Goal: Task Accomplishment & Management: Use online tool/utility

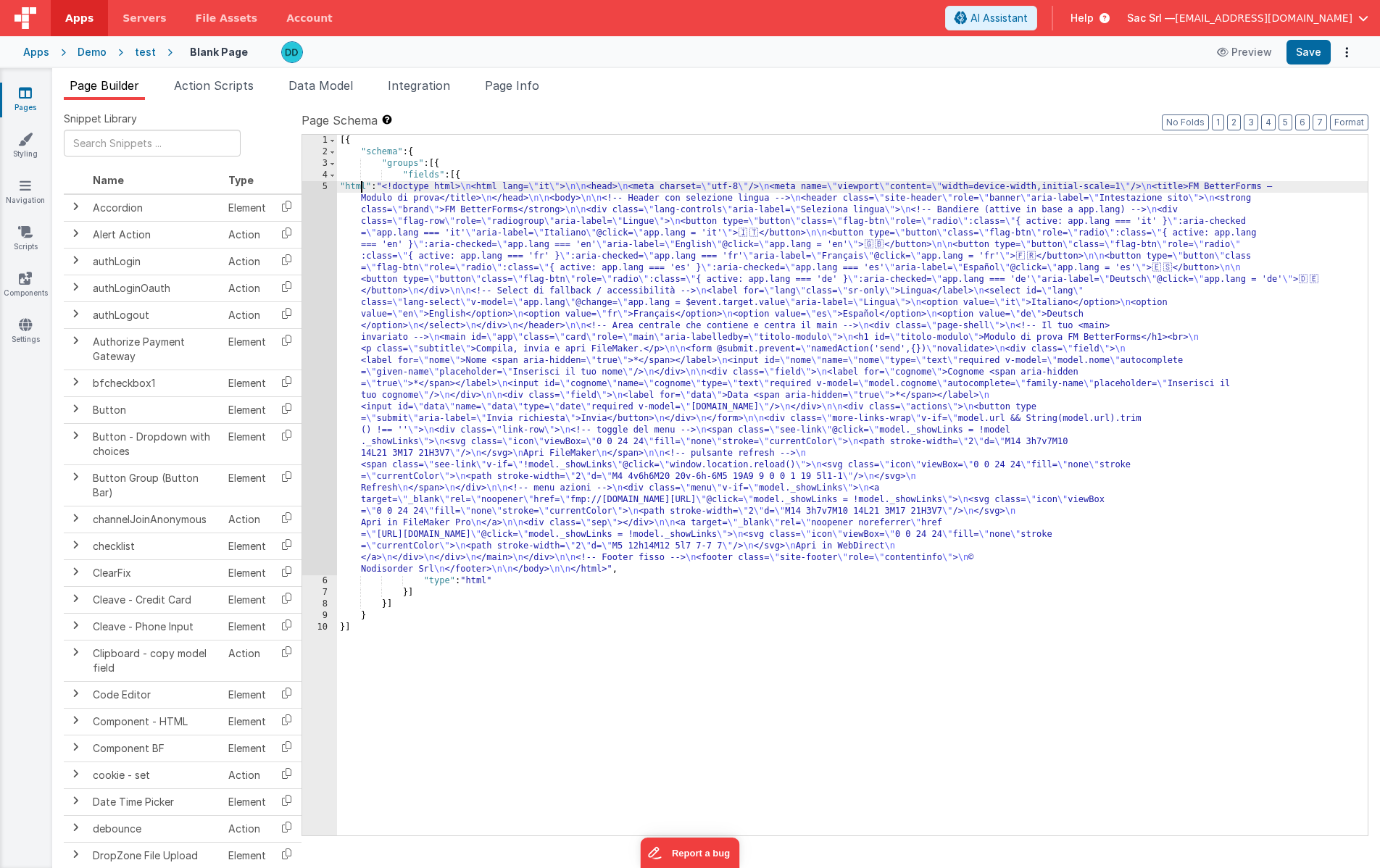
click at [362, 187] on div "[{ "schema" : { "groups" : [{ "fields" : [{ "html" : "<!doctype html> \n <html …" at bounding box center [852, 496] width 1030 height 723
click at [326, 187] on div "5" at bounding box center [320, 377] width 35 height 394
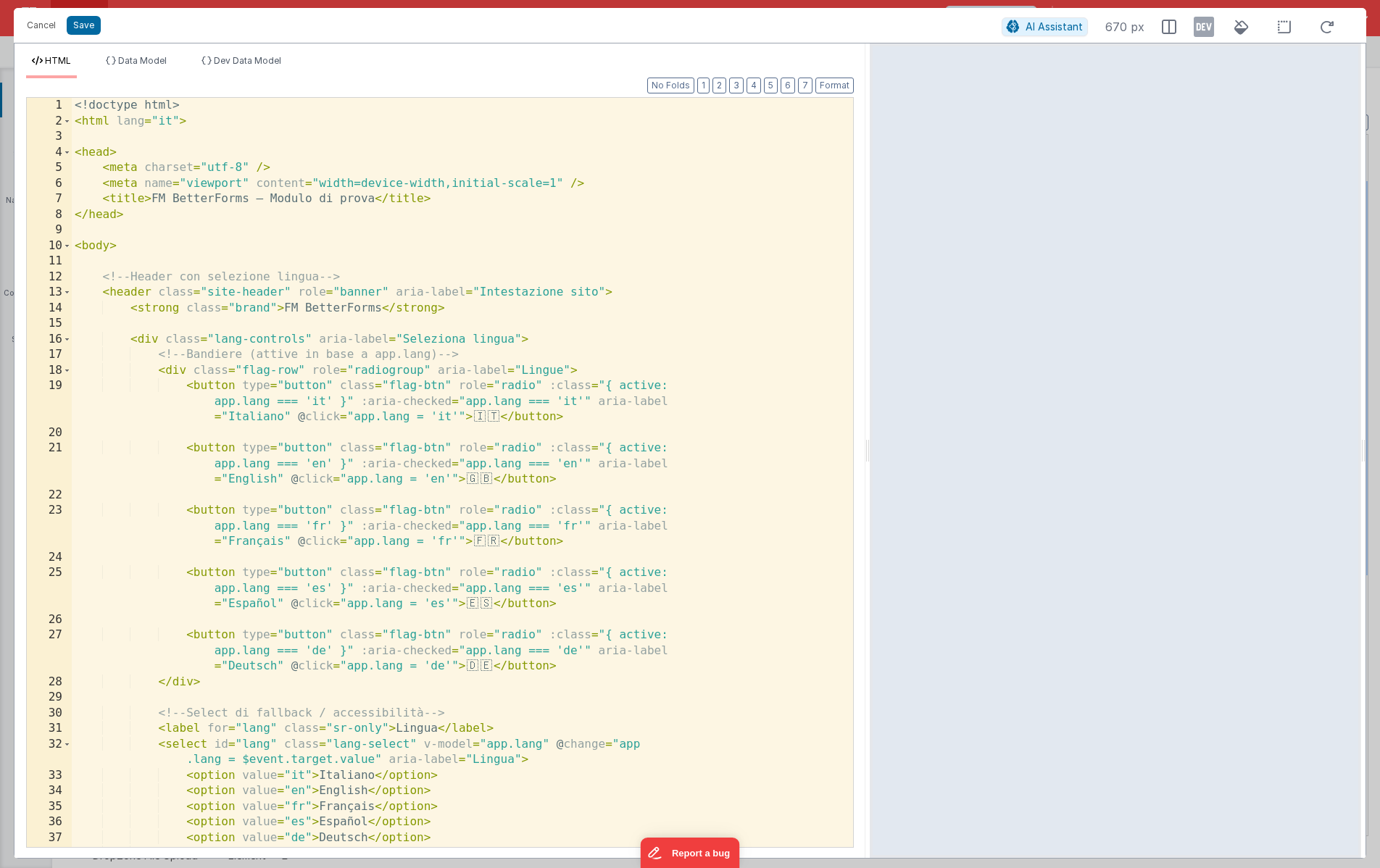
drag, startPoint x: 688, startPoint y: 446, endPoint x: 916, endPoint y: 469, distance: 229.2
click at [910, 463] on html "Are your sure you want to delete this asset? [GEOGRAPHIC_DATA] Cancel Cancel Sa…" at bounding box center [690, 434] width 1380 height 868
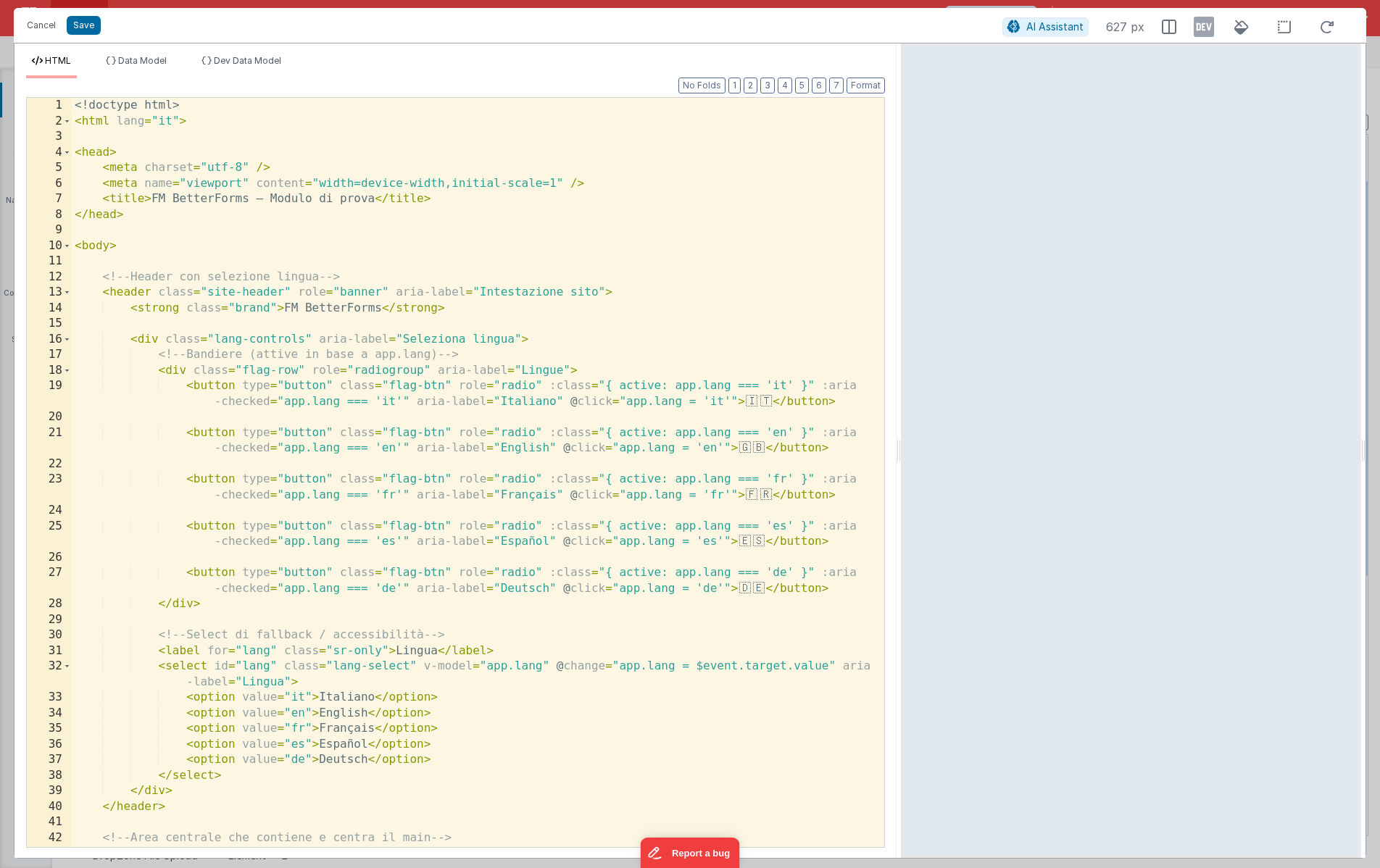
click at [902, 454] on html "Are your sure you want to delete this asset? [GEOGRAPHIC_DATA] Cancel Cancel Sa…" at bounding box center [690, 434] width 1380 height 868
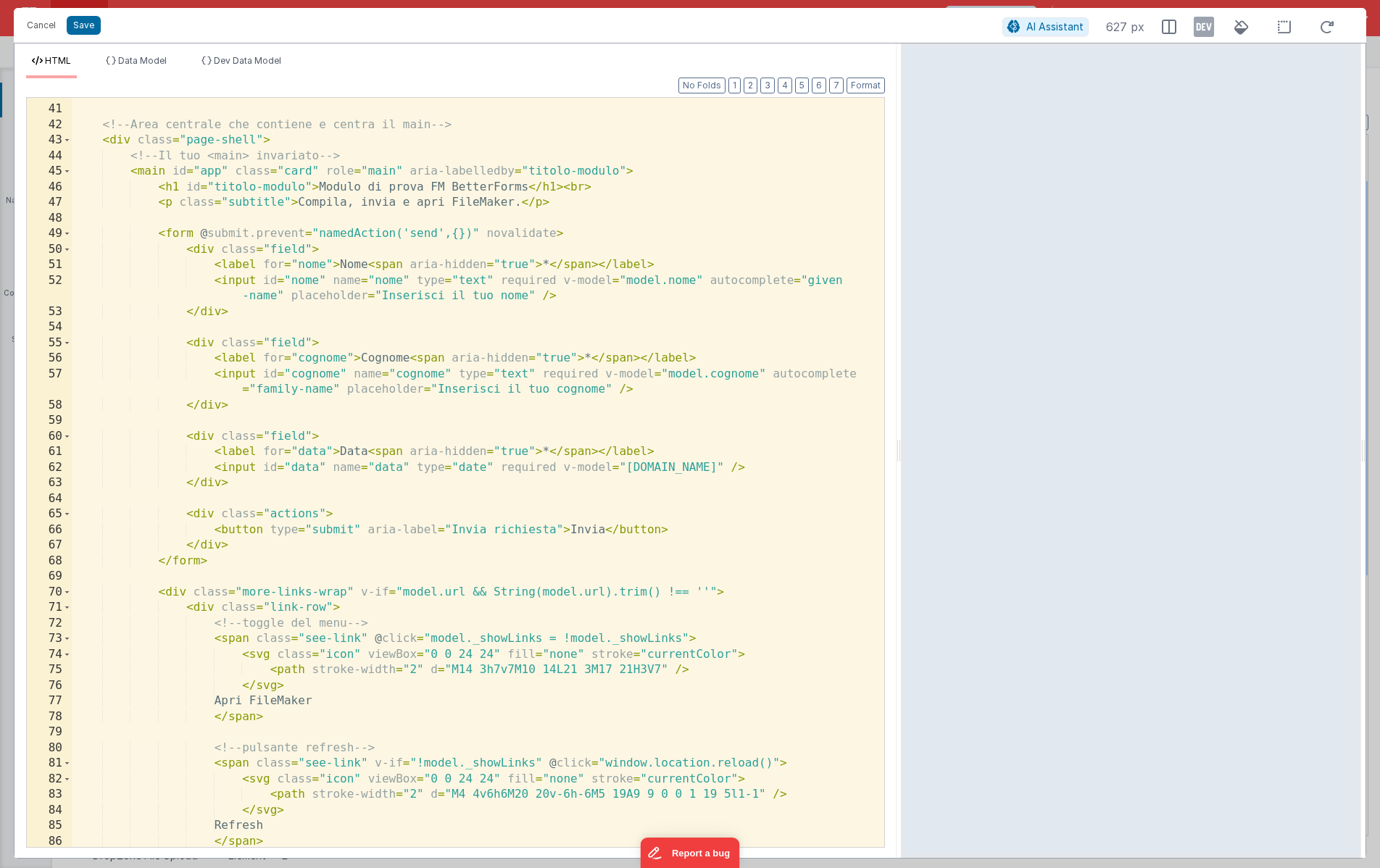
scroll to position [713, 0]
click at [1049, 24] on span "AI Assistant" at bounding box center [1054, 26] width 57 height 12
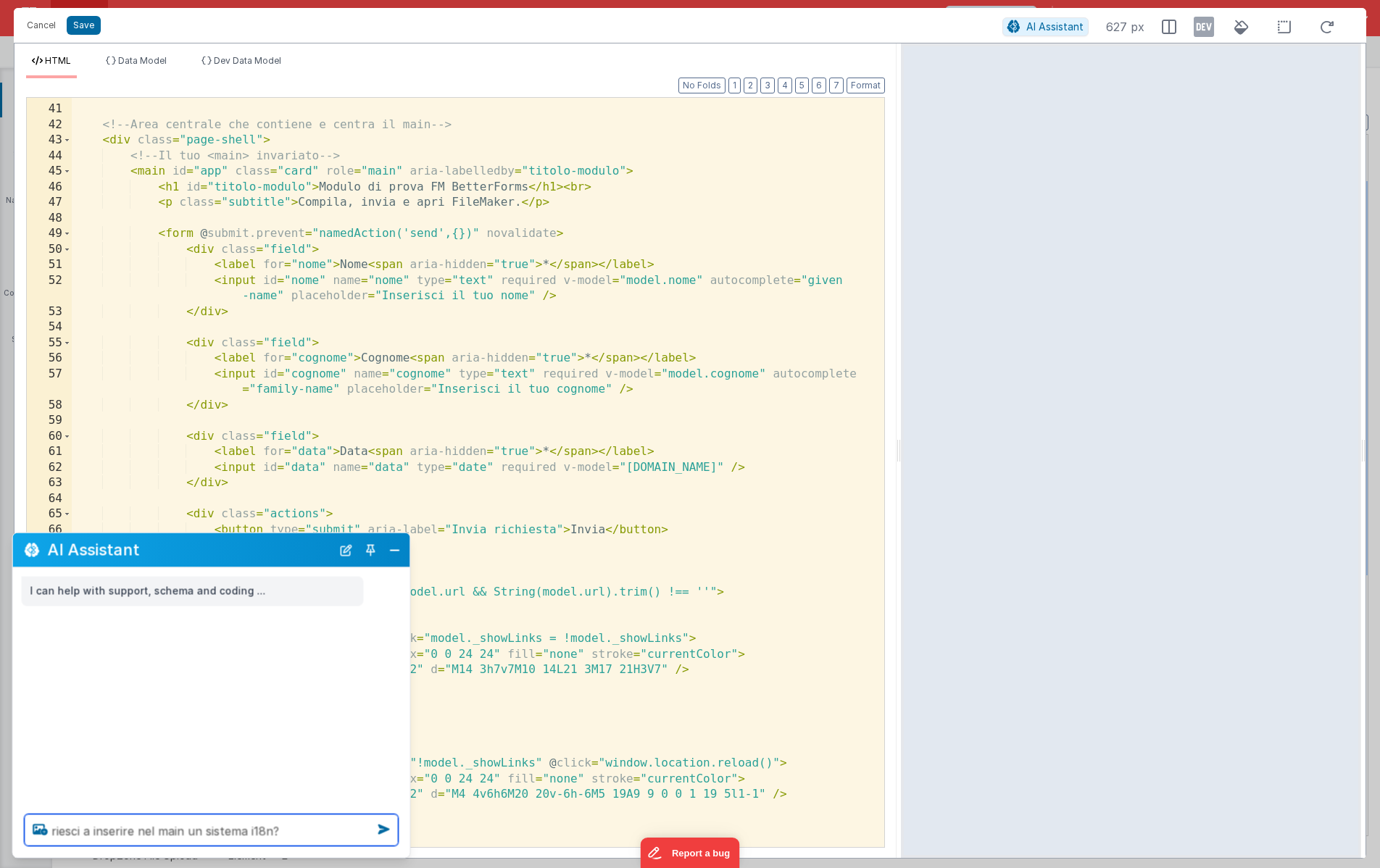
type textarea "riesci a inserire nel main un sistema i18n?"
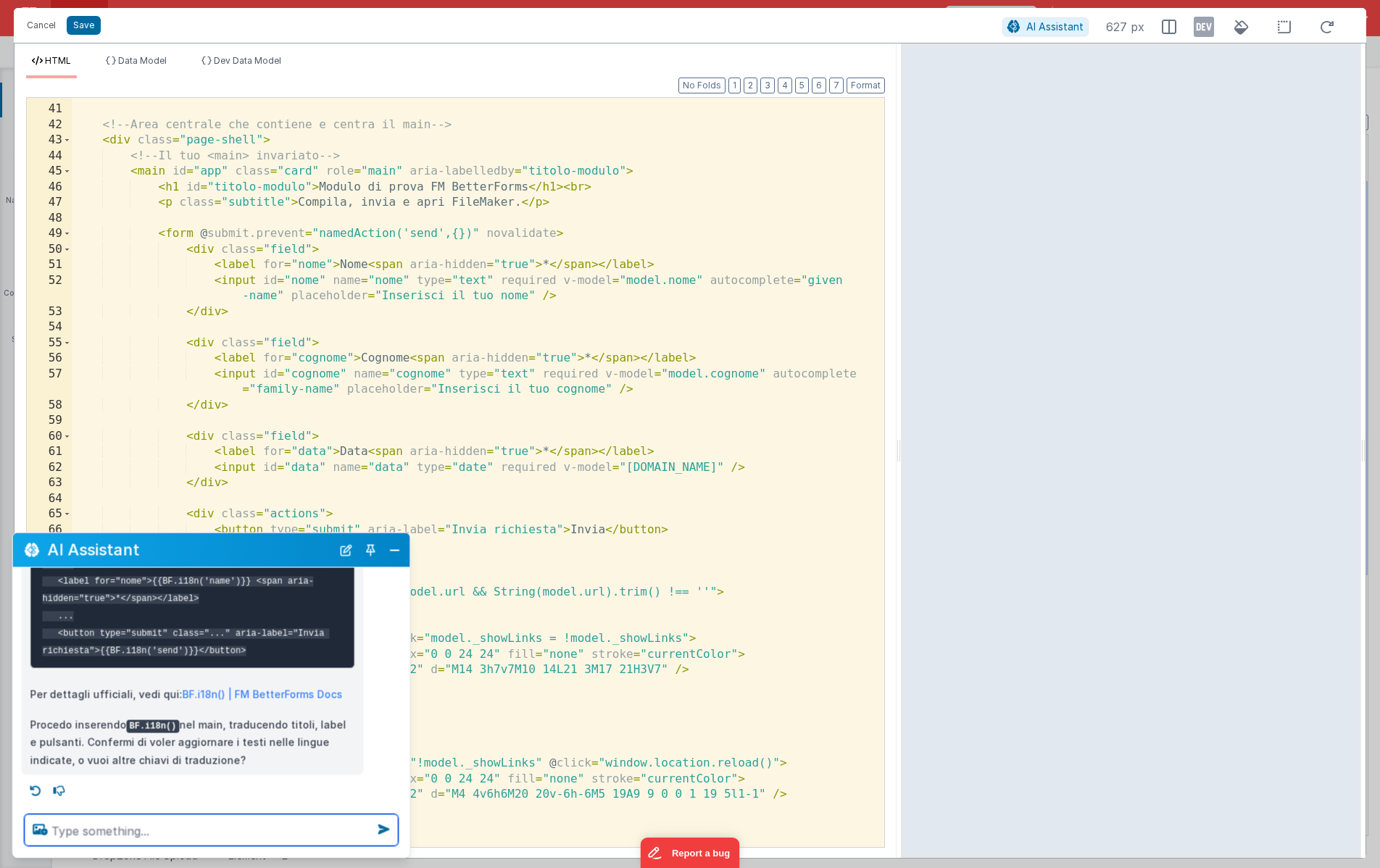
scroll to position [1750, 0]
copy link "BF.i18n() | FM BetterForms Docs"
click at [197, 700] on link "BF.i18n() | FM BetterForms Docs" at bounding box center [263, 694] width 160 height 12
click at [346, 704] on p "Per dettagli ufficiali, vedi qui: BF.i18n() | FM BetterForms Docs" at bounding box center [193, 695] width 325 height 18
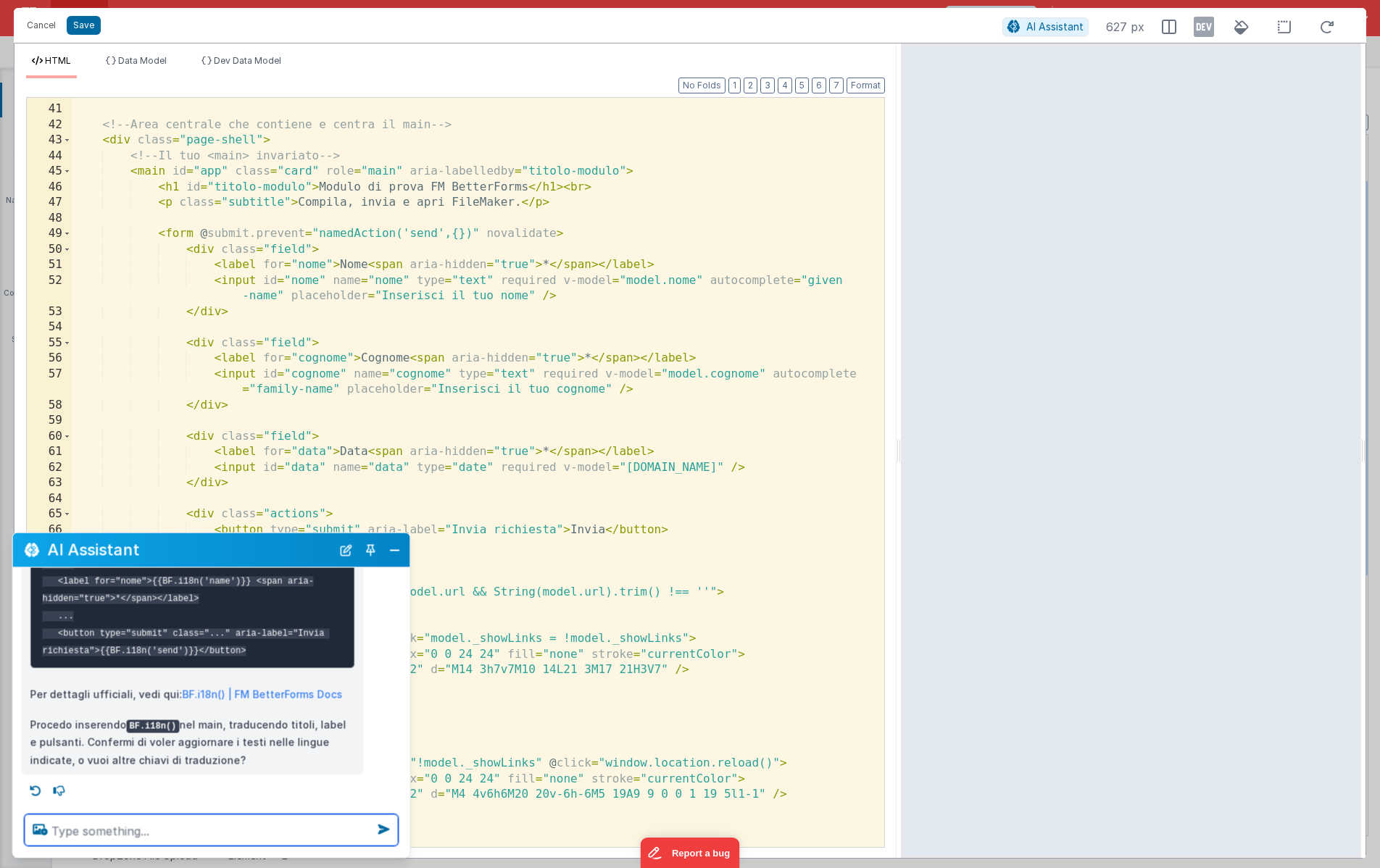
click at [257, 832] on textarea at bounding box center [212, 830] width 374 height 32
type textarea "procedi, ma creami anche un app model"
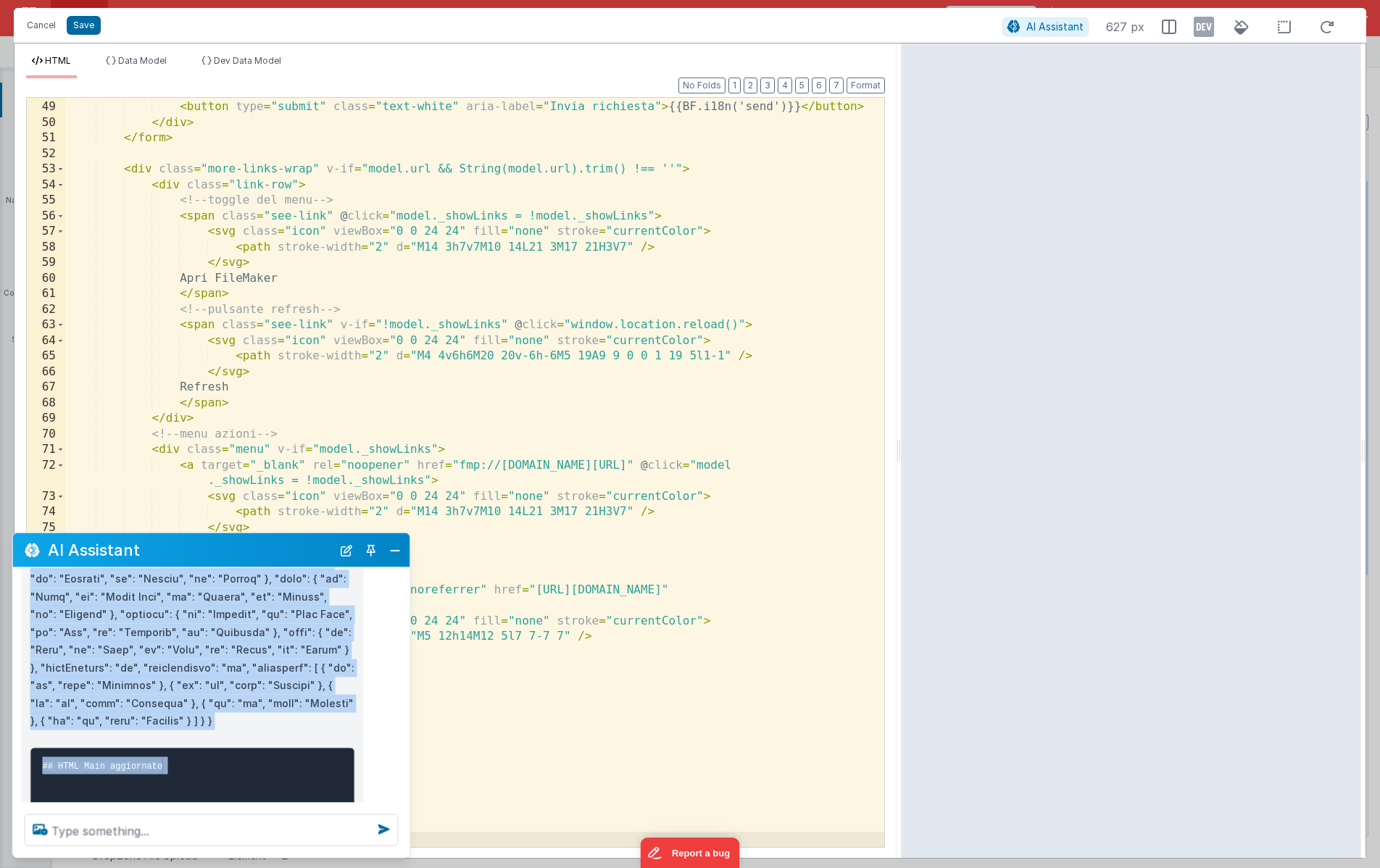
scroll to position [2658, 0]
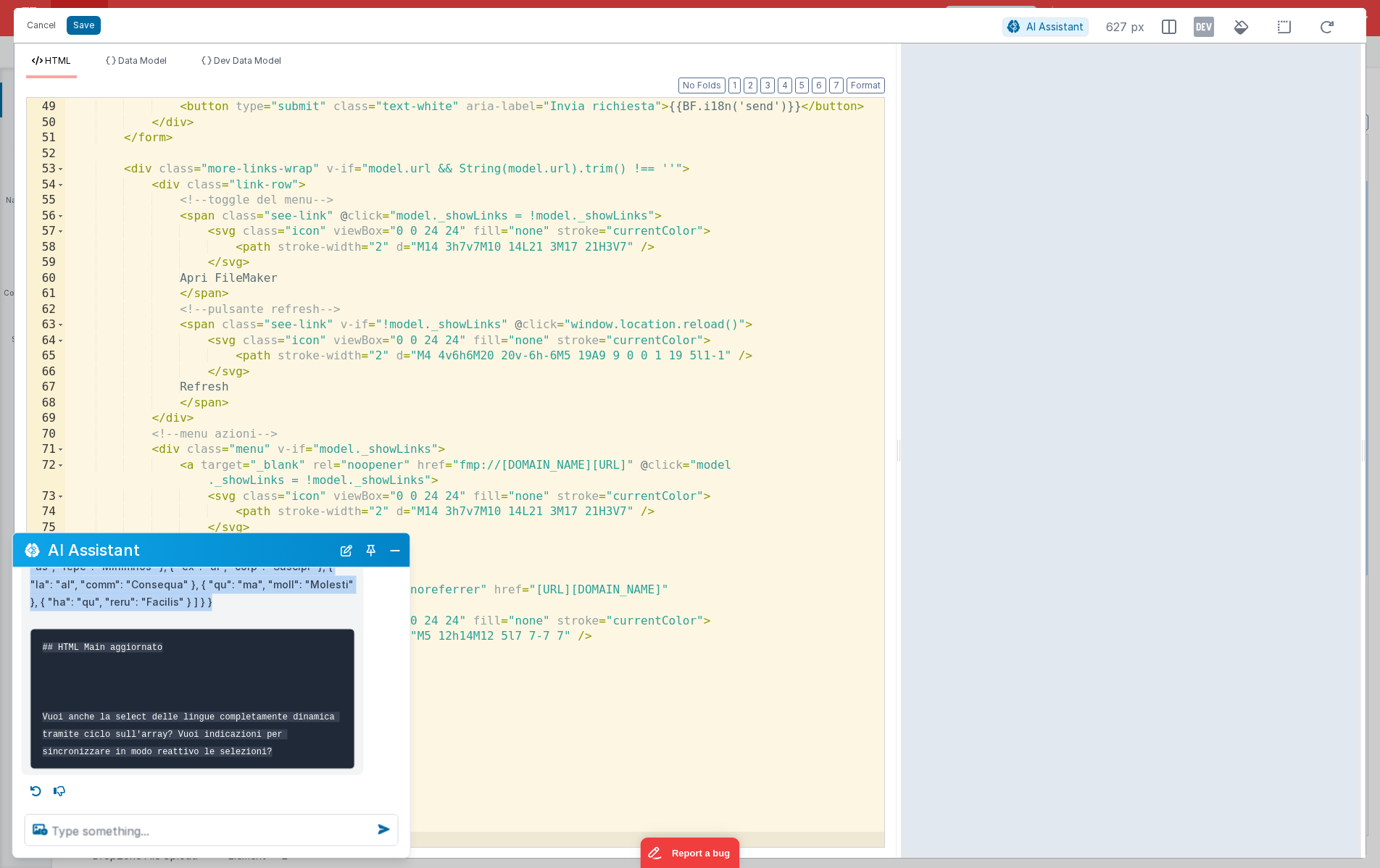
drag, startPoint x: 68, startPoint y: 638, endPoint x: 52, endPoint y: 582, distance: 58.2
click at [52, 582] on p at bounding box center [193, 451] width 325 height 320
copy p "{ "lore": "ip", "d21s": { "amet": { "consEctet": { "ad": "Elitse do eiusm TE In…"
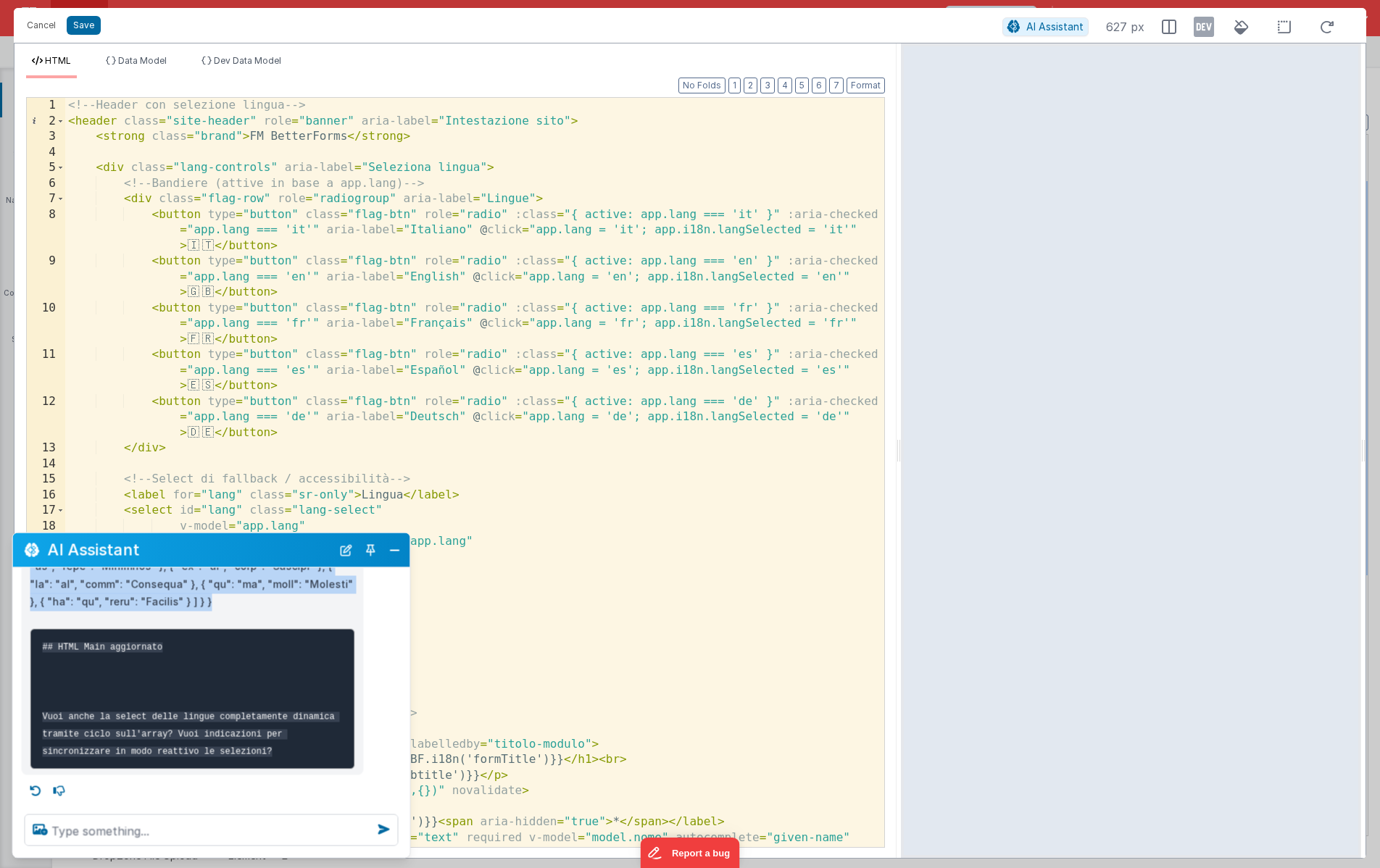
scroll to position [0, 0]
click at [85, 29] on button "Save" at bounding box center [83, 25] width 34 height 19
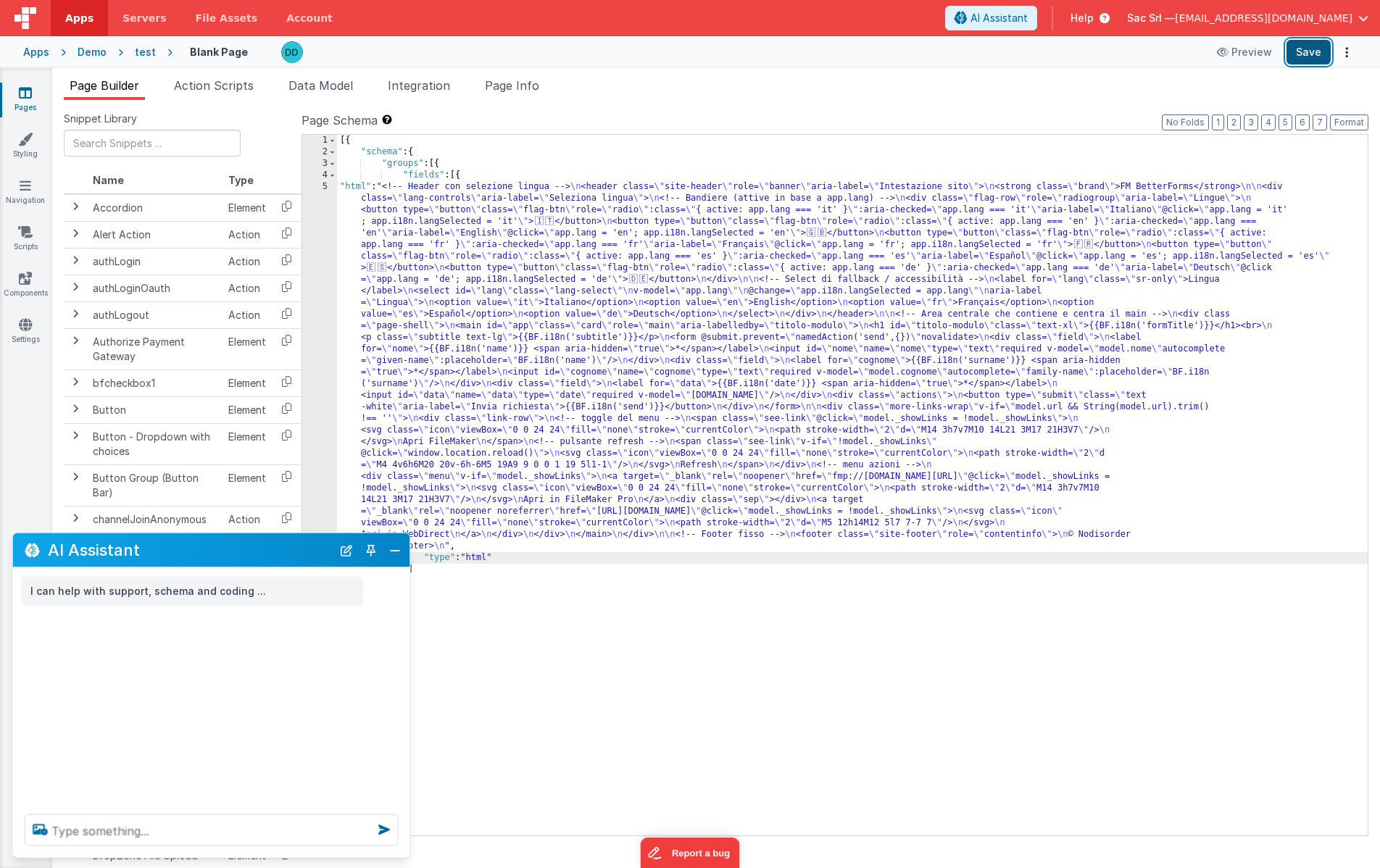
click at [1299, 57] on button "Save" at bounding box center [1309, 52] width 45 height 25
click at [393, 554] on button "Close" at bounding box center [395, 550] width 19 height 21
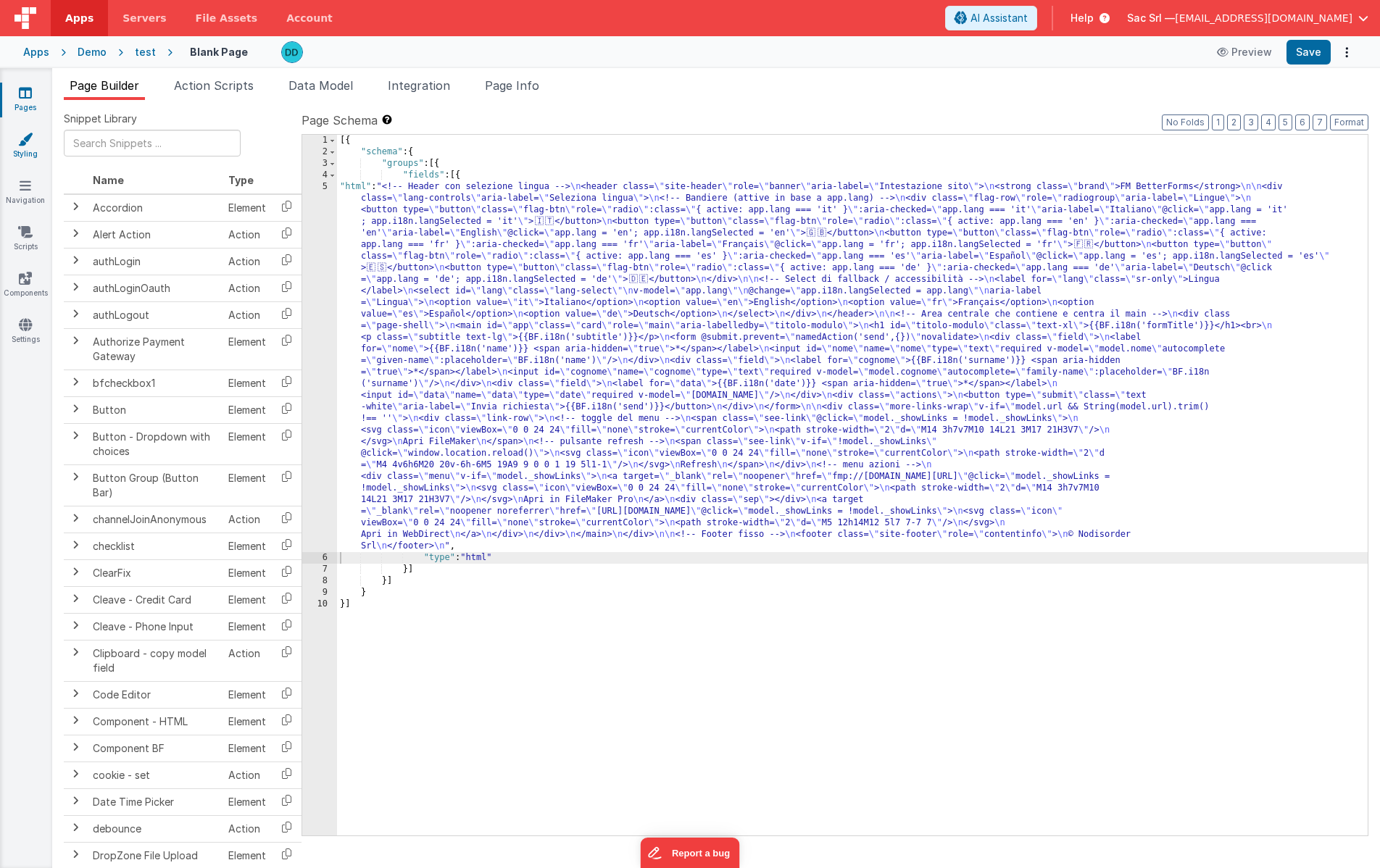
click at [26, 150] on link "Styling" at bounding box center [25, 146] width 52 height 29
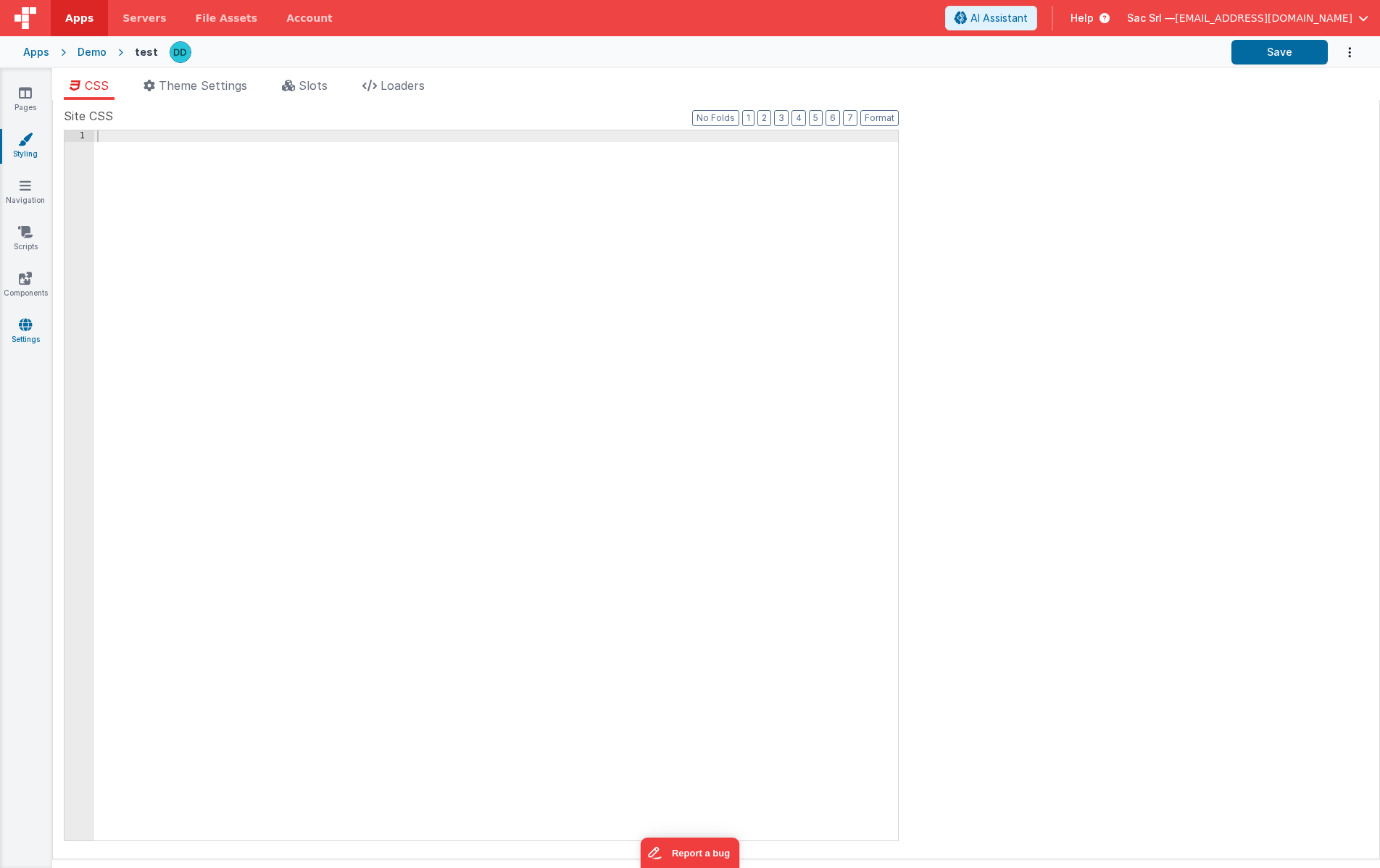
click at [23, 330] on icon at bounding box center [26, 325] width 13 height 15
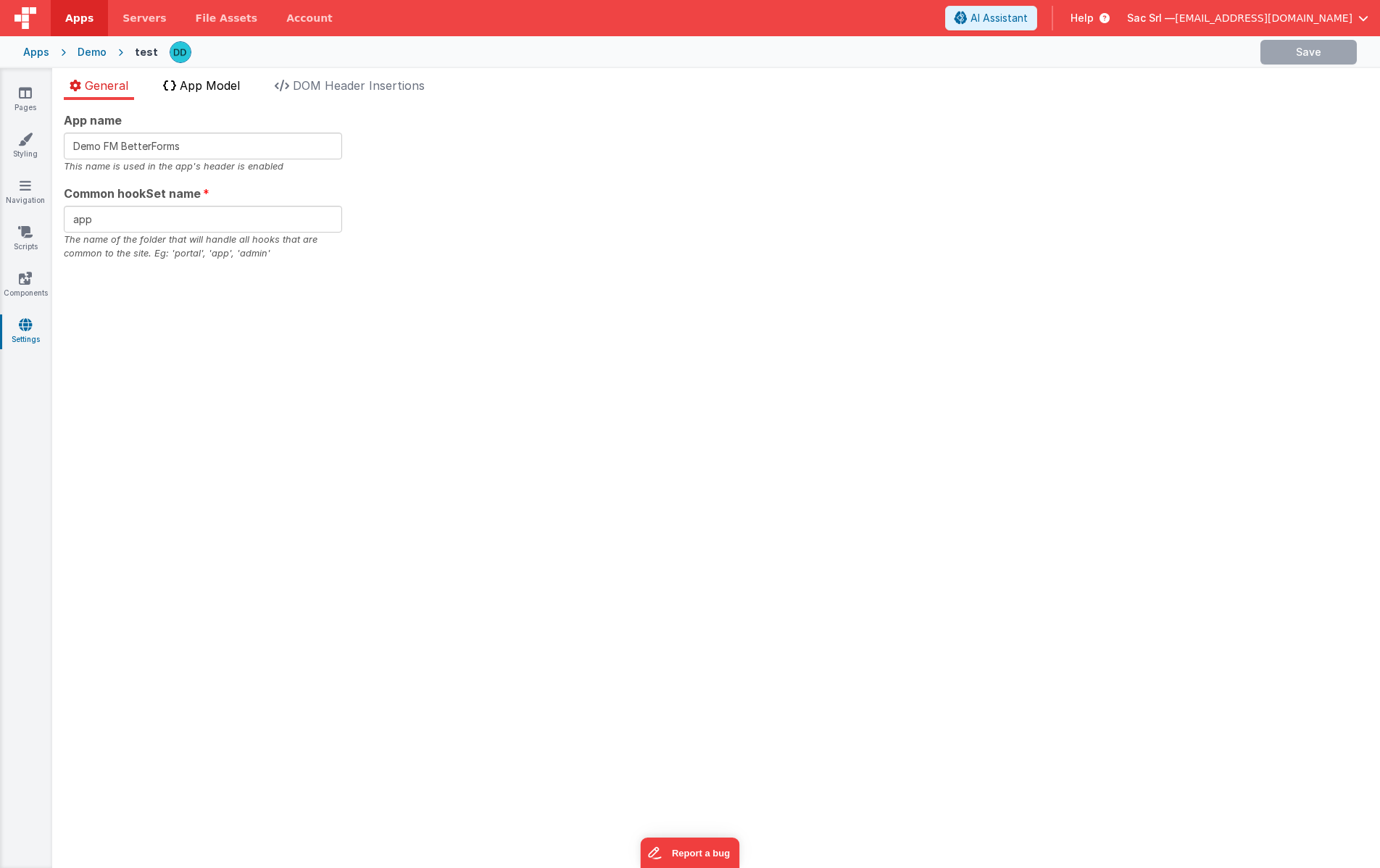
click at [217, 94] on li "App Model" at bounding box center [201, 88] width 88 height 23
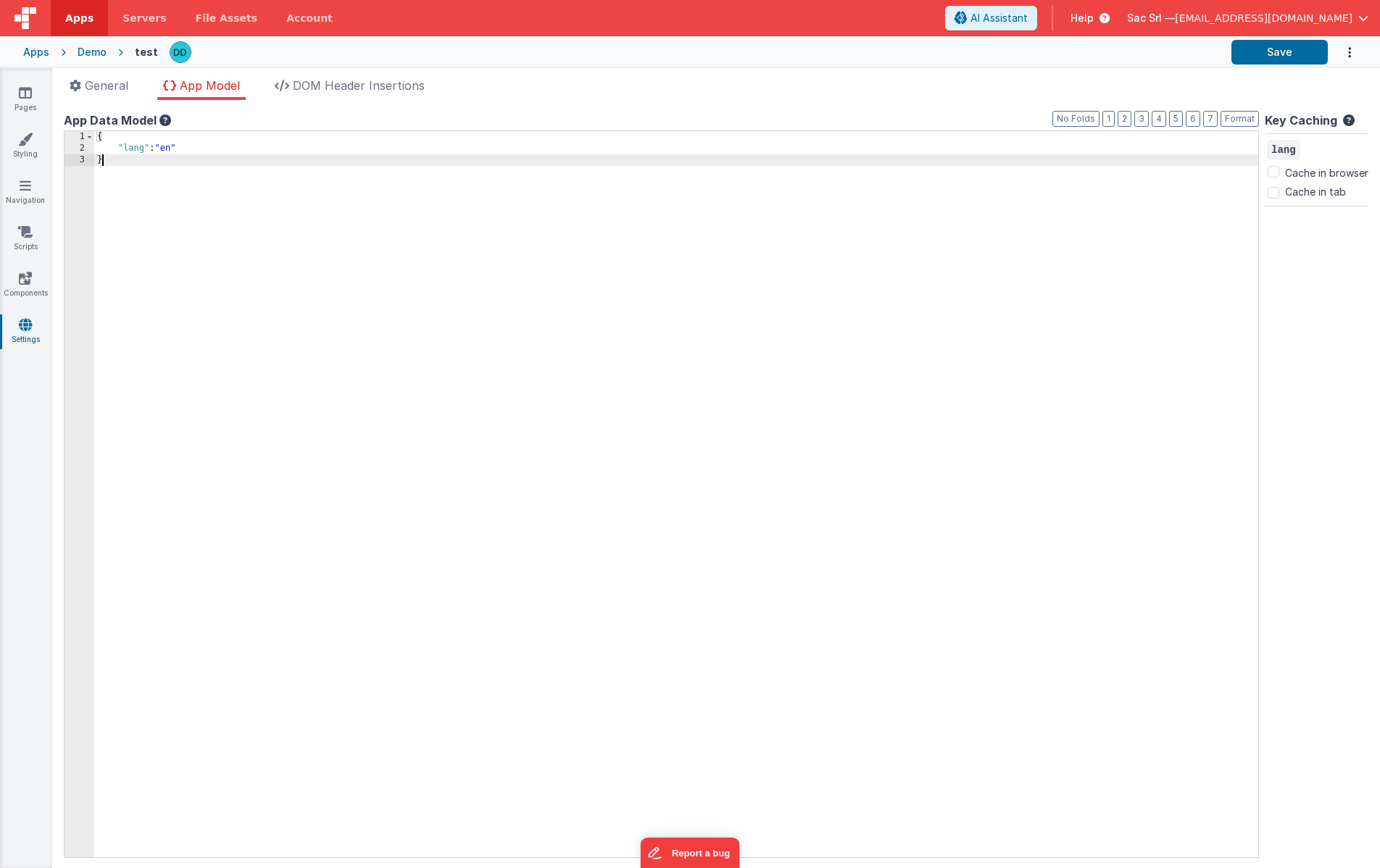
click at [230, 168] on div "{ "lang" : "en" }" at bounding box center [676, 505] width 1164 height 749
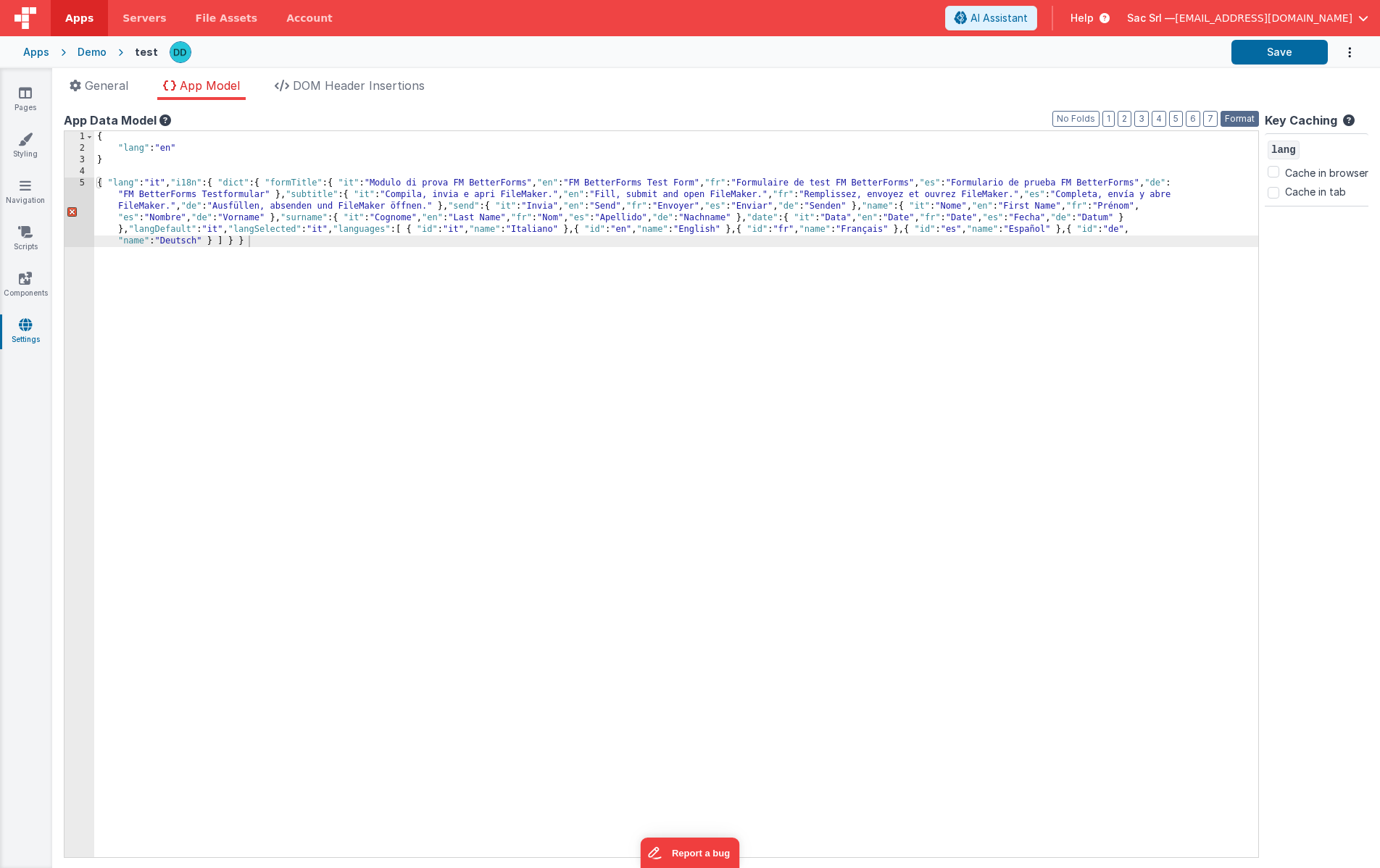
click at [1239, 120] on button "Format" at bounding box center [1240, 118] width 38 height 16
click at [280, 246] on div "{ "lang" : "en" } { "lang" : "it" , "i18n" : { "dict" : { "formTitle" : { "it" …" at bounding box center [676, 534] width 1164 height 807
click at [134, 229] on div "{ "lang" : "en" } { "lang" : "it" , "i18n" : { "dict" : { "formTitle" : { "it" …" at bounding box center [676, 534] width 1164 height 807
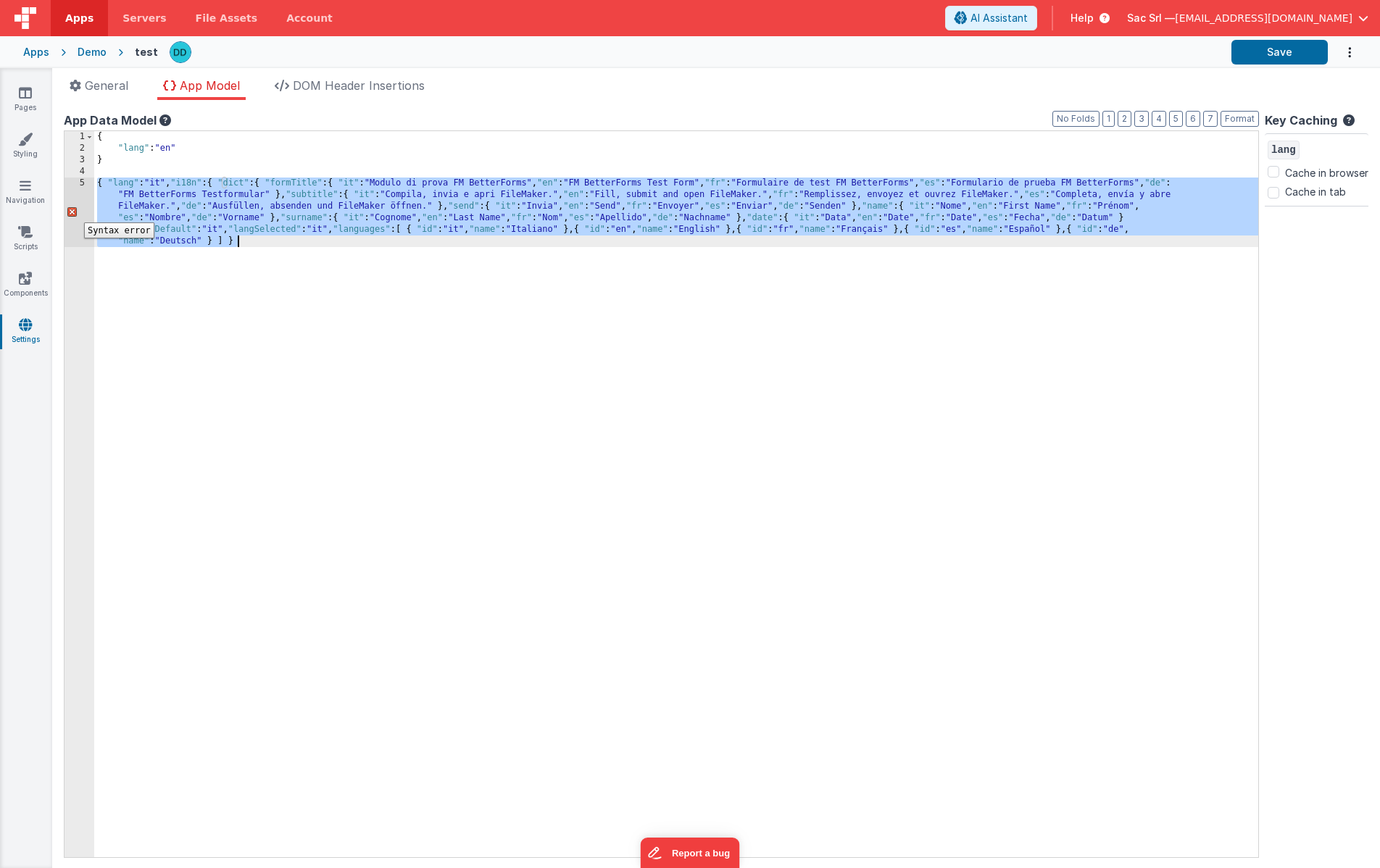
click at [74, 211] on div "5" at bounding box center [79, 212] width 30 height 69
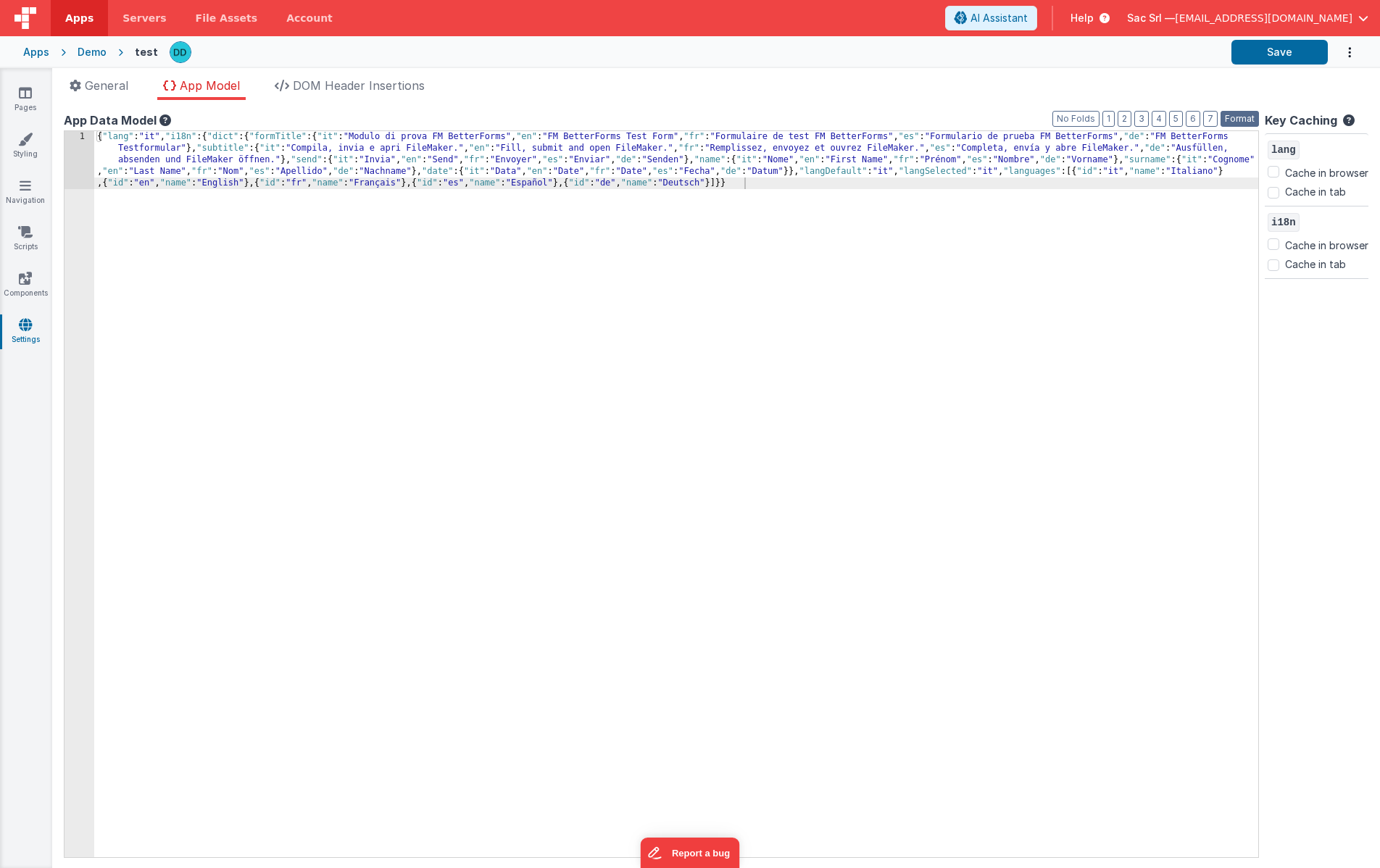
click at [1240, 124] on button "Format" at bounding box center [1240, 118] width 38 height 16
click at [1243, 121] on button "Format" at bounding box center [1240, 118] width 38 height 16
click at [1238, 115] on button "Format" at bounding box center [1240, 118] width 38 height 16
click at [1016, 296] on div "{ "lang" : "it" , "i18n" : { "dict" : { "formTitle" : { "it" : "Modulo di prova…" at bounding box center [676, 552] width 1164 height 842
click at [1117, 119] on div "App Data Model" at bounding box center [661, 120] width 1196 height 17
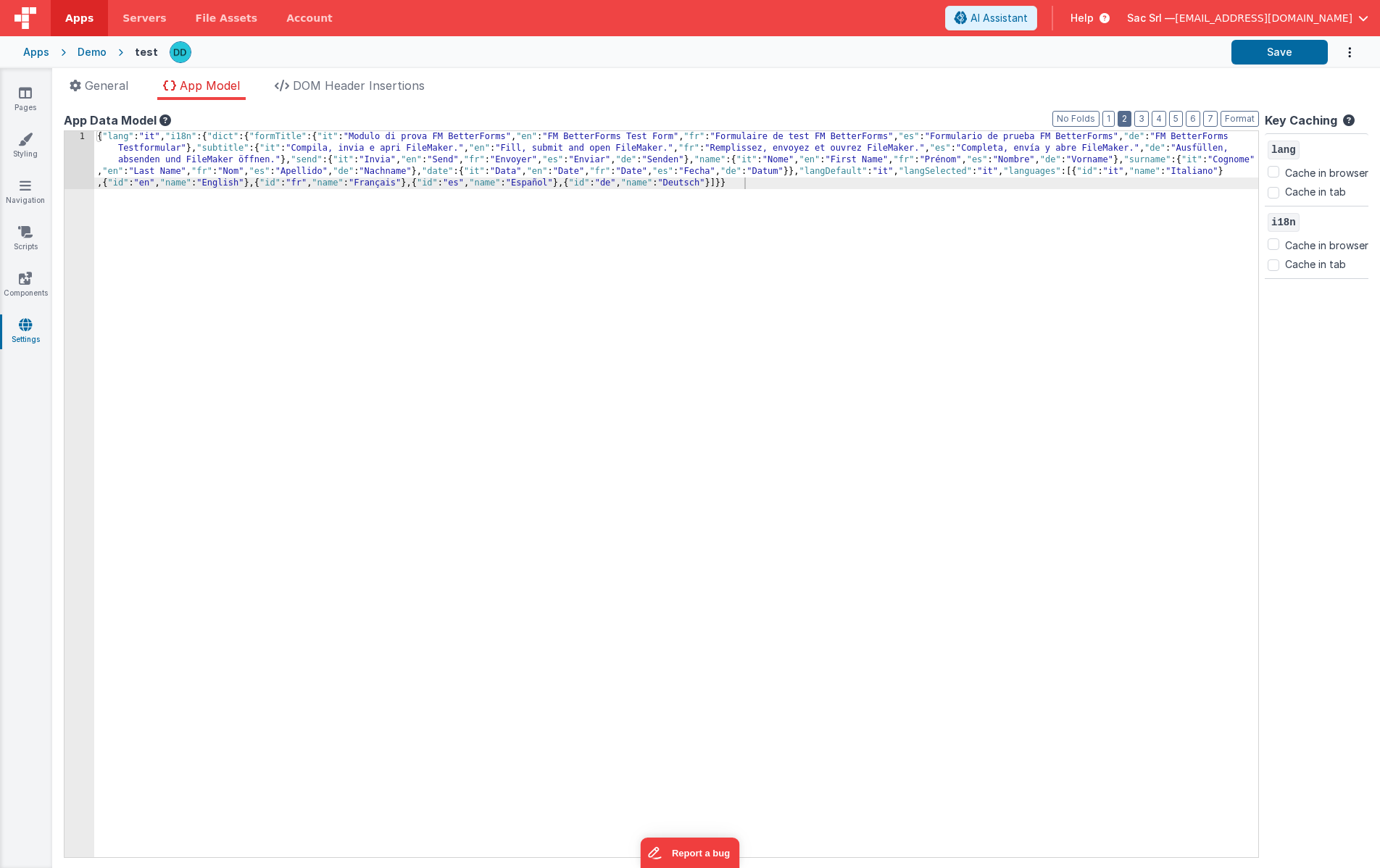
click at [1123, 118] on button "2" at bounding box center [1125, 118] width 14 height 16
click at [1143, 124] on button "3" at bounding box center [1142, 118] width 15 height 16
click at [1154, 124] on button "4" at bounding box center [1159, 118] width 15 height 16
click at [1172, 124] on button "5" at bounding box center [1176, 118] width 14 height 16
click at [1001, 225] on div "{ "lang" : "it" , "i18n" : { "dict" : { "formTitle" : { "it" : "Modulo di prova…" at bounding box center [676, 552] width 1164 height 842
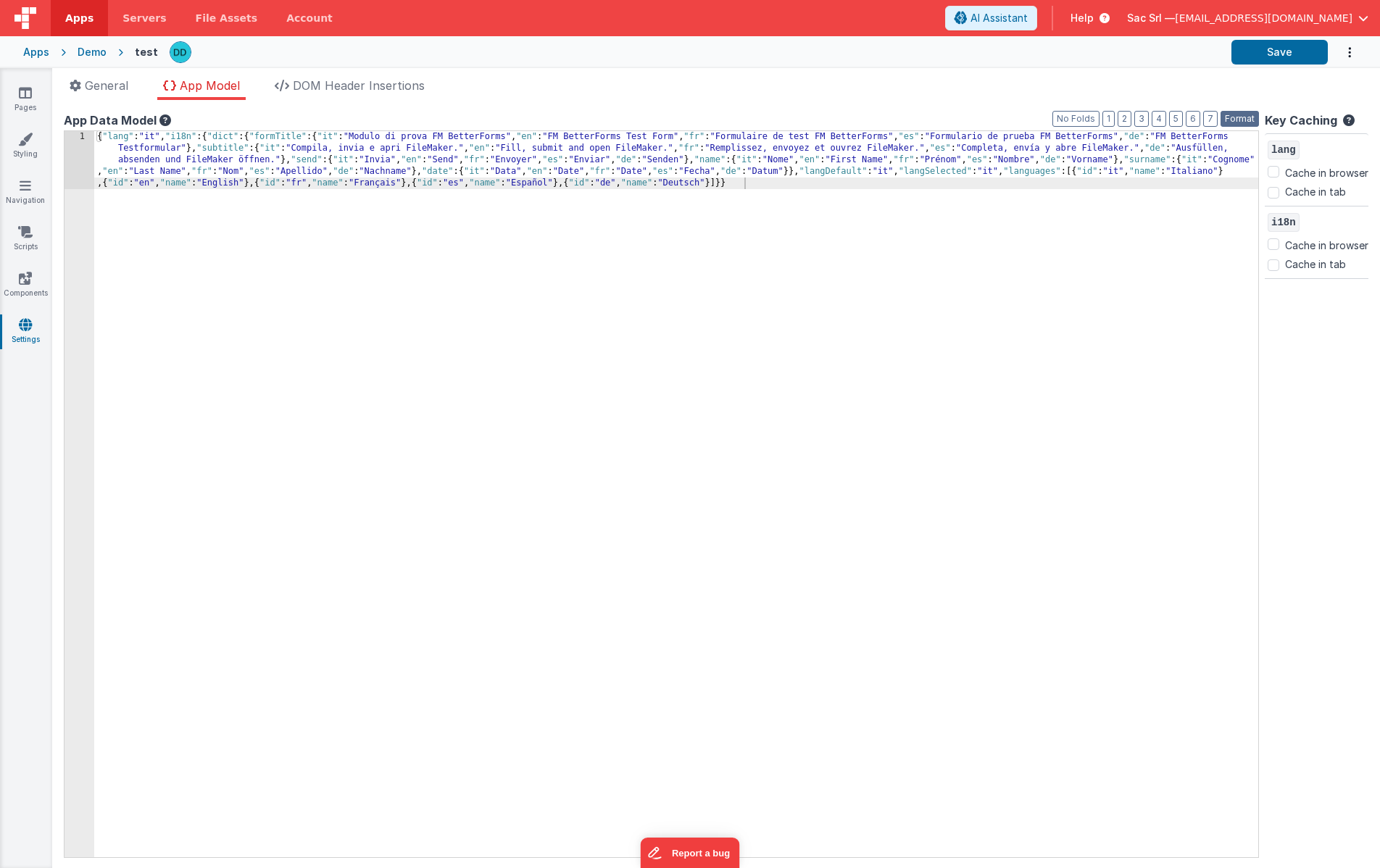
click at [1243, 117] on button "Format" at bounding box center [1240, 118] width 38 height 16
click at [1292, 51] on button "Save" at bounding box center [1279, 52] width 97 height 25
click at [1243, 115] on button "Format" at bounding box center [1240, 118] width 38 height 16
click at [1126, 111] on button "2" at bounding box center [1125, 118] width 14 height 16
click at [1097, 115] on button "No Folds" at bounding box center [1076, 118] width 47 height 16
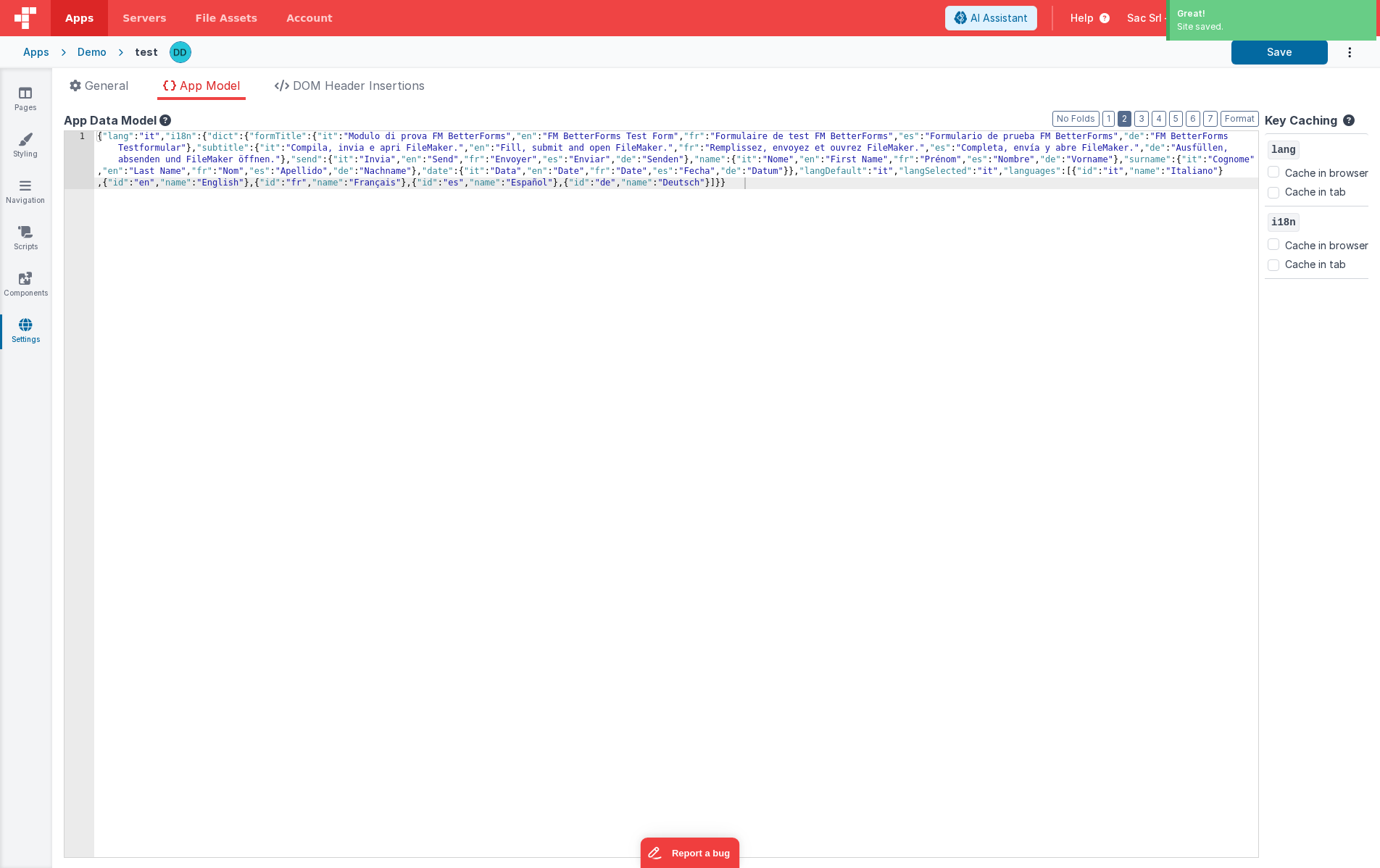
click at [1130, 115] on button "2" at bounding box center [1125, 118] width 14 height 16
click at [1170, 118] on div "App Data Model" at bounding box center [661, 120] width 1196 height 17
click at [409, 231] on div "{ "lang" : "it" , "i18n" : { "dict" : { "formTitle" : { "it" : "Modulo di prova…" at bounding box center [676, 552] width 1164 height 842
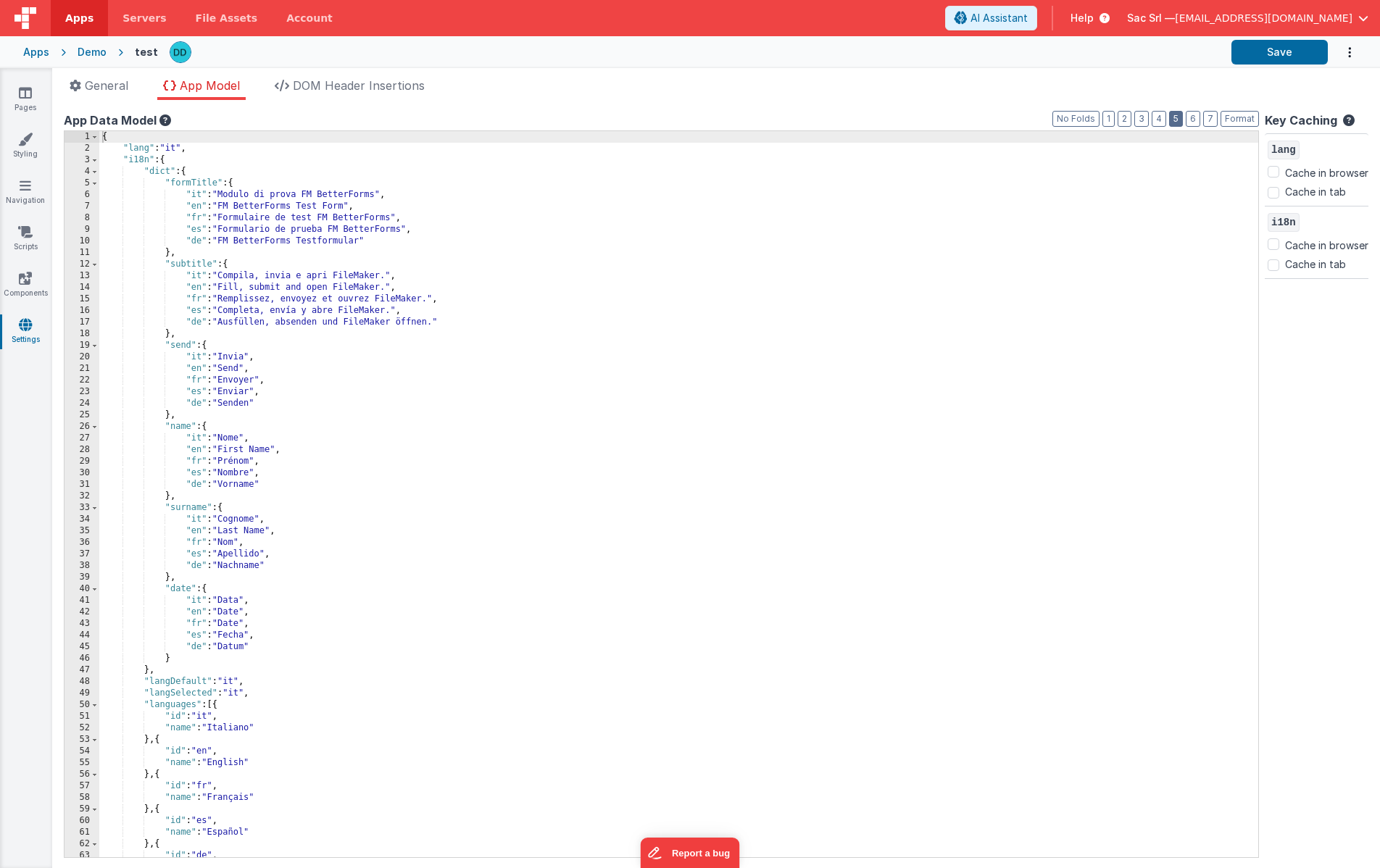
click at [1175, 121] on button "5" at bounding box center [1176, 118] width 14 height 16
click at [1159, 121] on button "4" at bounding box center [1159, 118] width 15 height 16
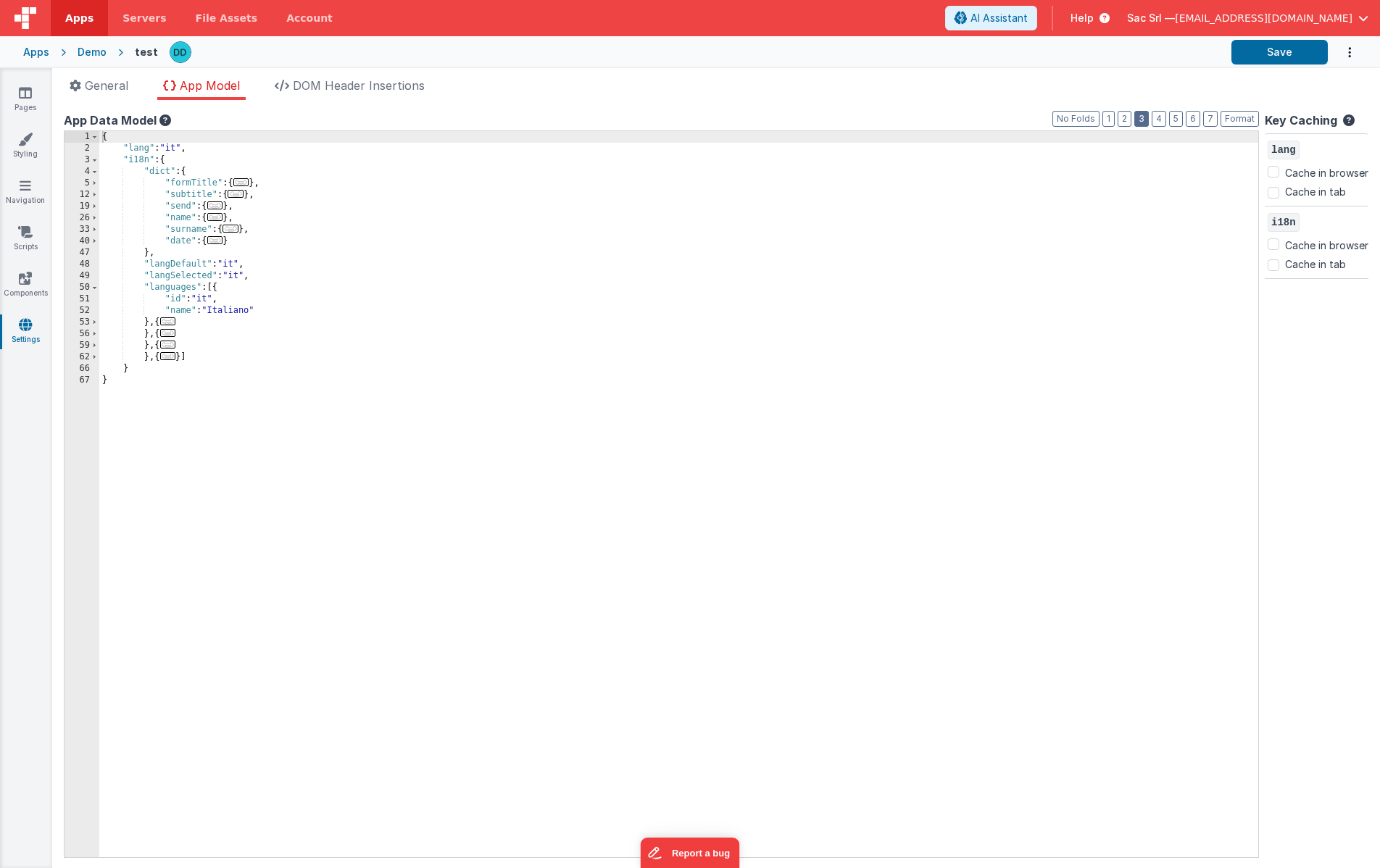
click at [1144, 119] on button "3" at bounding box center [1142, 118] width 15 height 16
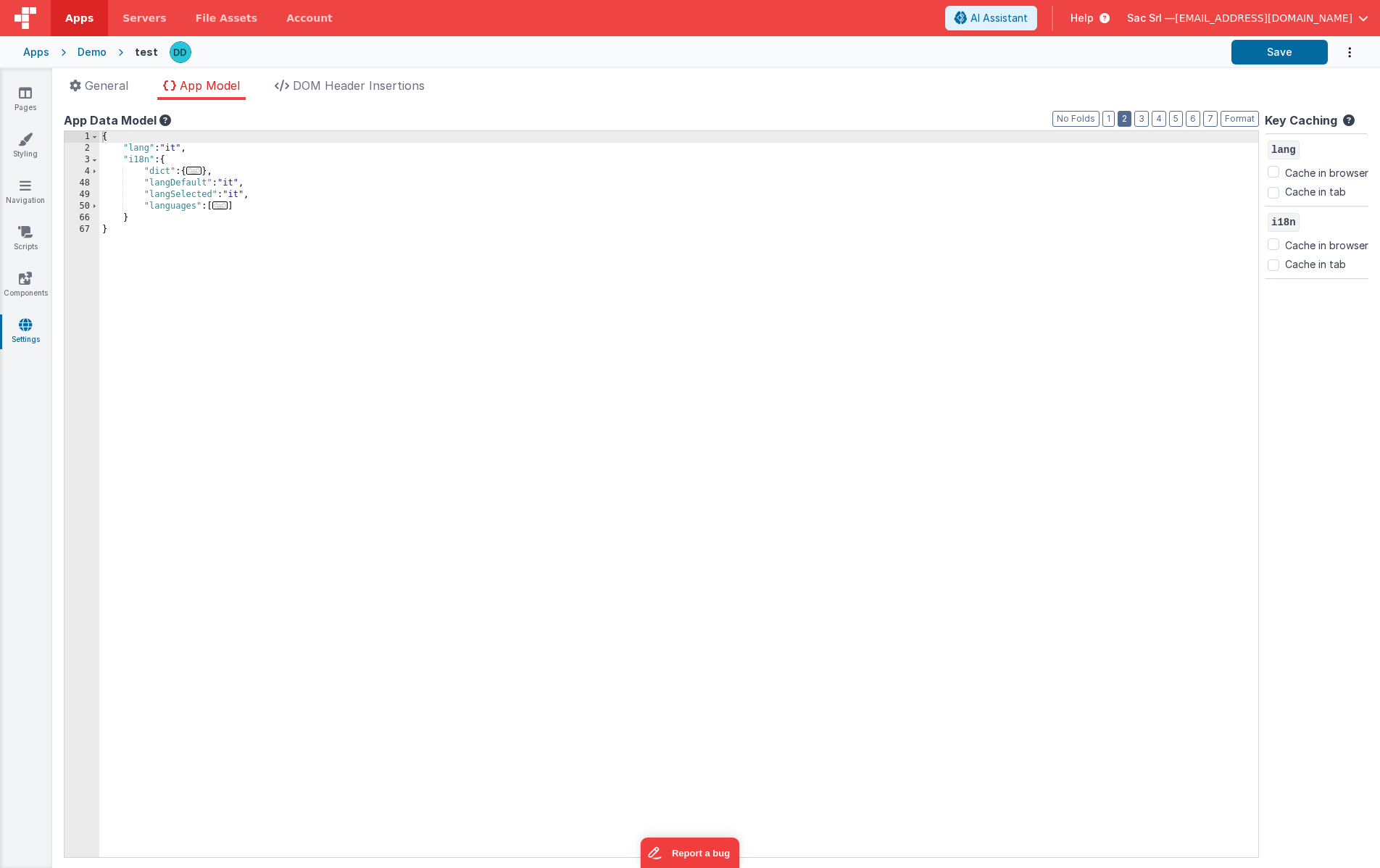
click at [1131, 119] on button "2" at bounding box center [1125, 118] width 14 height 16
click at [1110, 119] on button "1" at bounding box center [1108, 118] width 12 height 16
click at [1143, 119] on button "3" at bounding box center [1142, 118] width 15 height 16
click at [1128, 119] on button "2" at bounding box center [1125, 118] width 14 height 16
click at [1242, 116] on button "Format" at bounding box center [1240, 118] width 38 height 16
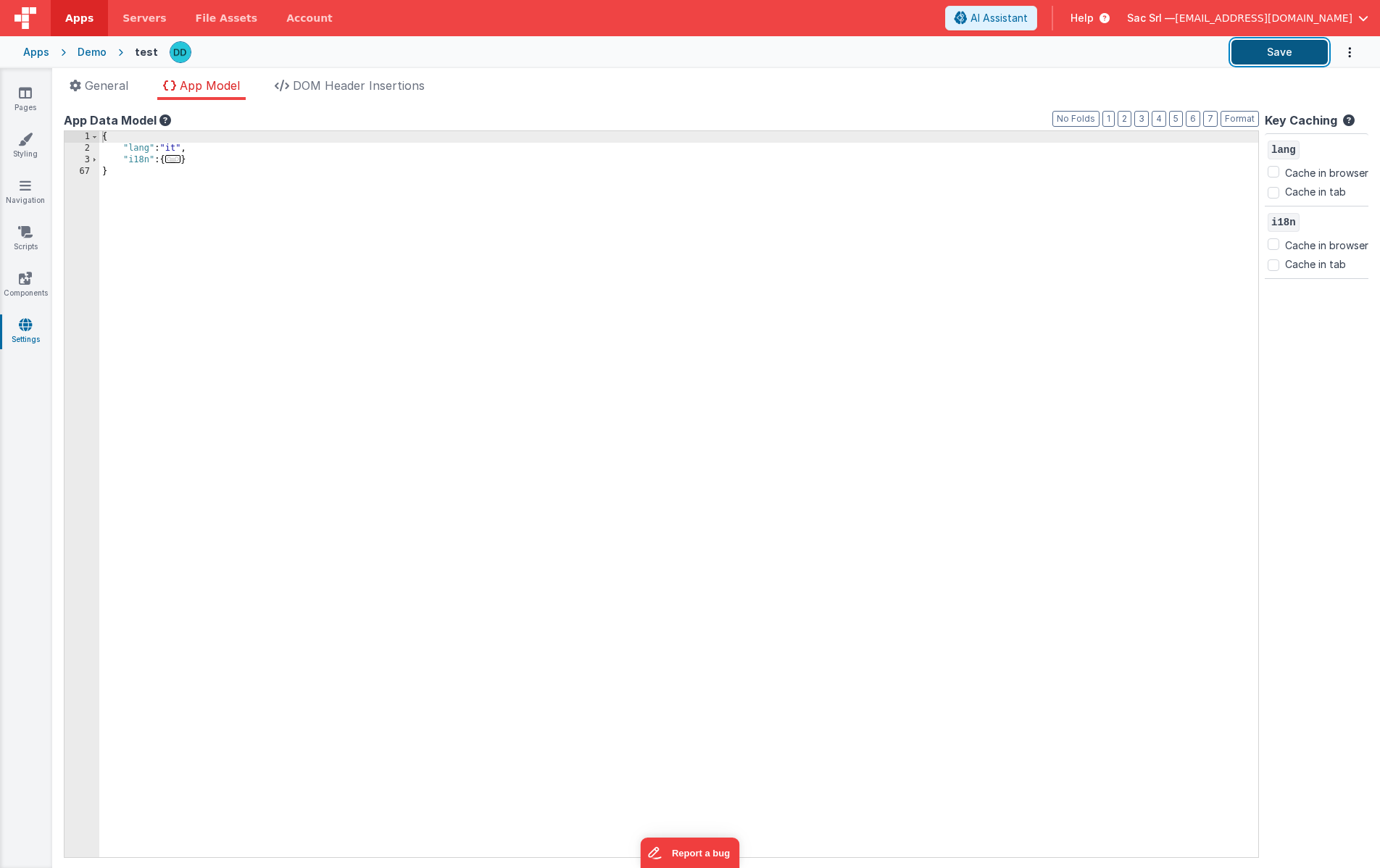
click at [1291, 50] on button "Save" at bounding box center [1279, 52] width 97 height 25
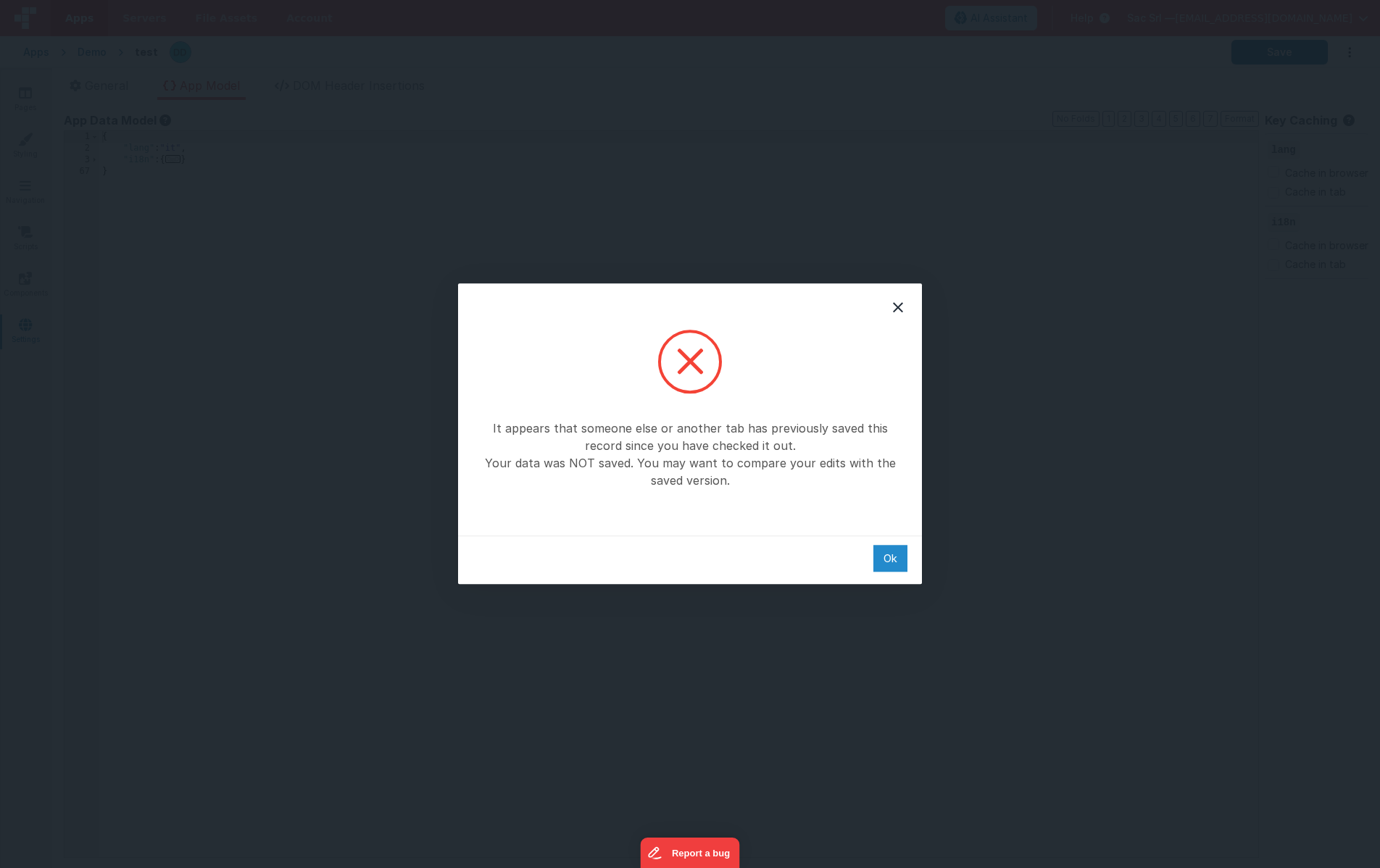
click at [893, 556] on div "Ok" at bounding box center [890, 558] width 34 height 26
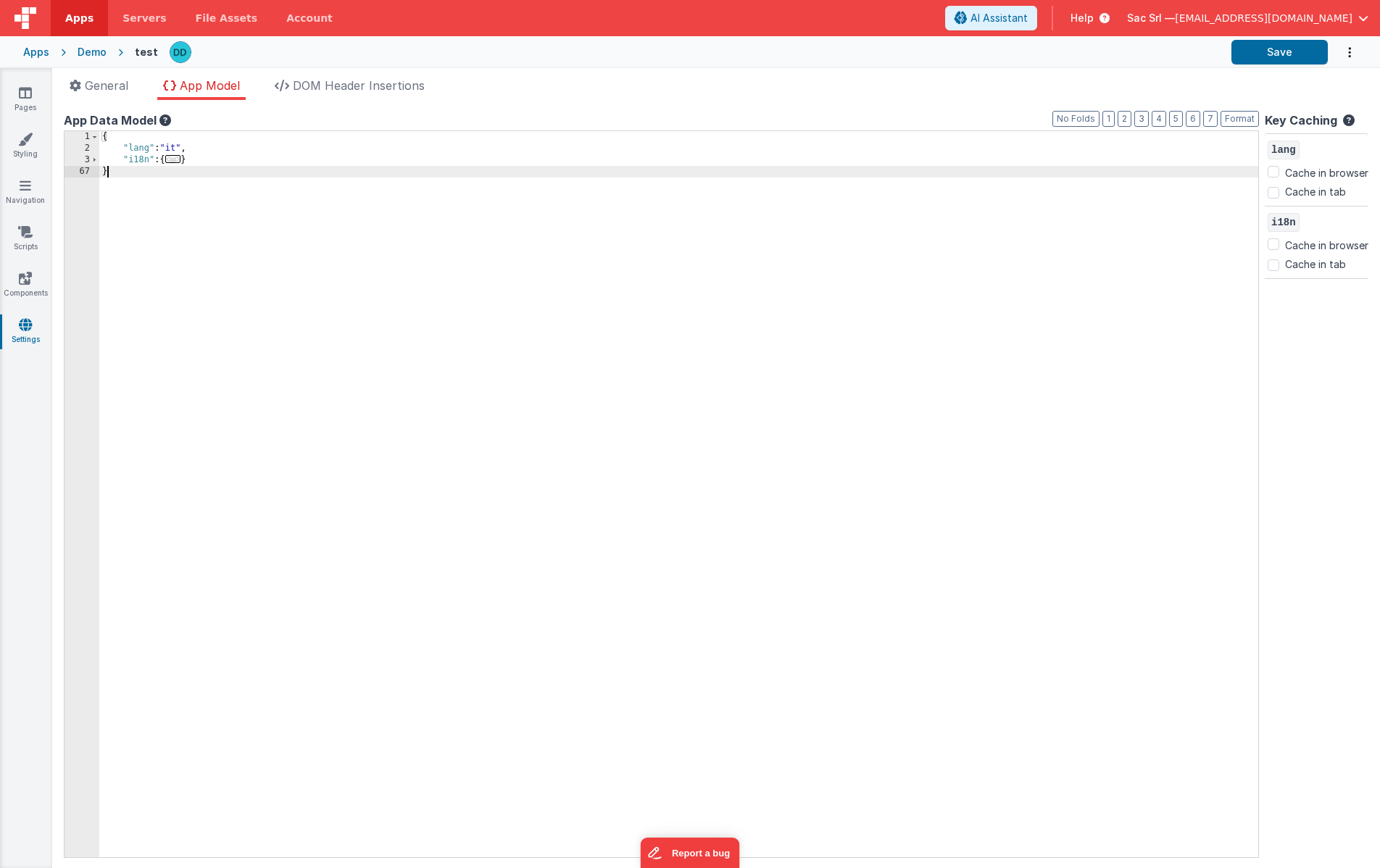
drag, startPoint x: 583, startPoint y: 293, endPoint x: 554, endPoint y: 86, distance: 209.0
click at [554, 86] on div "General App Model DOM Header Insertions App name Demo FM BetterForms This name …" at bounding box center [716, 472] width 1328 height 791
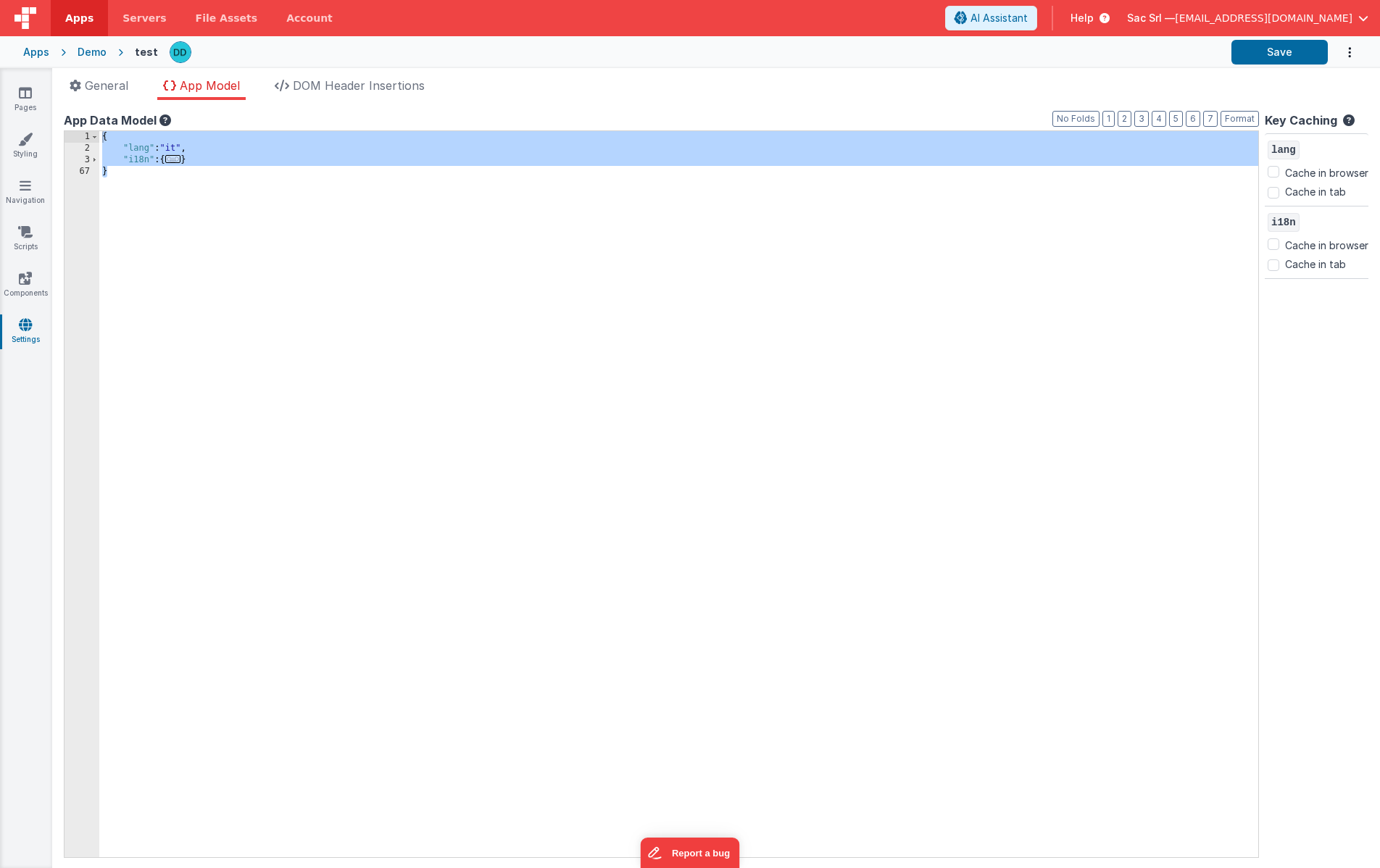
click at [45, 54] on div "Apps" at bounding box center [36, 52] width 26 height 15
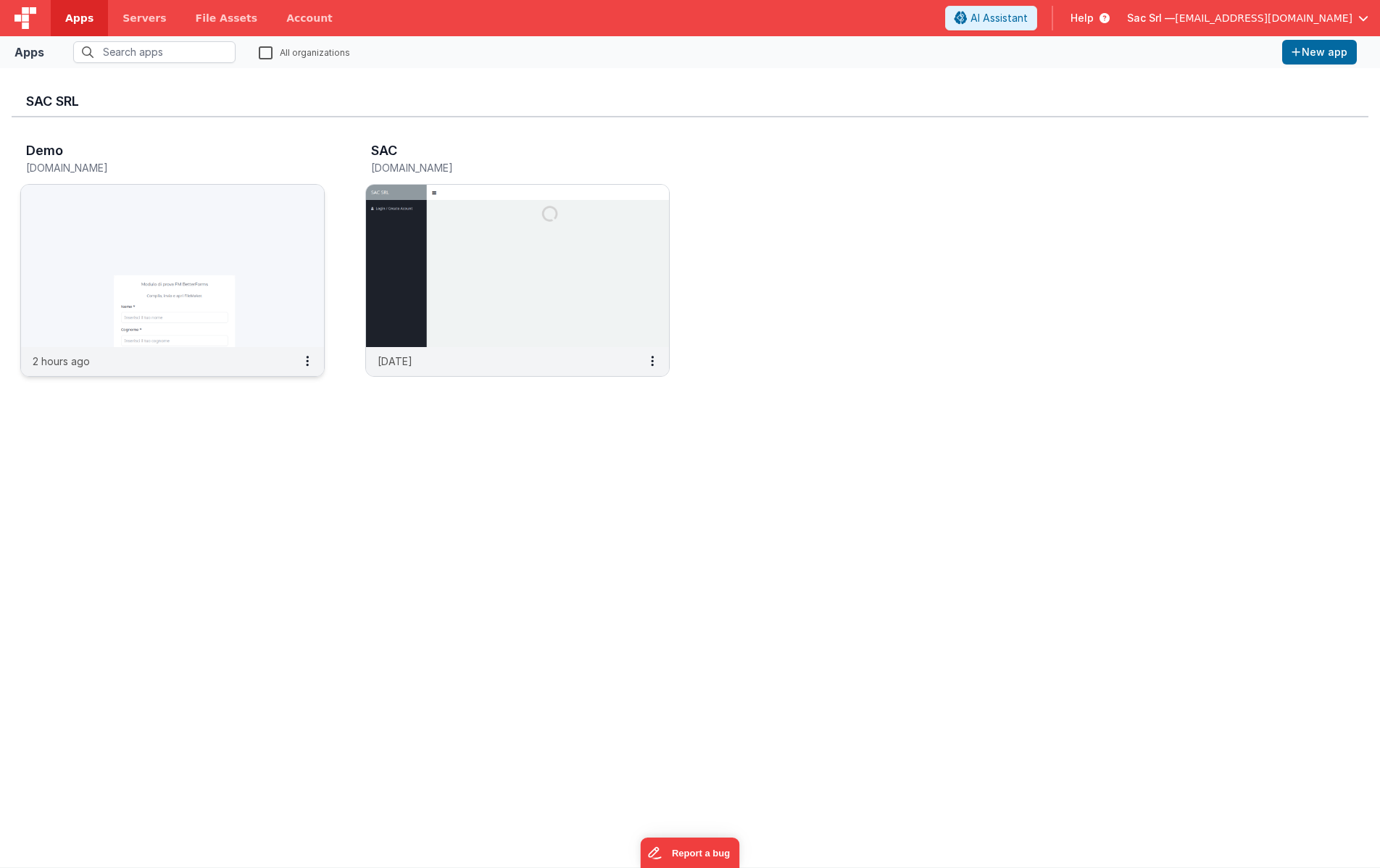
click at [192, 275] on img at bounding box center [172, 266] width 303 height 163
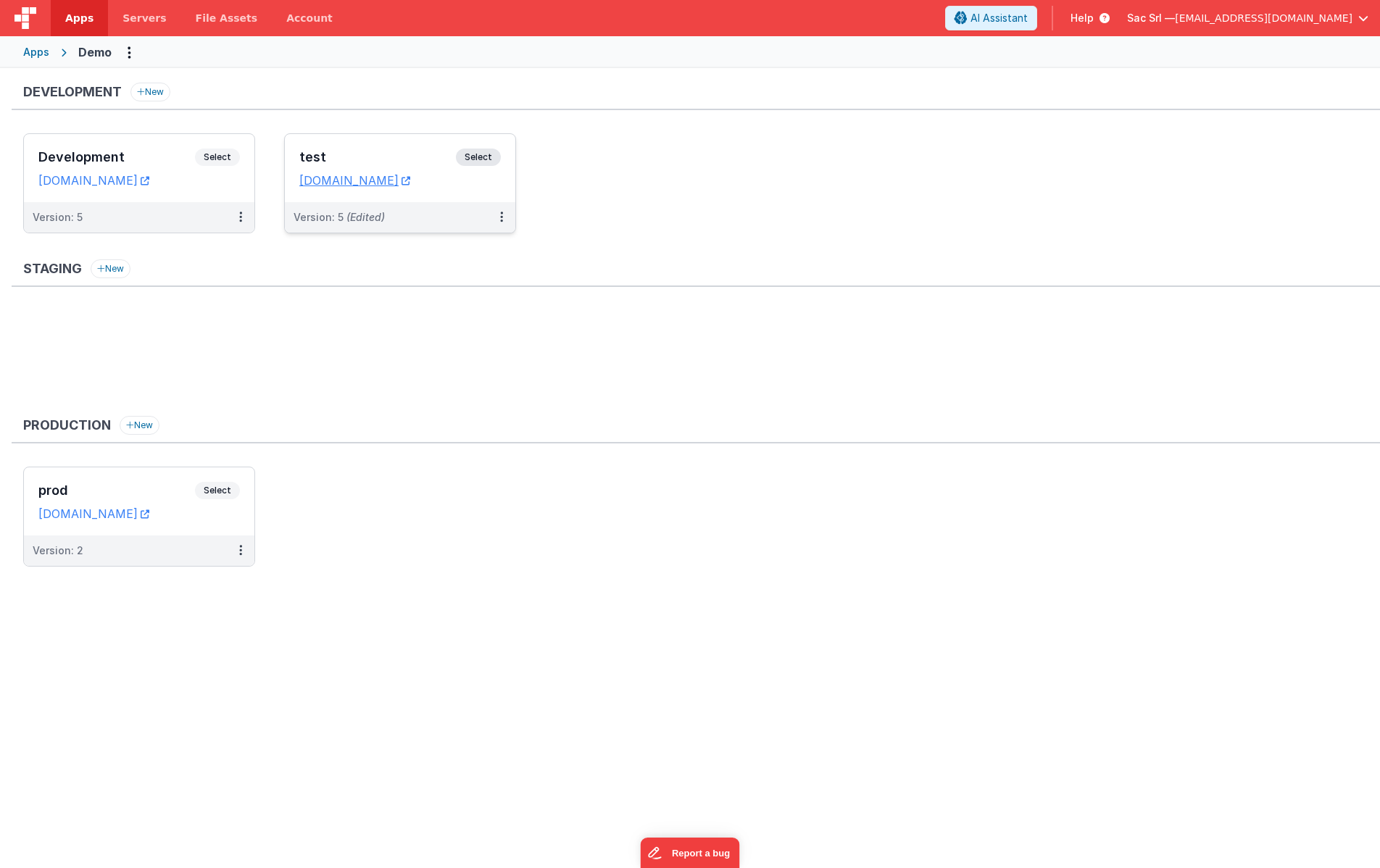
click at [496, 189] on div "test Select URLs [DOMAIN_NAME]" at bounding box center [400, 168] width 231 height 68
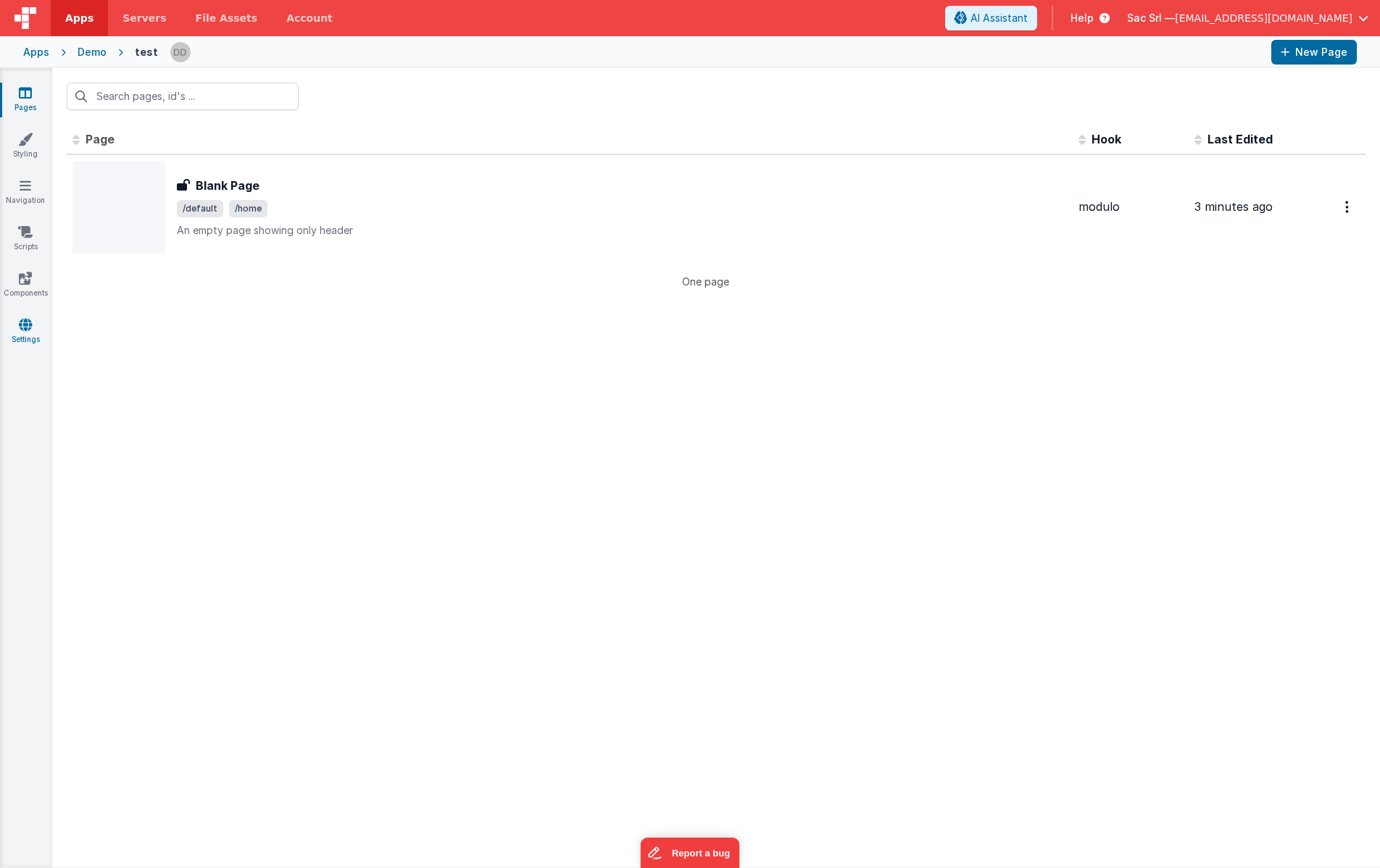
click at [31, 325] on icon at bounding box center [26, 325] width 13 height 15
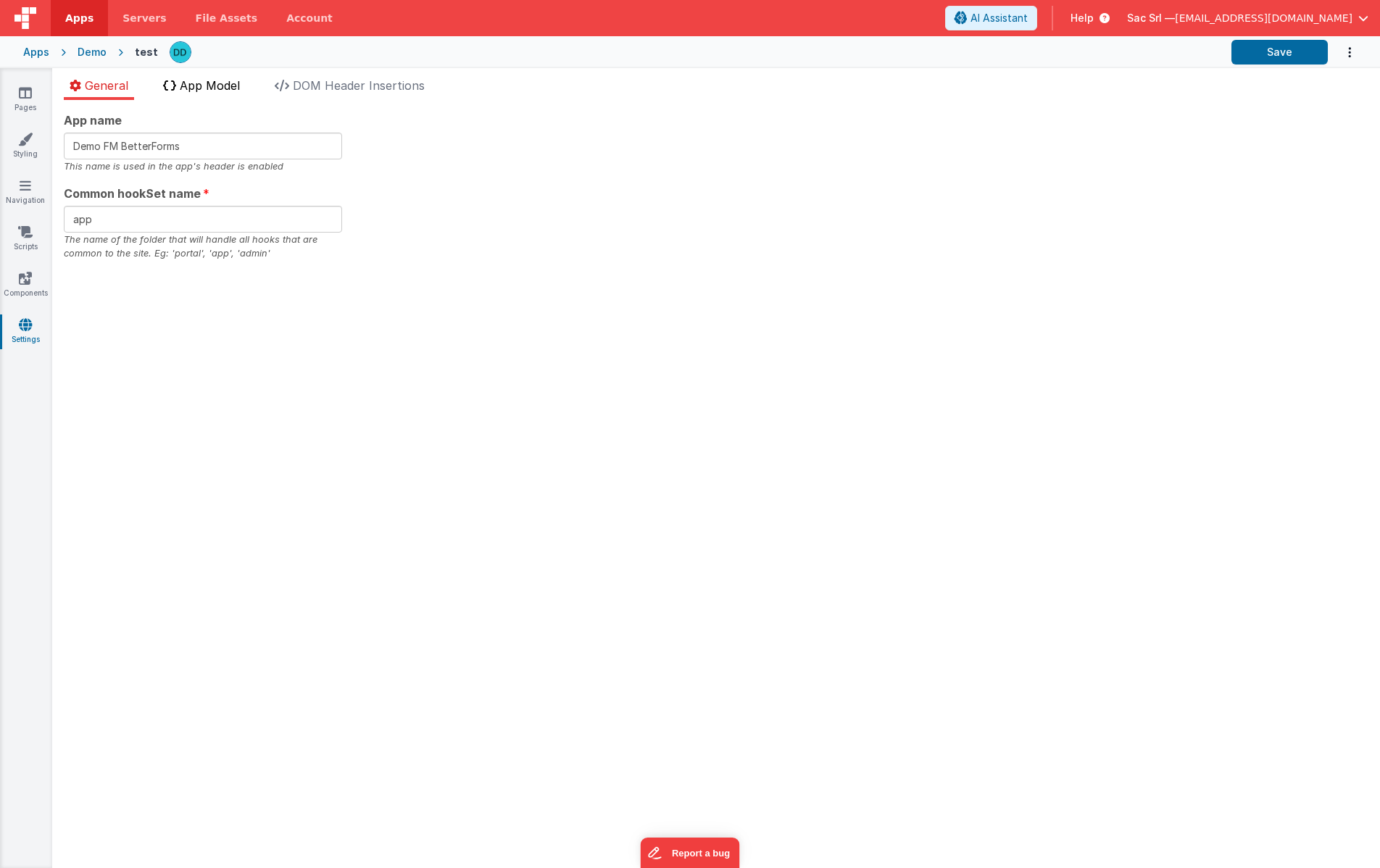
click at [226, 87] on span "App Model" at bounding box center [210, 86] width 60 height 15
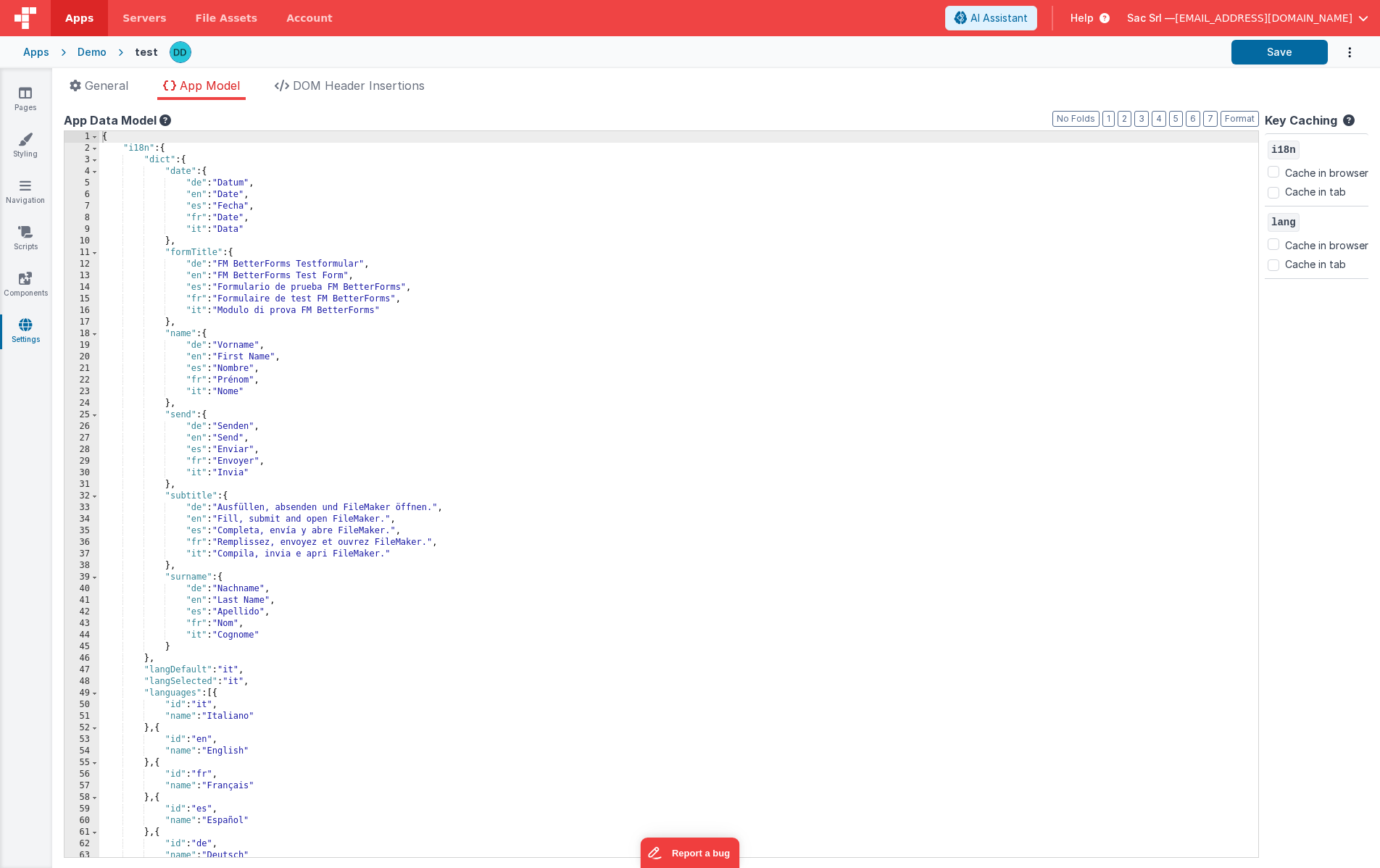
click at [429, 378] on div "{ "i18n" : { "dict" : { "date" : { "de" : "Datum" , "en" : "Date" , "es" : "Fec…" at bounding box center [678, 505] width 1159 height 749
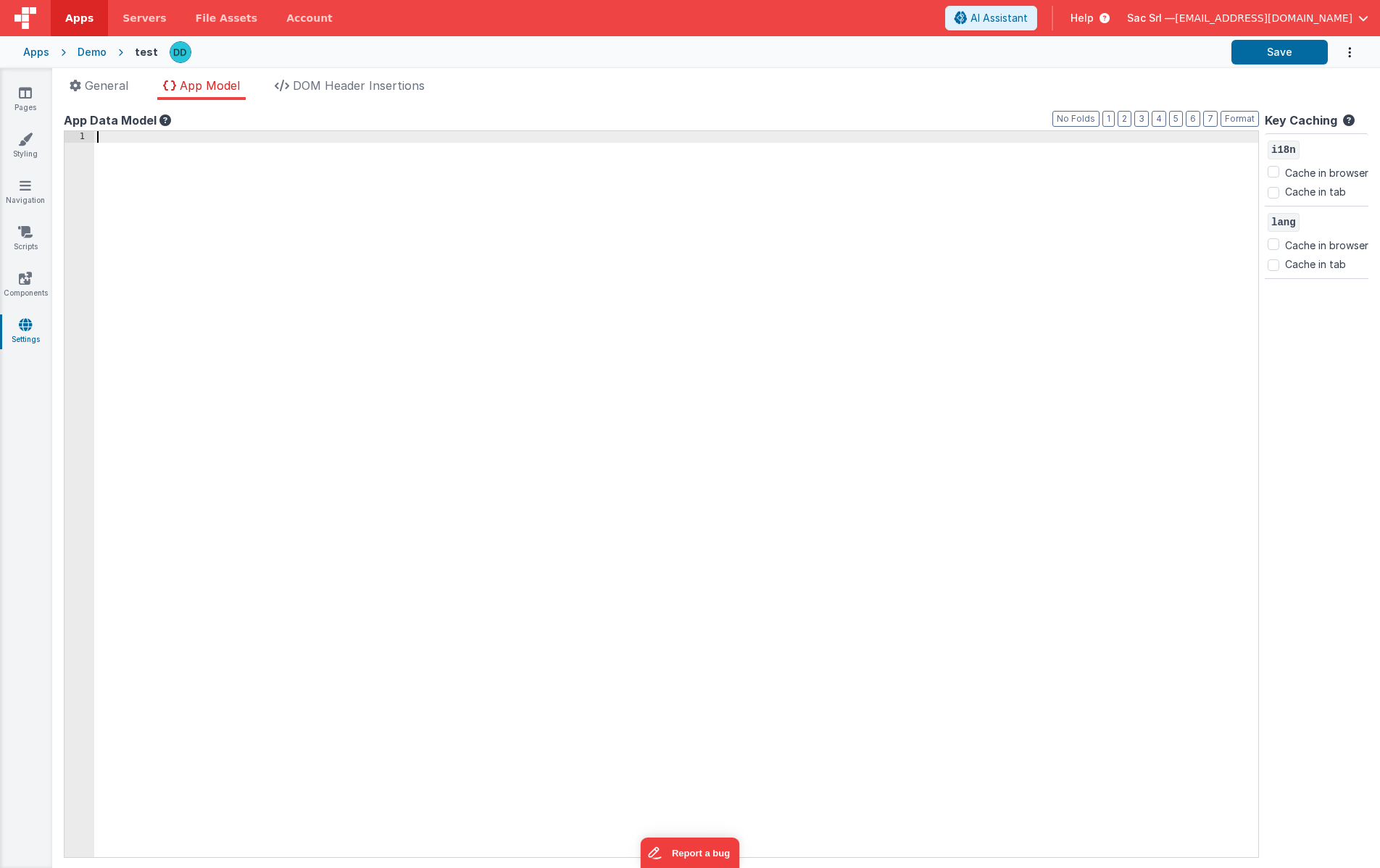
scroll to position [50, 0]
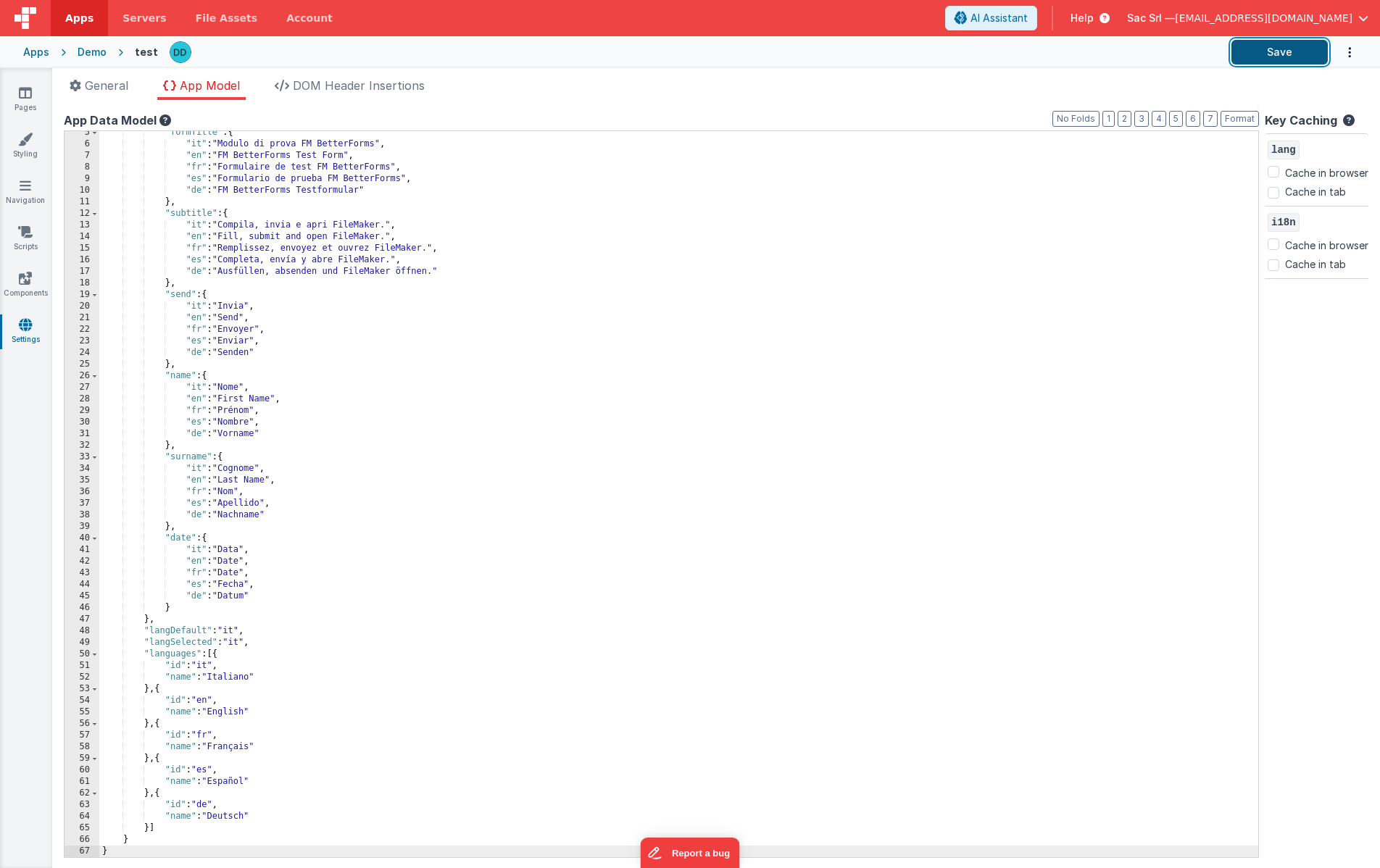
click at [1276, 52] on button "Save" at bounding box center [1279, 52] width 97 height 25
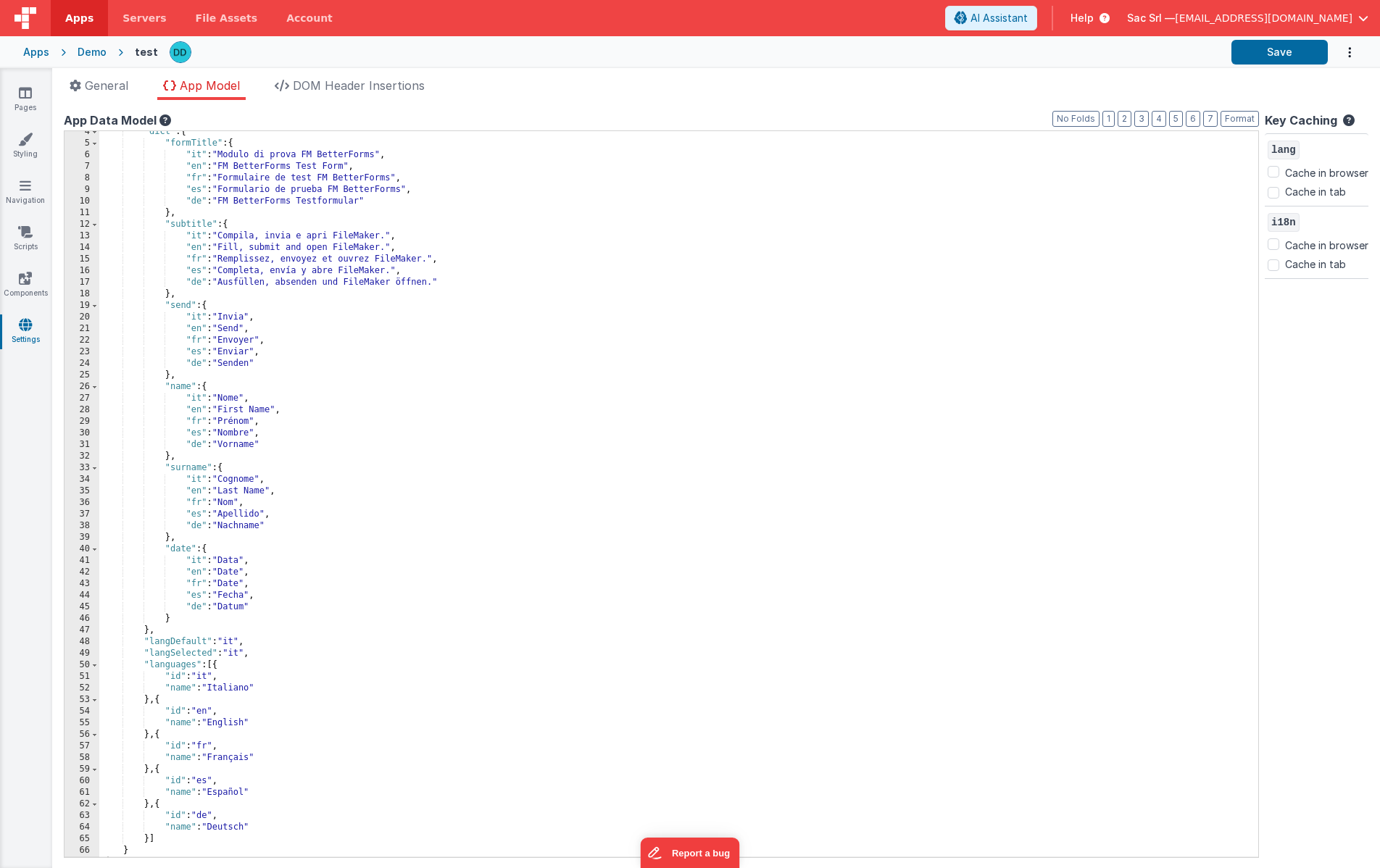
scroll to position [0, 0]
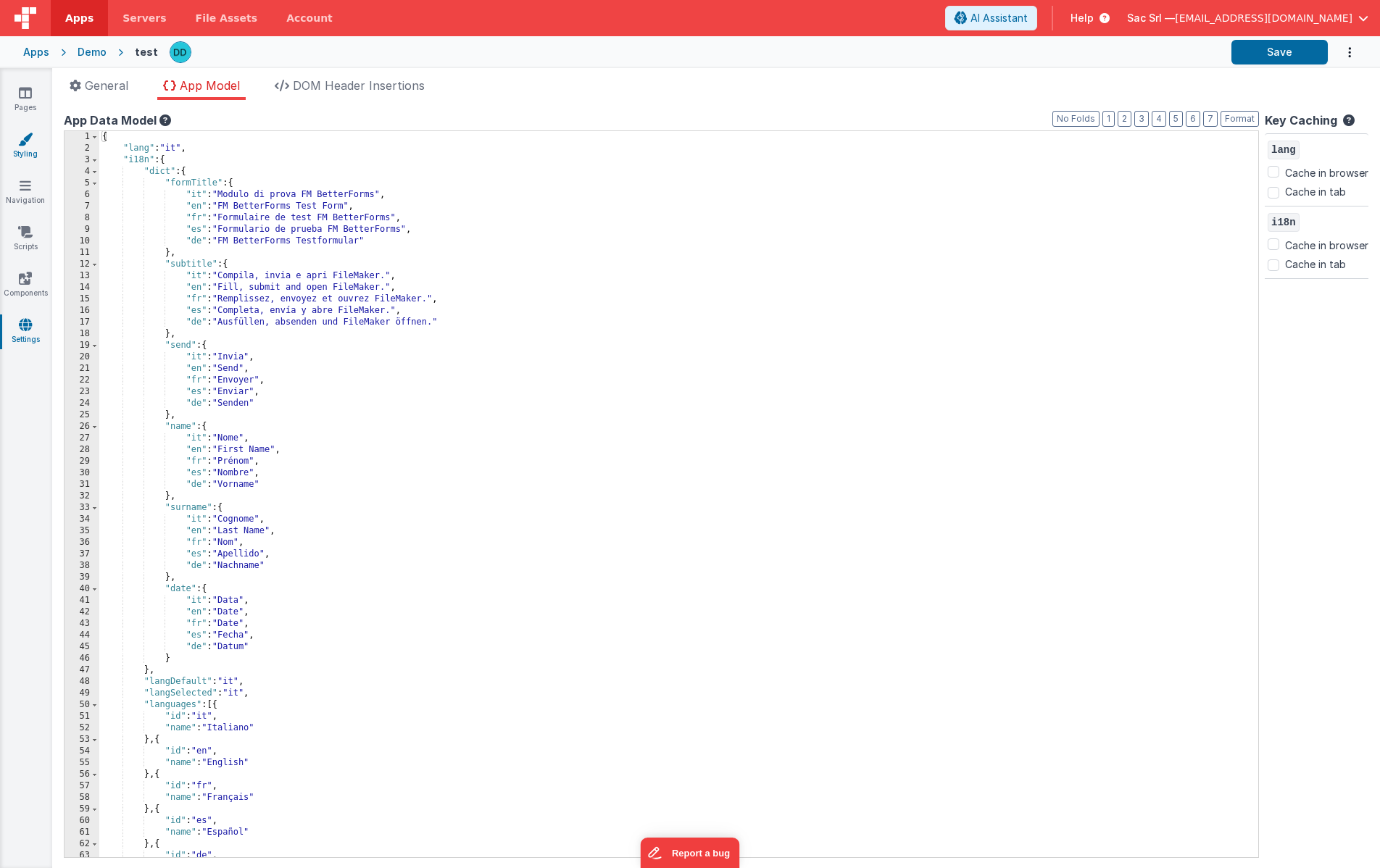
click at [33, 147] on link "Styling" at bounding box center [25, 146] width 52 height 29
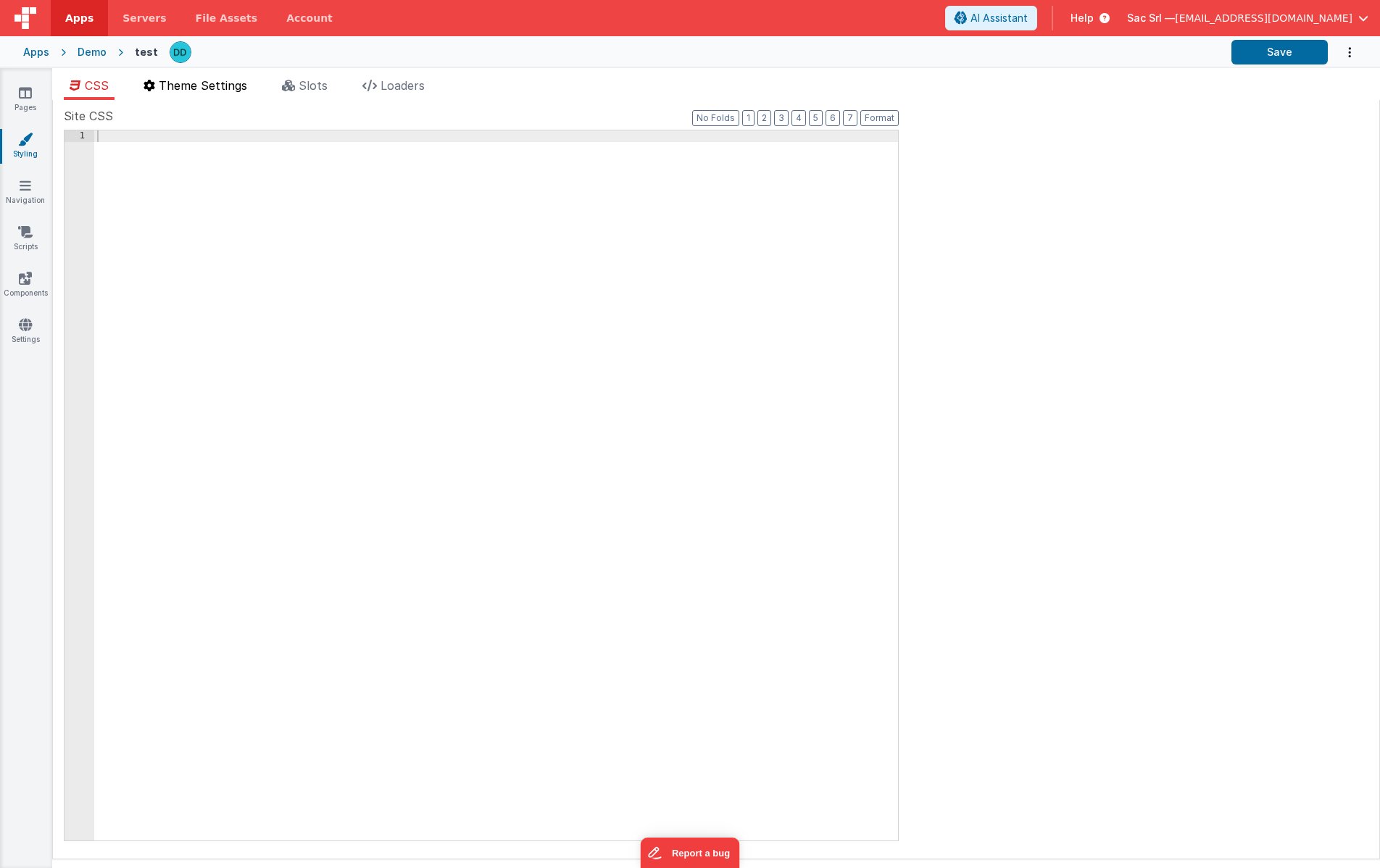
click at [207, 83] on span "Theme Settings" at bounding box center [202, 86] width 88 height 15
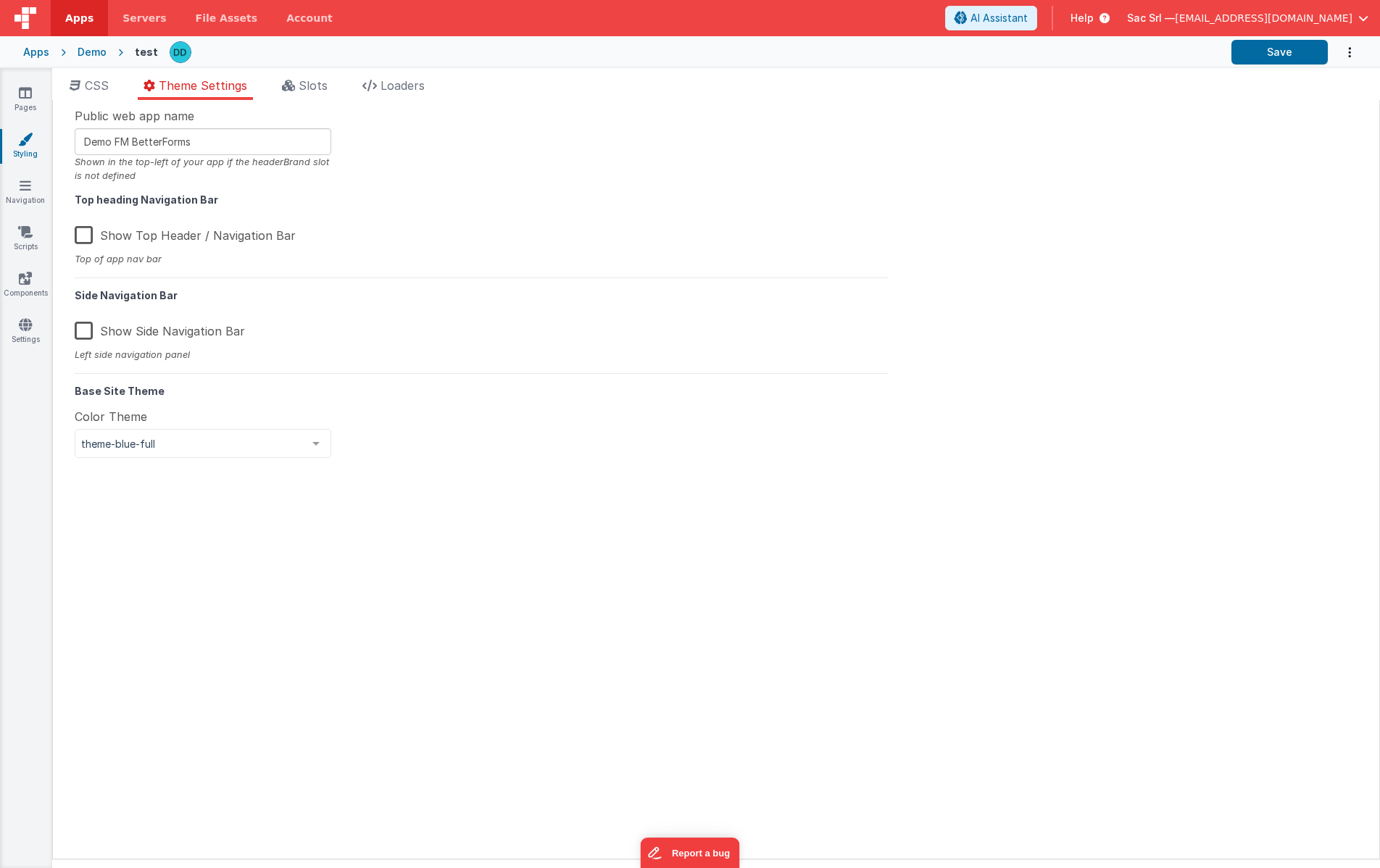
click at [316, 76] on div "CSS Theme Settings Slots Loaders Site CSS Format 7 6 5 4 3 2 1 No Folds 1 XXXXX…" at bounding box center [716, 471] width 1328 height 806
click at [325, 84] on span "Slots" at bounding box center [312, 86] width 29 height 15
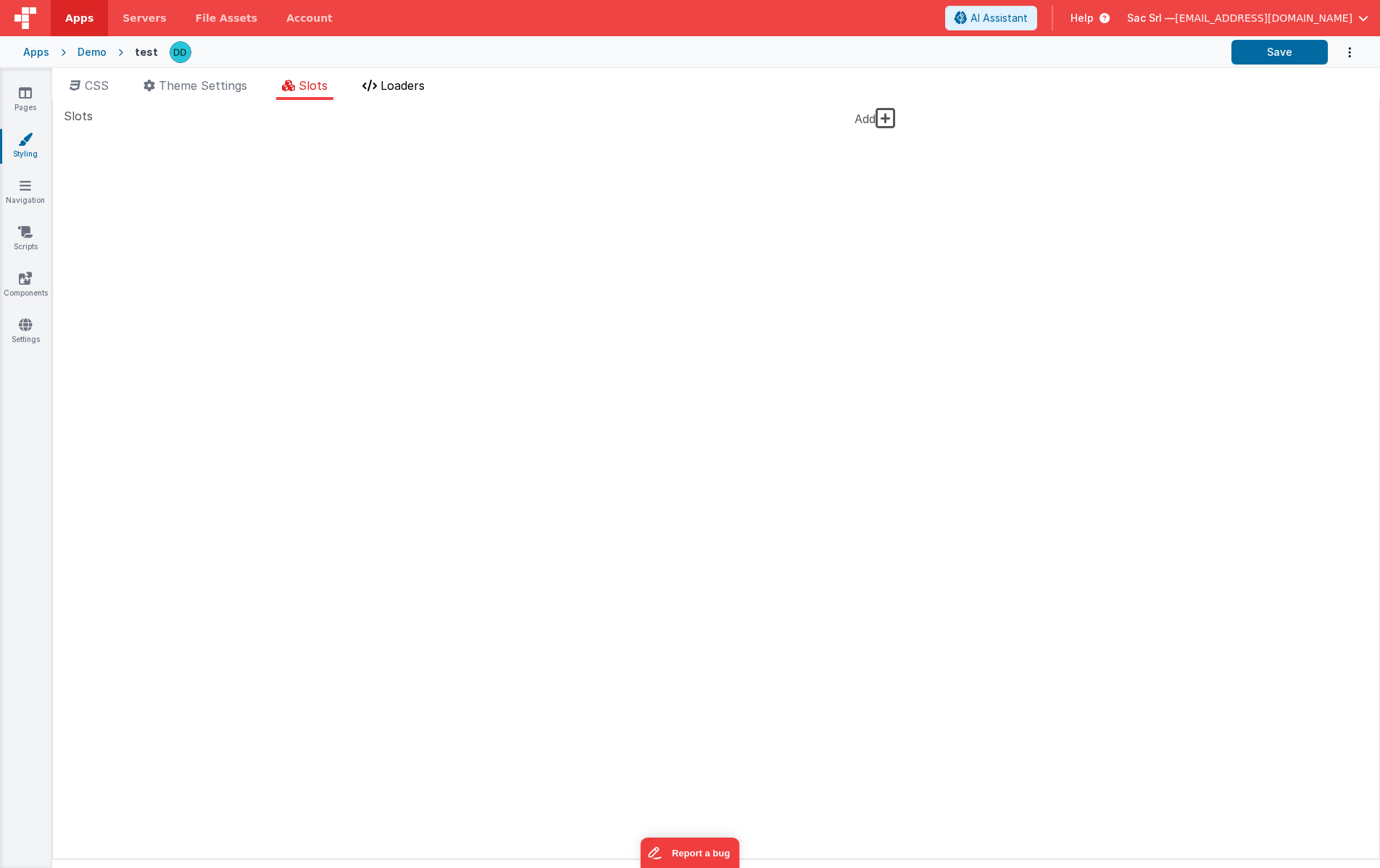
click at [400, 88] on span "Loaders" at bounding box center [403, 86] width 45 height 15
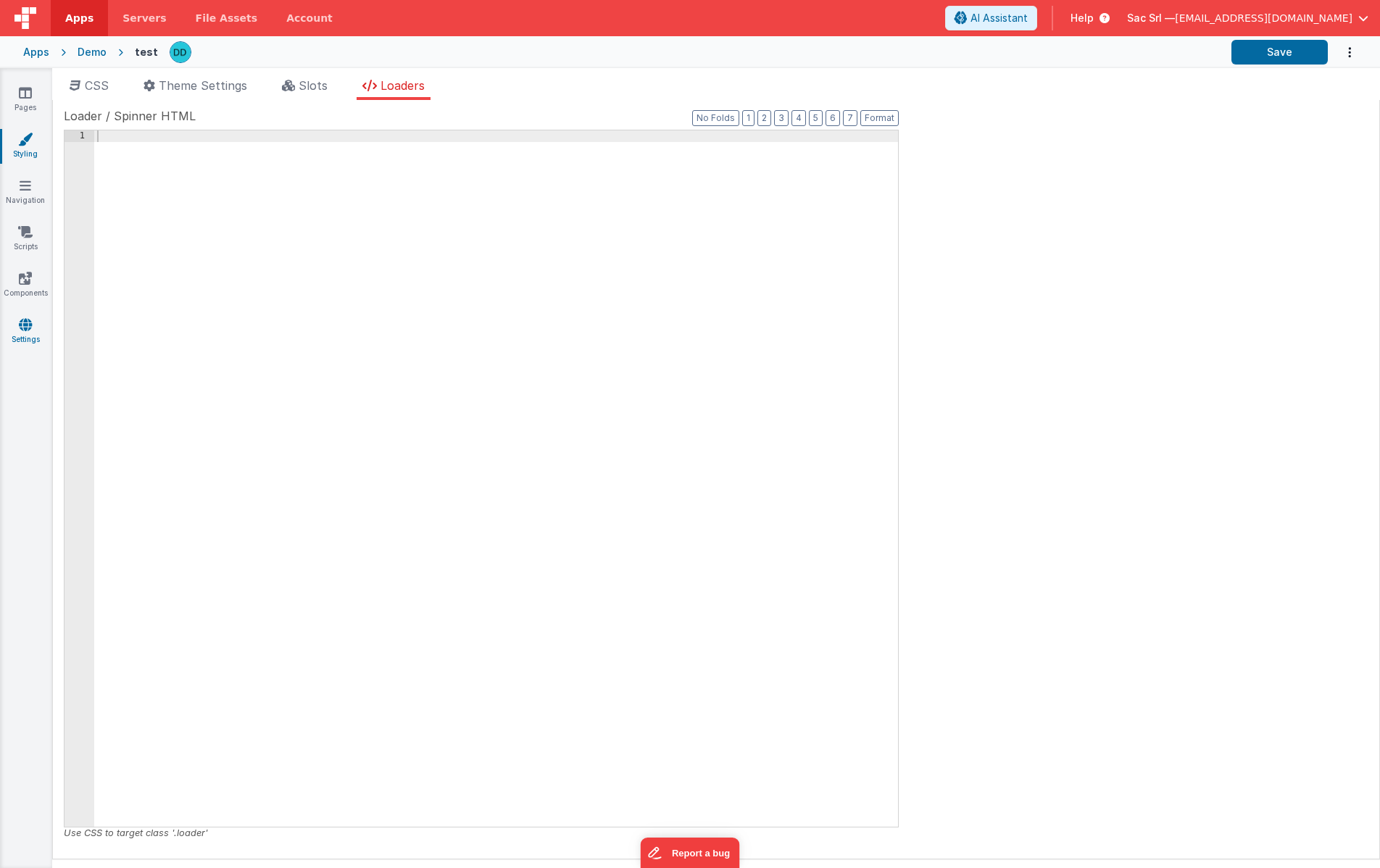
click at [21, 322] on icon at bounding box center [26, 325] width 13 height 15
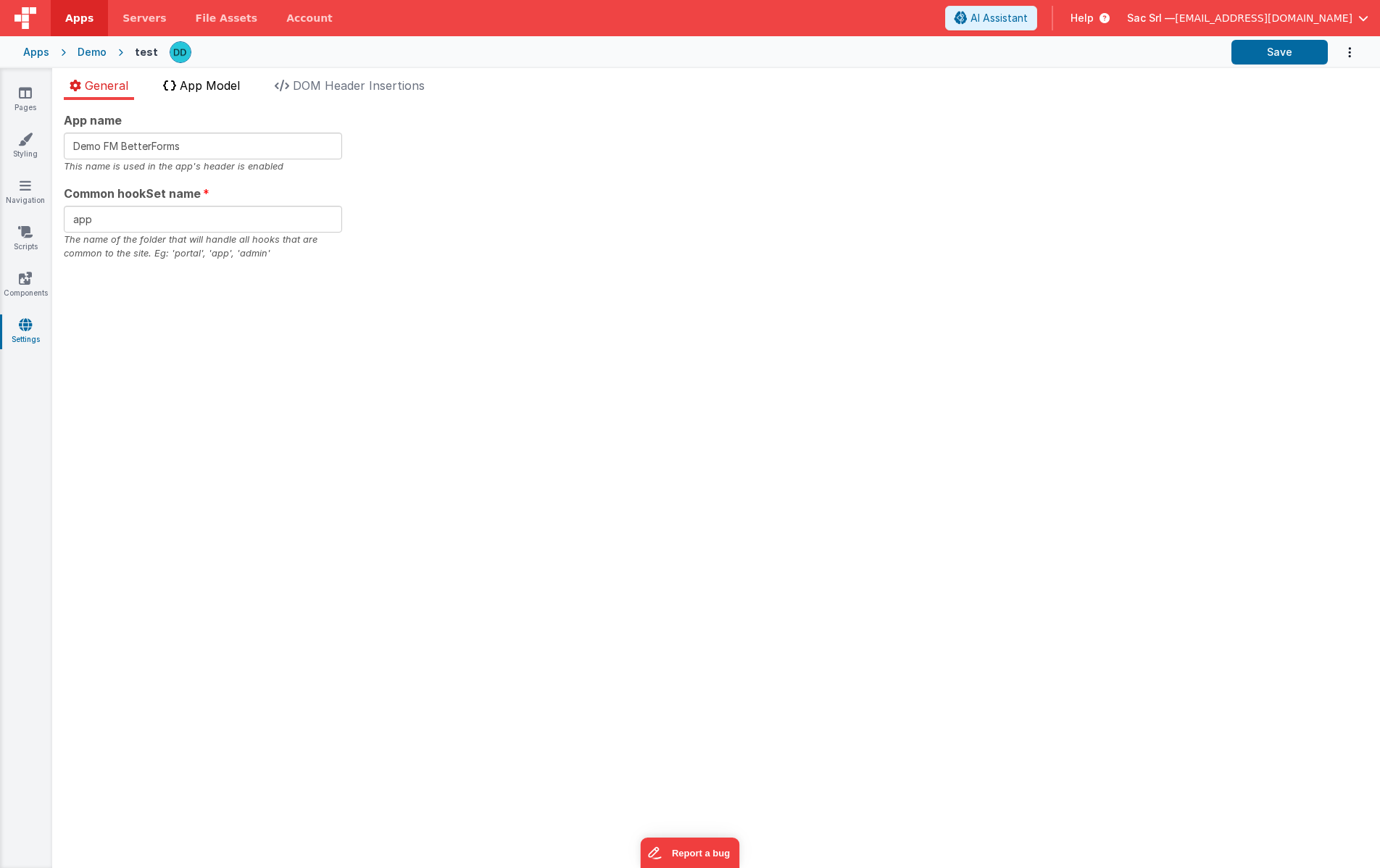
click at [207, 81] on span "App Model" at bounding box center [210, 86] width 60 height 15
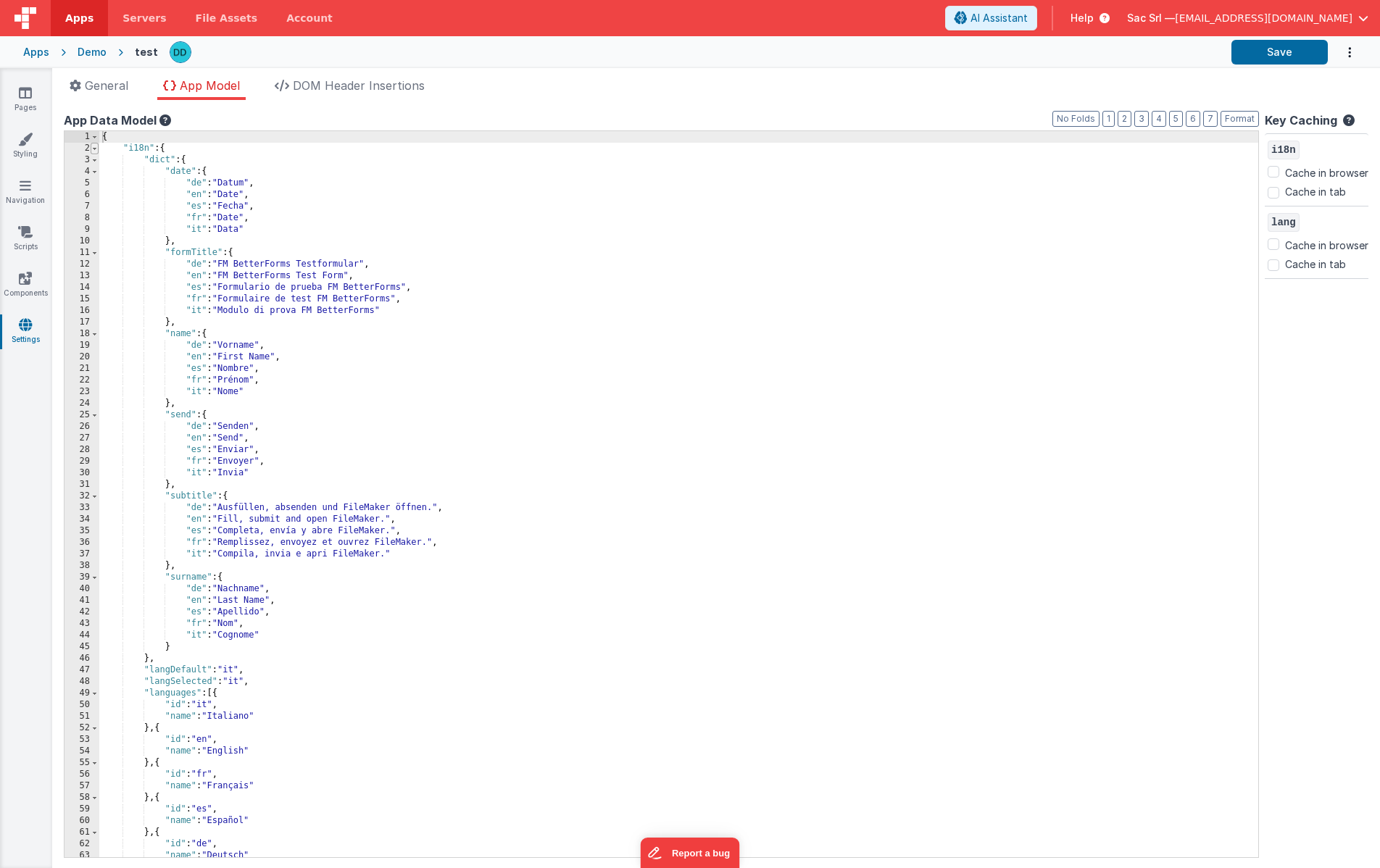
click at [94, 149] on span at bounding box center [95, 149] width 8 height 12
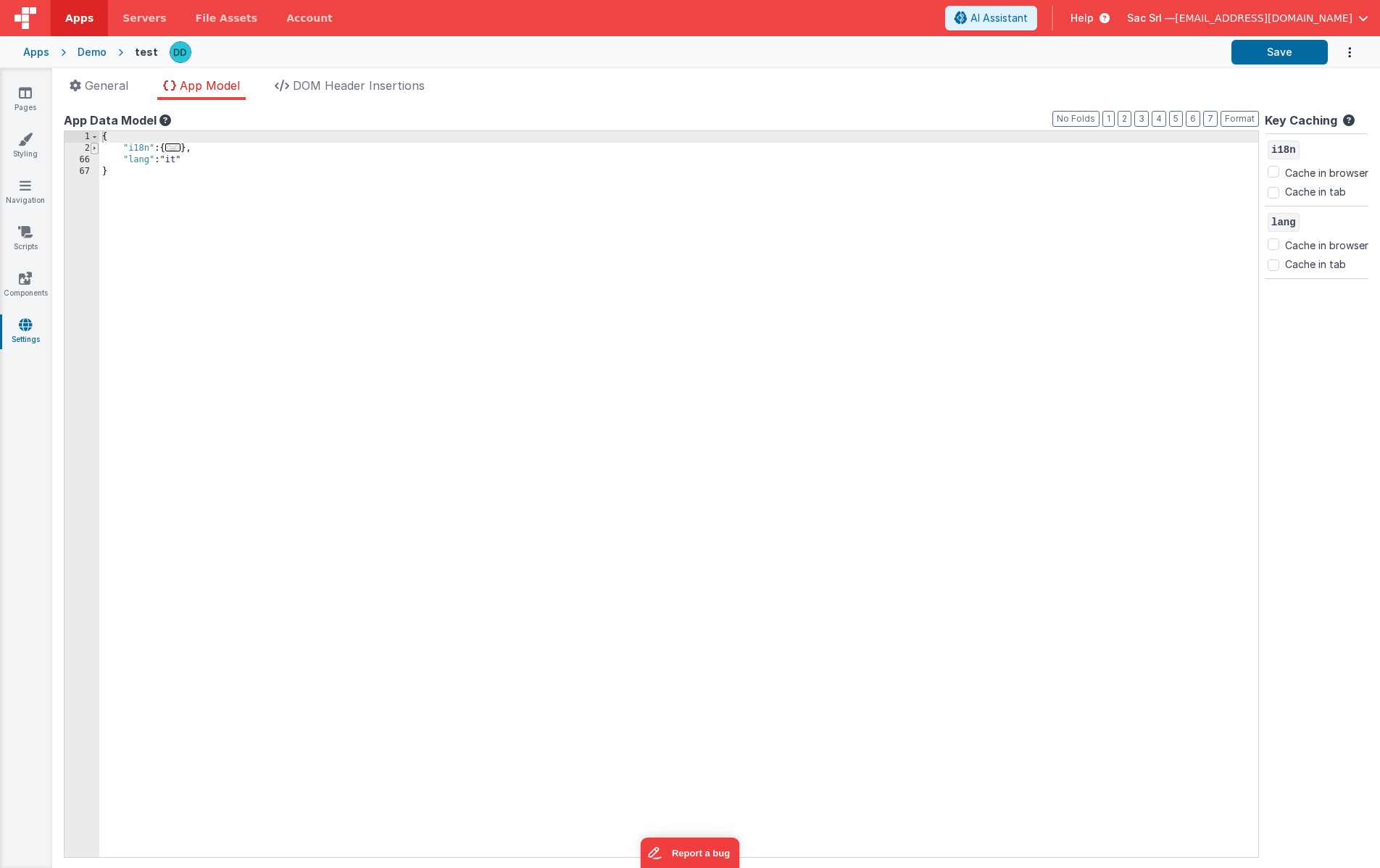
click at [96, 150] on span at bounding box center [95, 149] width 8 height 12
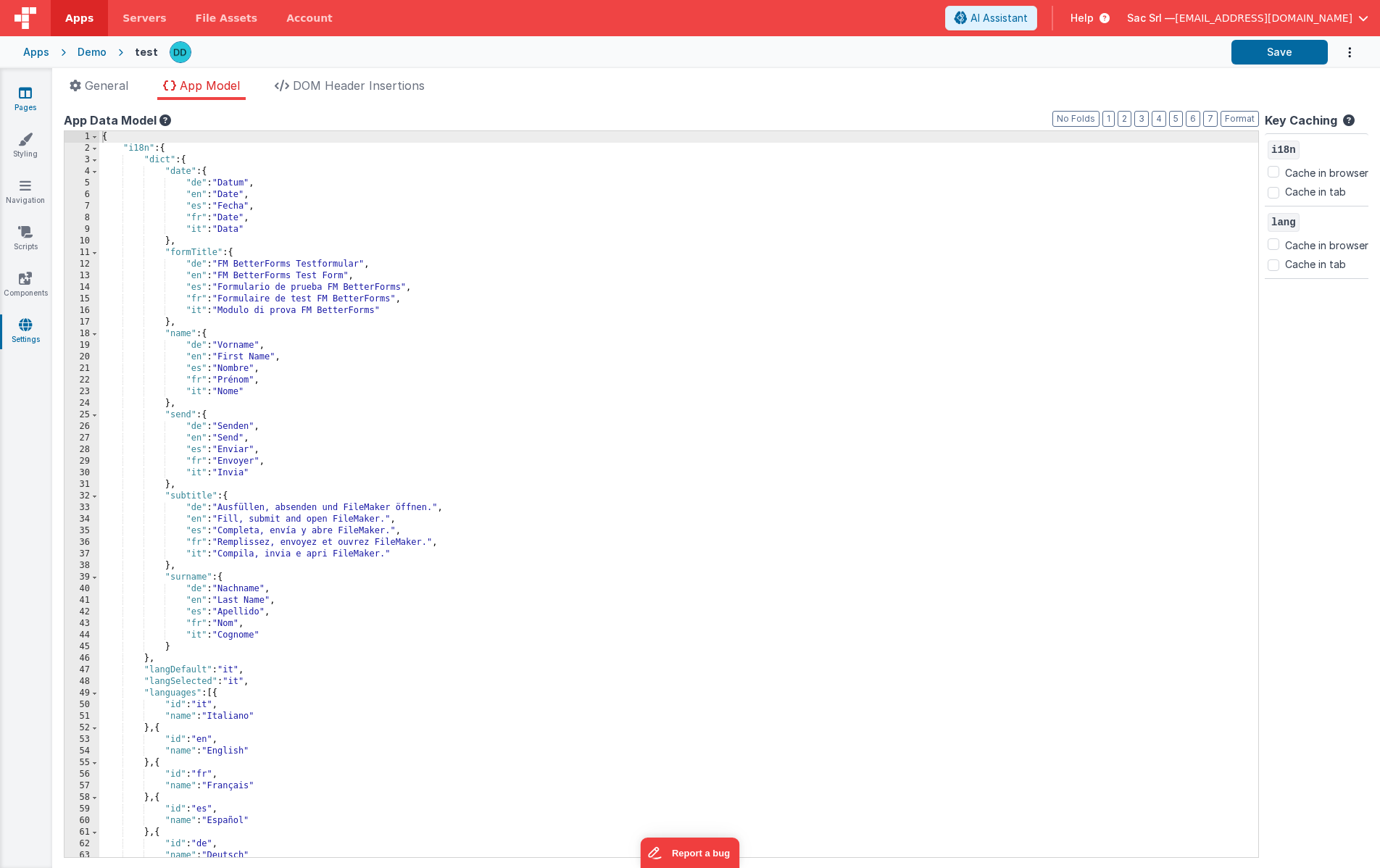
click at [25, 94] on icon at bounding box center [26, 93] width 13 height 15
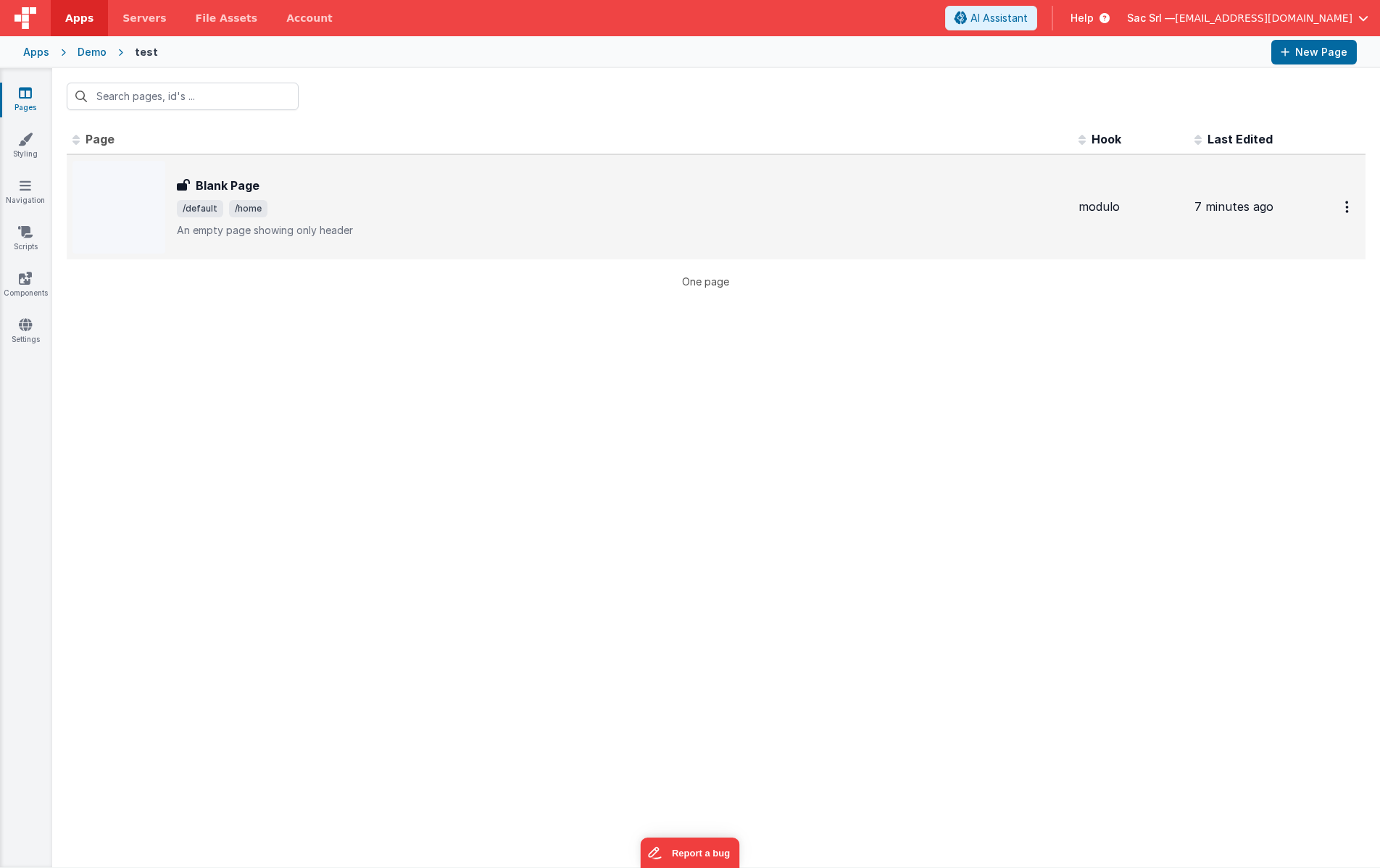
click at [304, 210] on span "/default /home" at bounding box center [621, 208] width 890 height 17
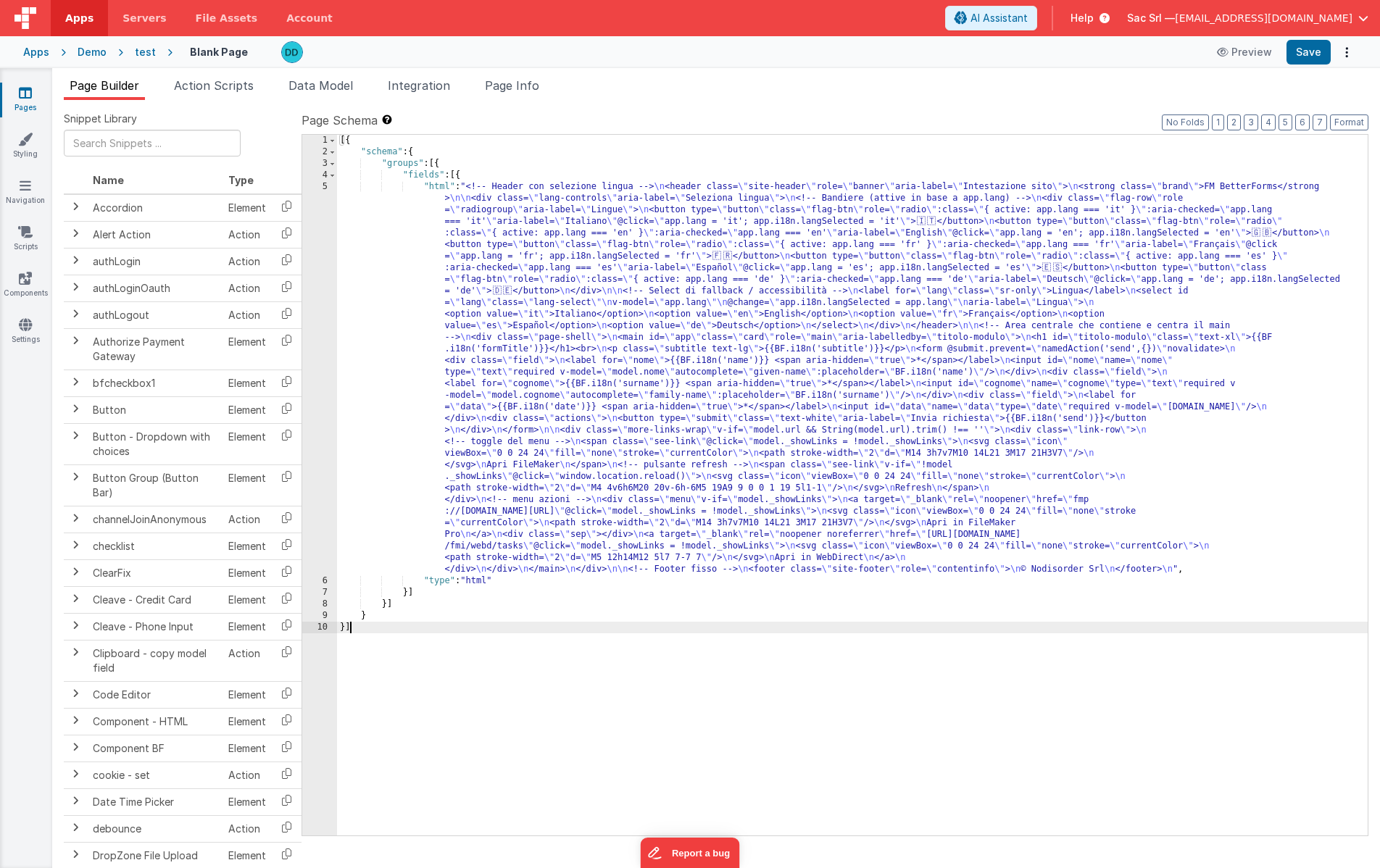
click at [324, 187] on div "5" at bounding box center [320, 377] width 35 height 394
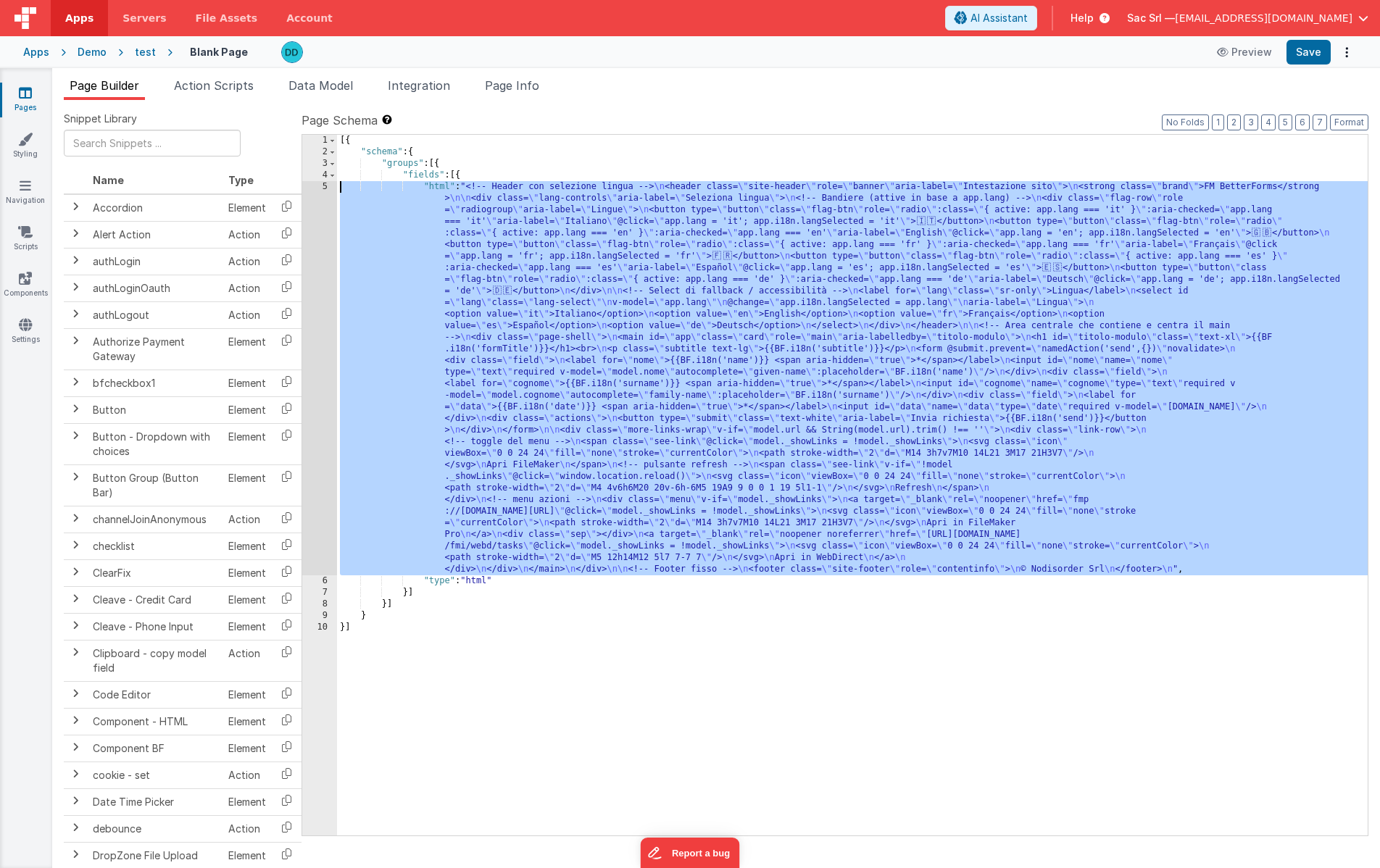
click at [328, 187] on div "5" at bounding box center [320, 377] width 35 height 394
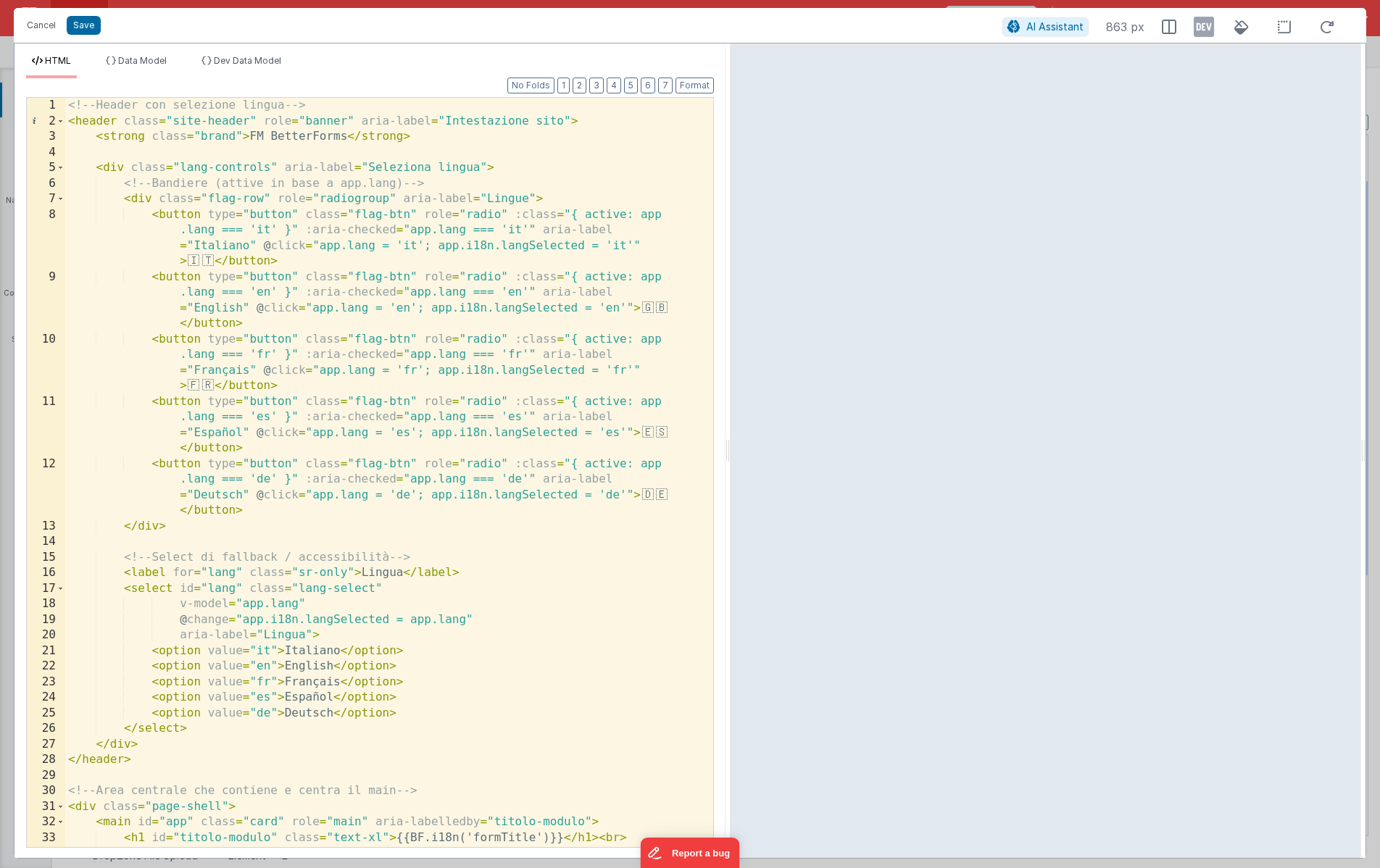
drag, startPoint x: 688, startPoint y: 448, endPoint x: 730, endPoint y: 448, distance: 42.0
click at [730, 448] on html "It appears that someone else or another tab has previously saved this record si…" at bounding box center [690, 434] width 1380 height 868
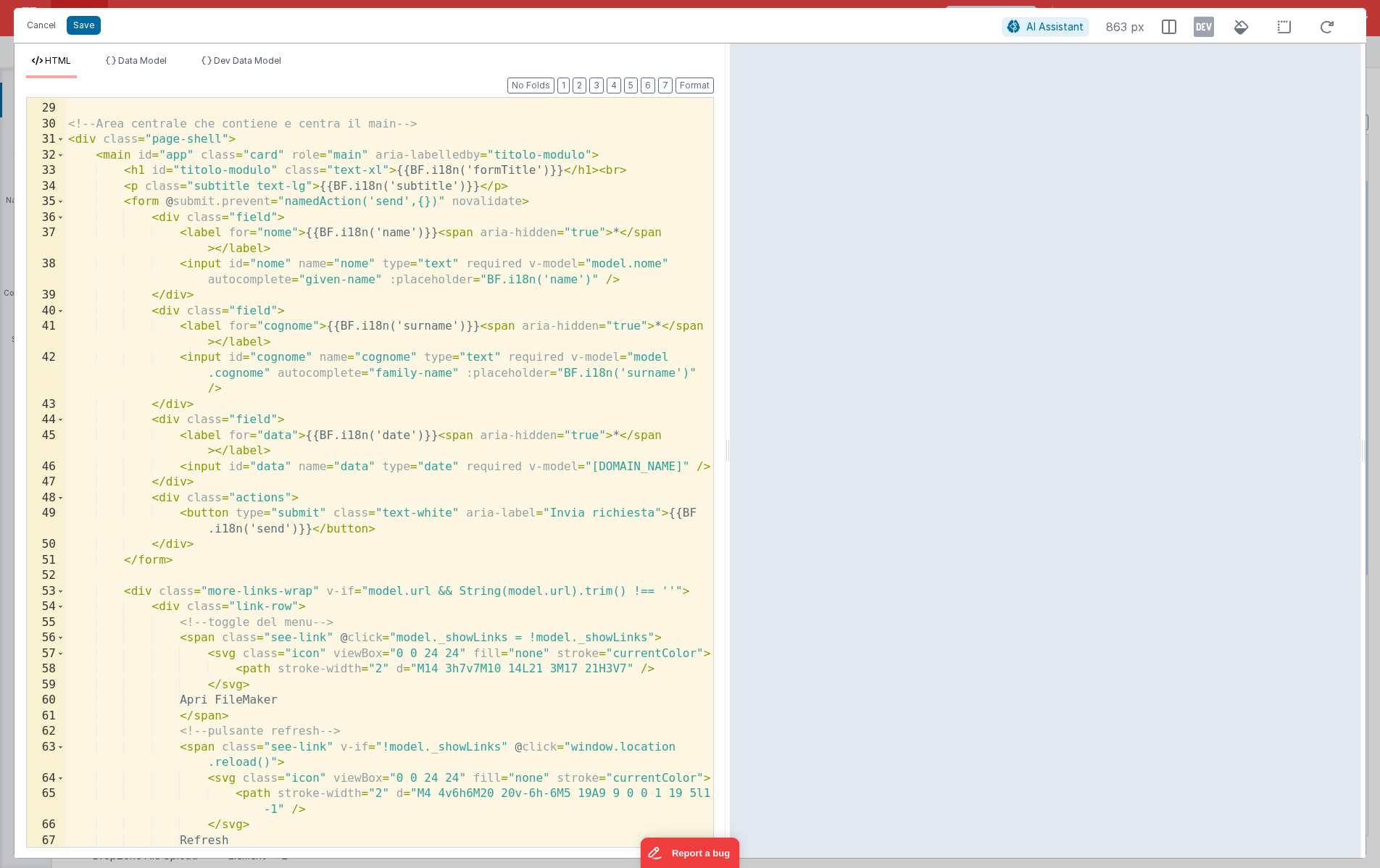
scroll to position [591, 0]
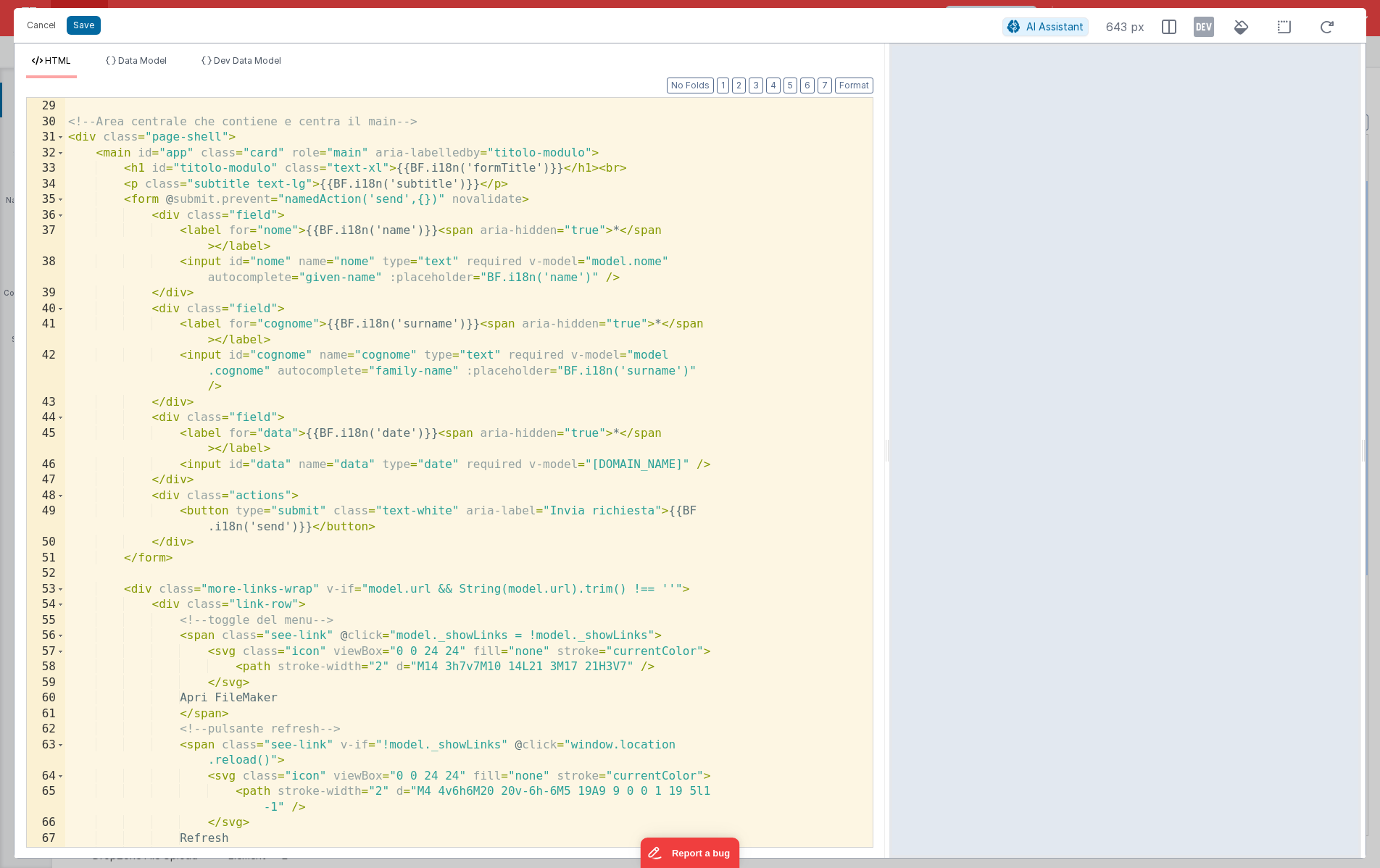
drag, startPoint x: 726, startPoint y: 445, endPoint x: 889, endPoint y: 444, distance: 163.0
click at [889, 444] on html "It appears that someone else or another tab has previously saved this record si…" at bounding box center [690, 434] width 1380 height 868
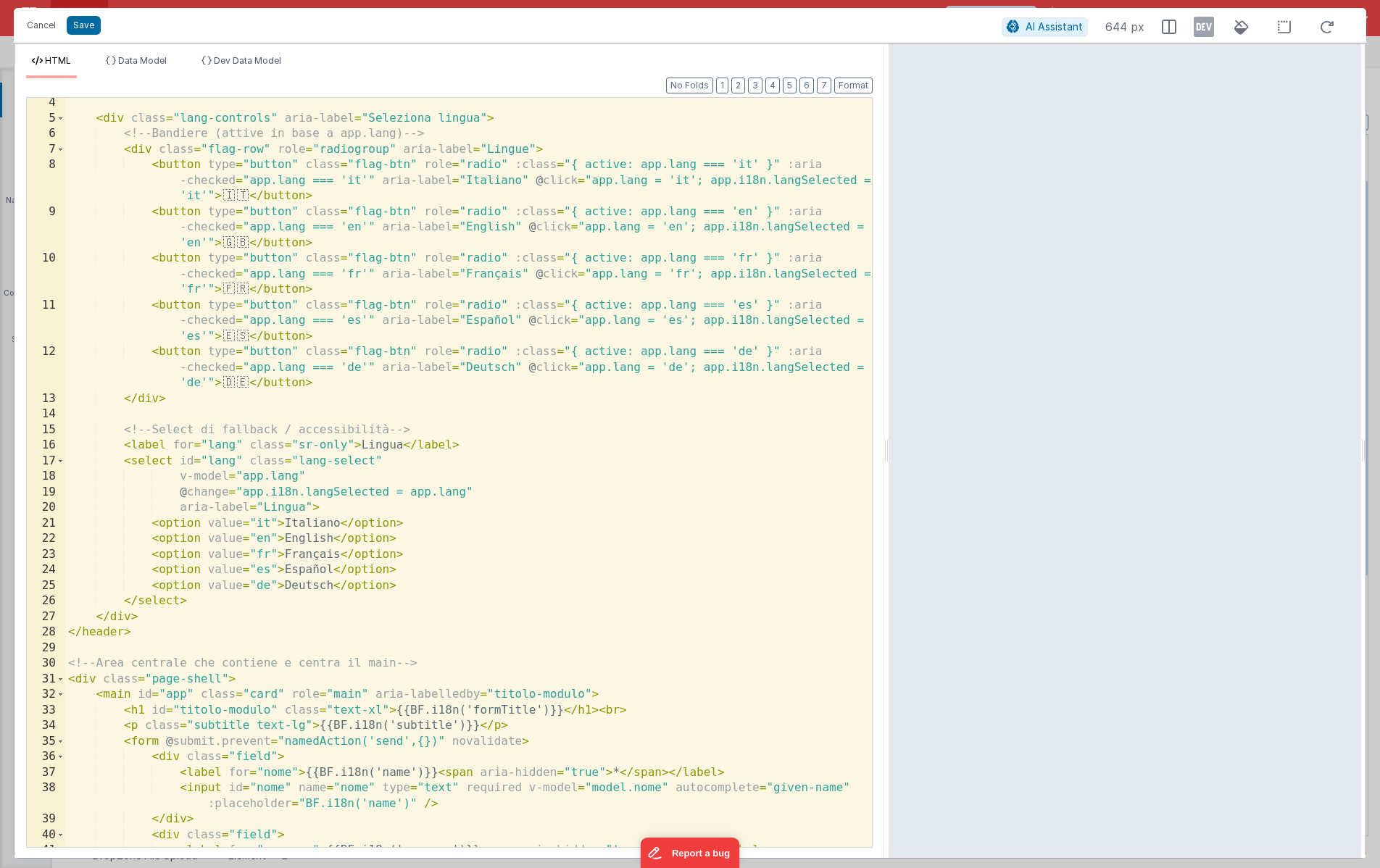
scroll to position [0, 0]
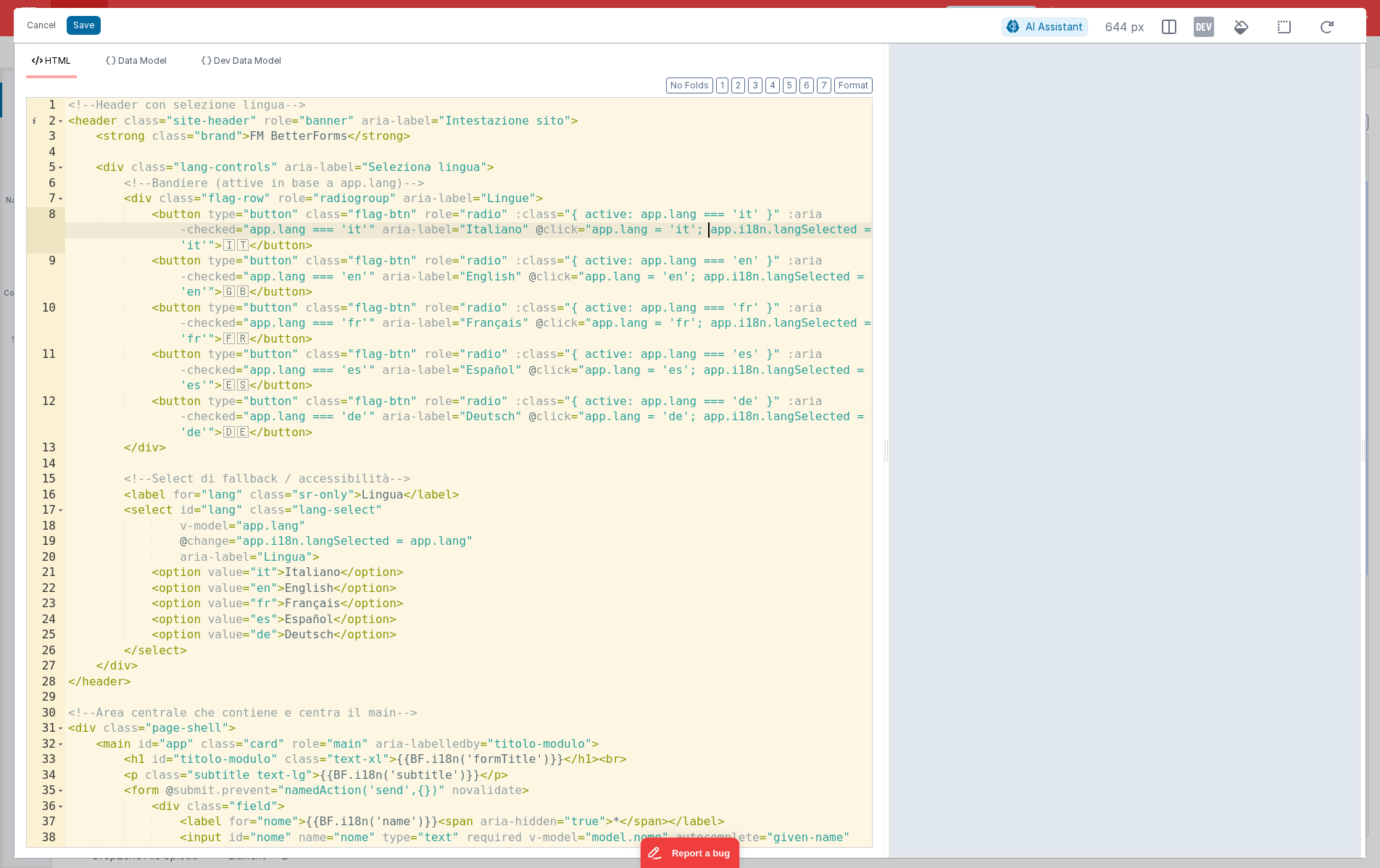
click at [710, 229] on div "<!-- Header con selezione lingua --> < header class = "site-header" role = "ban…" at bounding box center [469, 487] width 807 height 780
click at [726, 230] on div "<!-- Header con selezione lingua --> < header class = "site-header" role = "ban…" at bounding box center [469, 487] width 807 height 780
click at [721, 235] on div "<!-- Header con selezione lingua --> < header class = "site-header" role = "ban…" at bounding box center [469, 487] width 807 height 780
drag, startPoint x: 708, startPoint y: 231, endPoint x: 853, endPoint y: 238, distance: 145.2
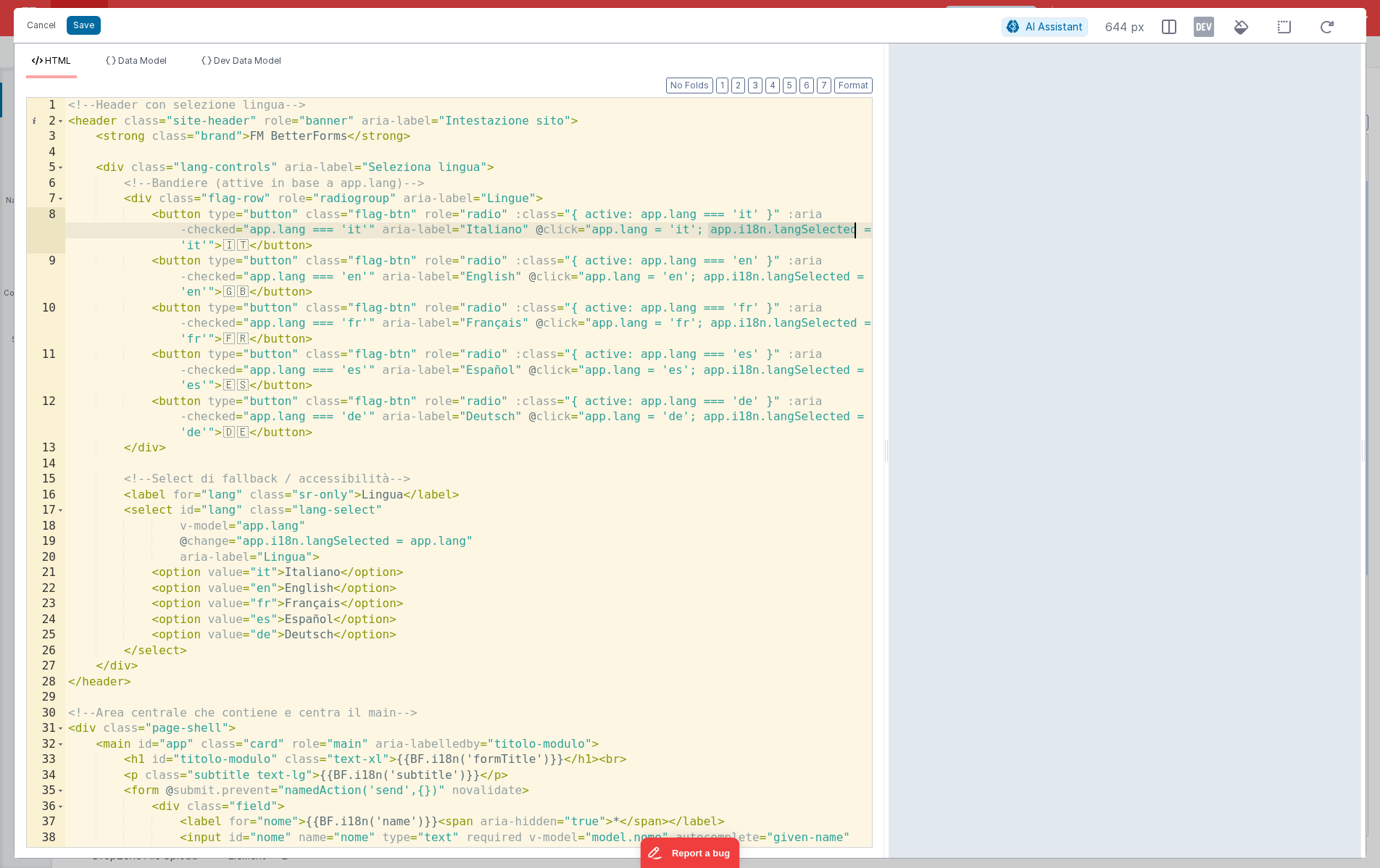
click at [853, 238] on div "<!-- Header con selezione lingua --> < header class = "site-header" role = "ban…" at bounding box center [469, 487] width 807 height 780
click at [692, 210] on div "<!-- Header con selezione lingua --> < header class = "site-header" role = "ban…" at bounding box center [469, 487] width 807 height 780
drag, startPoint x: 694, startPoint y: 213, endPoint x: 637, endPoint y: 213, distance: 57.0
click at [637, 213] on div "<!-- Header con selezione lingua --> < header class = "site-header" role = "ban…" at bounding box center [469, 487] width 807 height 780
drag, startPoint x: 625, startPoint y: 230, endPoint x: 741, endPoint y: 235, distance: 116.1
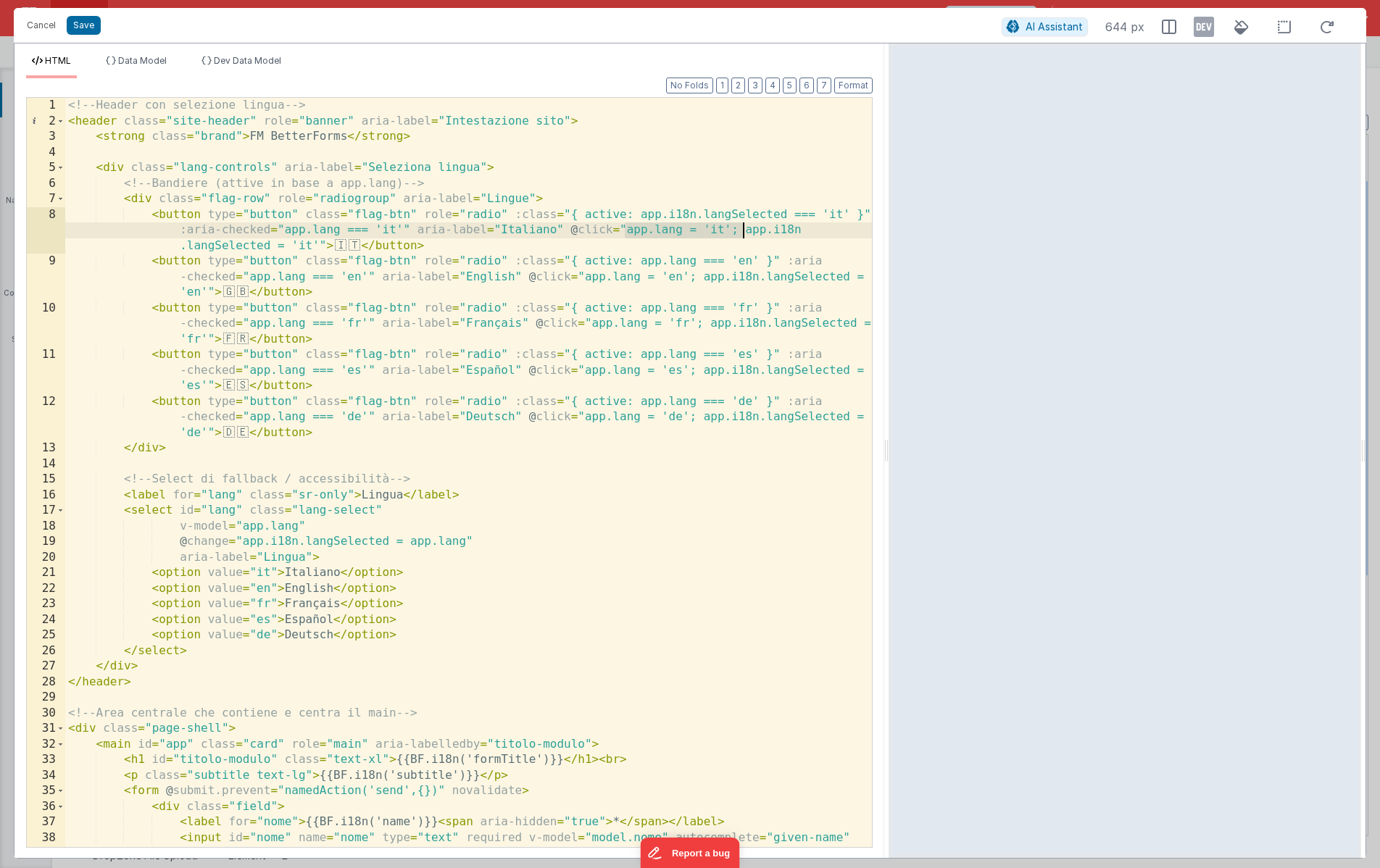
click at [741, 235] on div "<!-- Header con selezione lingua --> < header class = "site-header" role = "ban…" at bounding box center [469, 487] width 807 height 780
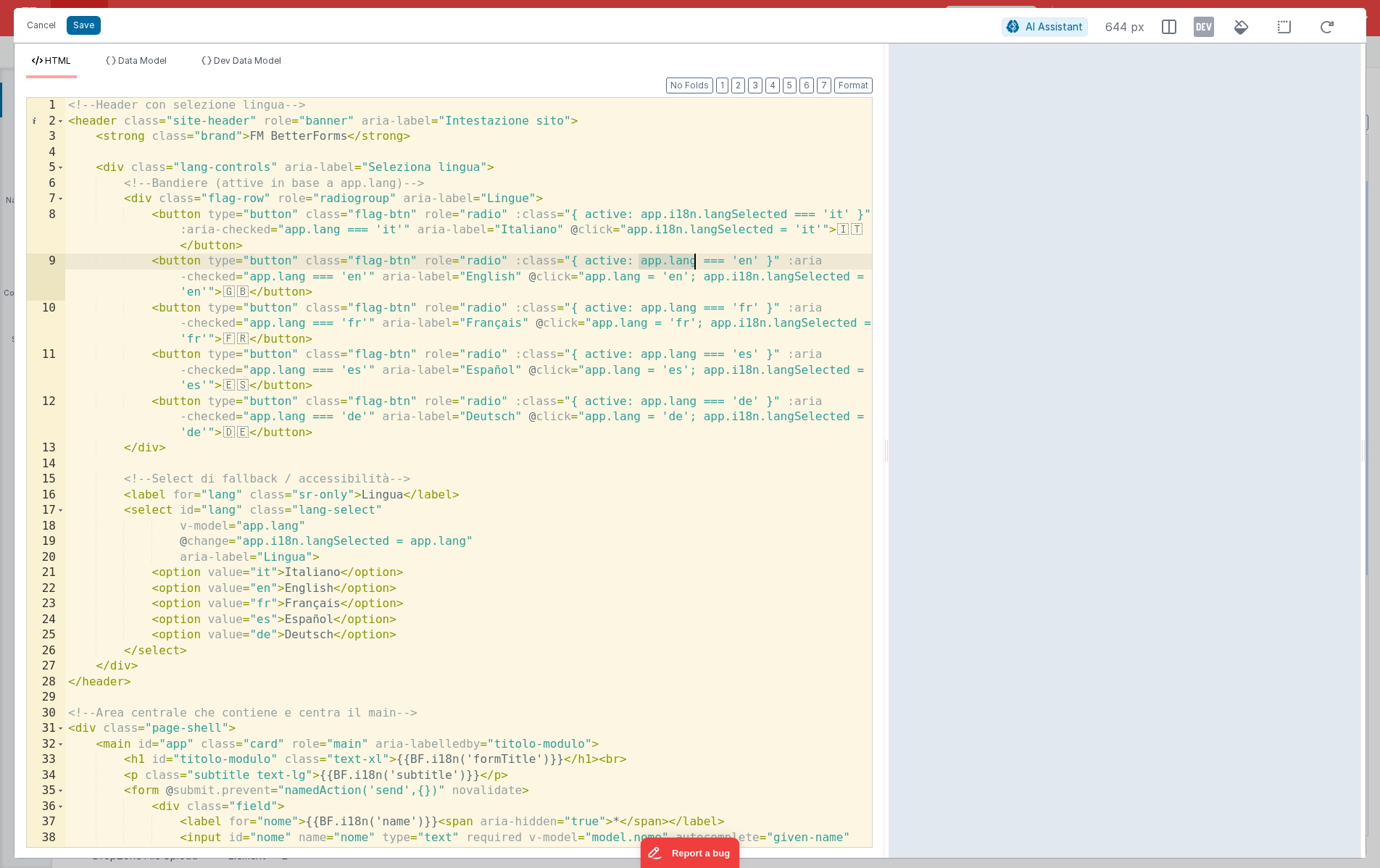
drag, startPoint x: 640, startPoint y: 263, endPoint x: 694, endPoint y: 258, distance: 54.2
click at [694, 258] on div "<!-- Header con selezione lingua --> < header class = "site-header" role = "ban…" at bounding box center [469, 487] width 807 height 780
drag, startPoint x: 617, startPoint y: 276, endPoint x: 736, endPoint y: 279, distance: 119.0
click at [736, 279] on div "<!-- Header con selezione lingua --> < header class = "site-header" role = "ban…" at bounding box center [469, 487] width 807 height 780
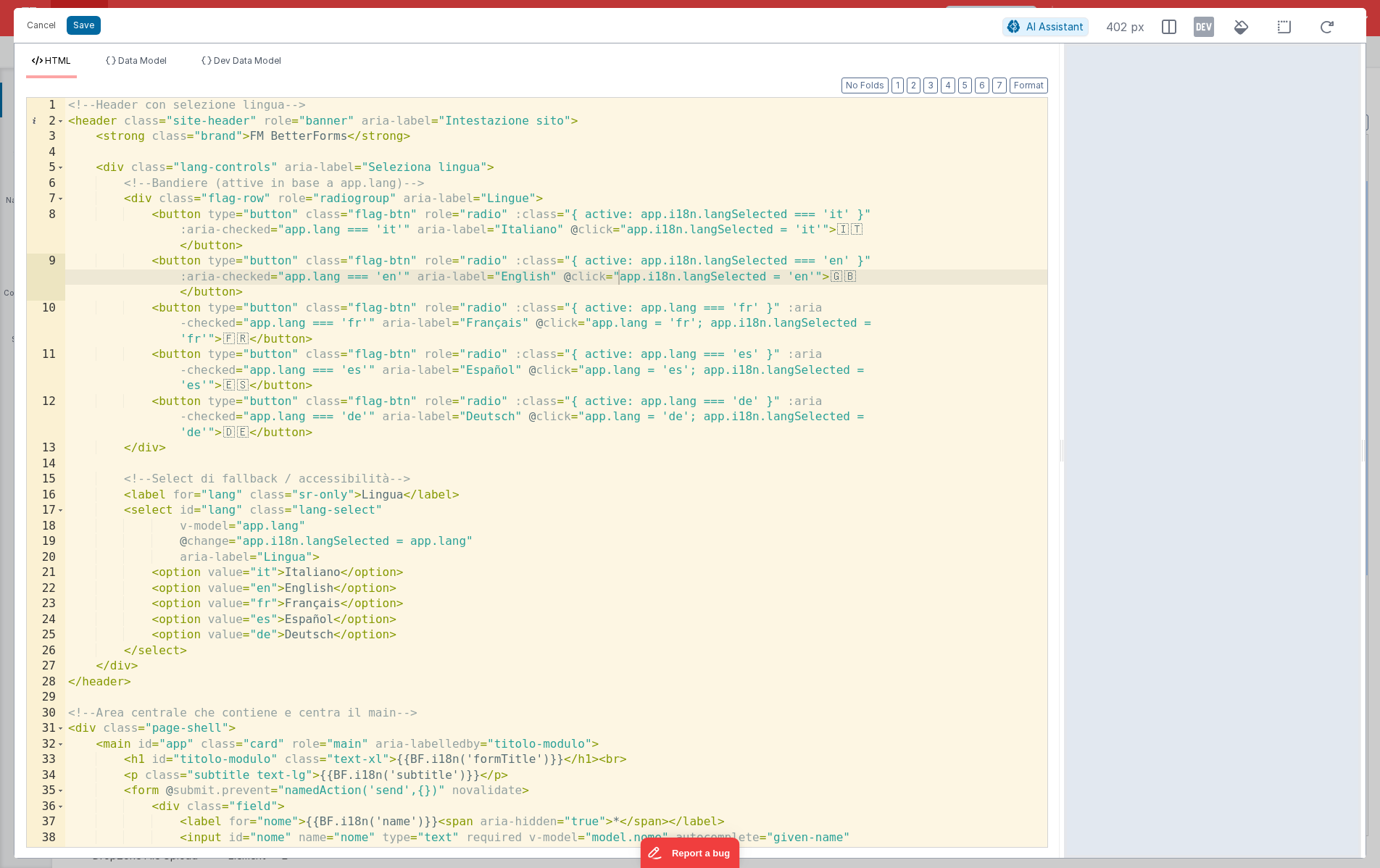
drag, startPoint x: 888, startPoint y: 448, endPoint x: 1065, endPoint y: 429, distance: 178.0
click at [1066, 429] on html "It appears that someone else or another tab has previously saved this record si…" at bounding box center [690, 434] width 1380 height 868
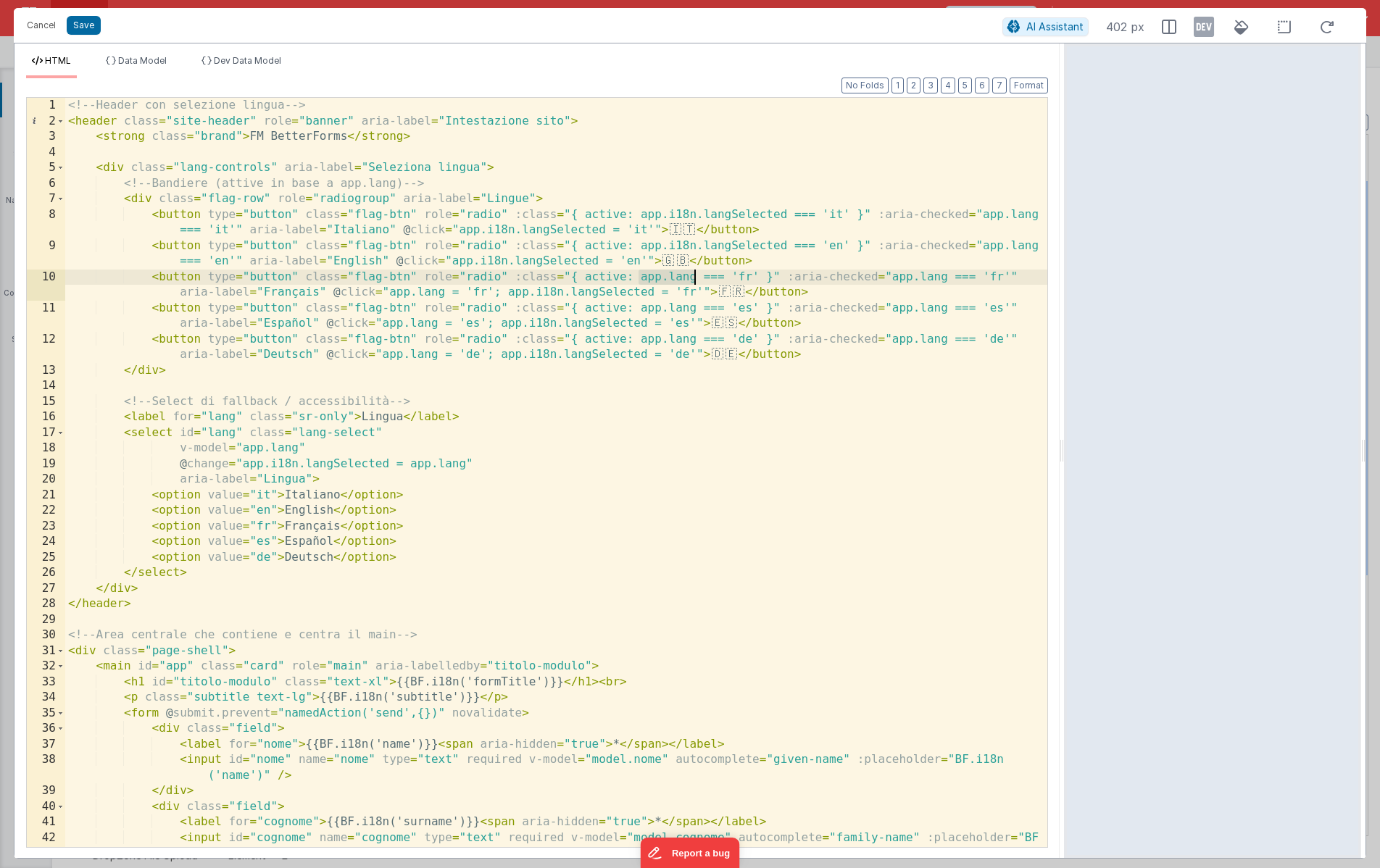
drag, startPoint x: 637, startPoint y: 277, endPoint x: 692, endPoint y: 277, distance: 55.0
click at [692, 277] on div "<!-- Header con selezione lingua --> < header class = "site-header" role = "ban…" at bounding box center [556, 487] width 983 height 780
click at [979, 277] on div "<!-- Header con selezione lingua --> < header class = "site-header" role = "ban…" at bounding box center [556, 487] width 983 height 780
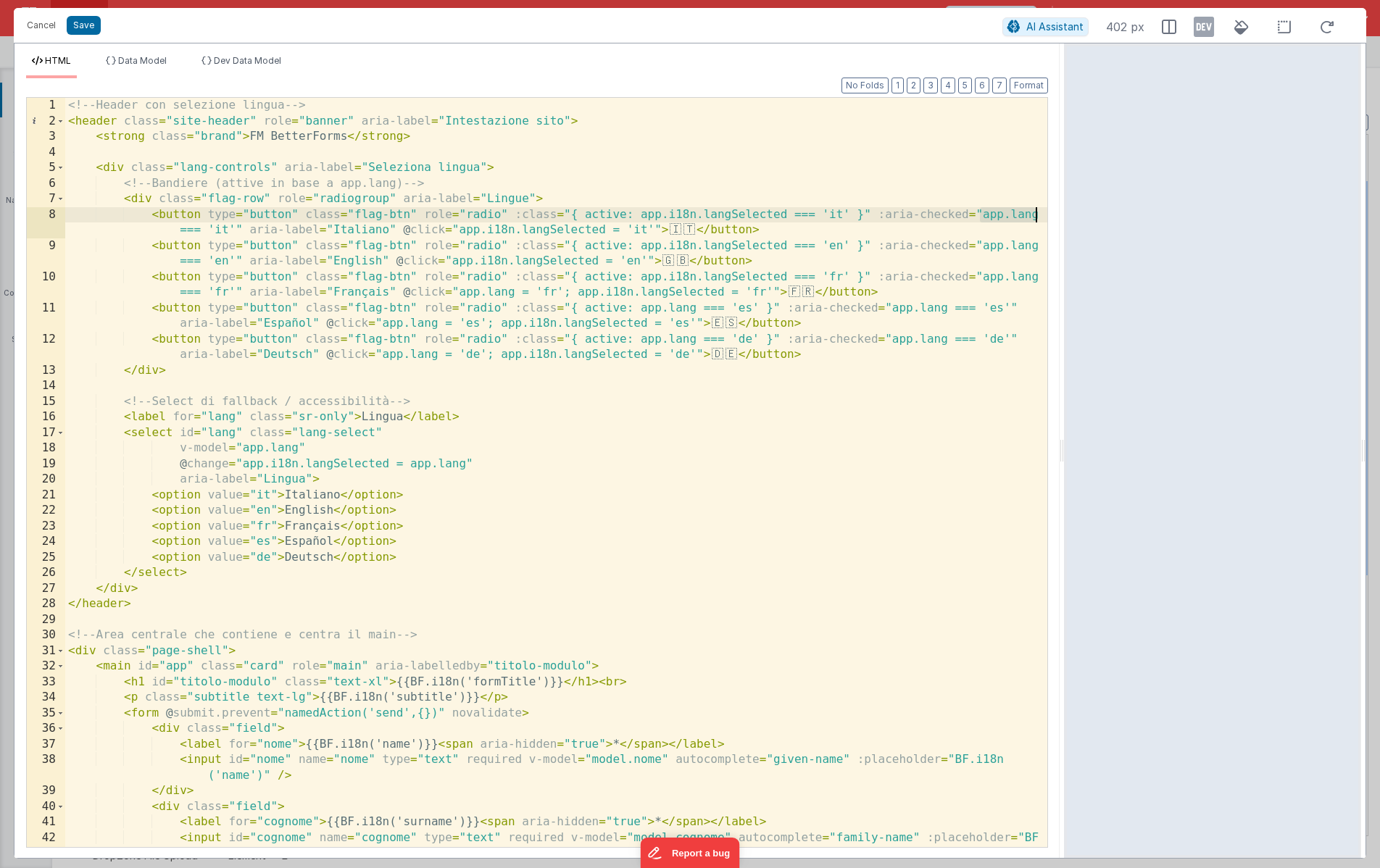
drag, startPoint x: 983, startPoint y: 216, endPoint x: 1035, endPoint y: 216, distance: 52.0
click at [1035, 216] on div "1 2 3 4 5 6 7 8 9 10 11 12 13 14 15 16 17 18 19 20 21 22 23 24 25 26 27 28 29 3…" at bounding box center [537, 472] width 1022 height 751
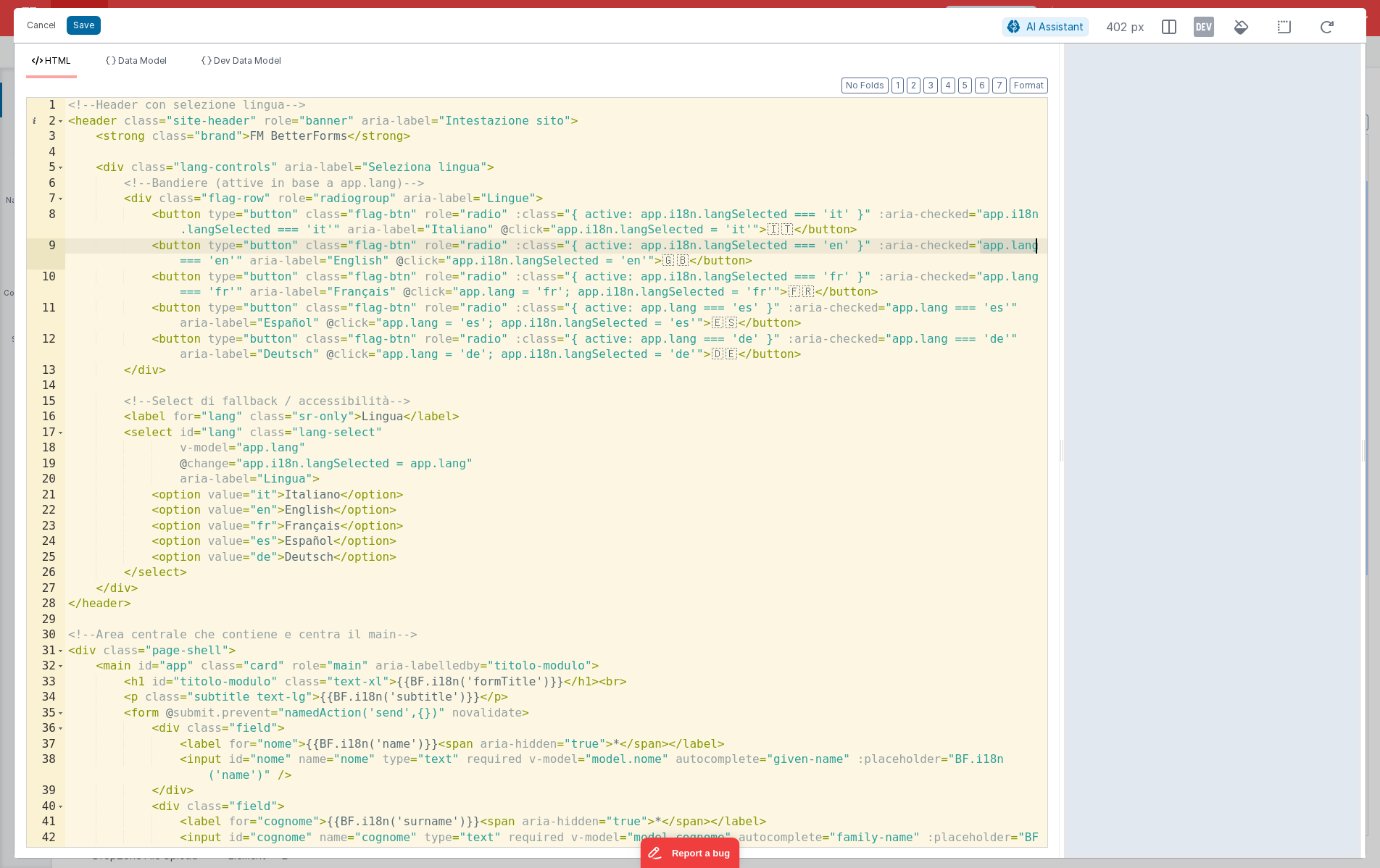
drag, startPoint x: 981, startPoint y: 245, endPoint x: 1035, endPoint y: 245, distance: 54.0
click at [1035, 245] on div "1 2 3 4 5 6 7 8 9 10 11 12 13 14 15 16 17 18 19 20 21 22 23 24 25 26 27 28 29 3…" at bounding box center [537, 472] width 1022 height 751
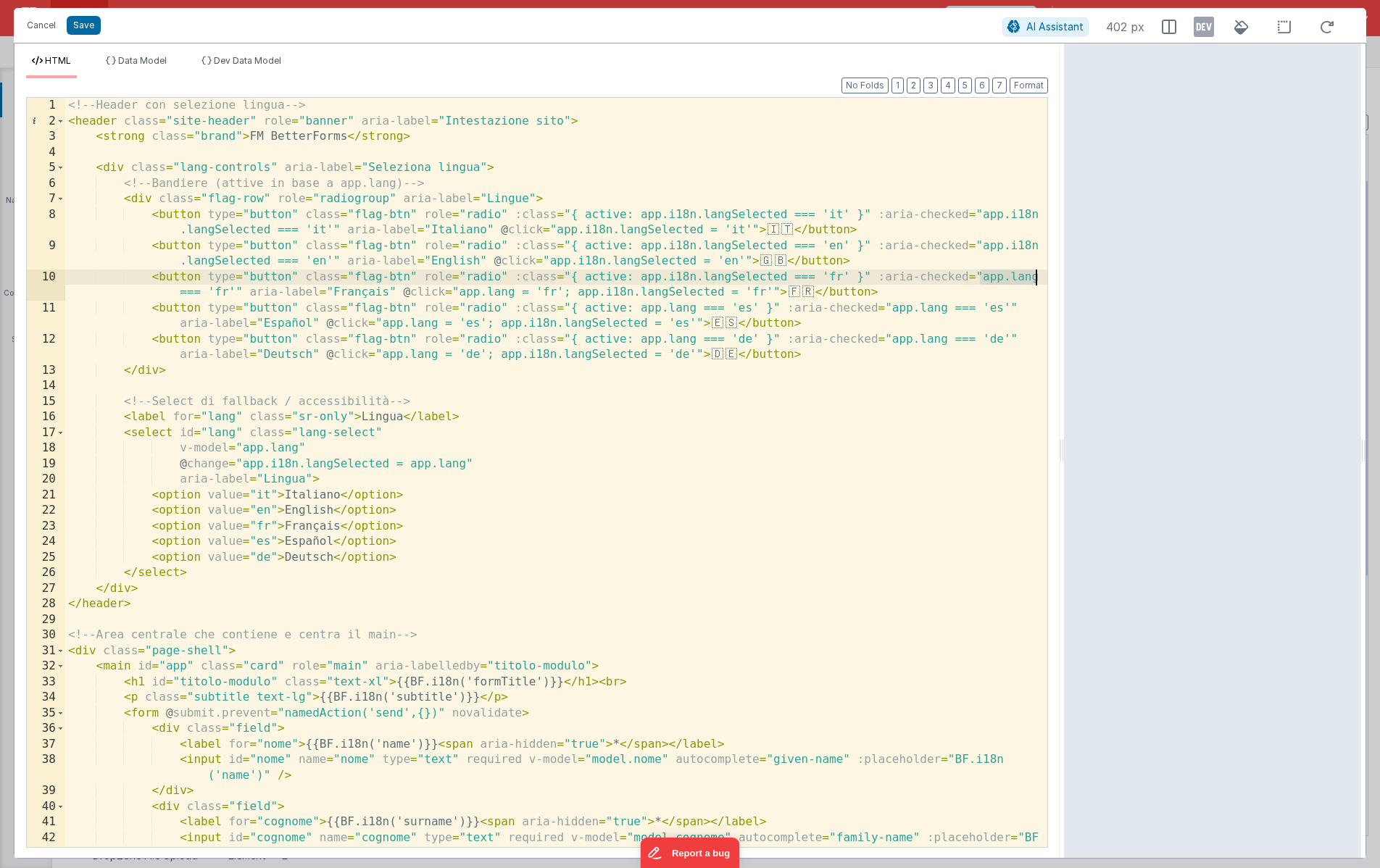
drag, startPoint x: 981, startPoint y: 278, endPoint x: 1035, endPoint y: 277, distance: 54.0
click at [1035, 277] on div "1 2 3 4 5 6 7 8 9 10 11 12 13 14 15 16 17 18 19 20 21 22 23 24 25 26 27 28 29 3…" at bounding box center [537, 472] width 1022 height 751
drag, startPoint x: 556, startPoint y: 295, endPoint x: 673, endPoint y: 298, distance: 117.0
click at [673, 298] on div "<!-- Header con selezione lingua --> < header class = "site-header" role = "ban…" at bounding box center [556, 487] width 983 height 780
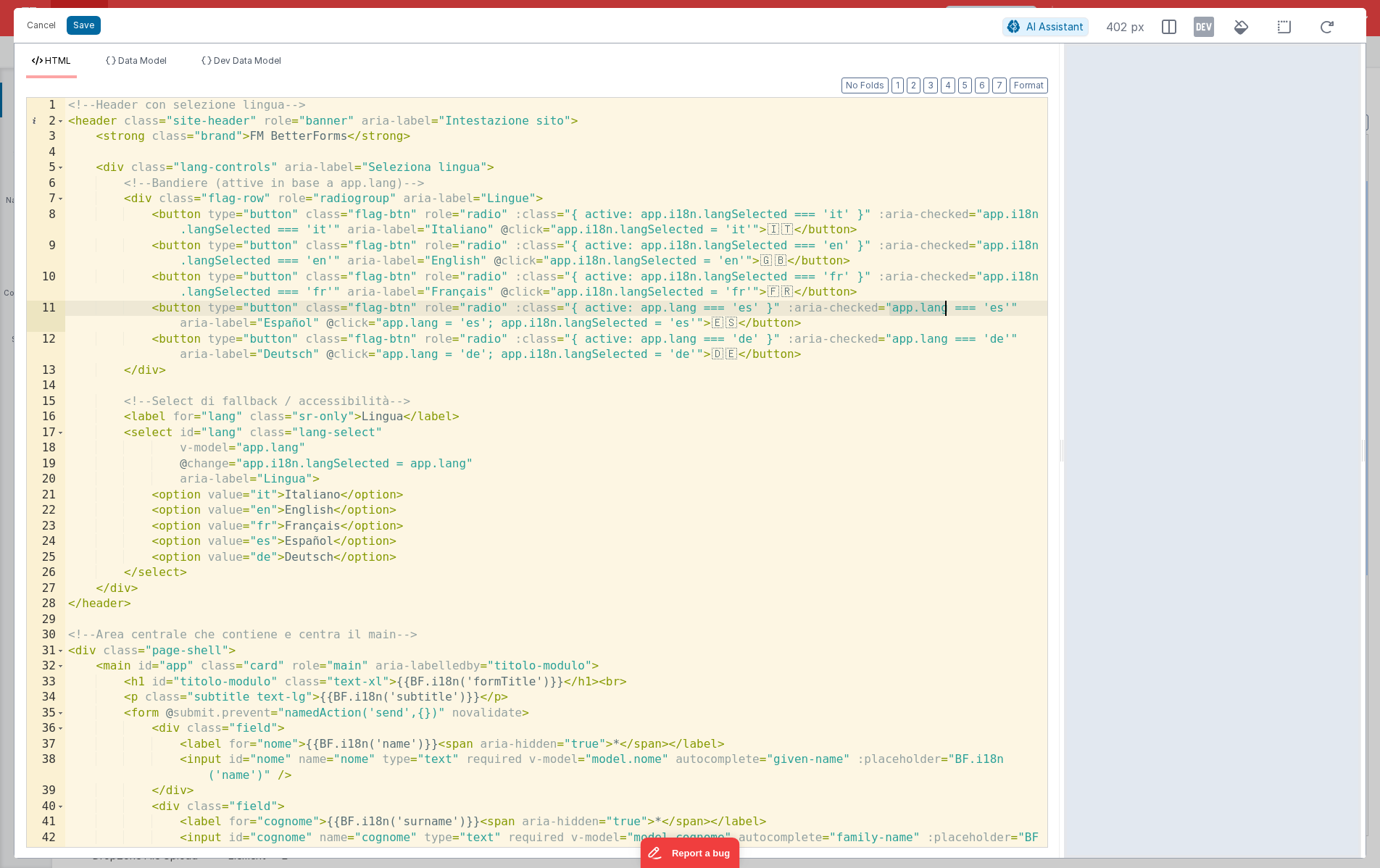
drag, startPoint x: 891, startPoint y: 308, endPoint x: 946, endPoint y: 310, distance: 55.0
click at [946, 310] on div "<!-- Header con selezione lingua --> < header class = "site-header" role = "ban…" at bounding box center [556, 487] width 983 height 780
drag, startPoint x: 640, startPoint y: 307, endPoint x: 695, endPoint y: 308, distance: 55.0
click at [695, 308] on div "<!-- Header con selezione lingua --> < header class = "site-header" role = "ban…" at bounding box center [556, 487] width 983 height 780
drag, startPoint x: 546, startPoint y: 324, endPoint x: 664, endPoint y: 327, distance: 118.0
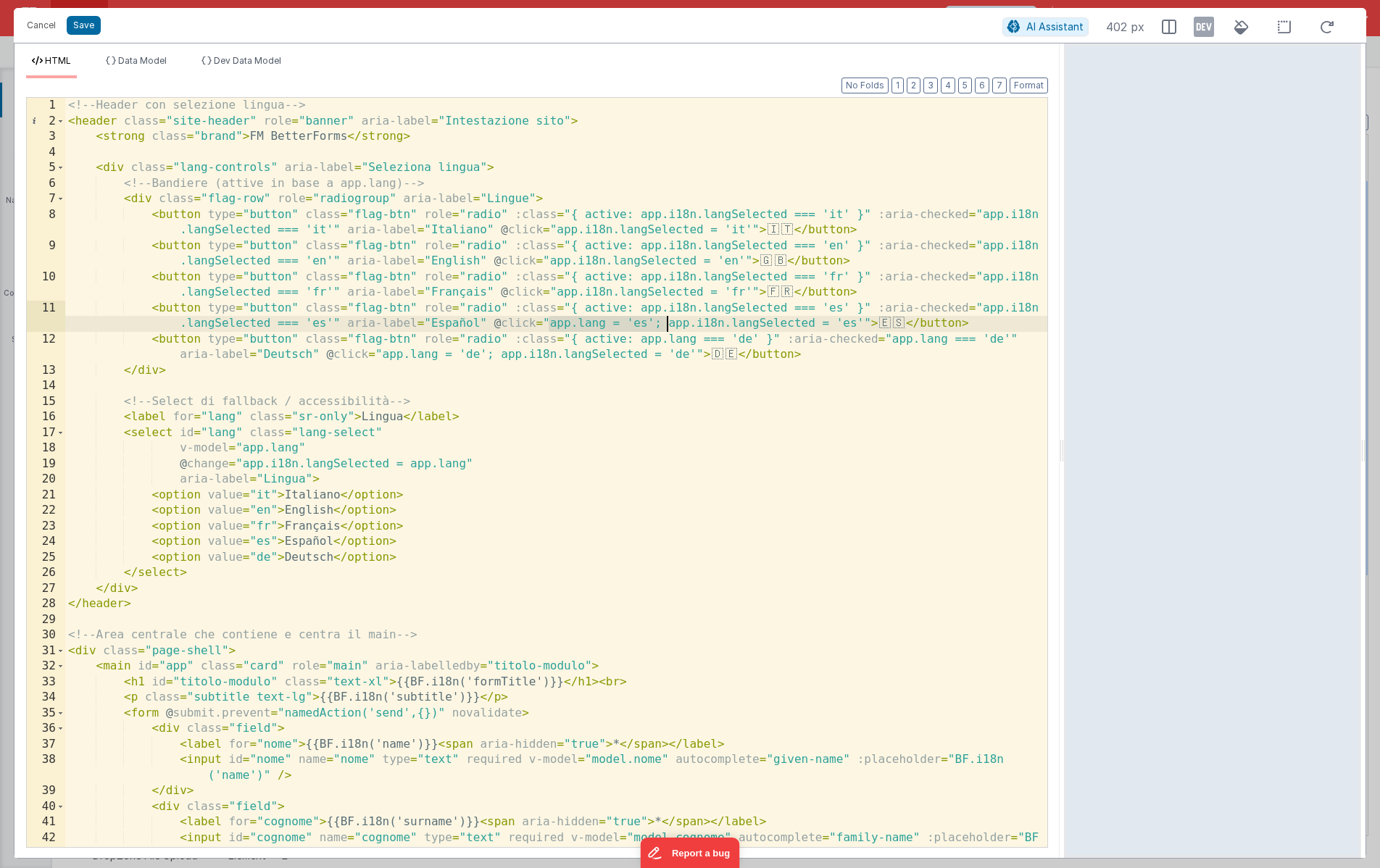
click at [664, 327] on div "<!-- Header con selezione lingua --> < header class = "site-header" role = "ban…" at bounding box center [556, 487] width 983 height 780
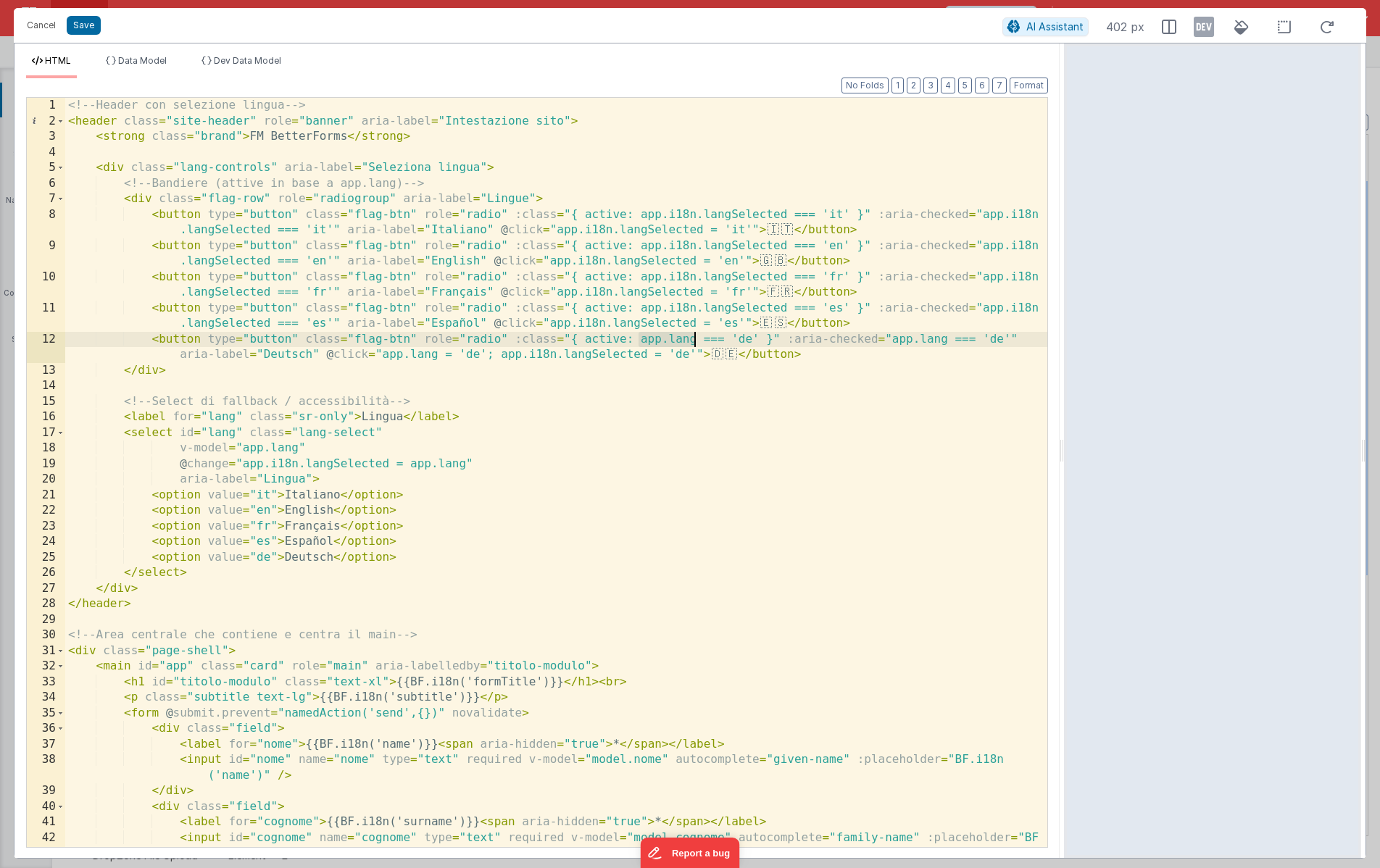
drag, startPoint x: 640, startPoint y: 339, endPoint x: 692, endPoint y: 343, distance: 52.2
click at [692, 343] on div "<!-- Header con selezione lingua --> < header class = "site-header" role = "ban…" at bounding box center [556, 487] width 983 height 780
drag, startPoint x: 978, startPoint y: 339, endPoint x: 1034, endPoint y: 343, distance: 56.1
click at [1035, 343] on div "1 2 3 4 5 6 7 8 9 10 11 12 13 14 15 16 17 18 19 20 21 22 23 24 25 26 27 28 29 3…" at bounding box center [537, 472] width 1022 height 751
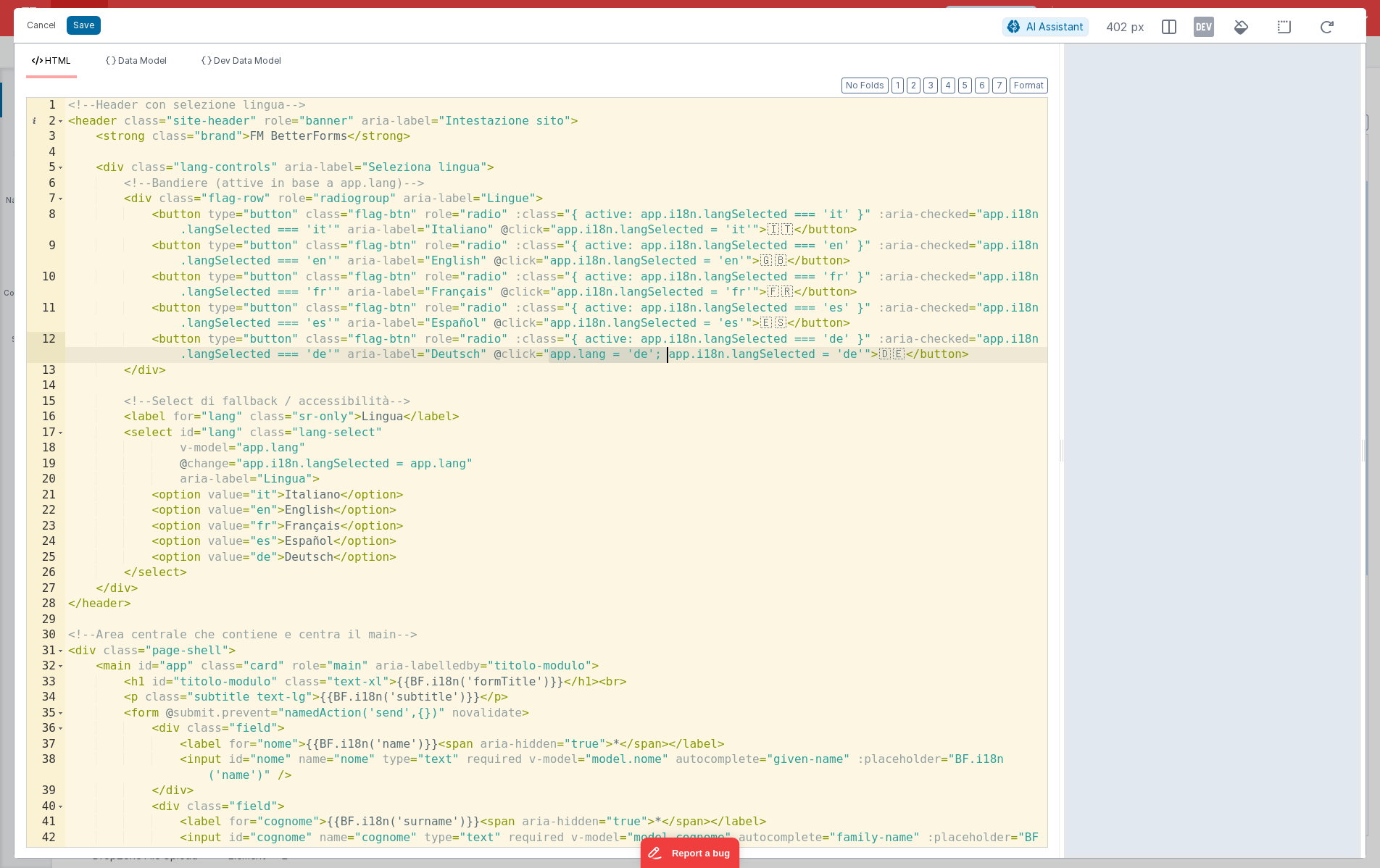
drag, startPoint x: 549, startPoint y: 356, endPoint x: 666, endPoint y: 358, distance: 117.0
click at [666, 358] on div "<!-- Header con selezione lingua --> < header class = "site-header" role = "ban…" at bounding box center [556, 487] width 983 height 780
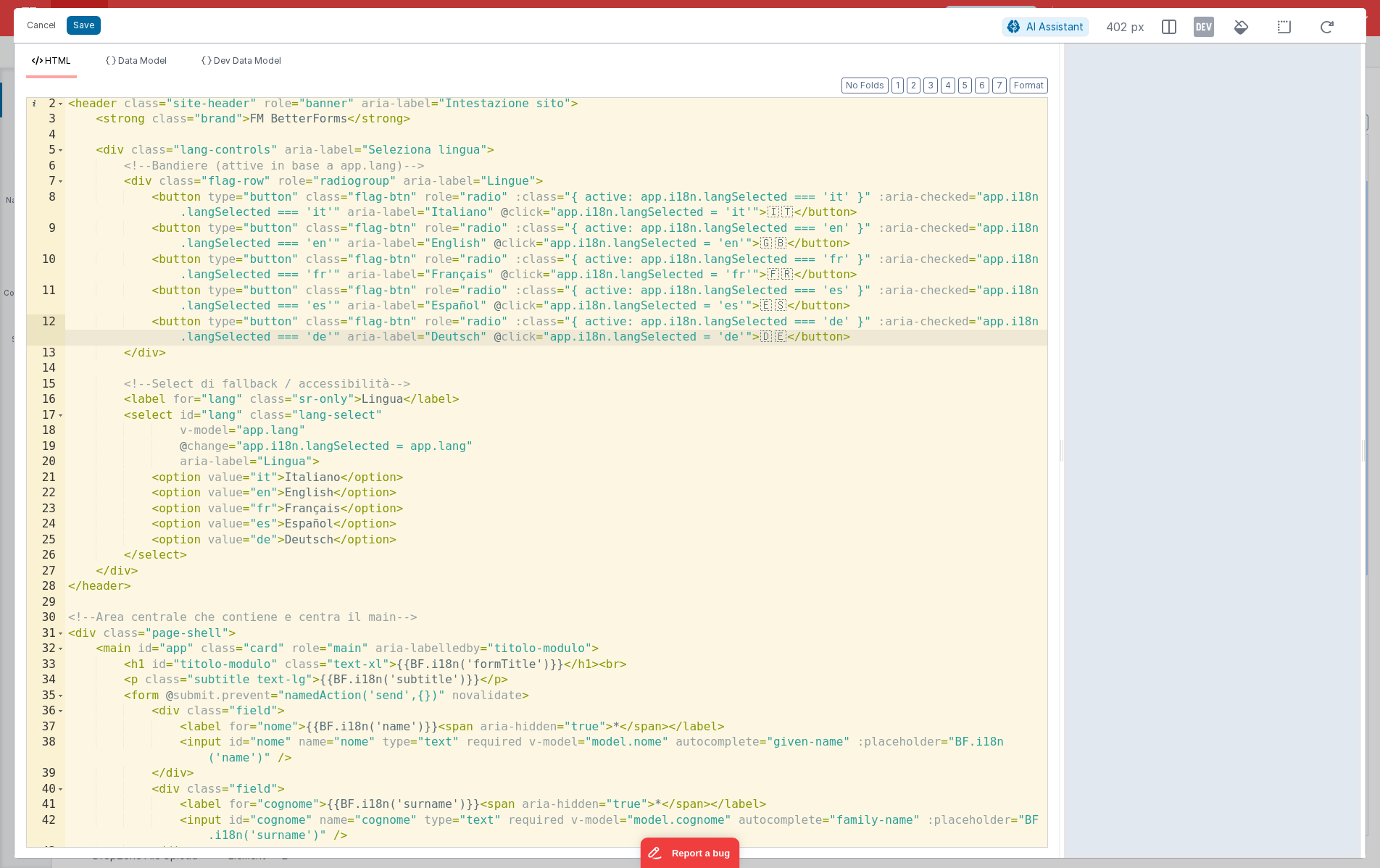
scroll to position [20, 0]
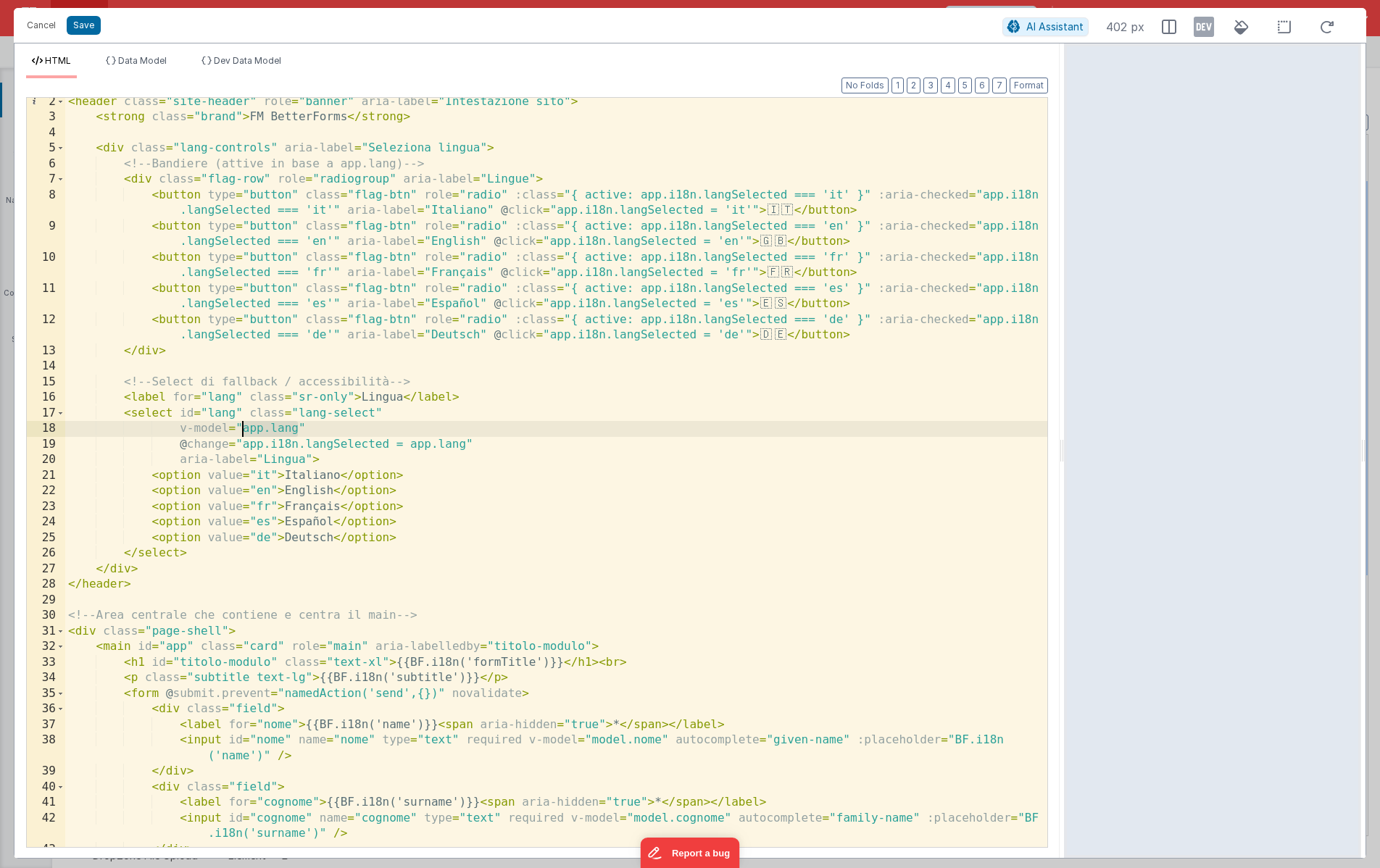
drag, startPoint x: 298, startPoint y: 428, endPoint x: 242, endPoint y: 428, distance: 56.0
click at [242, 428] on div "< header class = "site-header" role = "banner" aria-label = "Intestazione sito"…" at bounding box center [556, 484] width 983 height 780
click at [445, 460] on div "< header class = "site-header" role = "banner" aria-label = "Intestazione sito"…" at bounding box center [556, 484] width 983 height 780
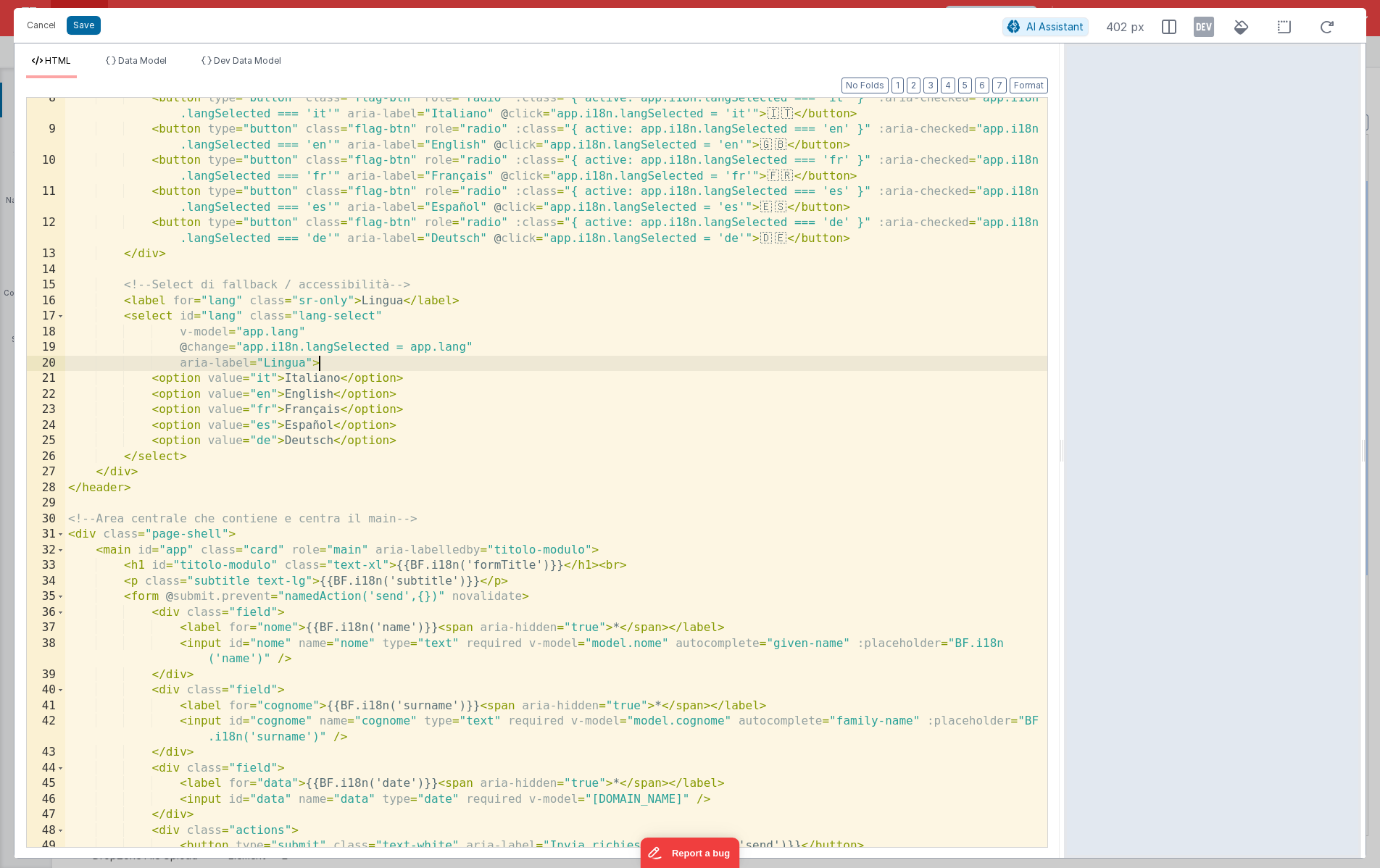
scroll to position [117, 0]
click at [89, 30] on button "Save" at bounding box center [83, 25] width 34 height 19
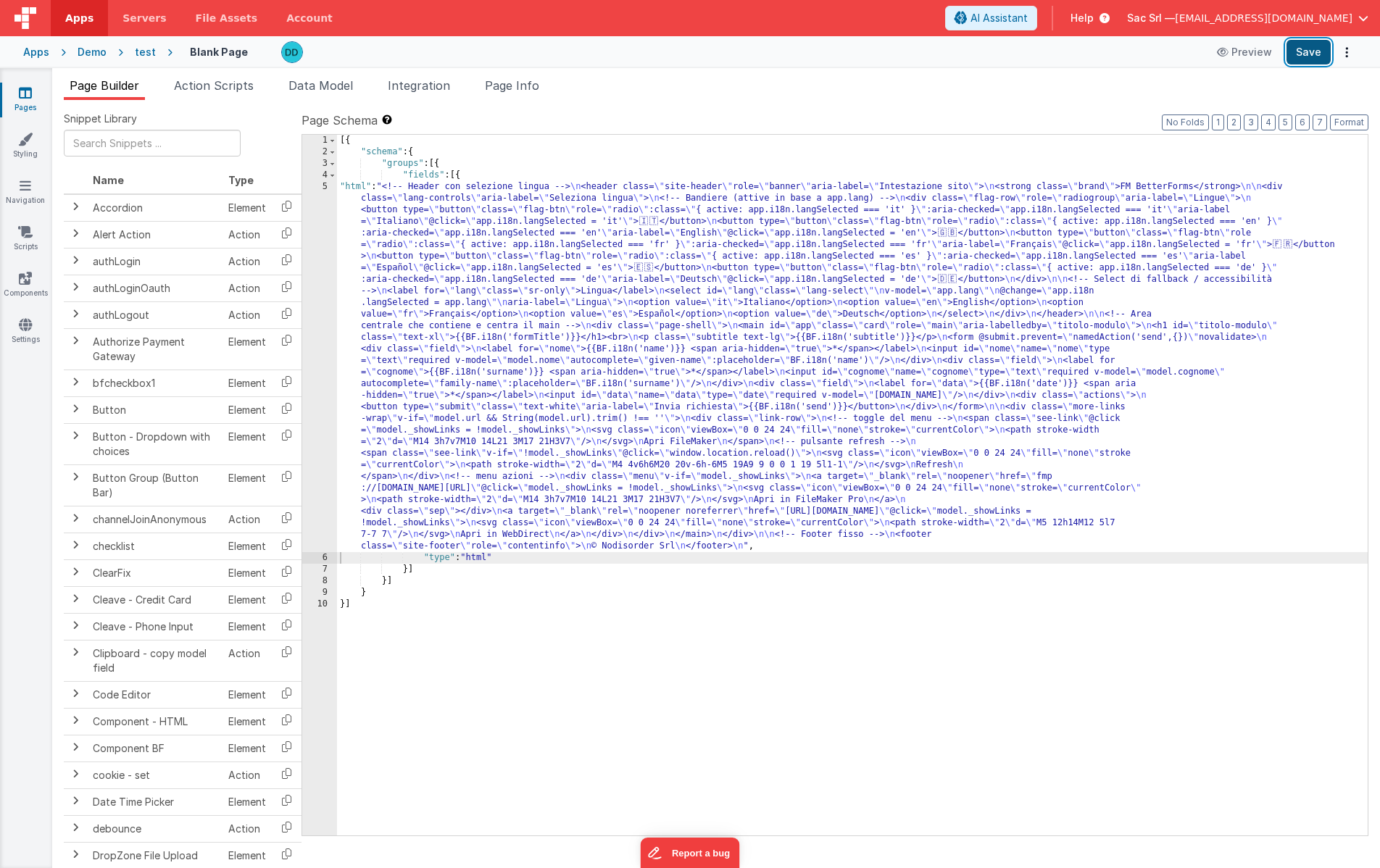
click at [1314, 56] on button "Save" at bounding box center [1309, 52] width 45 height 25
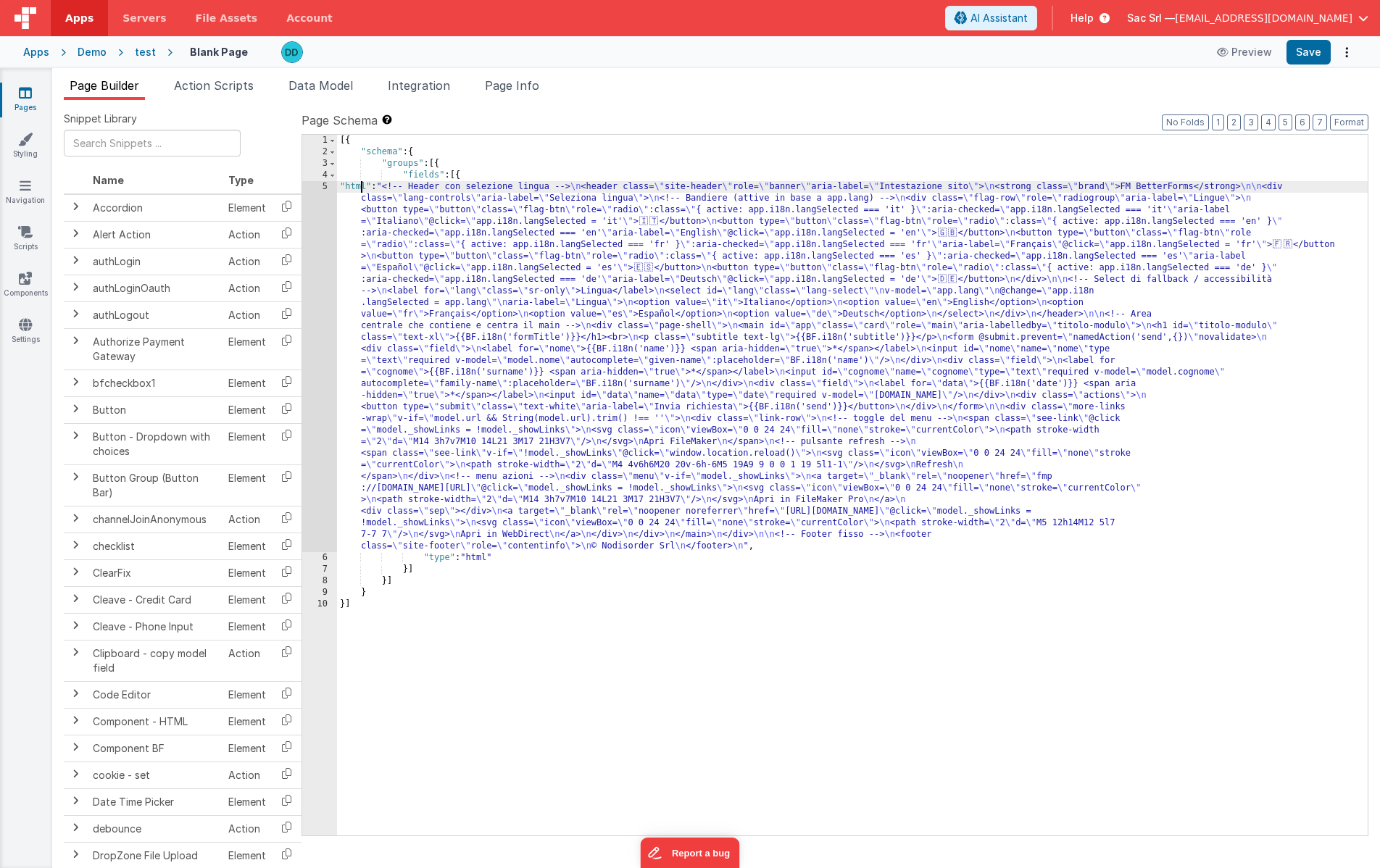
click at [360, 183] on div "[{ "schema" : { "groups" : [{ "fields" : [{ "html" : "<!-- Header con selezione…" at bounding box center [852, 496] width 1030 height 723
click at [328, 187] on div "5" at bounding box center [320, 366] width 35 height 371
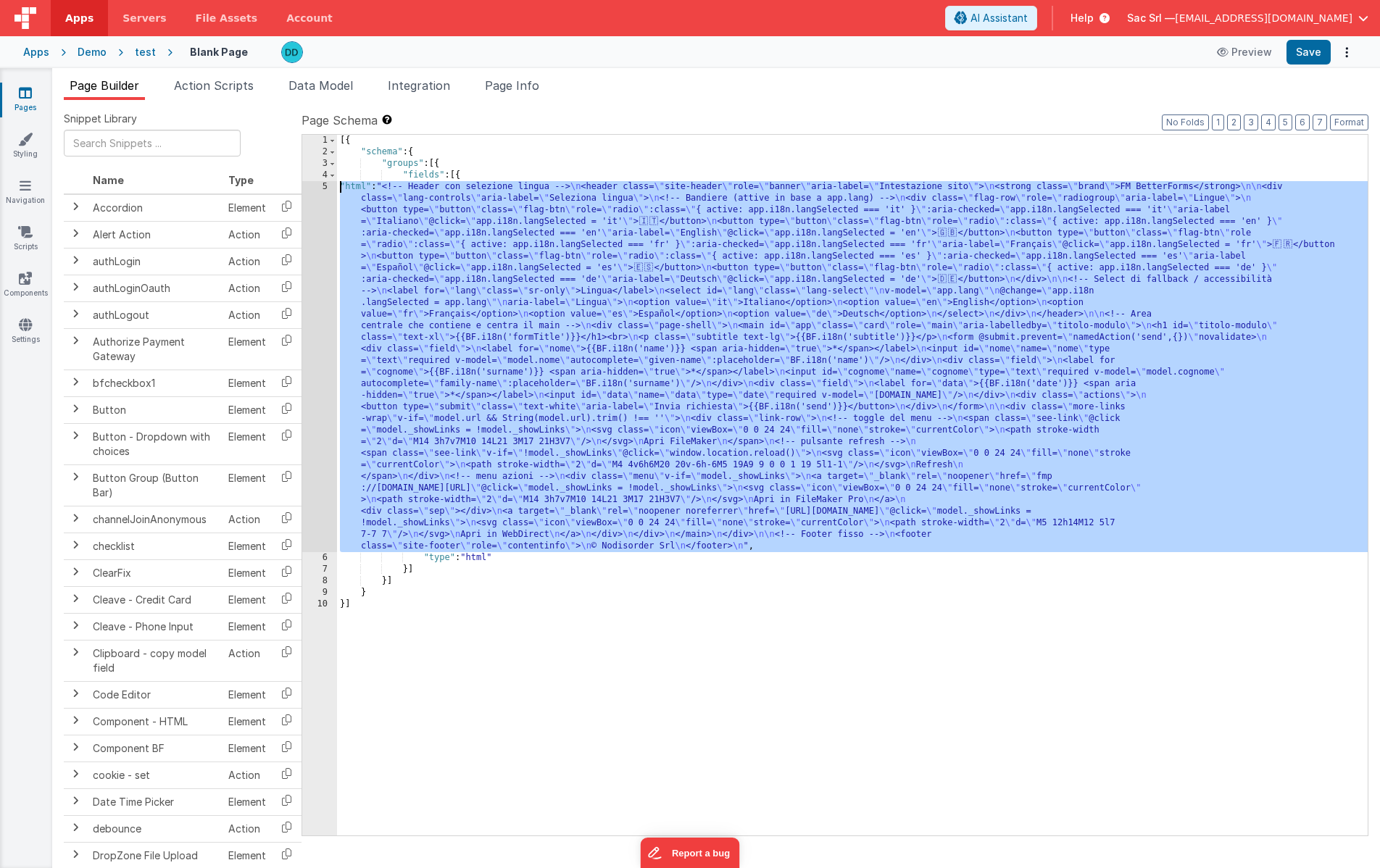
click at [326, 187] on div "5" at bounding box center [320, 366] width 35 height 371
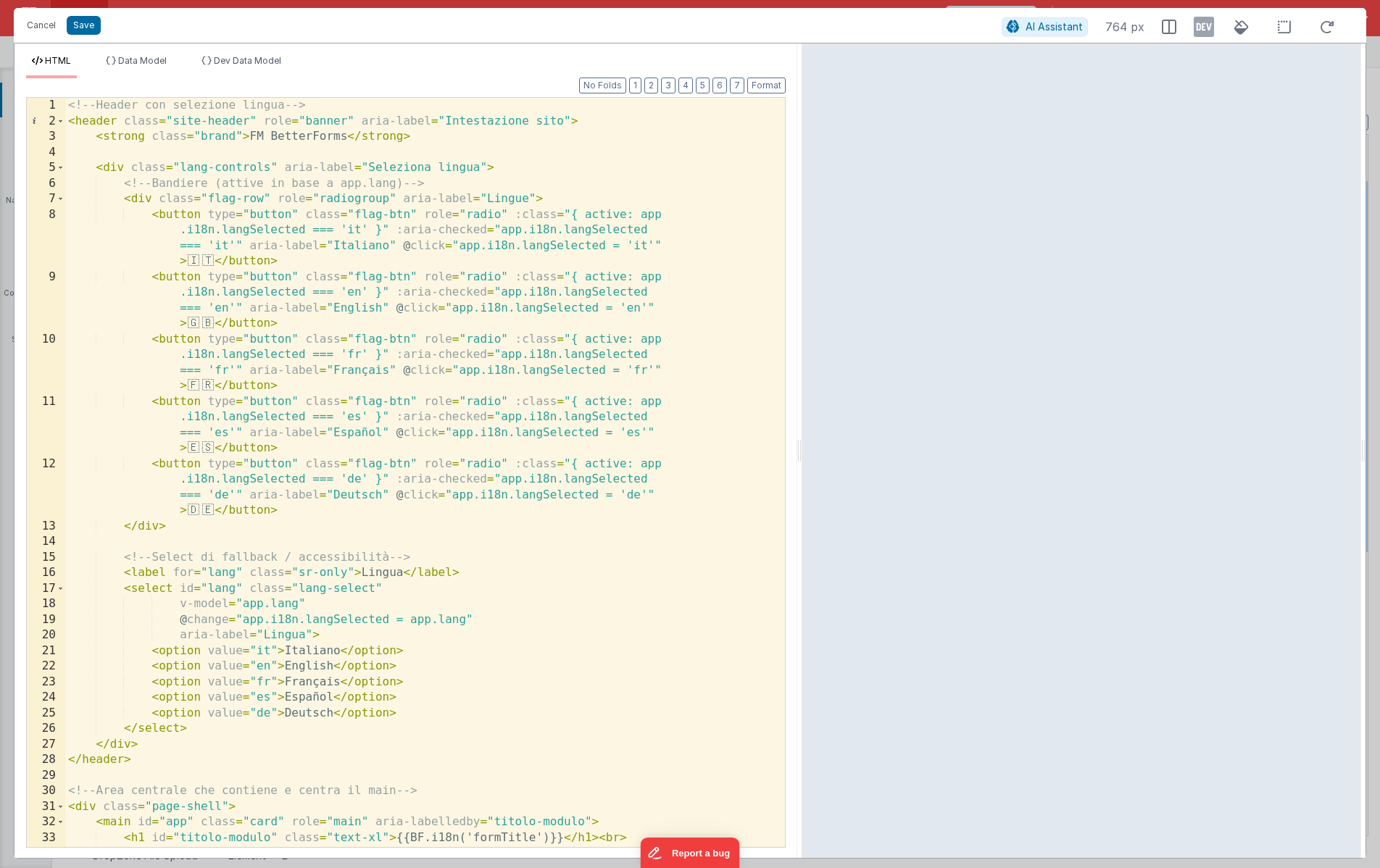
drag, startPoint x: 687, startPoint y: 446, endPoint x: 844, endPoint y: 430, distance: 157.8
click at [840, 430] on html "It appears that someone else or another tab has previously saved this record si…" at bounding box center [690, 434] width 1380 height 868
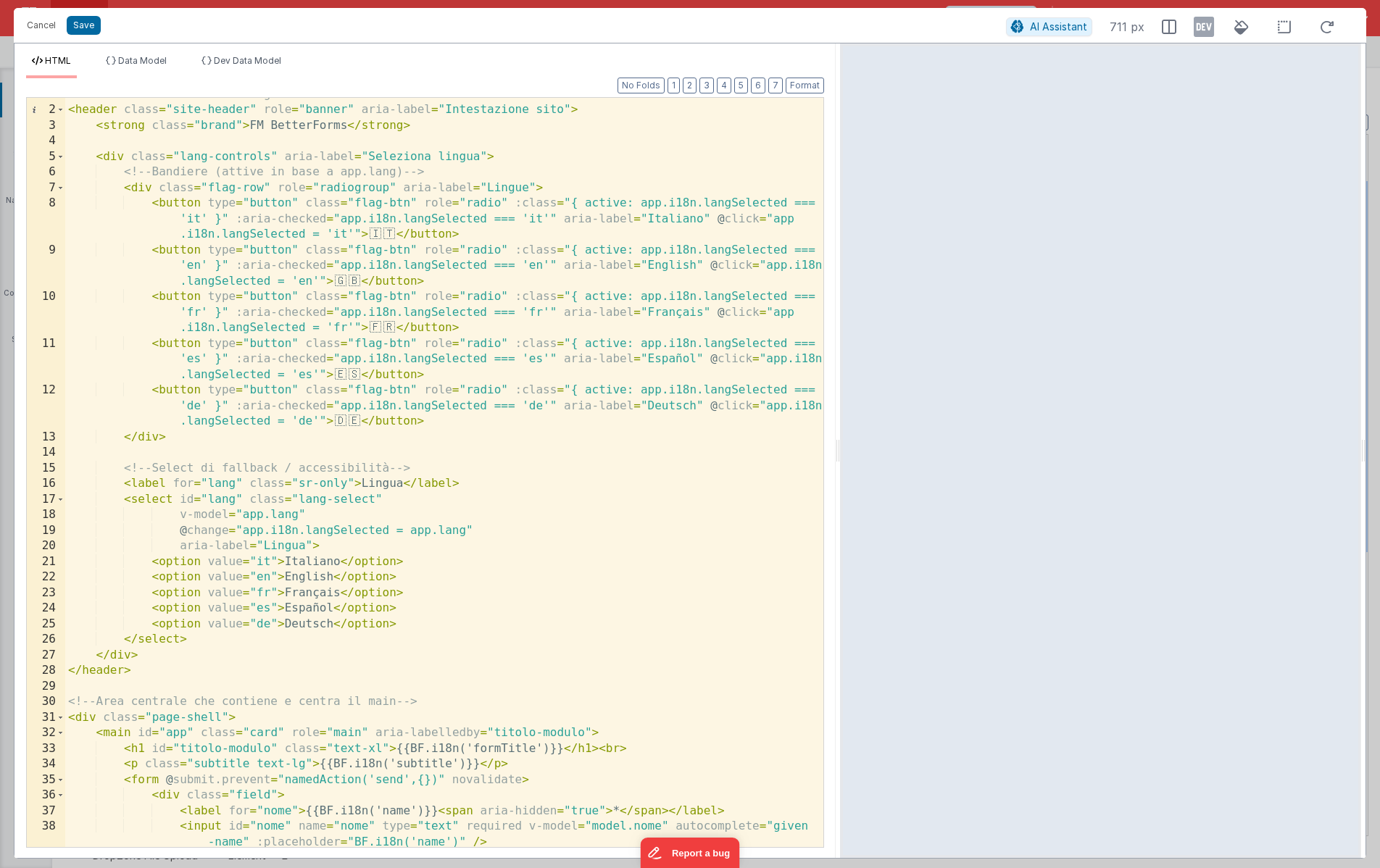
scroll to position [0, 0]
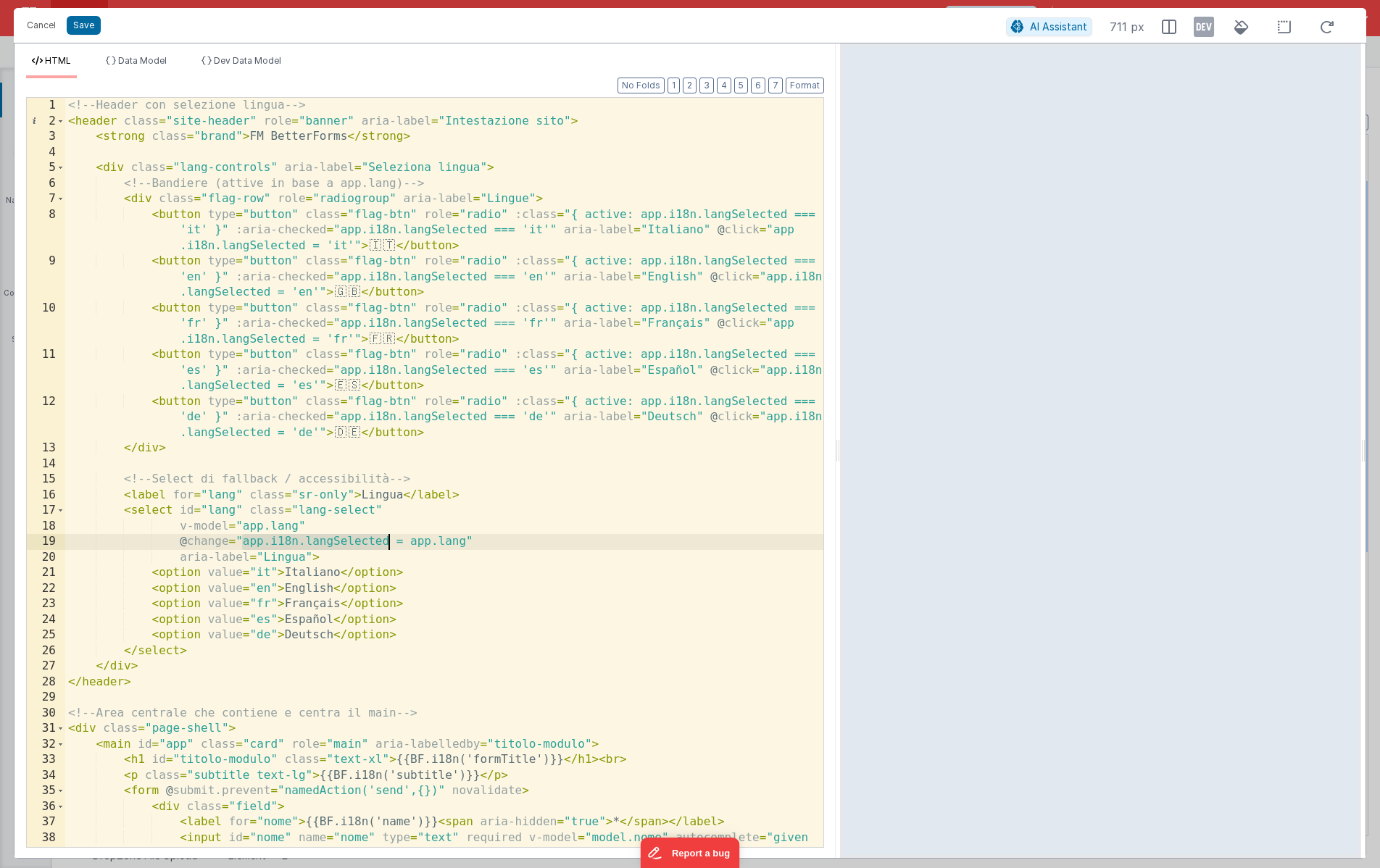
drag, startPoint x: 245, startPoint y: 543, endPoint x: 388, endPoint y: 546, distance: 143.0
click at [388, 546] on div "<!-- Header con selezione lingua --> < header class = "site-header" role = "ban…" at bounding box center [445, 487] width 759 height 780
drag, startPoint x: 300, startPoint y: 526, endPoint x: 240, endPoint y: 525, distance: 60.0
click at [240, 525] on div "<!-- Header con selezione lingua --> < header class = "site-header" role = "ban…" at bounding box center [445, 487] width 759 height 780
click at [402, 528] on div "<!-- Header con selezione lingua --> < header class = "site-header" role = "ban…" at bounding box center [445, 487] width 759 height 780
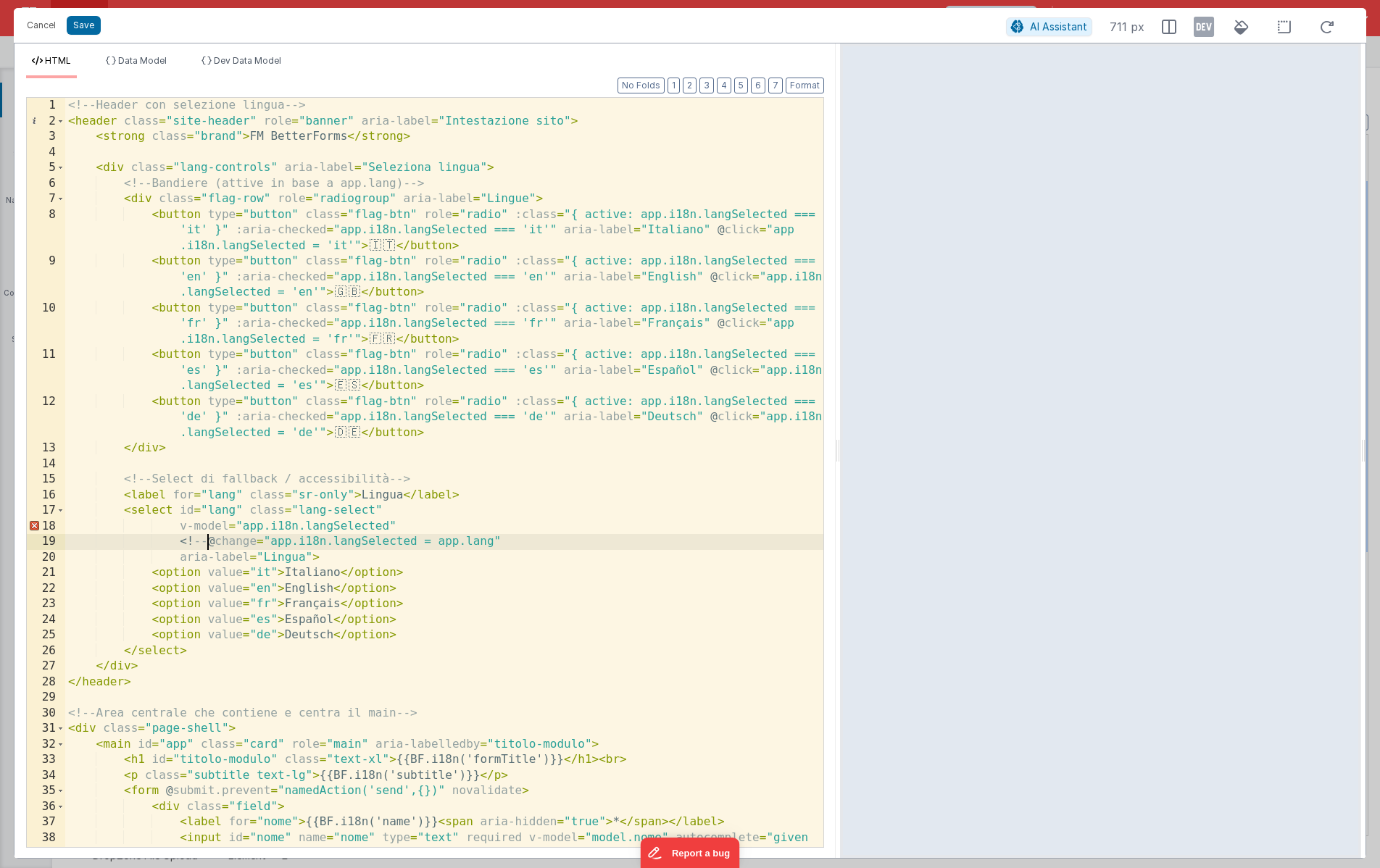
click at [564, 549] on div "<!-- Header con selezione lingua --> < header class = "site-header" role = "ban…" at bounding box center [445, 487] width 759 height 780
click at [207, 543] on div "<!-- Header con selezione lingua --> < header class = "site-header" role = "ban…" at bounding box center [445, 487] width 759 height 780
click at [558, 542] on div "<!-- Header con selezione lingua --> < header class = "site-header" role = "ban…" at bounding box center [445, 487] width 759 height 780
drag, startPoint x: 496, startPoint y: 542, endPoint x: 562, endPoint y: 539, distance: 66.1
click at [562, 539] on div "<!-- Header con selezione lingua --> < header class = "site-header" role = "ban…" at bounding box center [445, 487] width 759 height 780
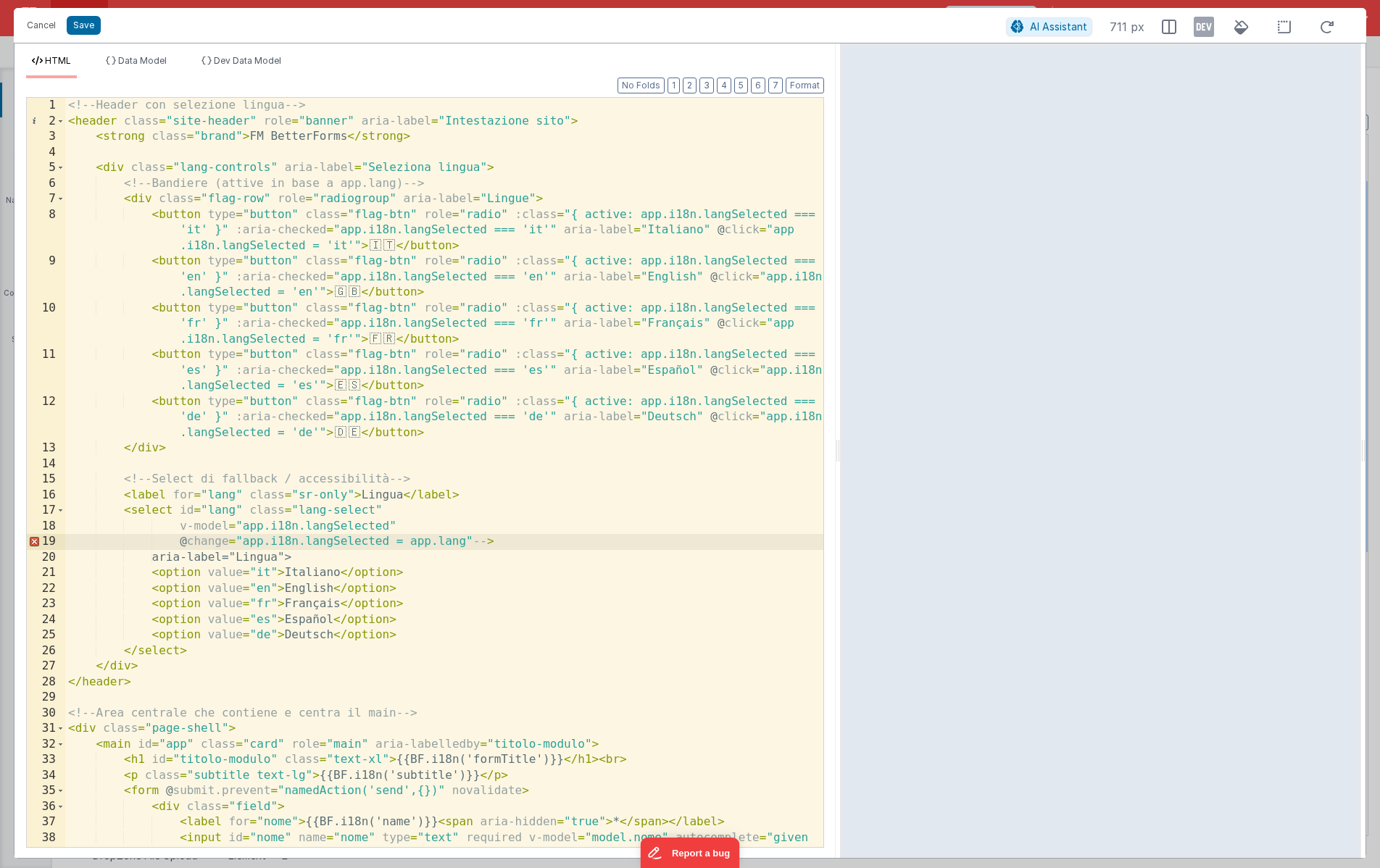
click at [178, 544] on div "<!-- Header con selezione lingua --> < header class = "site-header" role = "ban…" at bounding box center [445, 487] width 759 height 780
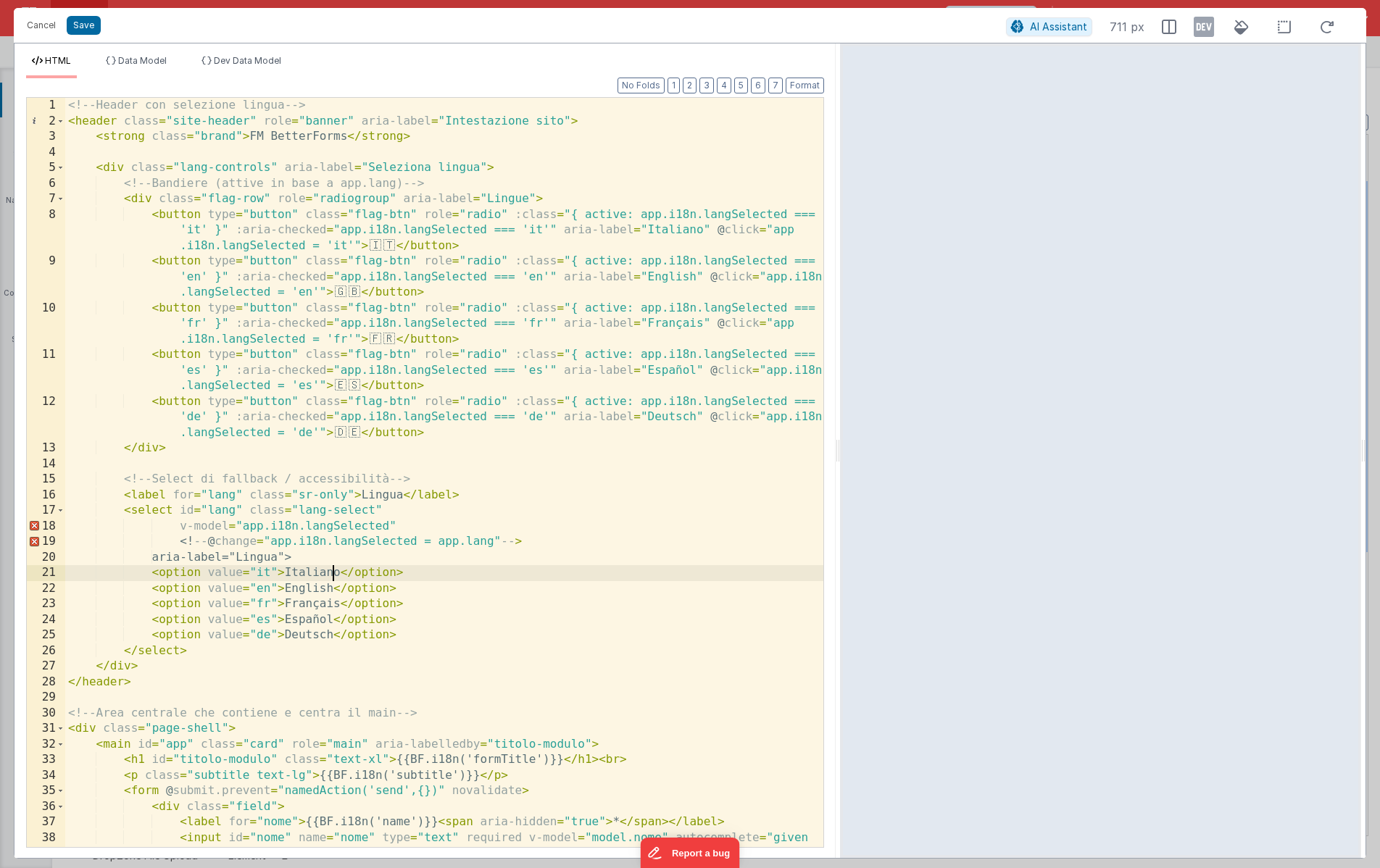
click at [334, 571] on div "<!-- Header con selezione lingua --> < header class = "site-header" role = "ban…" at bounding box center [445, 487] width 759 height 780
click at [411, 562] on div "<!-- Header con selezione lingua --> < header class = "site-header" role = "ban…" at bounding box center [445, 487] width 759 height 780
click at [422, 576] on div "<!-- Header con selezione lingua --> < header class = "site-header" role = "ban…" at bounding box center [445, 487] width 759 height 780
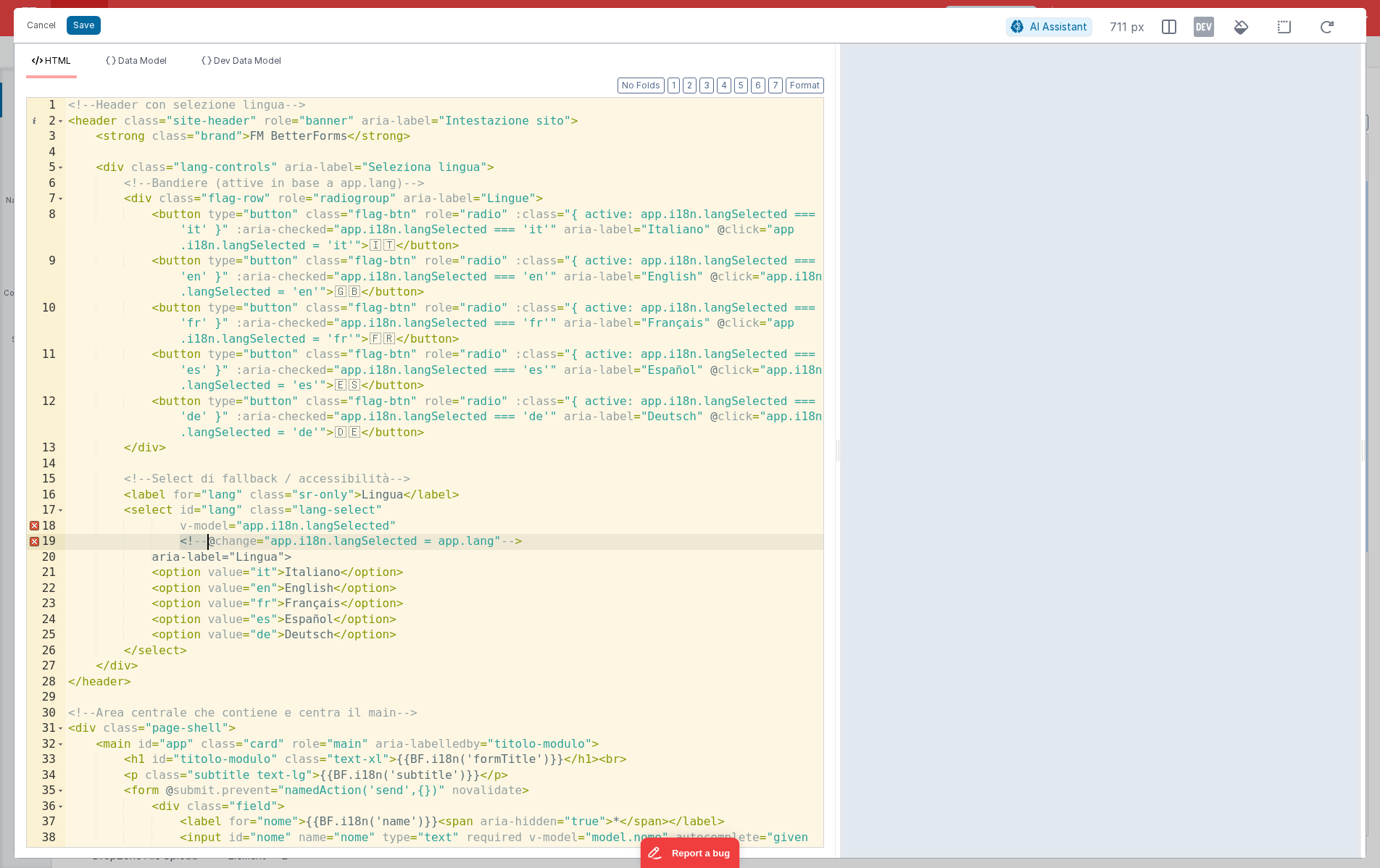
drag, startPoint x: 180, startPoint y: 540, endPoint x: 206, endPoint y: 540, distance: 26.0
click at [206, 540] on div "<!-- Header con selezione lingua --> < header class = "site-header" role = "ban…" at bounding box center [445, 487] width 759 height 780
drag, startPoint x: 470, startPoint y: 544, endPoint x: 493, endPoint y: 544, distance: 23.0
click at [493, 544] on div "<!-- Header con selezione lingua --> < header class = "site-header" role = "ban…" at bounding box center [445, 487] width 759 height 780
drag, startPoint x: 178, startPoint y: 543, endPoint x: 472, endPoint y: 540, distance: 294.0
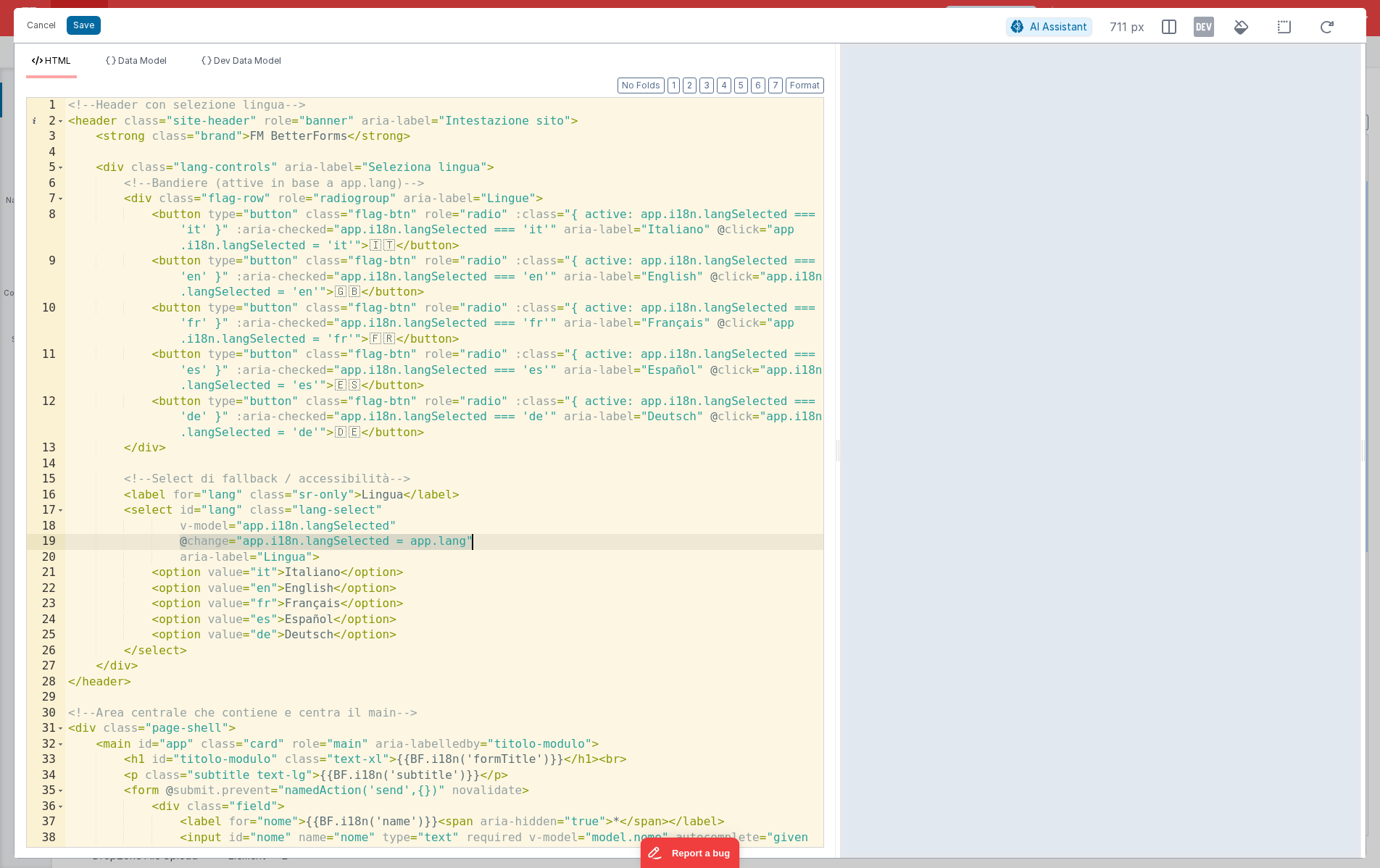
click at [472, 540] on div "<!-- Header con selezione lingua --> < header class = "site-header" role = "ban…" at bounding box center [445, 487] width 759 height 780
click at [80, 23] on button "Save" at bounding box center [83, 25] width 34 height 19
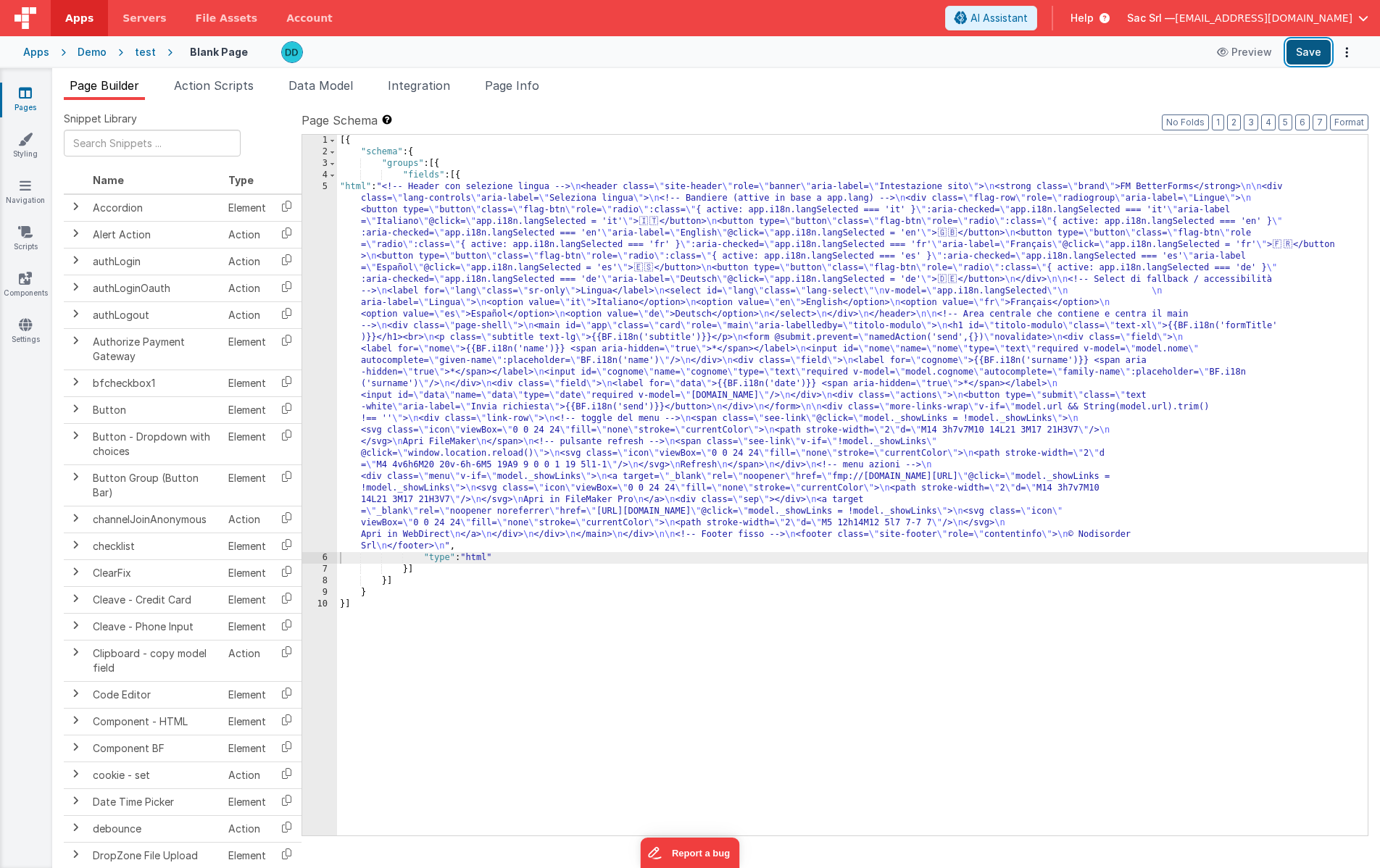
click at [1302, 45] on button "Save" at bounding box center [1309, 52] width 45 height 25
click at [1346, 118] on button "Format" at bounding box center [1349, 122] width 38 height 16
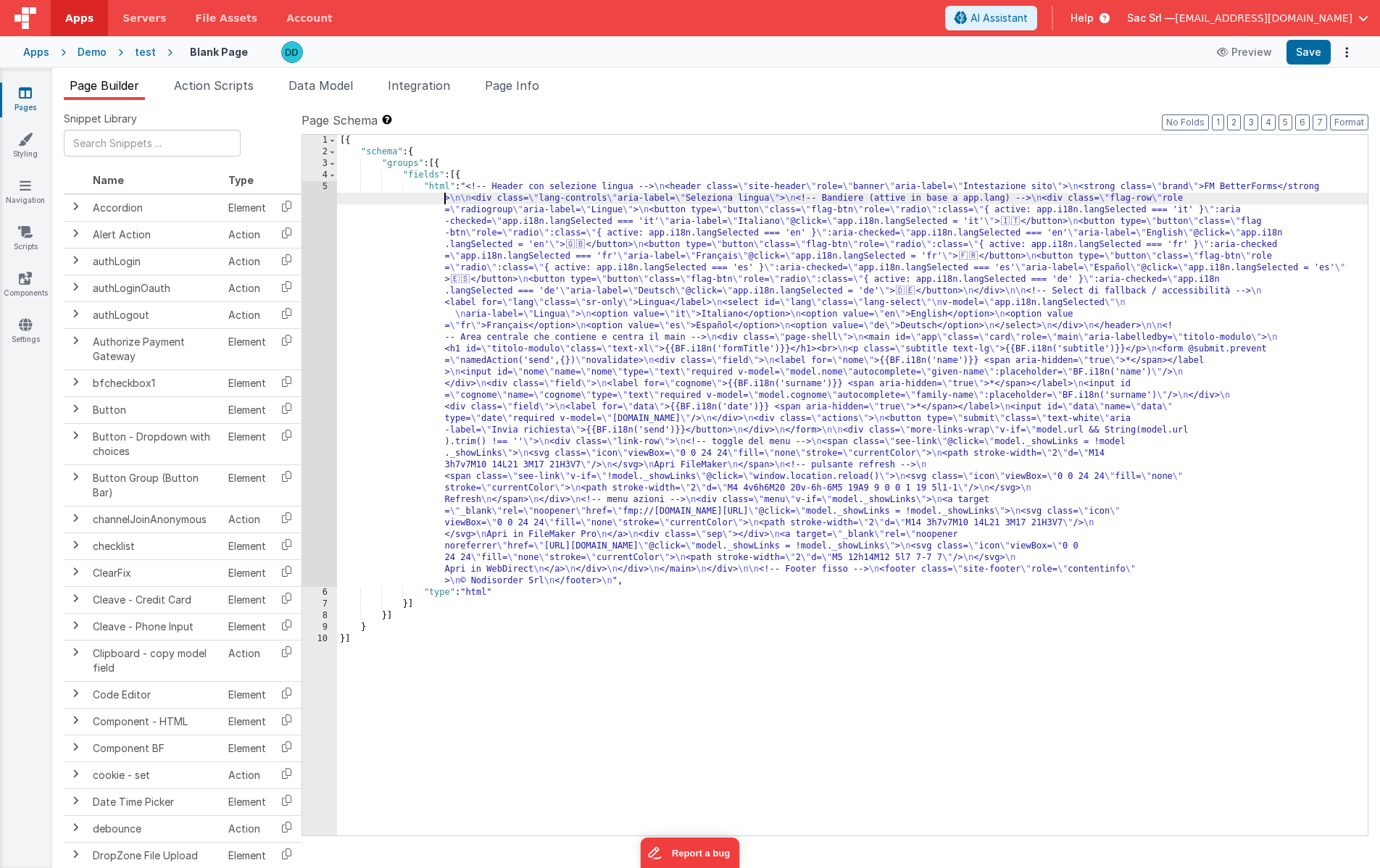
click at [383, 192] on div "[{ "schema" : { "groups" : [{ "fields" : [{ "html" : "<!-- Header con selezione…" at bounding box center [852, 496] width 1030 height 723
click at [326, 188] on div "5" at bounding box center [320, 383] width 35 height 406
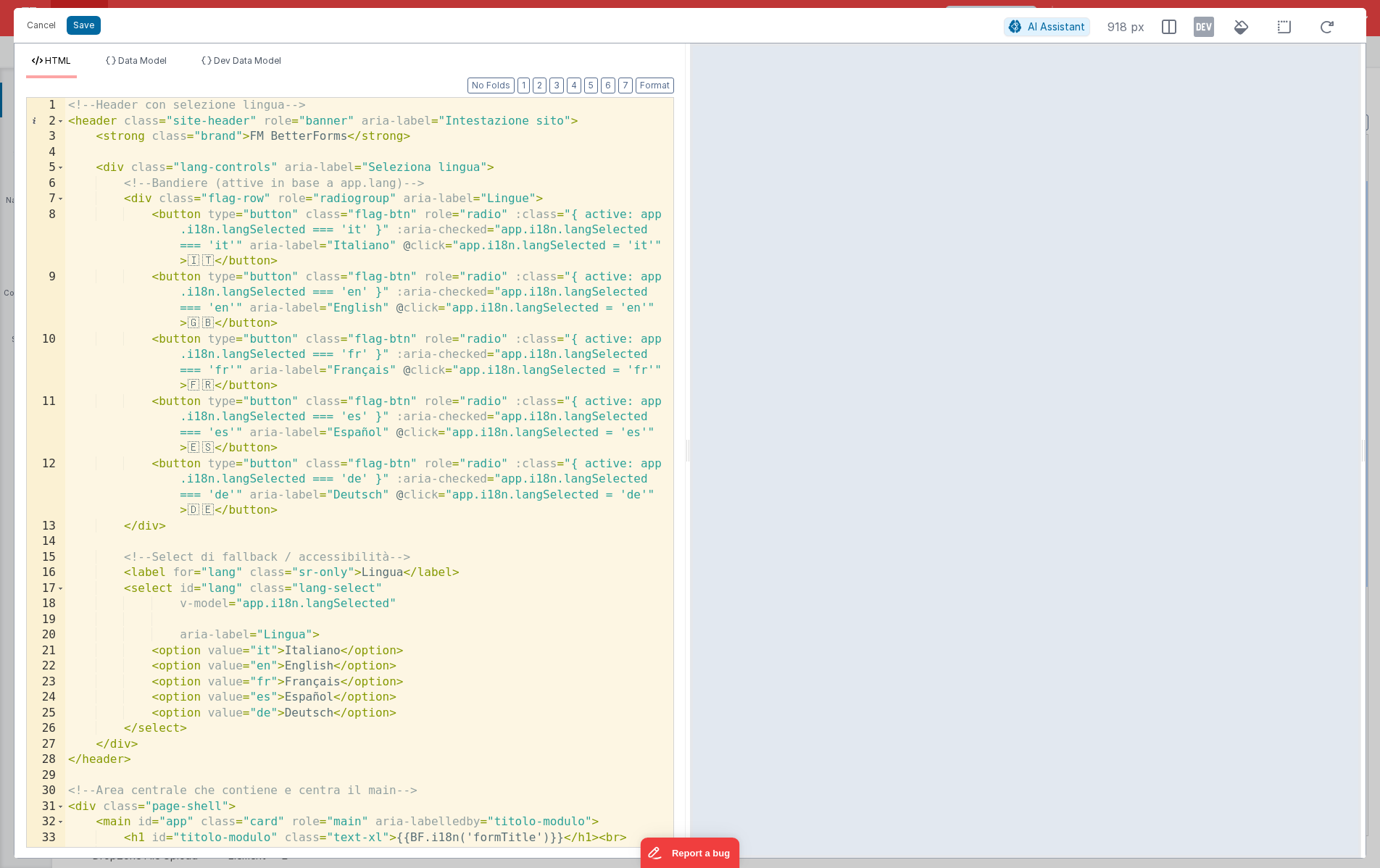
click at [177, 624] on div "<!-- Header con selezione lingua --> < header class = "site-header" role = "ban…" at bounding box center [369, 487] width 608 height 780
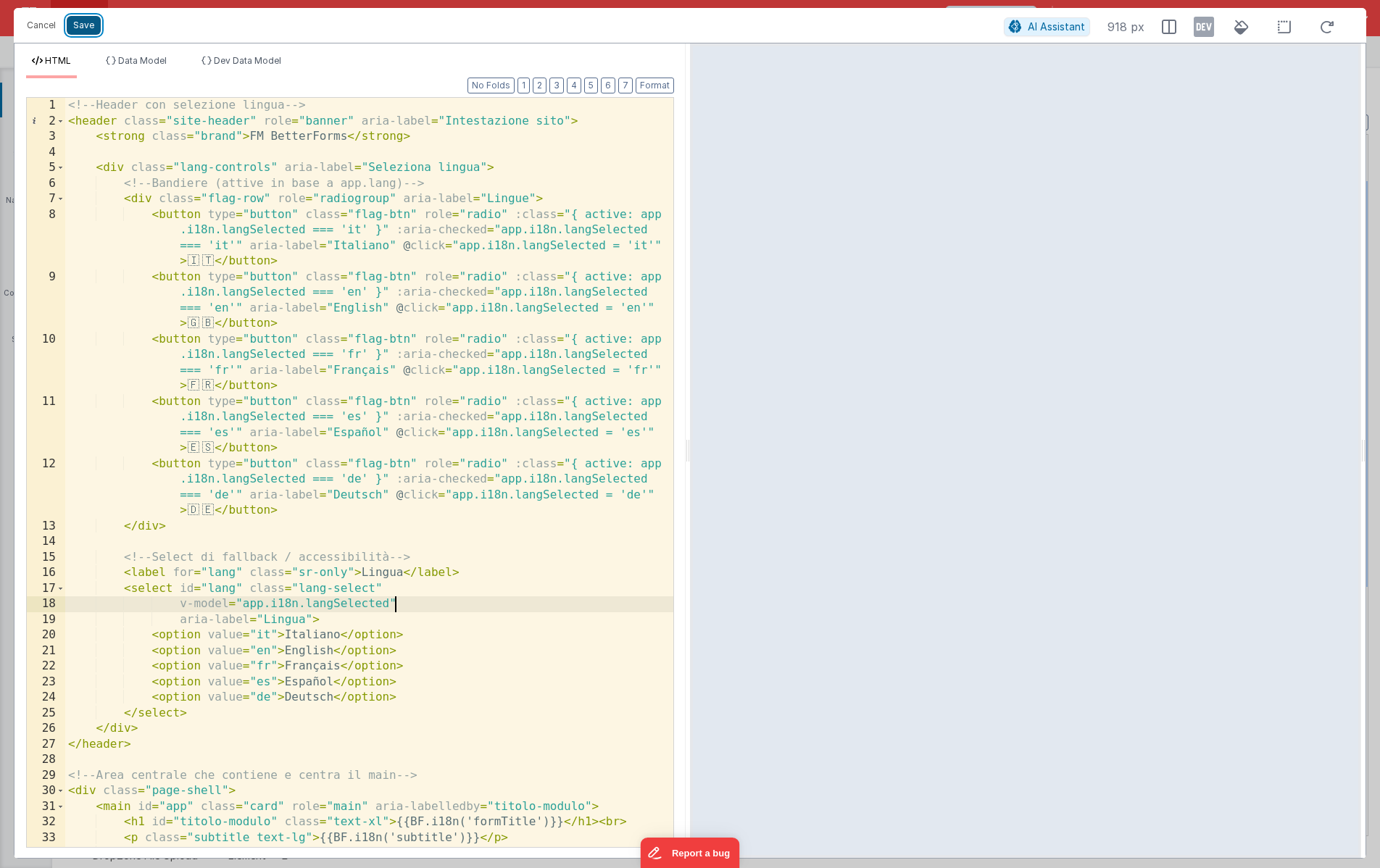
click at [85, 26] on button "Save" at bounding box center [83, 25] width 34 height 19
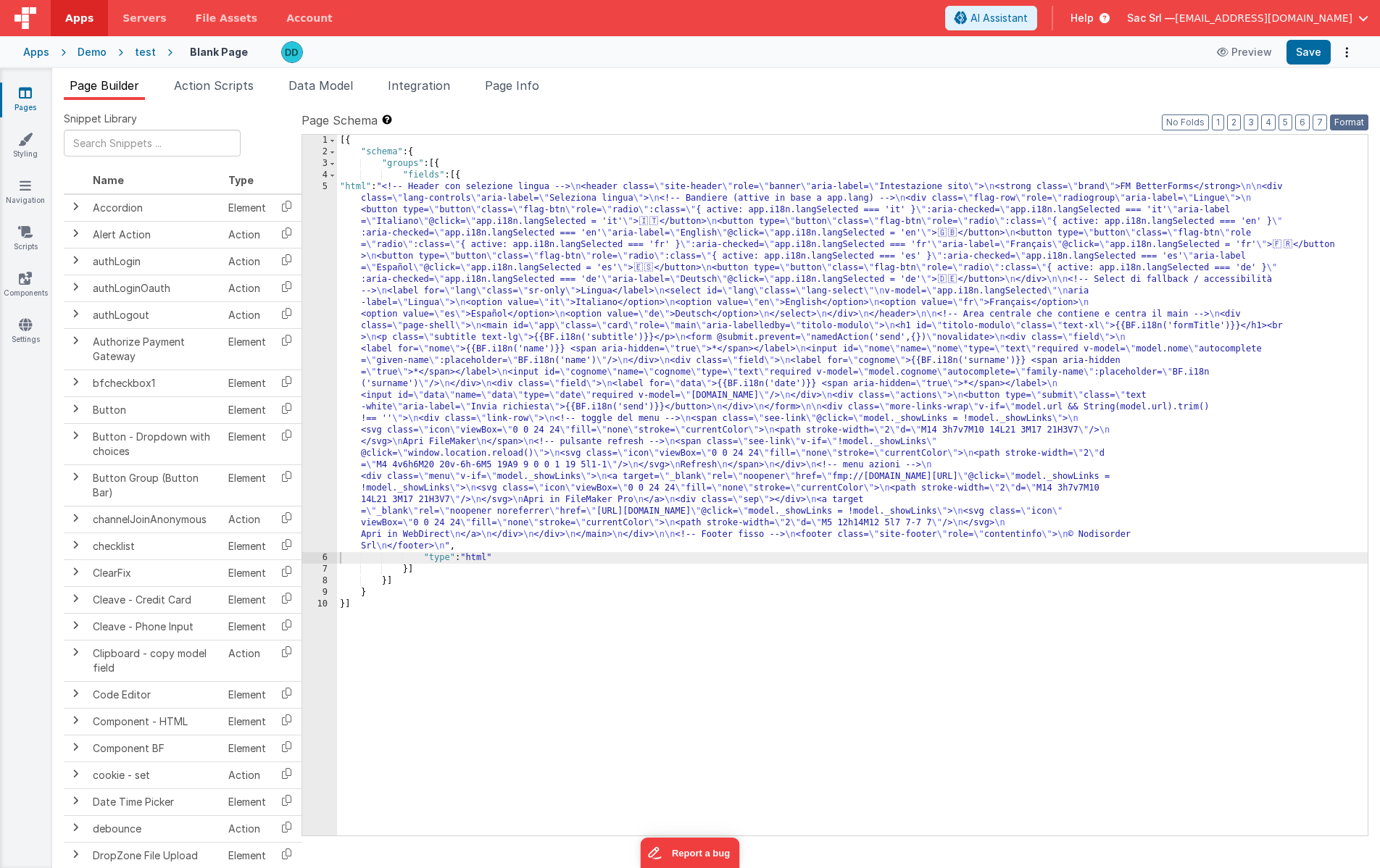
click at [1345, 124] on button "Format" at bounding box center [1349, 122] width 38 height 16
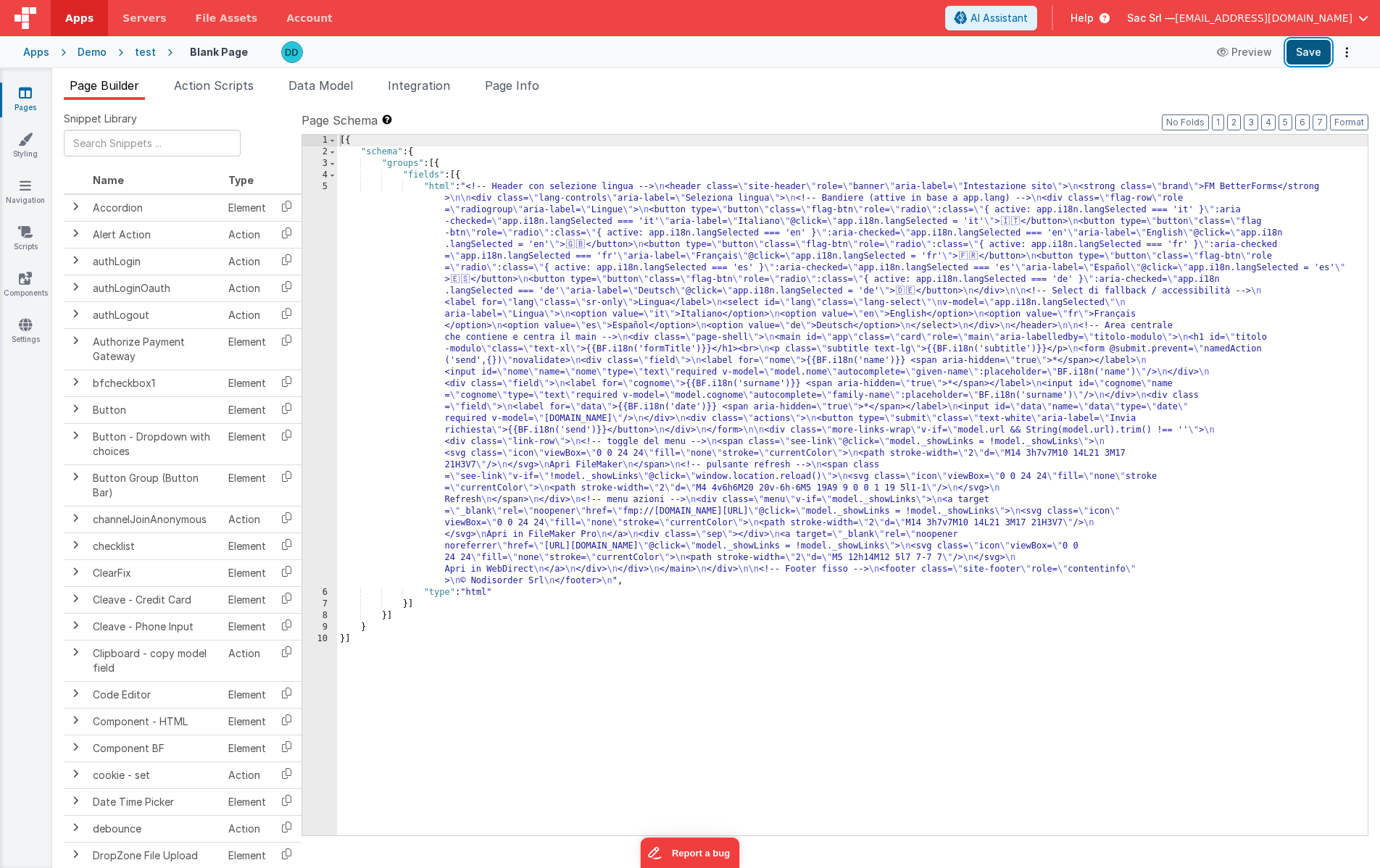
click at [1306, 50] on button "Save" at bounding box center [1309, 52] width 45 height 25
click at [27, 329] on icon at bounding box center [26, 325] width 13 height 15
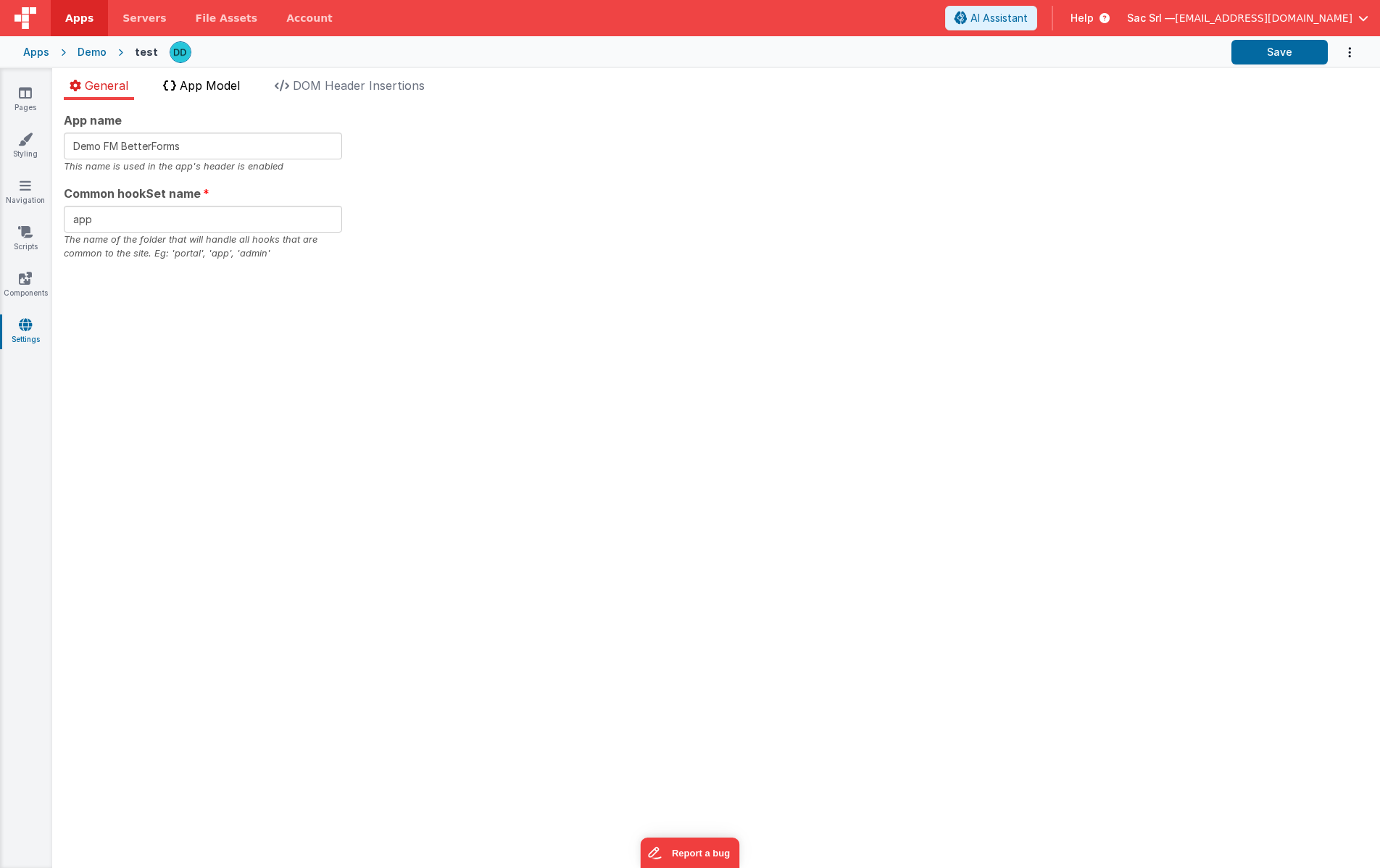
click at [207, 81] on span "App Model" at bounding box center [210, 86] width 60 height 15
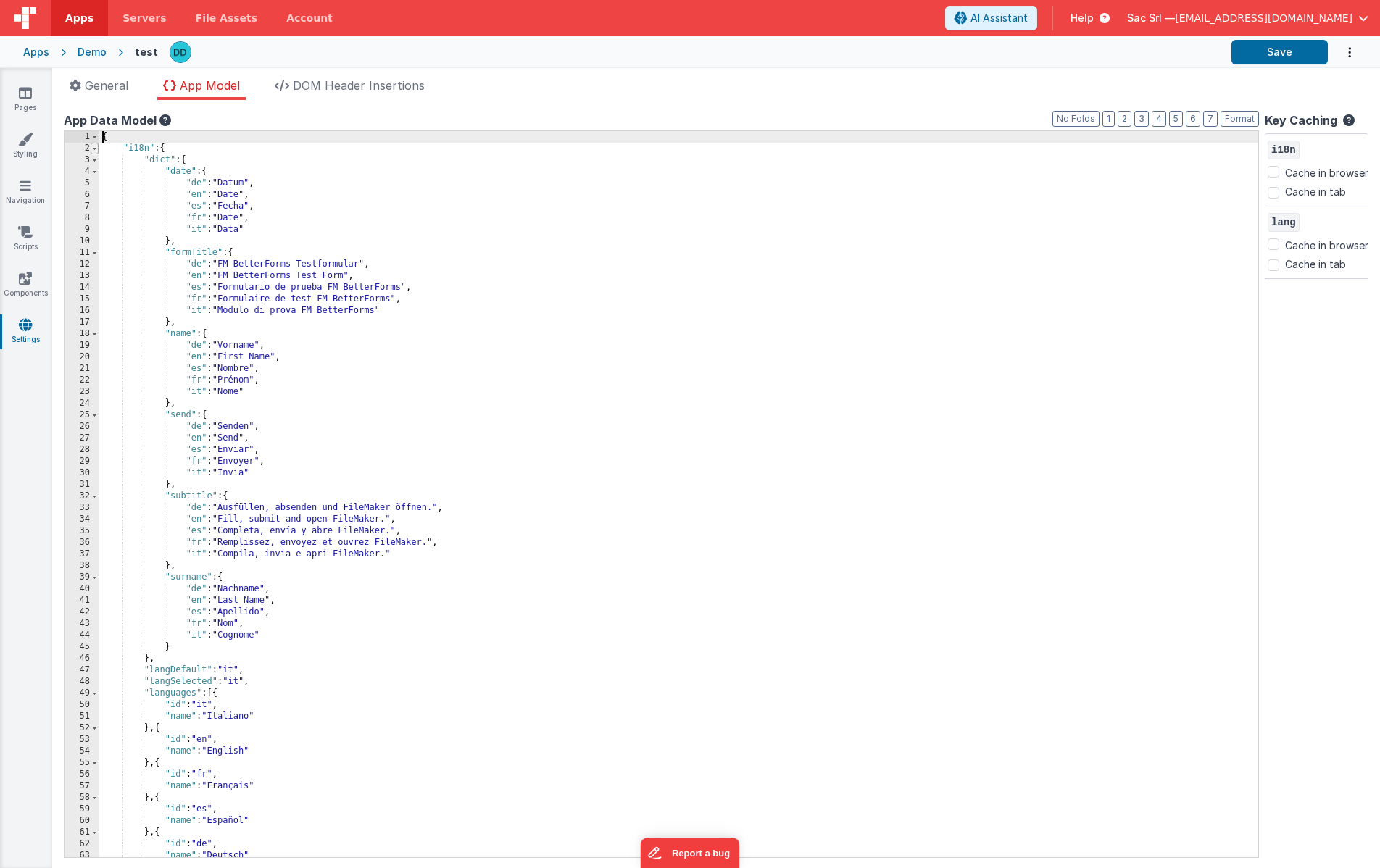
click at [97, 147] on span at bounding box center [95, 149] width 8 height 12
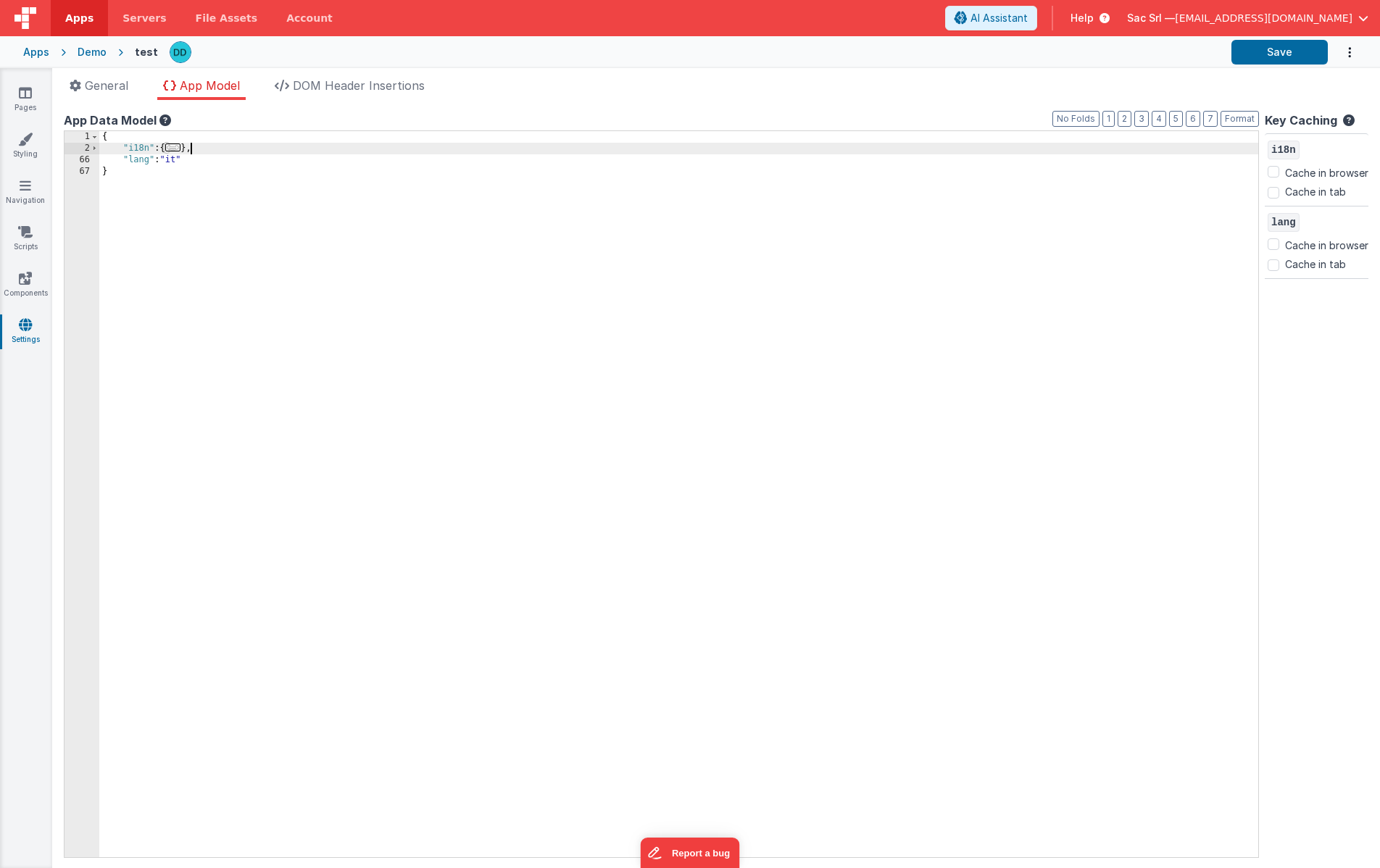
click at [192, 152] on div "{ "i18n" : { ... } , "lang" : "it" }" at bounding box center [678, 505] width 1159 height 749
click at [1264, 51] on button "Save" at bounding box center [1279, 52] width 97 height 25
click at [37, 51] on div "Apps" at bounding box center [36, 52] width 26 height 15
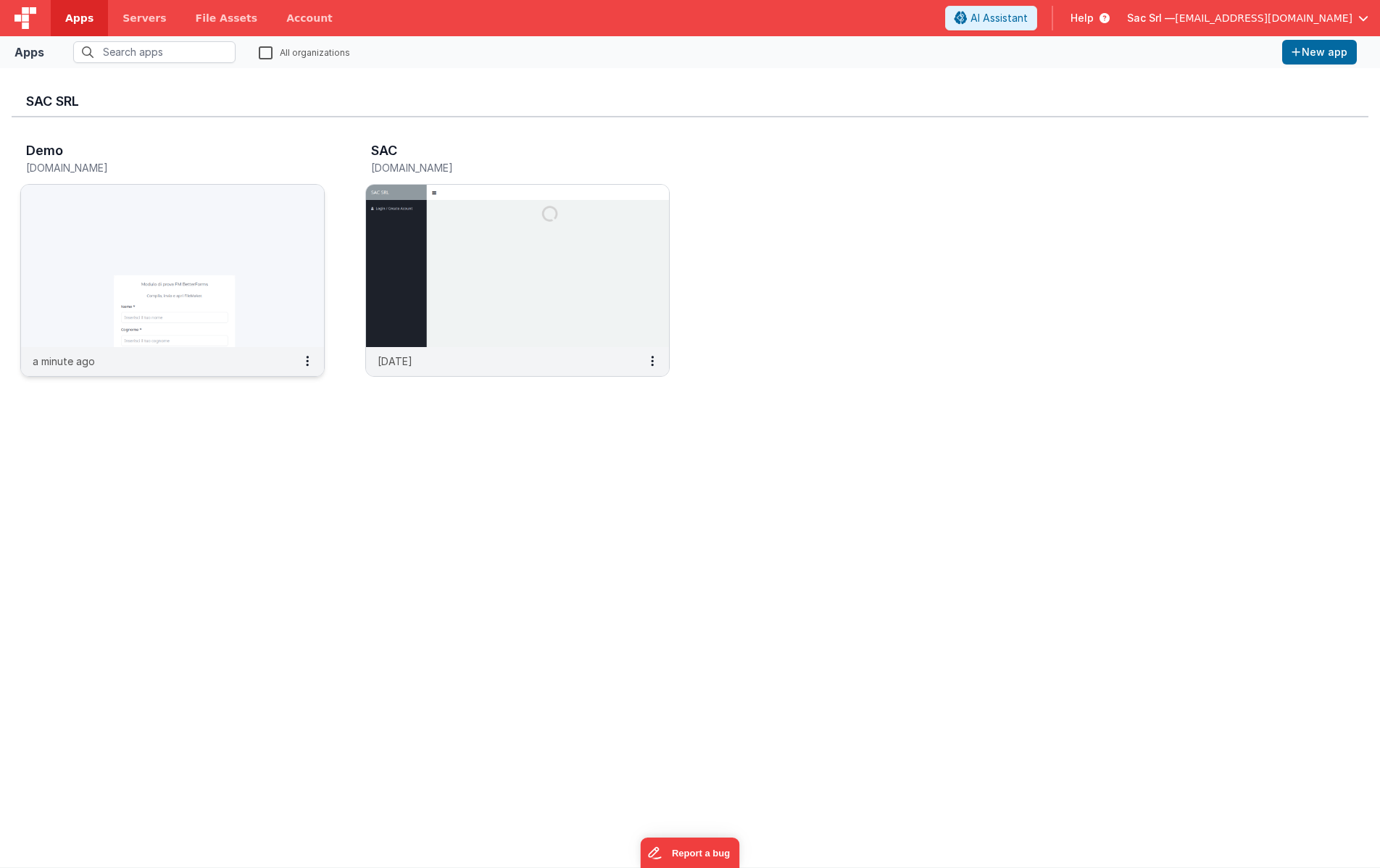
click at [243, 234] on img at bounding box center [172, 266] width 303 height 163
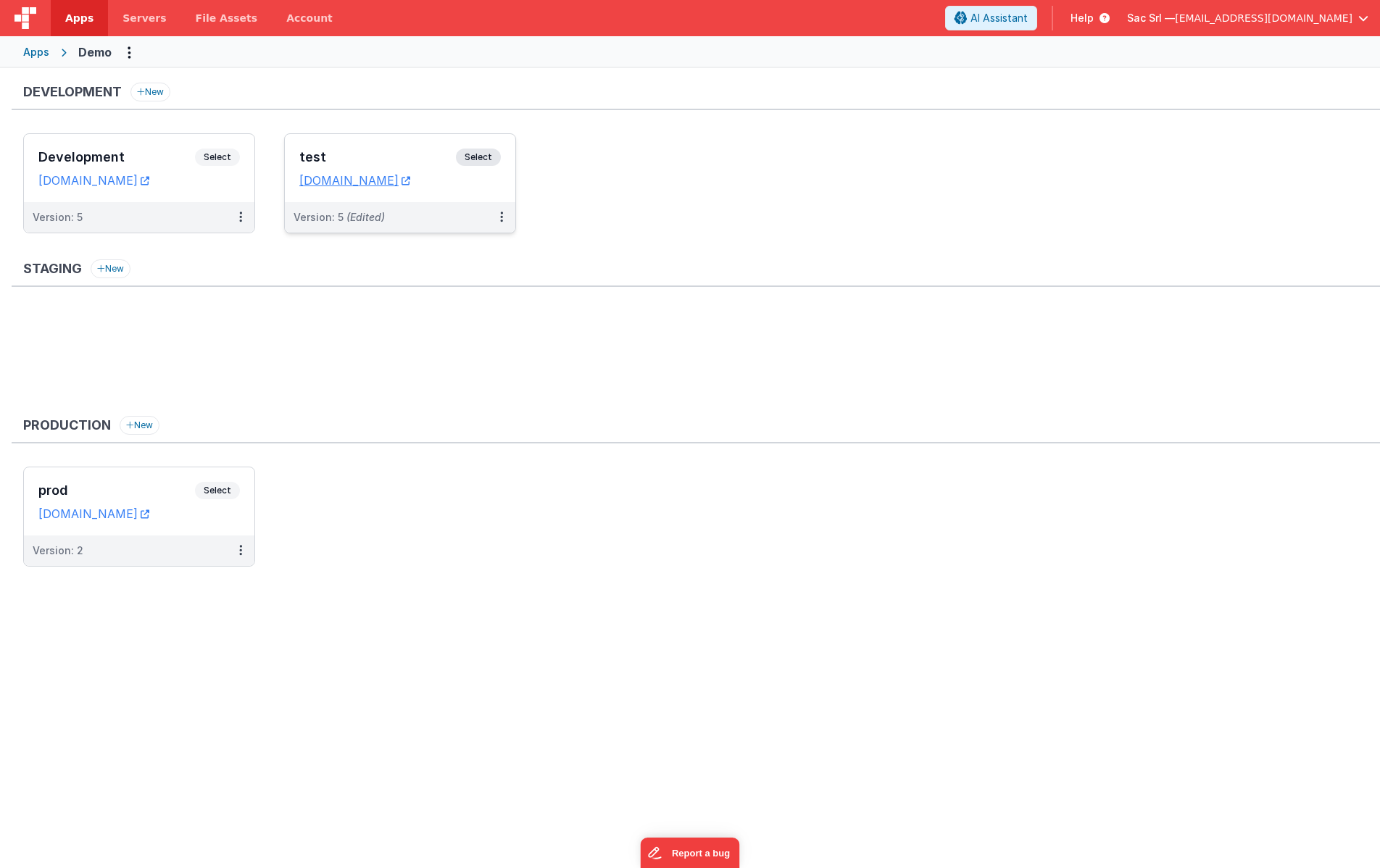
click at [502, 186] on div "test Select URLs [DOMAIN_NAME]" at bounding box center [400, 168] width 231 height 68
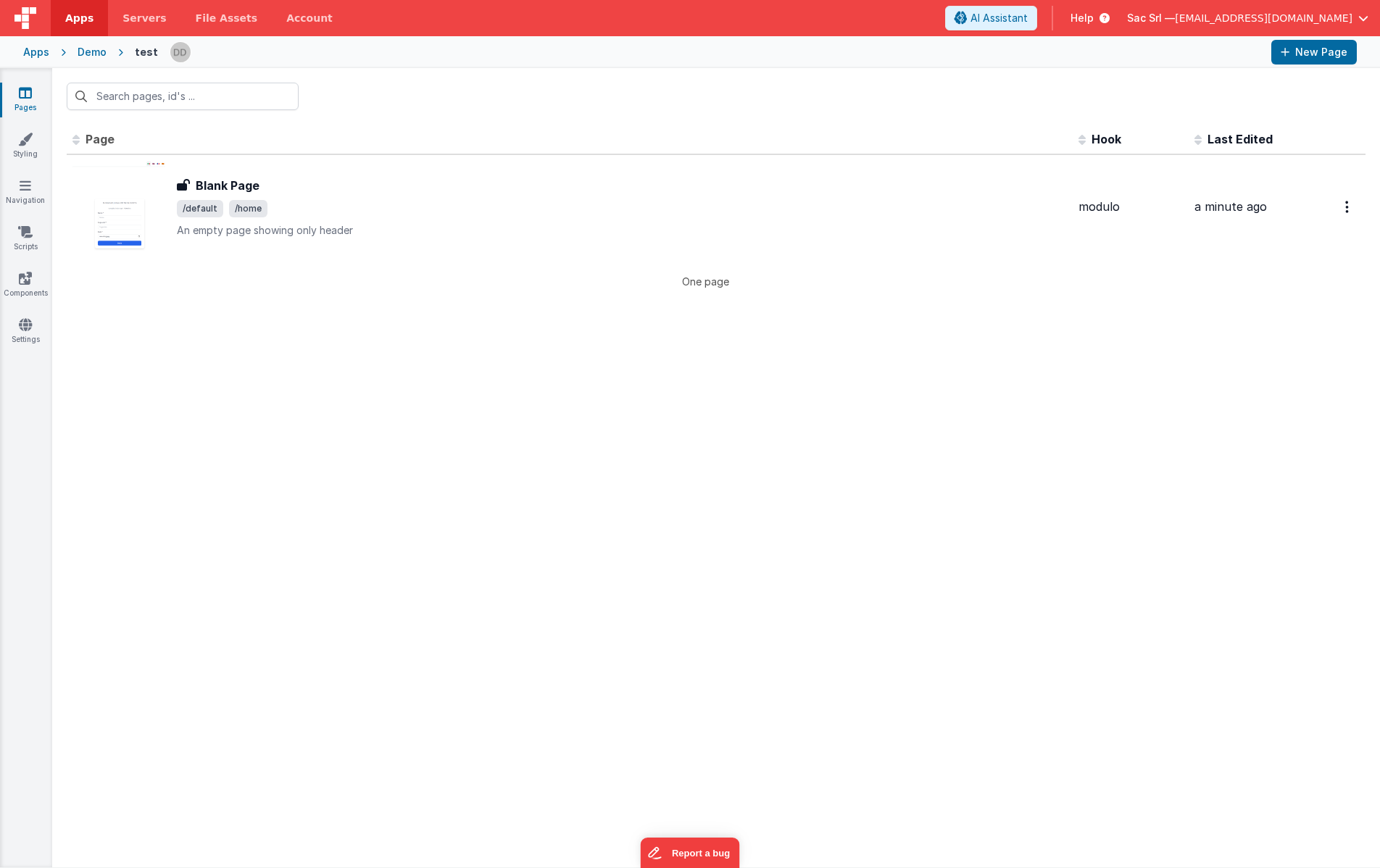
click at [502, 186] on div "Blank Page" at bounding box center [621, 185] width 890 height 17
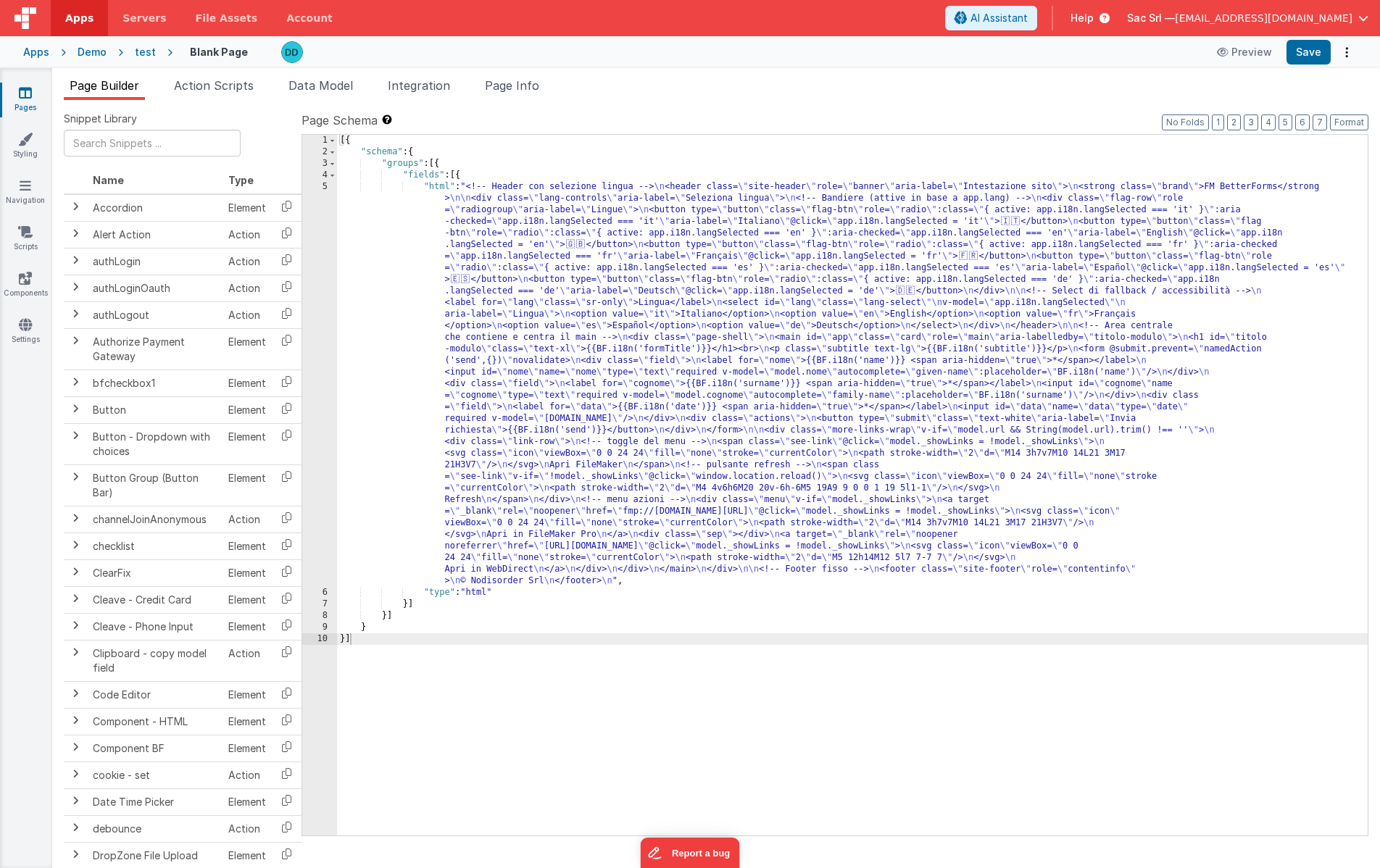
click at [321, 189] on div "5" at bounding box center [320, 383] width 35 height 406
click at [324, 187] on div "5" at bounding box center [320, 383] width 35 height 406
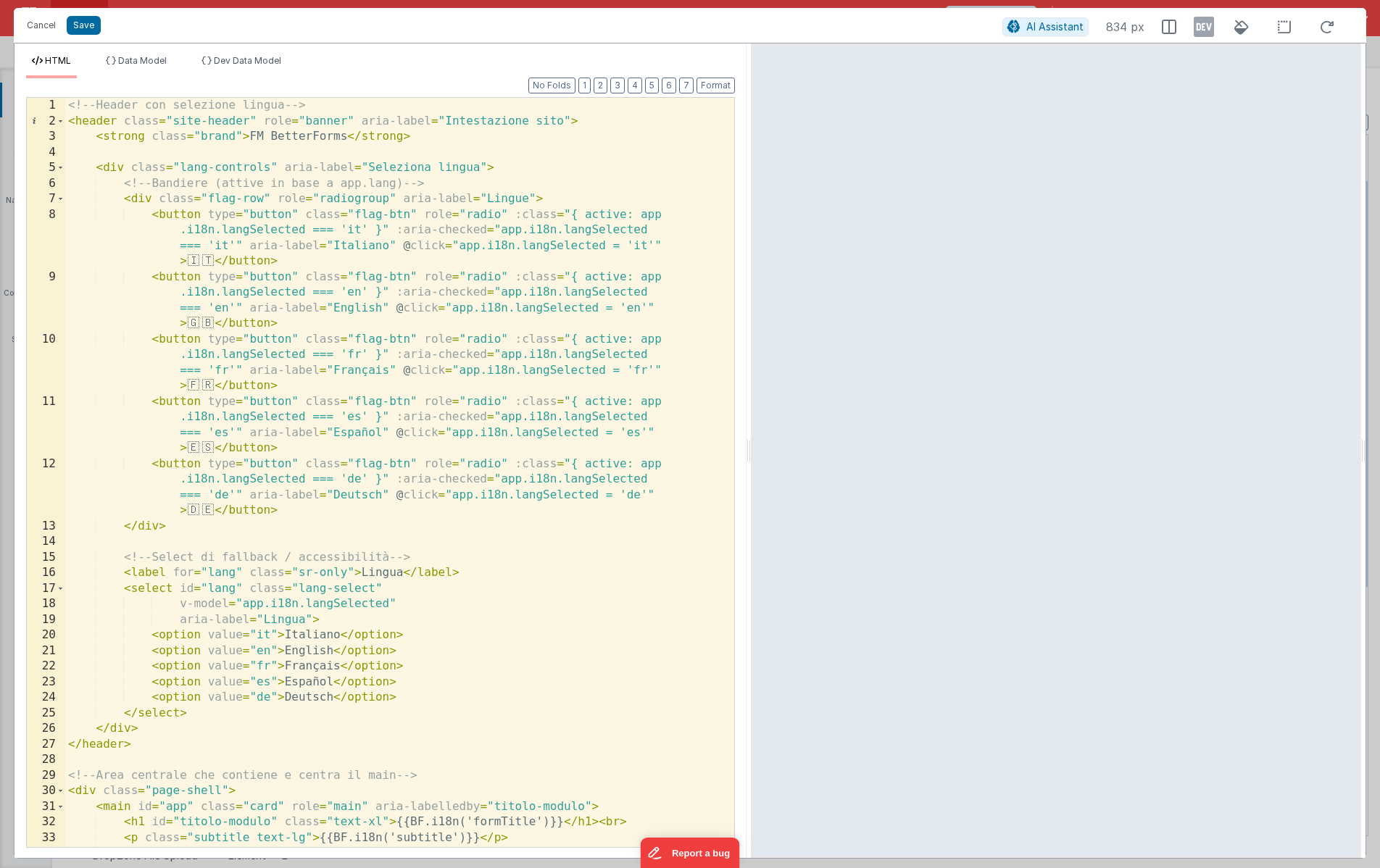
drag, startPoint x: 688, startPoint y: 455, endPoint x: 751, endPoint y: 449, distance: 63.3
click at [751, 449] on html "It appears that someone else or another tab has previously saved this record si…" at bounding box center [690, 434] width 1380 height 868
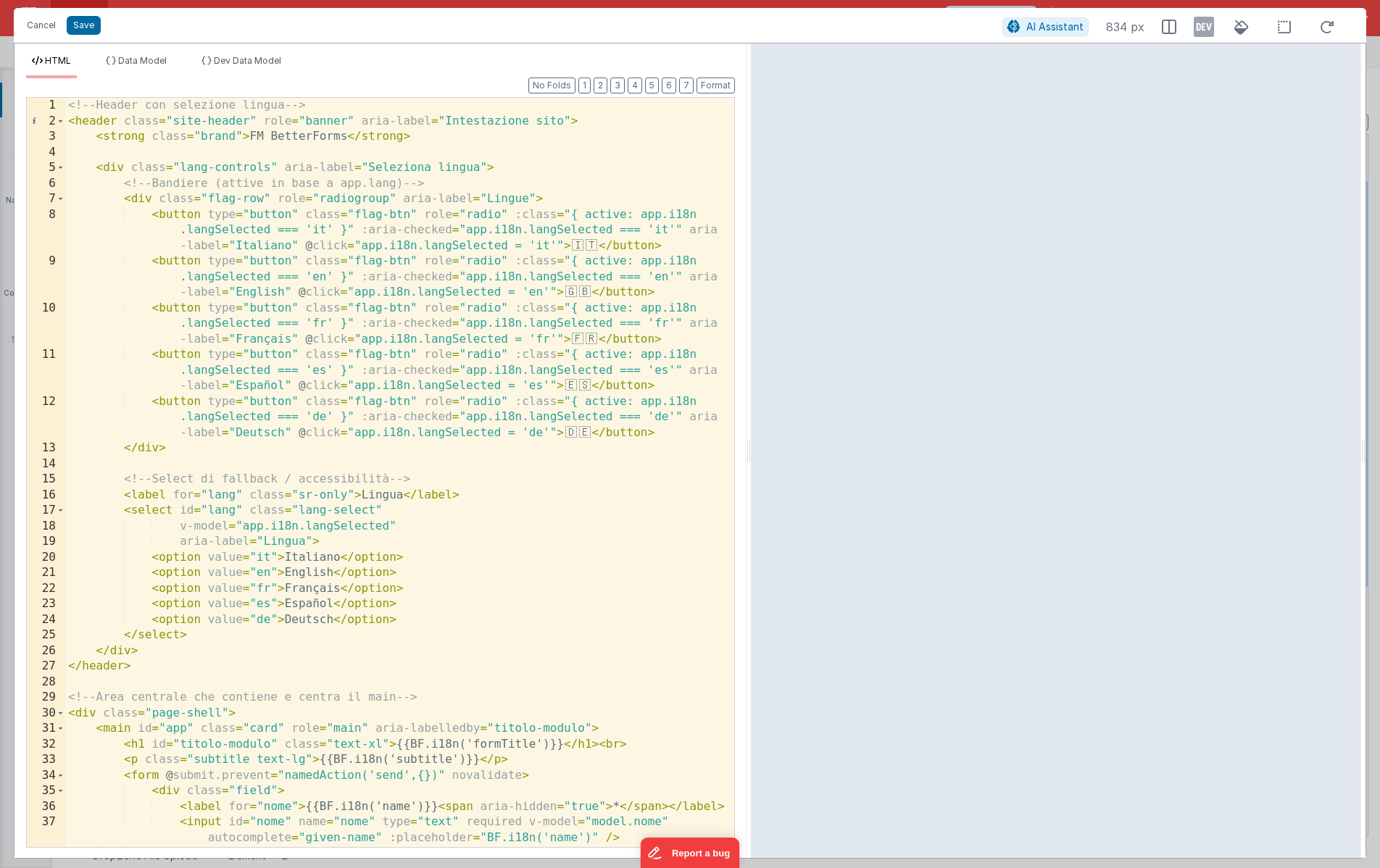
click at [651, 455] on div "<!-- Header con selezione lingua --> < header class = "site-header" role = "ban…" at bounding box center [400, 487] width 669 height 780
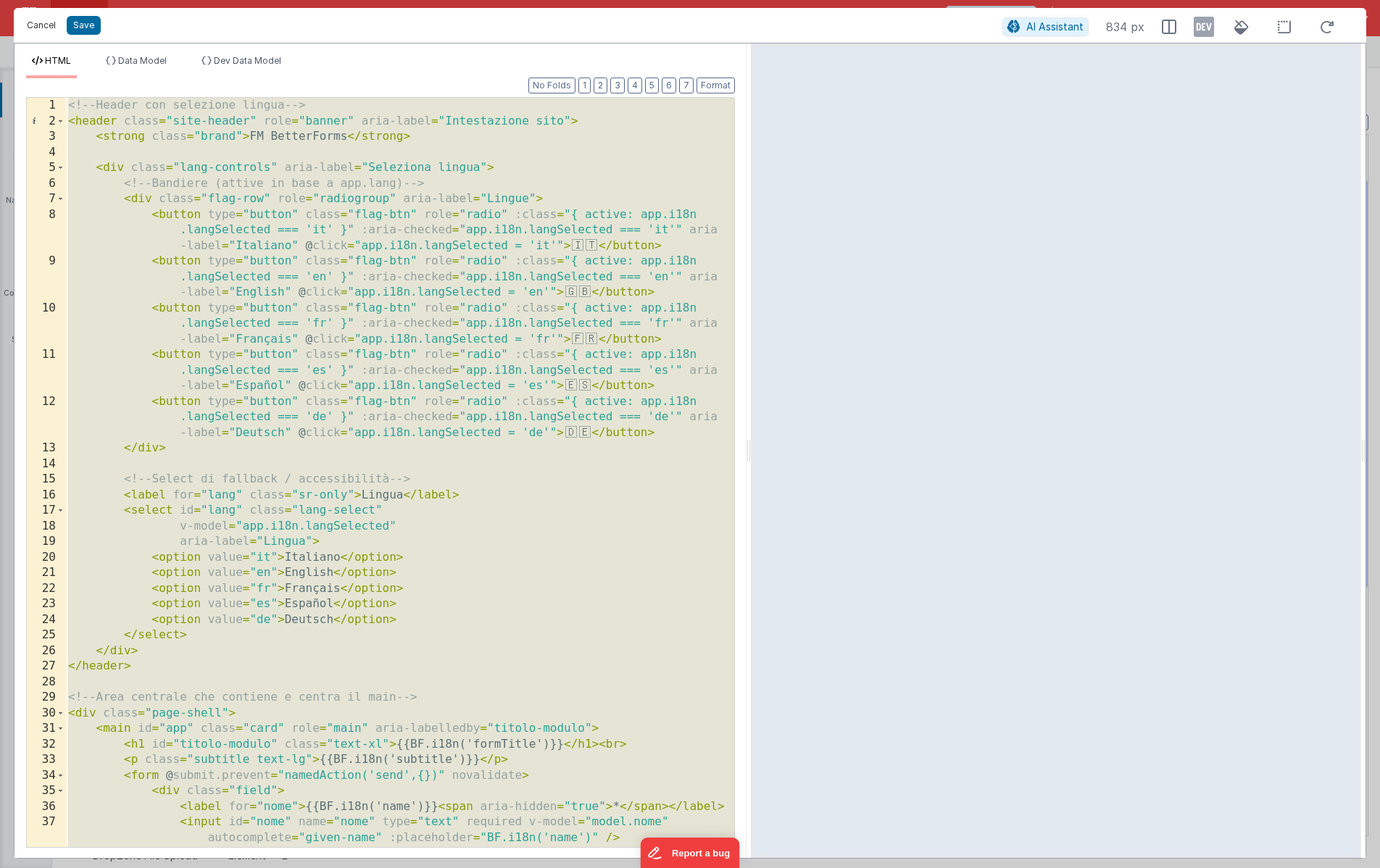
click at [31, 24] on button "Cancel" at bounding box center [41, 25] width 44 height 21
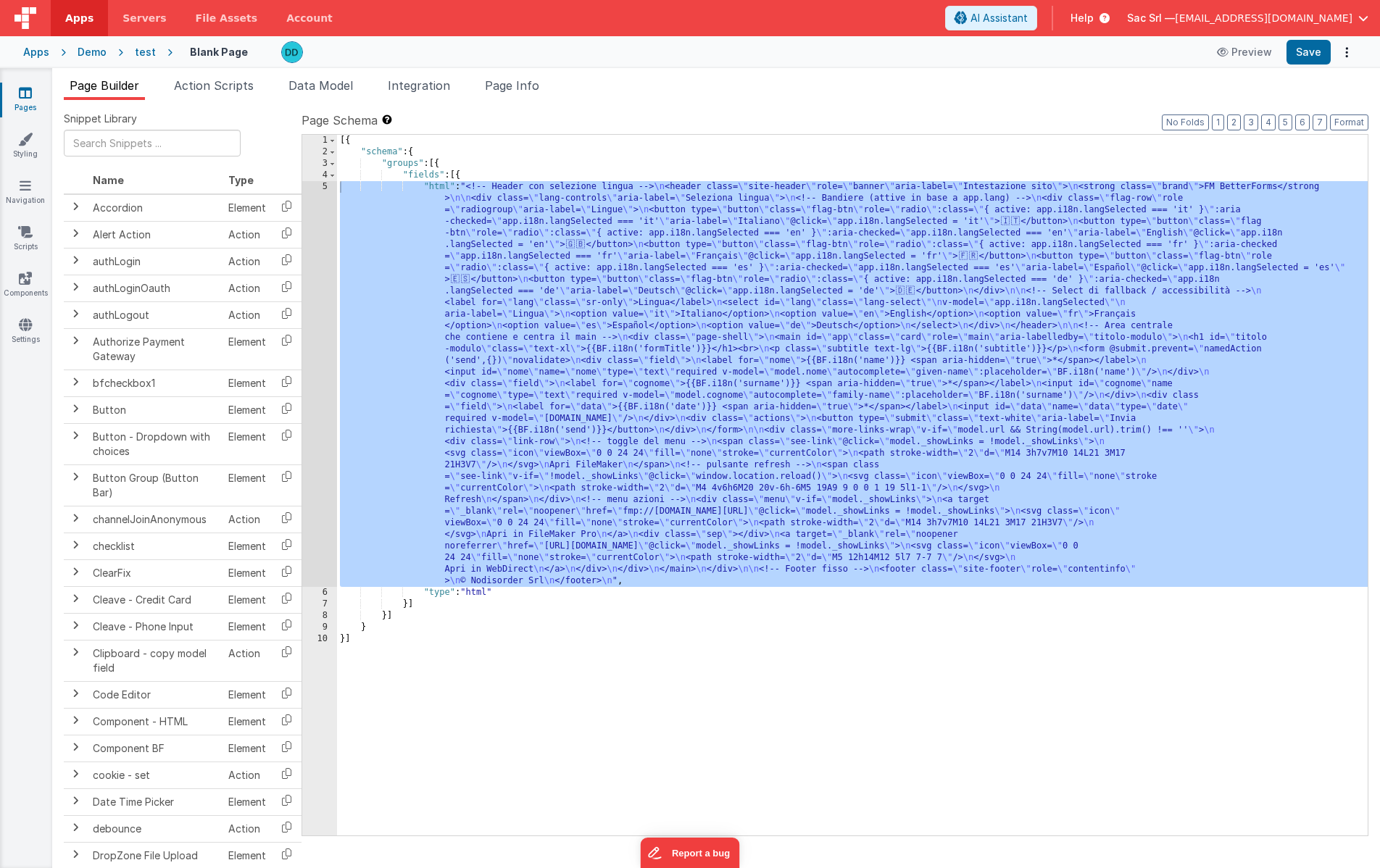
click at [478, 156] on div "[{ "schema" : { "groups" : [{ "fields" : [{ "html" : "<!-- Header con selezione…" at bounding box center [852, 496] width 1030 height 723
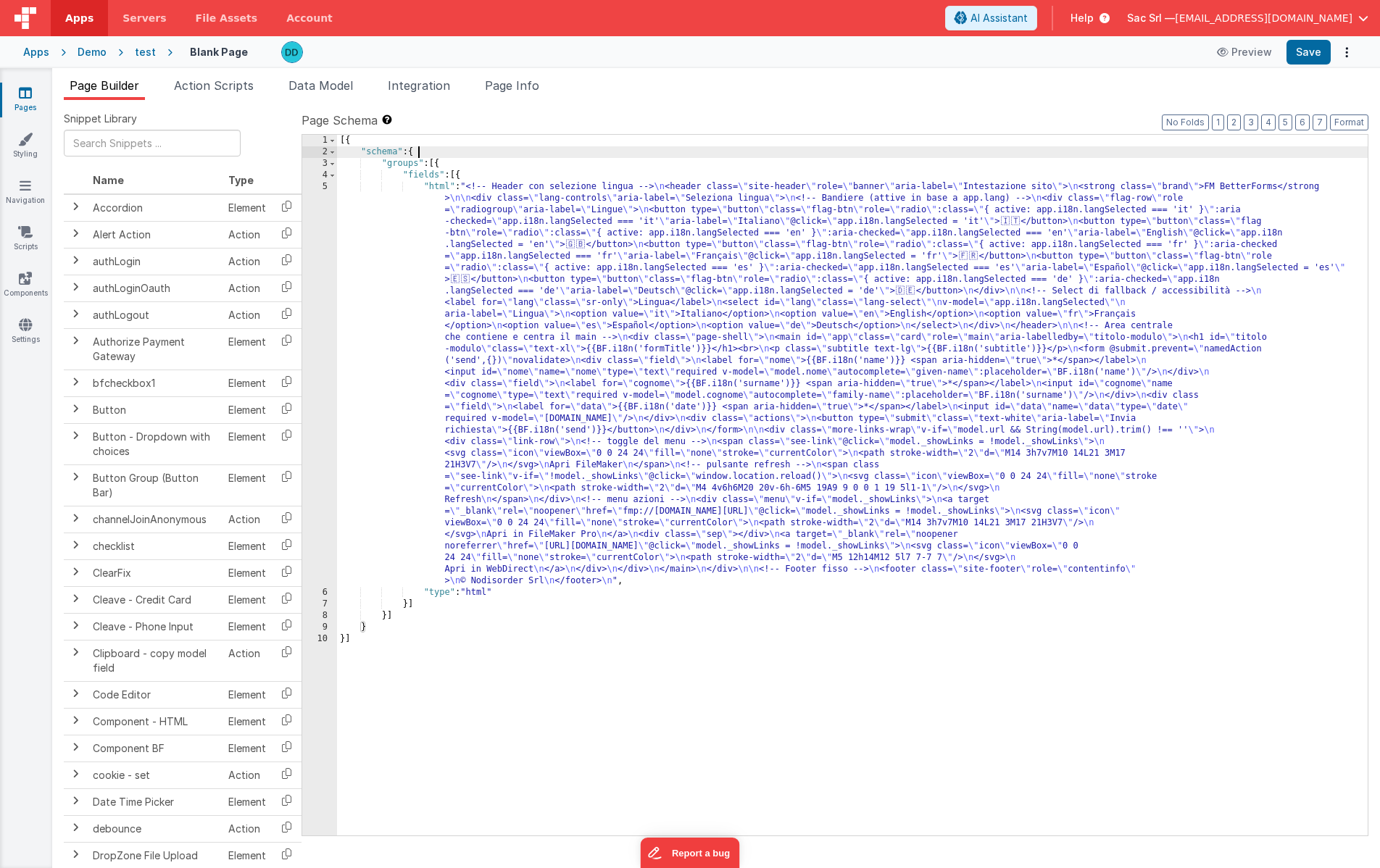
click at [409, 187] on div "[{ "schema" : { "groups" : [{ "fields" : [{ "html" : "<!-- Header con selezione…" at bounding box center [852, 496] width 1030 height 723
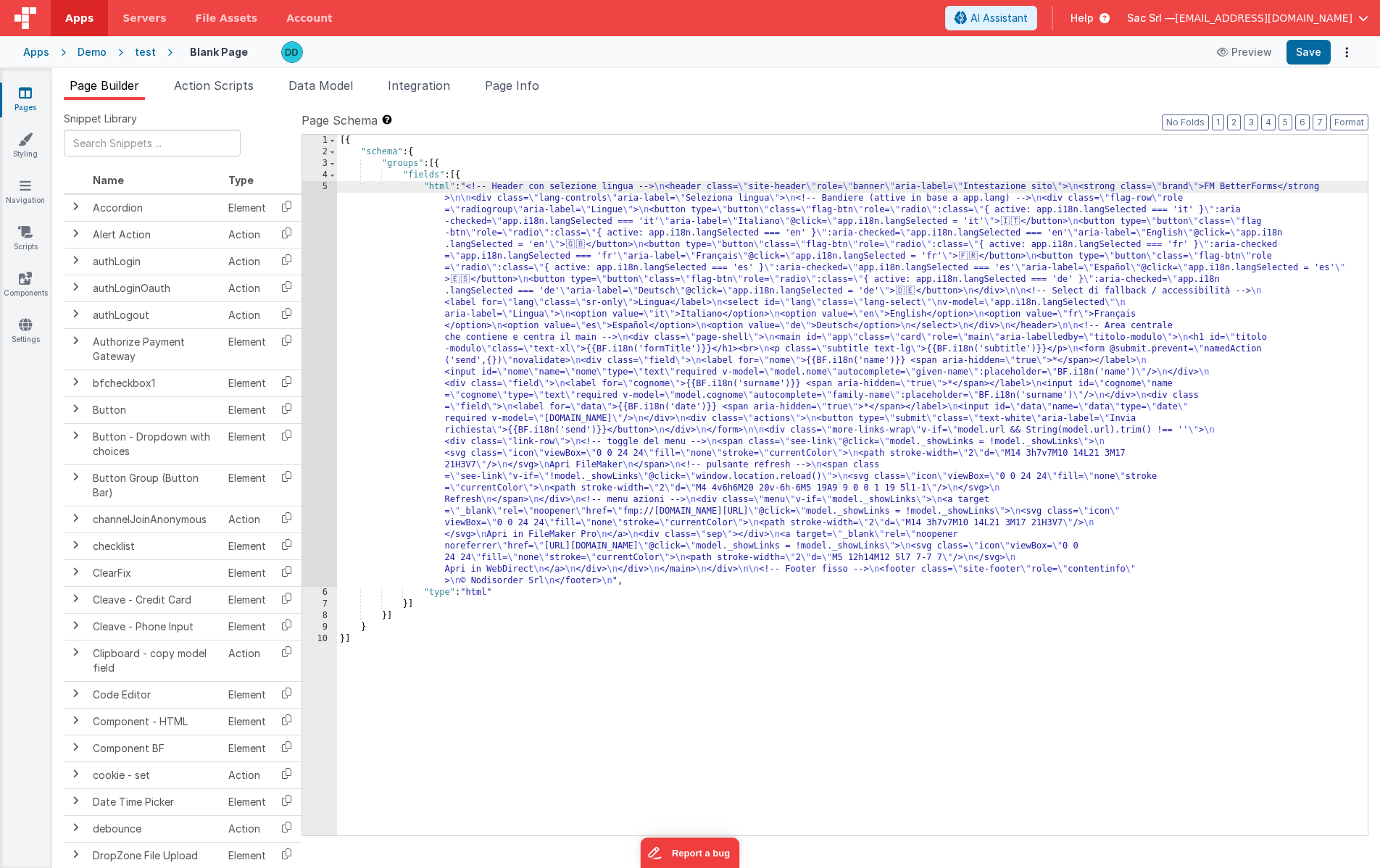
click at [325, 185] on div "5" at bounding box center [320, 383] width 35 height 406
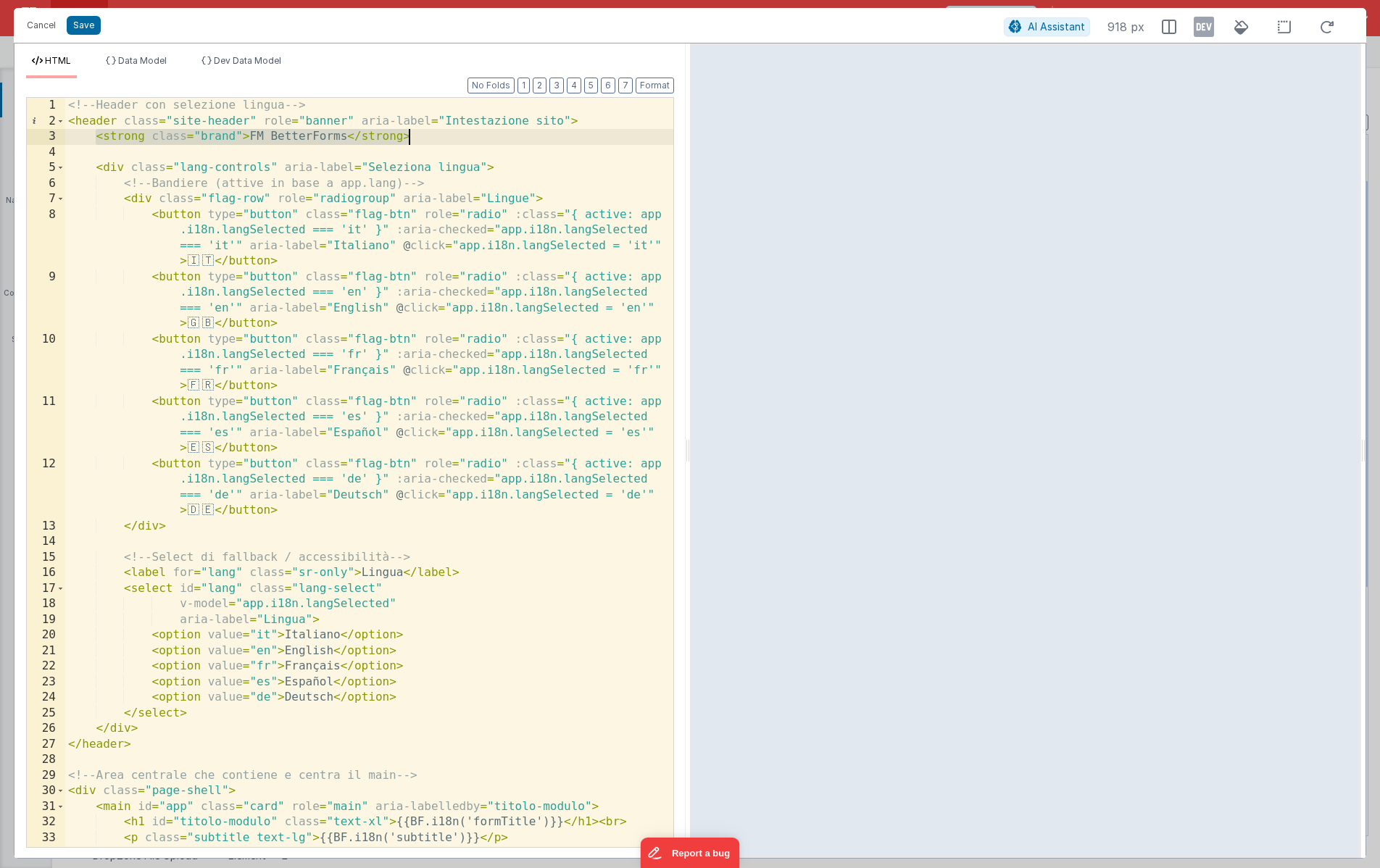
drag, startPoint x: 95, startPoint y: 136, endPoint x: 447, endPoint y: 137, distance: 352.0
click at [447, 137] on div "<!-- Header con selezione lingua --> < header class = "site-header" role = "ban…" at bounding box center [369, 487] width 608 height 780
click at [425, 142] on div "<!-- Header con selezione lingua --> < header class = "site-header" role = "ban…" at bounding box center [369, 487] width 608 height 780
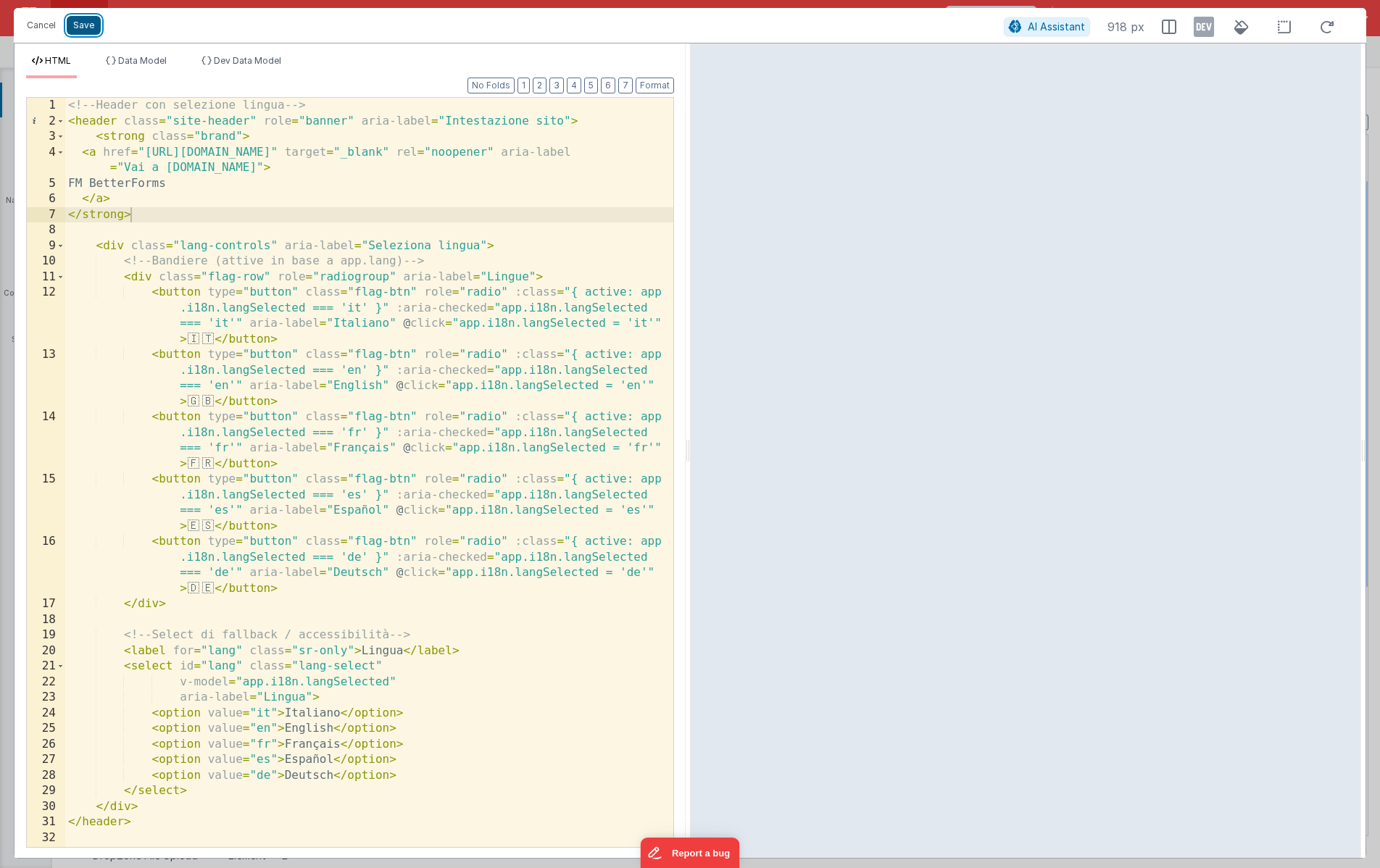
click at [86, 28] on button "Save" at bounding box center [83, 25] width 34 height 19
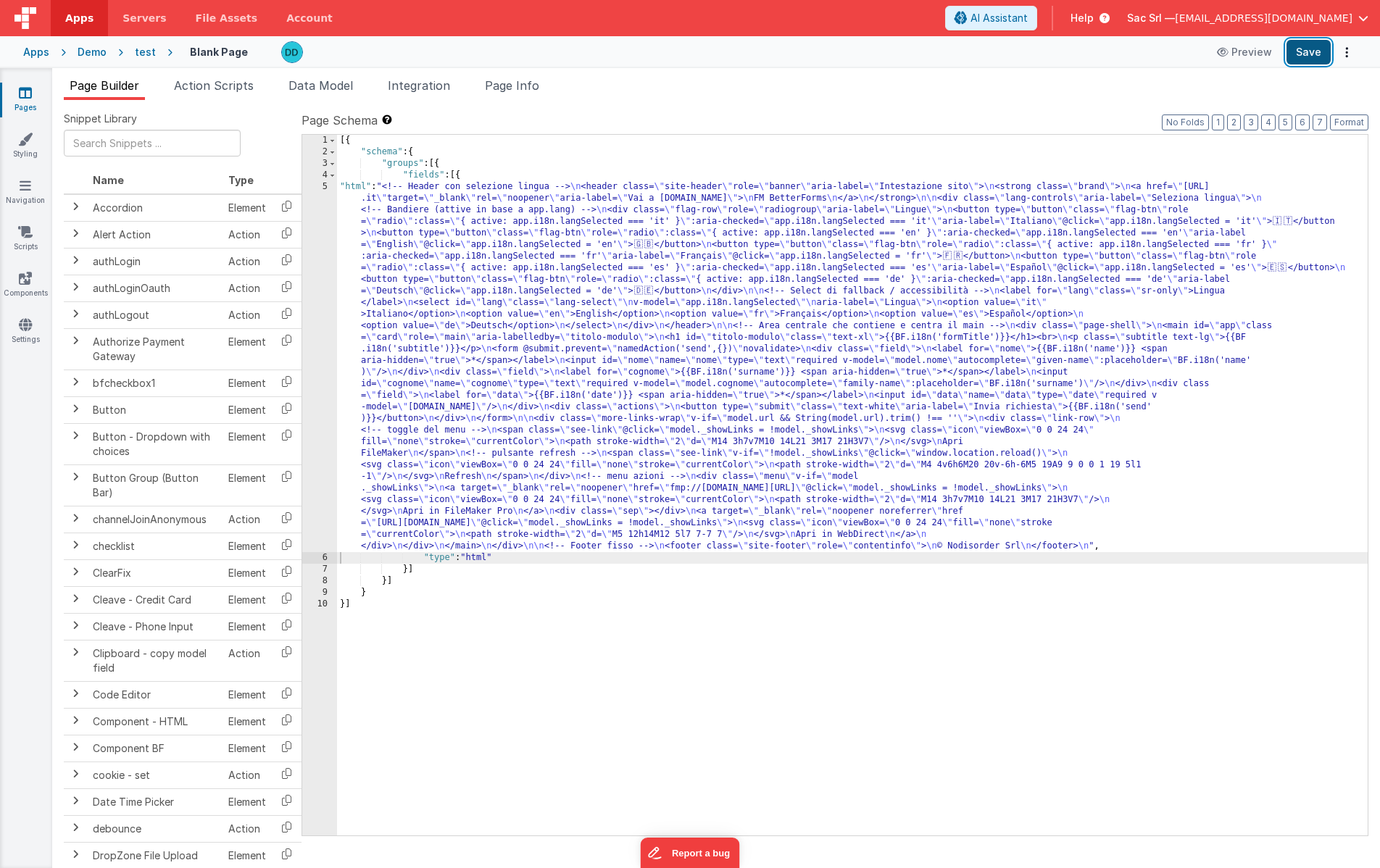
click at [1297, 56] on button "Save" at bounding box center [1309, 52] width 45 height 25
click at [322, 184] on div "5" at bounding box center [320, 366] width 35 height 371
click at [324, 187] on div "5" at bounding box center [320, 366] width 35 height 371
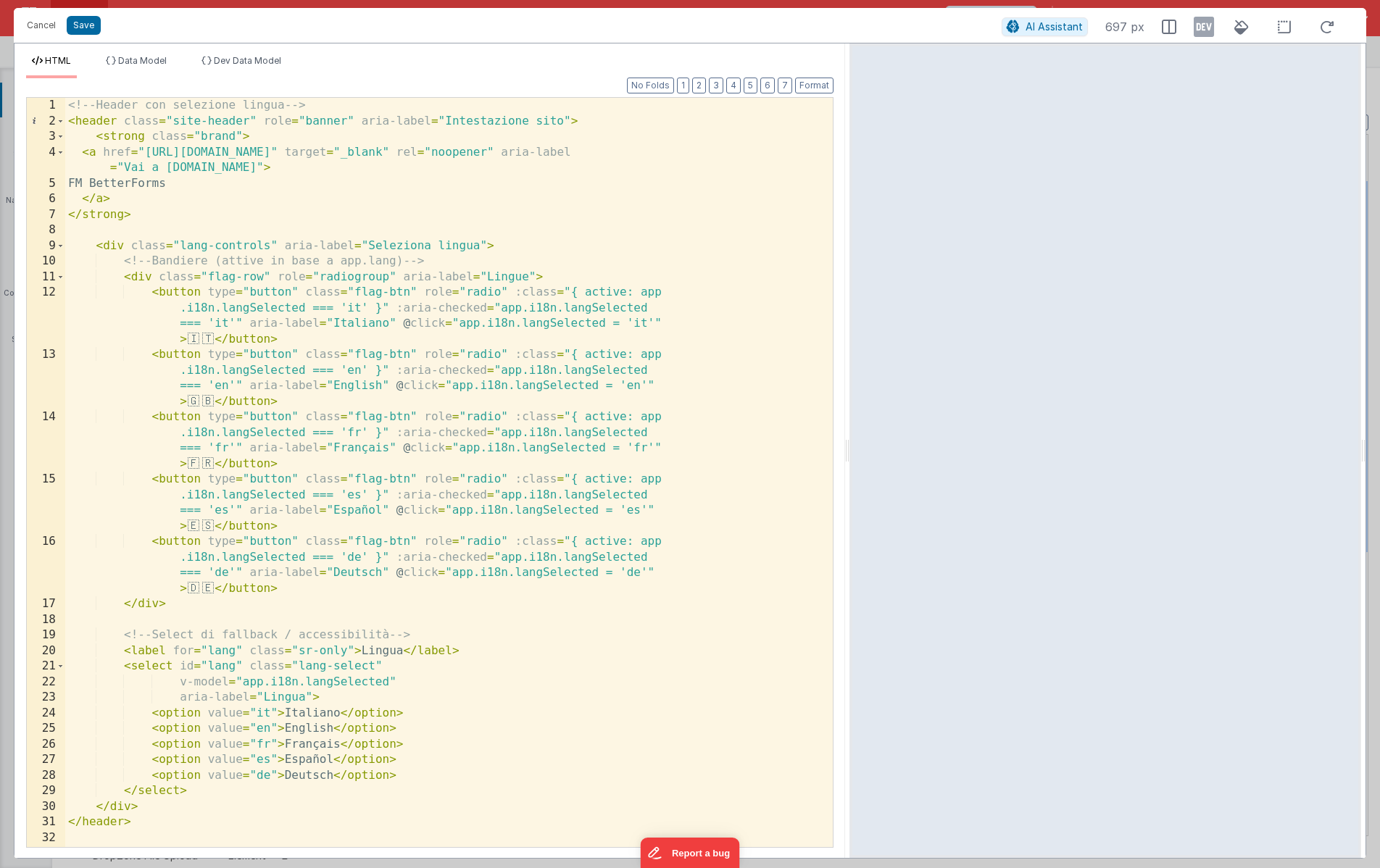
drag, startPoint x: 686, startPoint y: 446, endPoint x: 874, endPoint y: 458, distance: 188.4
click at [869, 458] on html "It appears that someone else or another tab has previously saved this record si…" at bounding box center [690, 434] width 1380 height 868
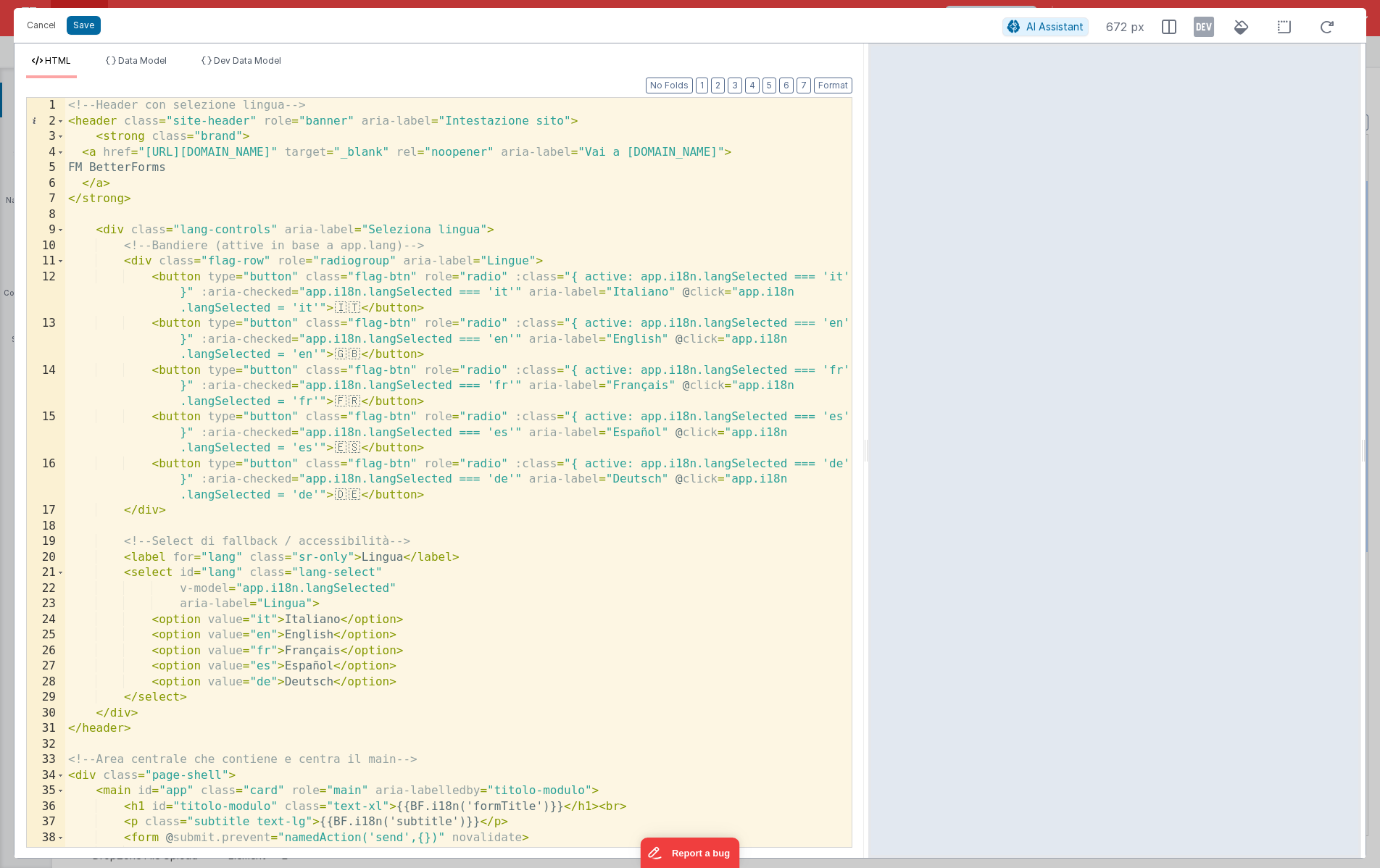
click at [407, 121] on div "<!-- Header con selezione lingua --> < header class = "site-header" role = "ban…" at bounding box center [459, 487] width 787 height 780
drag, startPoint x: 403, startPoint y: 245, endPoint x: 216, endPoint y: 239, distance: 187.1
click at [216, 239] on div "<!-- Header con selezione lingua --> < header class = "site-header" role = "ban…" at bounding box center [459, 487] width 787 height 780
click at [603, 244] on div "<!-- Header con selezione lingua --> < header class = "site-header" role = "ban…" at bounding box center [459, 487] width 787 height 780
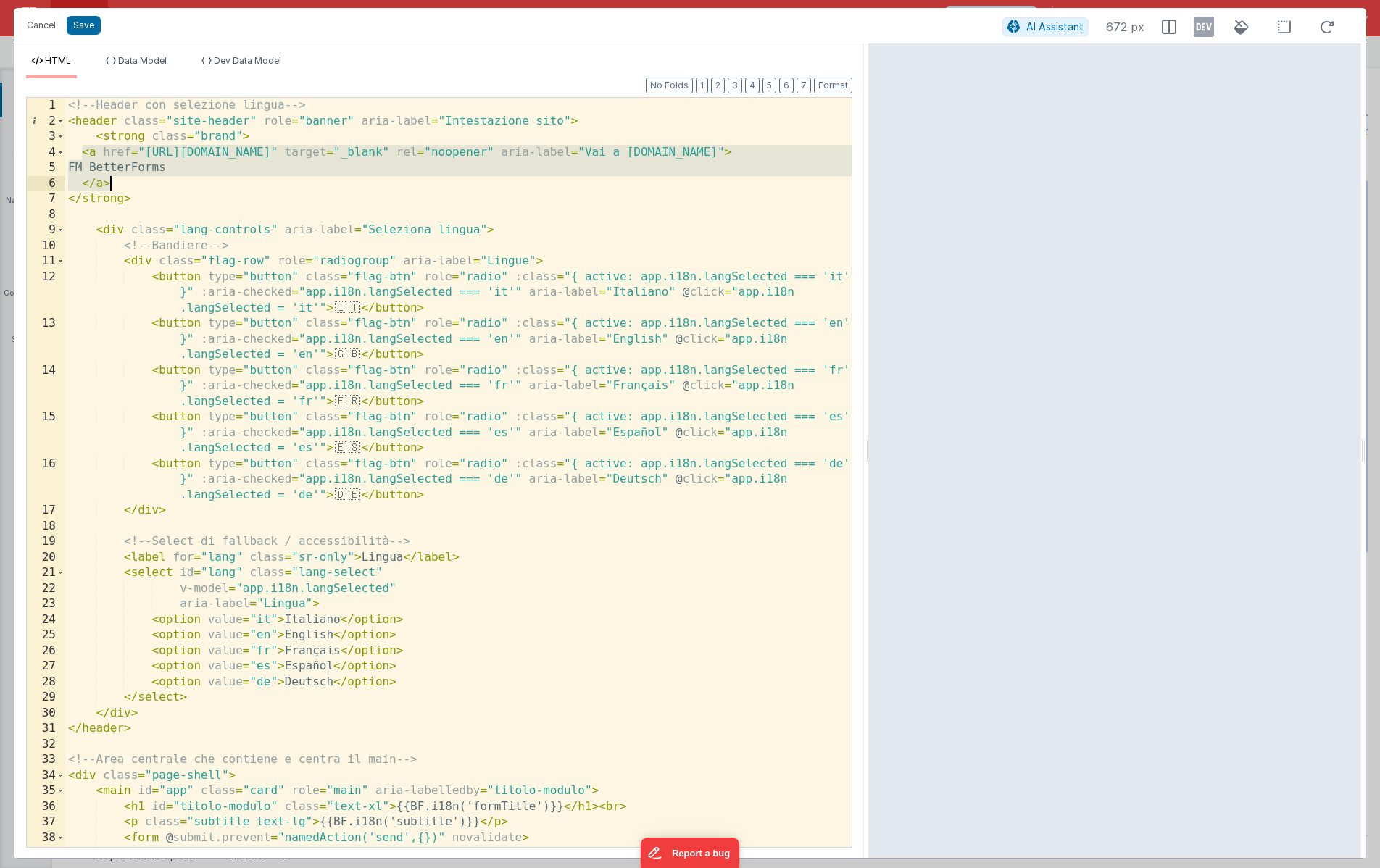
drag, startPoint x: 81, startPoint y: 152, endPoint x: 108, endPoint y: 185, distance: 42.6
click at [108, 185] on div "<!-- Header con selezione lingua --> < header class = "site-header" role = "ban…" at bounding box center [459, 487] width 787 height 780
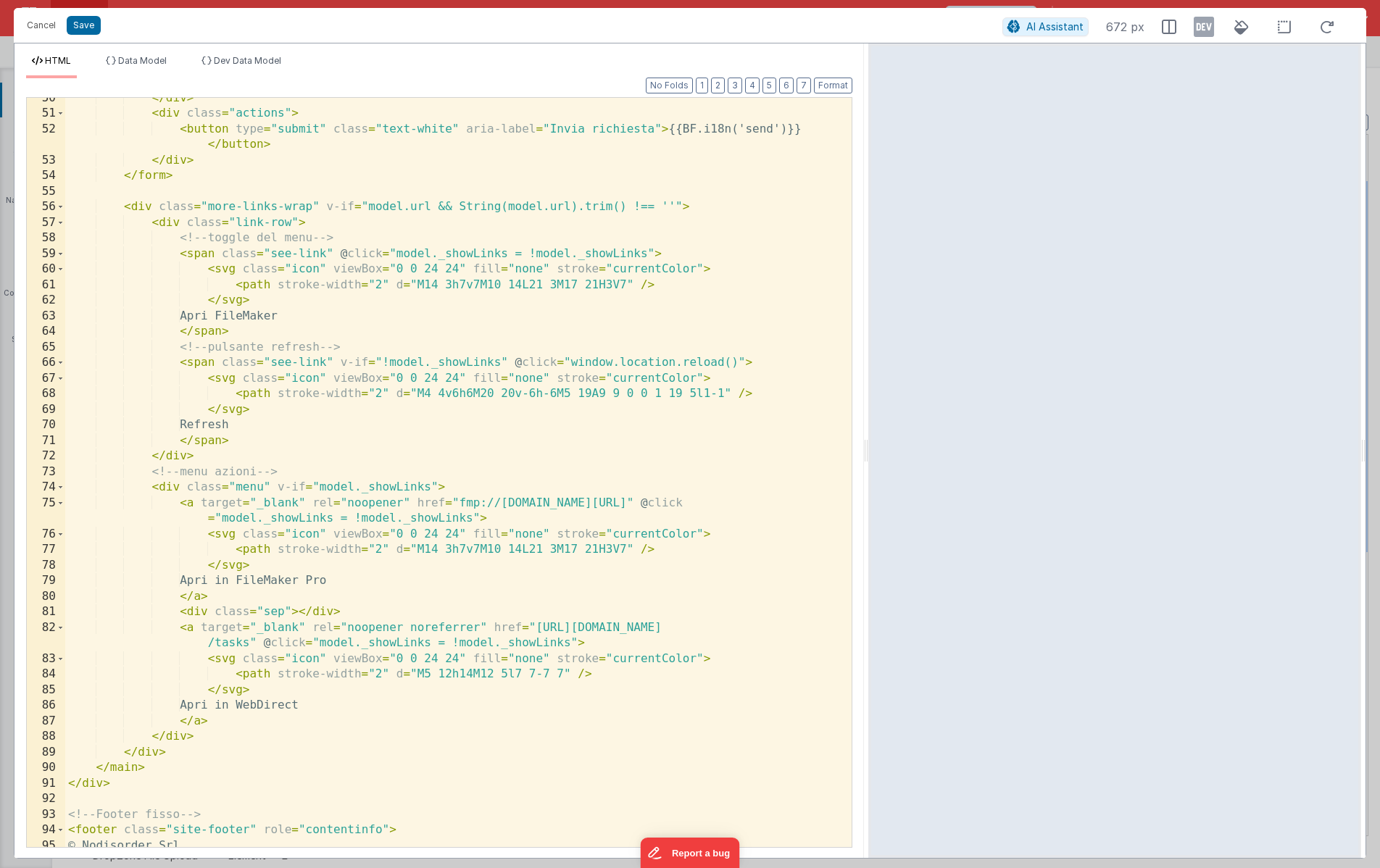
scroll to position [995, 0]
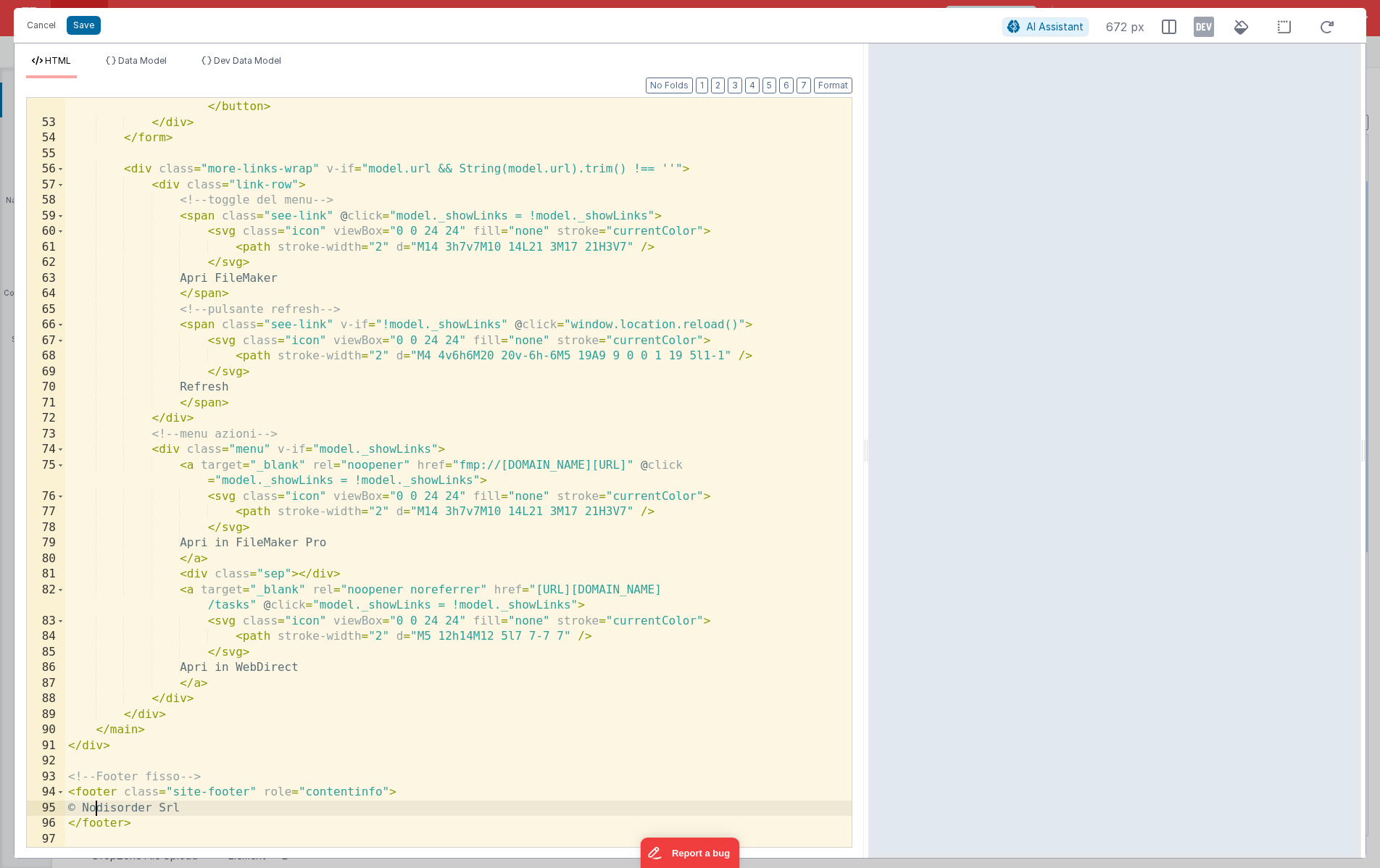
click at [95, 801] on div "< button type = "submit" class = "text-white" aria-label = "Invia richiesta" > …" at bounding box center [459, 482] width 787 height 796
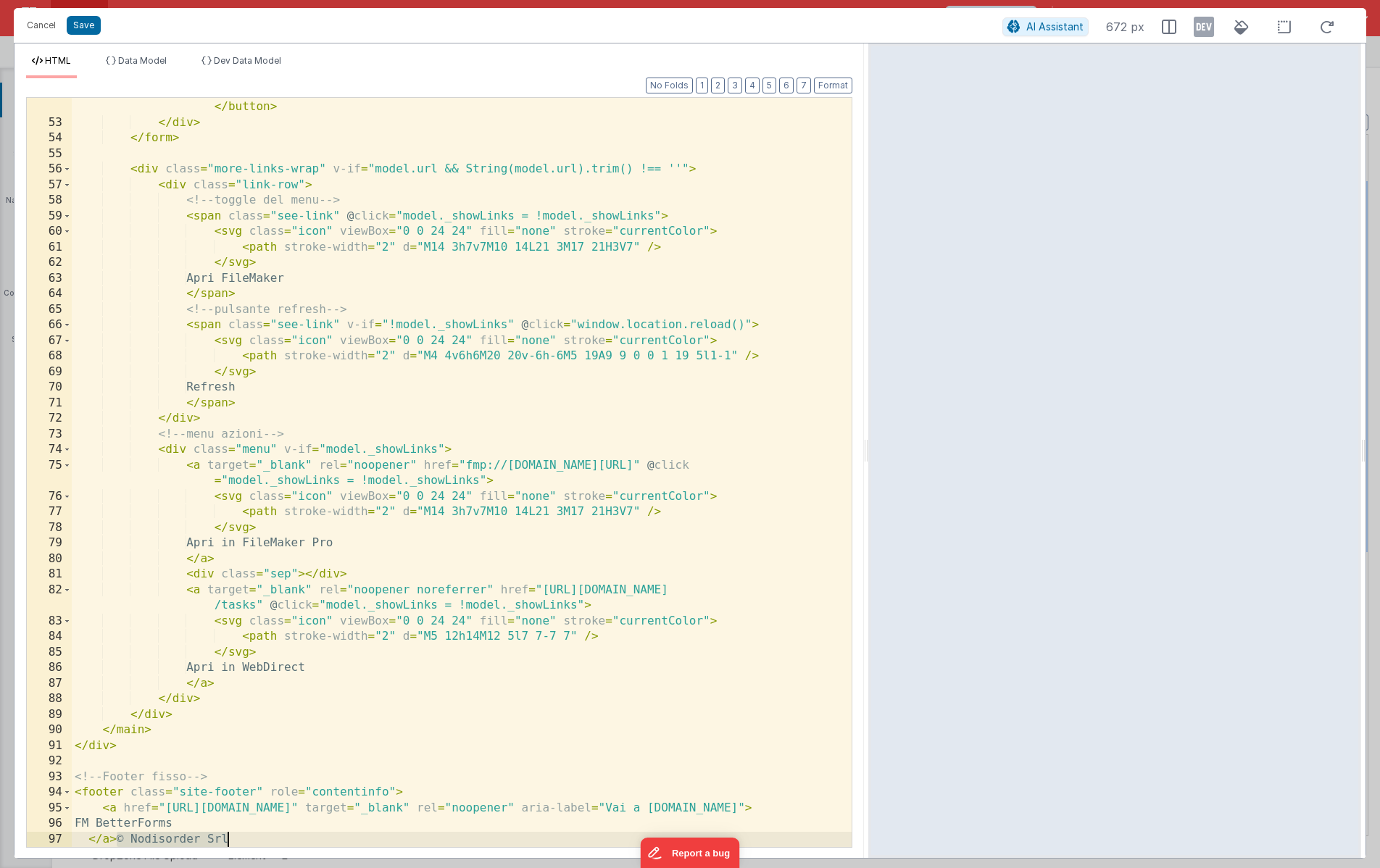
click at [227, 841] on div "< button type = "submit" class = "text-white" aria-label = "Invia richiesta" > …" at bounding box center [462, 482] width 780 height 796
drag, startPoint x: 840, startPoint y: 809, endPoint x: 89, endPoint y: 841, distance: 751.7
click at [89, 841] on div "52 53 54 55 56 57 58 59 60 61 62 63 64 65 66 67 68 69 70 71 72 73 74 75 76 77 7…" at bounding box center [440, 472] width 826 height 751
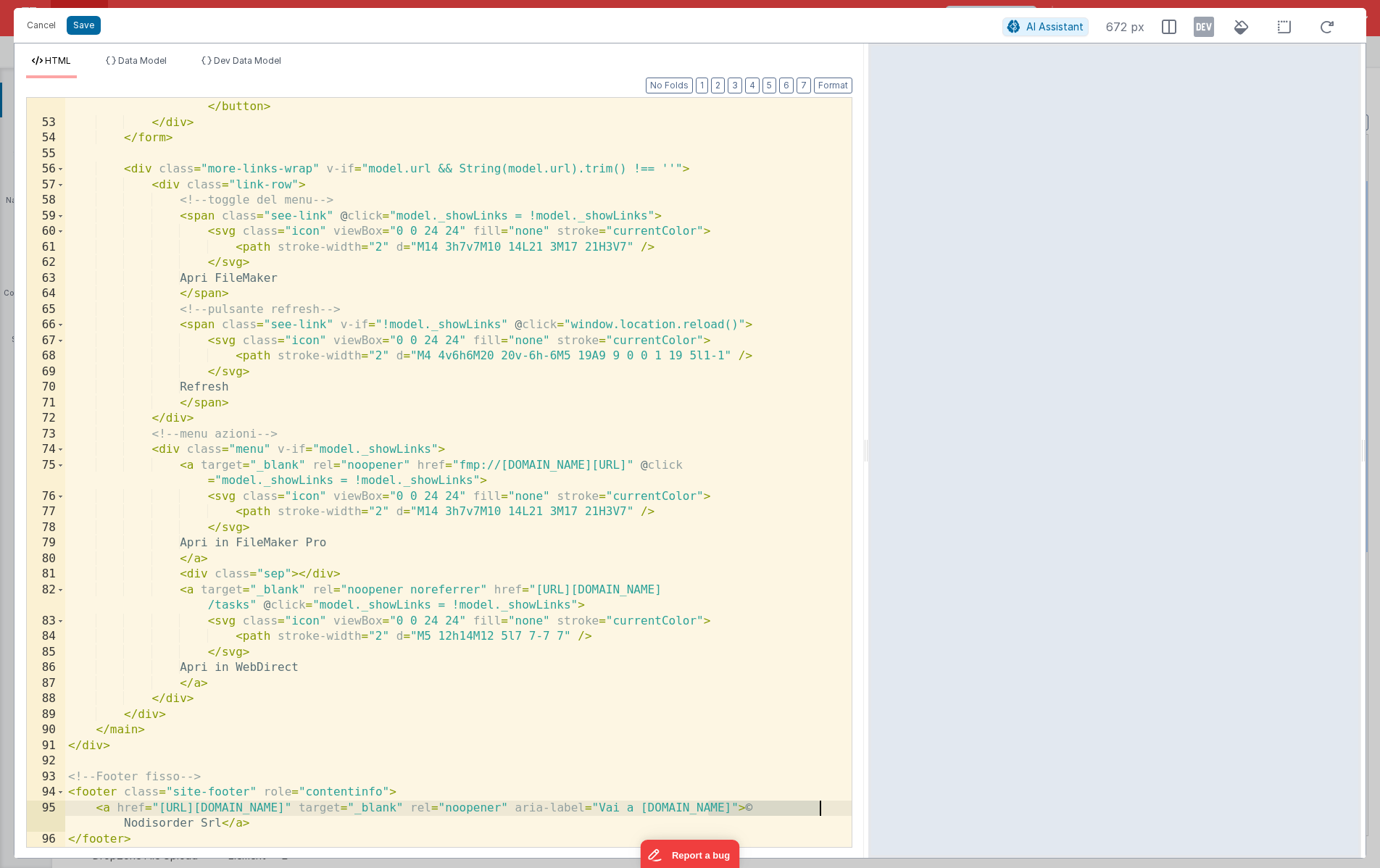
drag, startPoint x: 711, startPoint y: 807, endPoint x: 817, endPoint y: 802, distance: 106.1
click at [817, 802] on div "< button type = "submit" class = "text-white" aria-label = "Invia richiesta" > …" at bounding box center [459, 482] width 787 height 796
drag, startPoint x: 353, startPoint y: 809, endPoint x: 245, endPoint y: 808, distance: 108.0
click at [245, 808] on div "< button type = "submit" class = "text-white" aria-label = "Invia richiesta" > …" at bounding box center [459, 482] width 787 height 796
click at [318, 823] on div "< button type = "submit" class = "text-white" aria-label = "Invia richiesta" > …" at bounding box center [459, 482] width 787 height 796
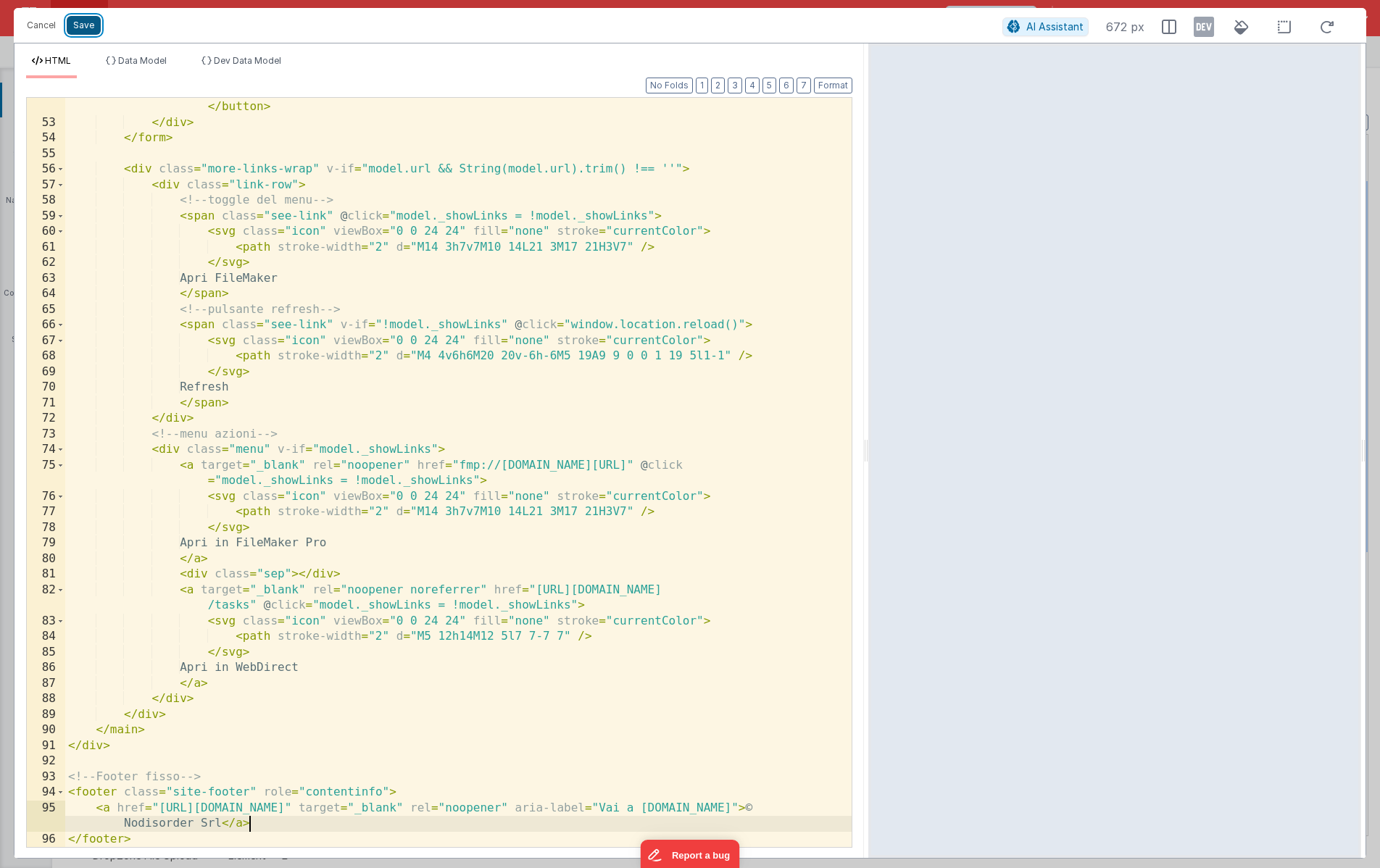
click at [87, 26] on button "Save" at bounding box center [83, 25] width 34 height 19
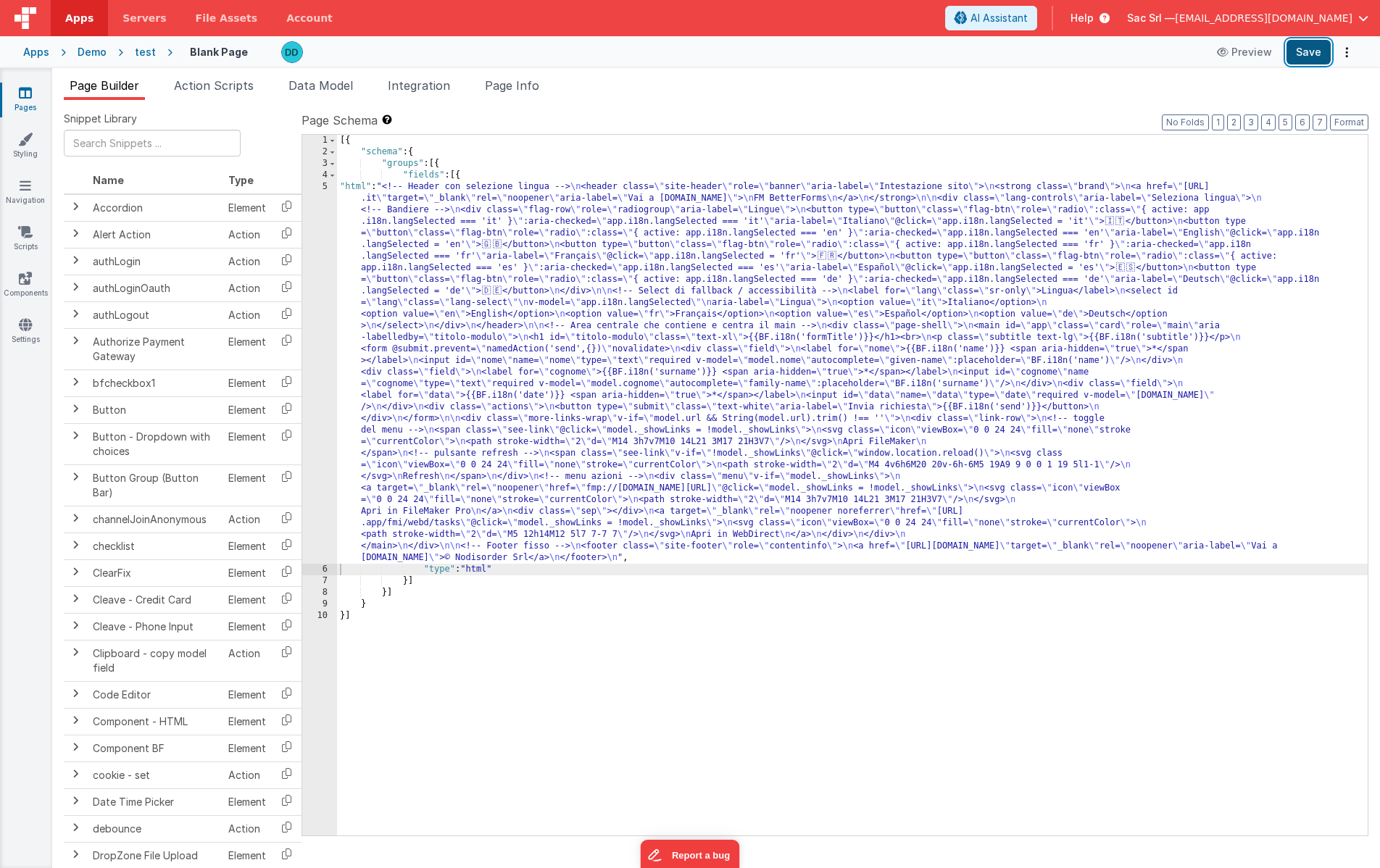
click at [1314, 53] on button "Save" at bounding box center [1309, 52] width 45 height 25
click at [102, 54] on div "Demo" at bounding box center [92, 52] width 29 height 15
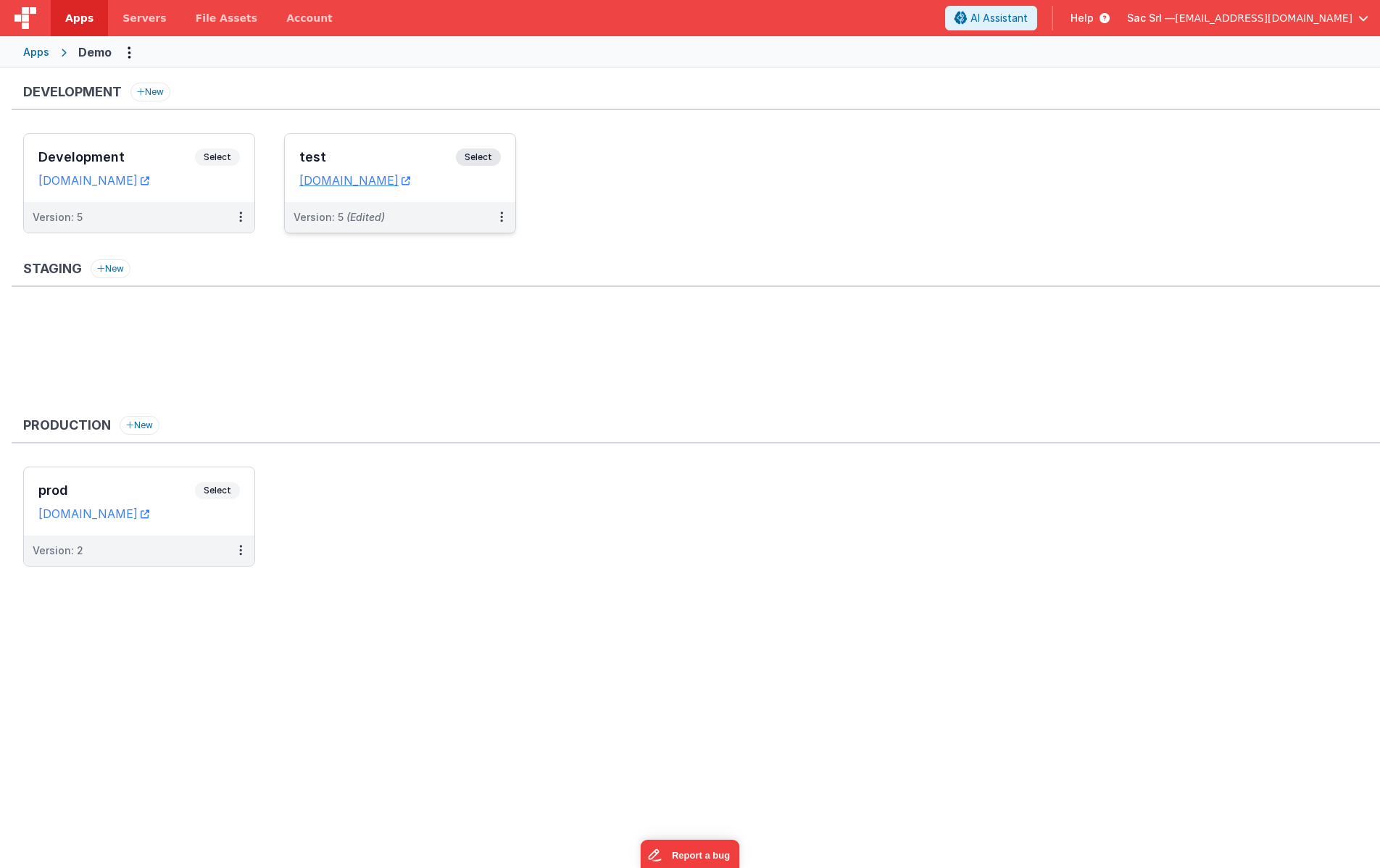
click at [505, 187] on div "test Select URLs [DOMAIN_NAME]" at bounding box center [400, 168] width 231 height 68
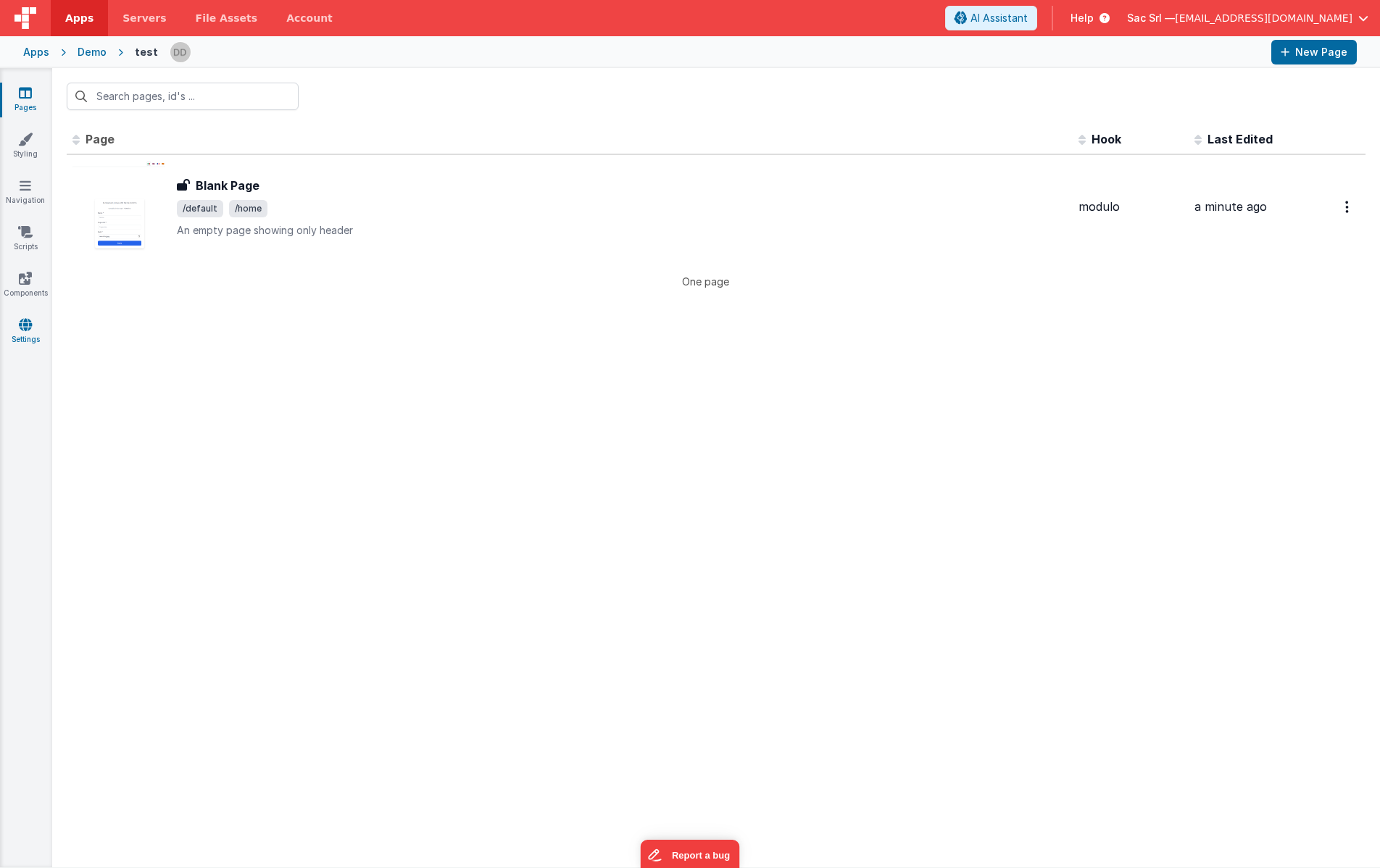
click at [30, 334] on link "Settings" at bounding box center [25, 331] width 52 height 29
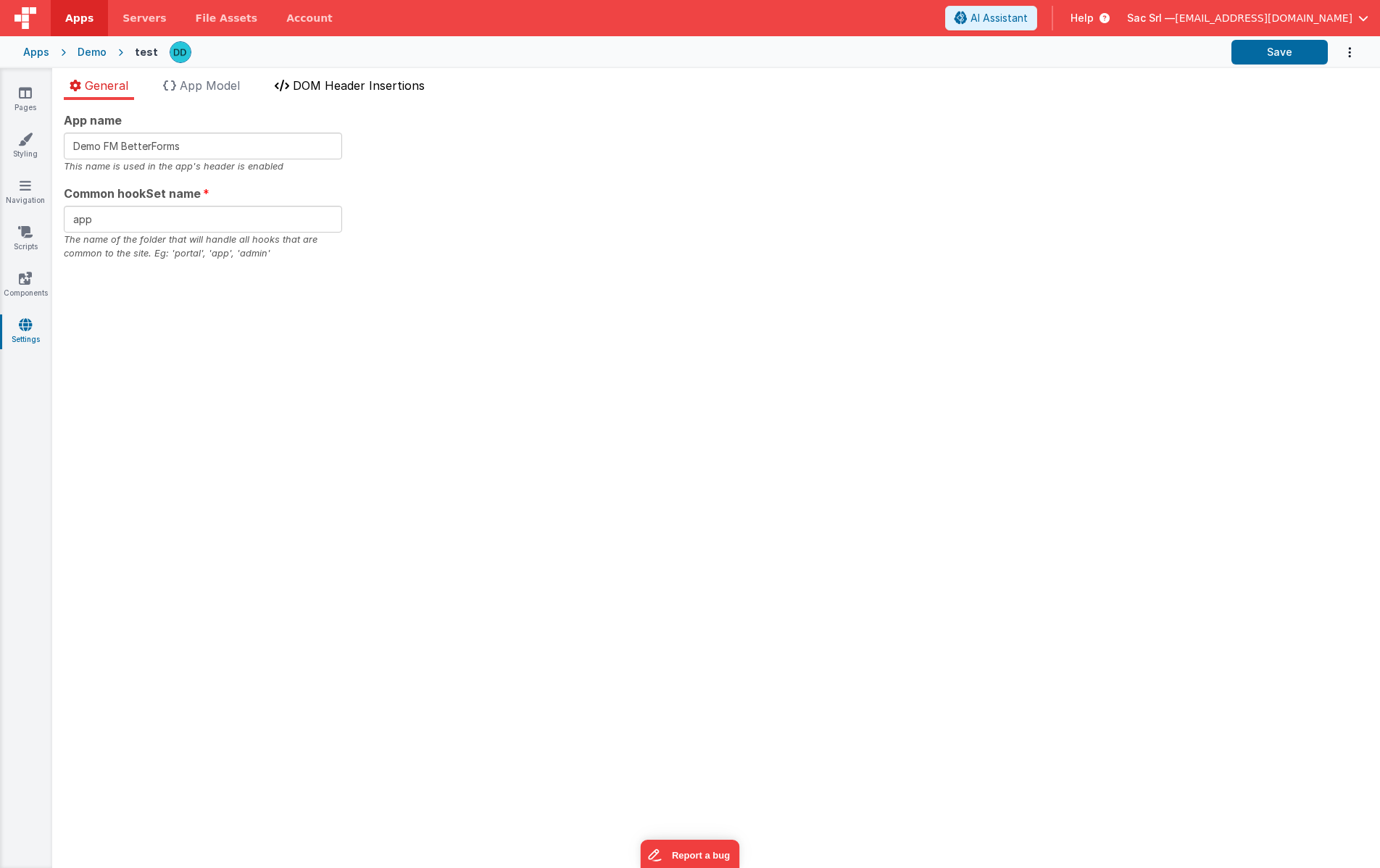
click at [366, 79] on span "DOM Header Insertions" at bounding box center [359, 86] width 132 height 15
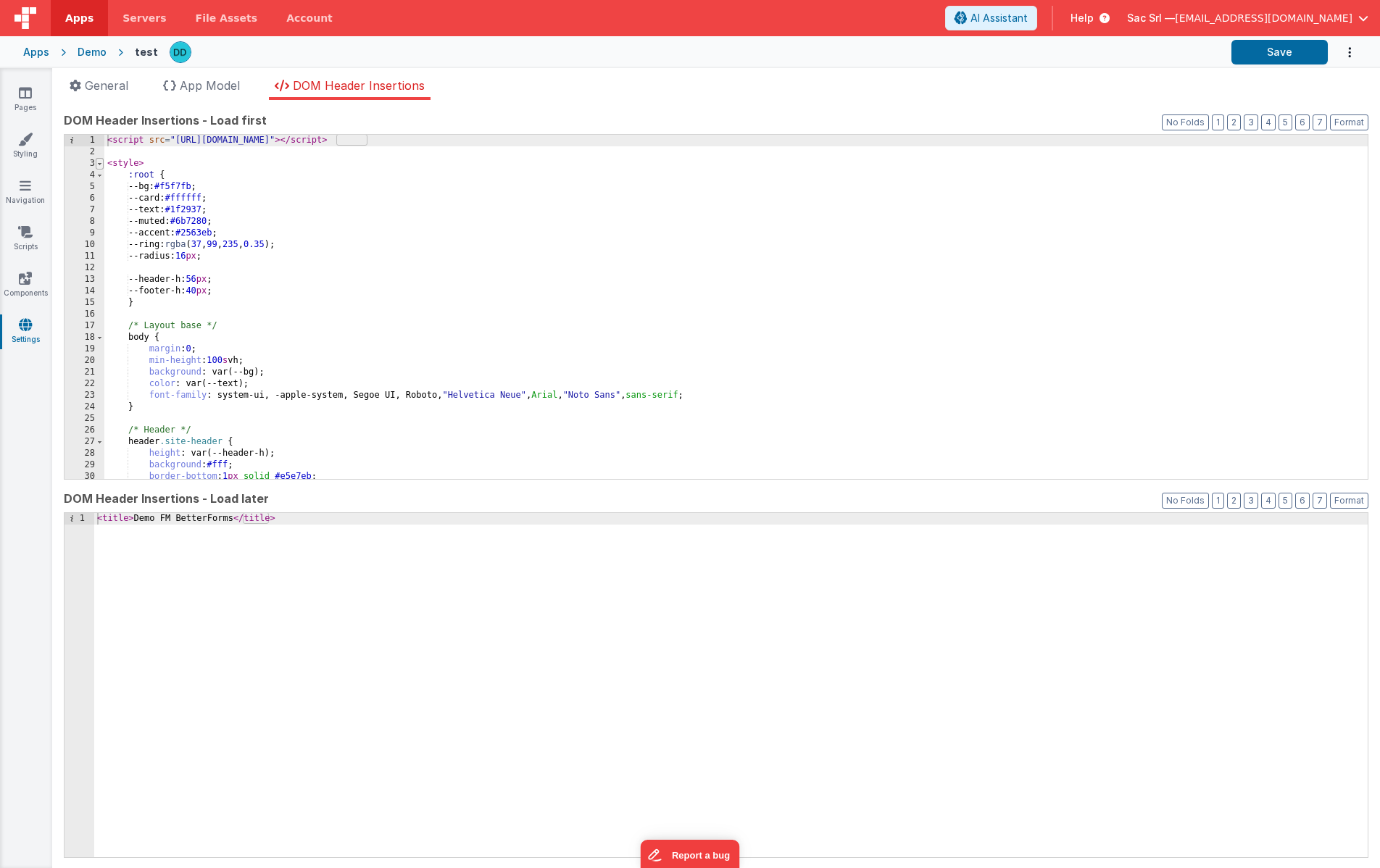
click at [99, 163] on span at bounding box center [100, 164] width 8 height 12
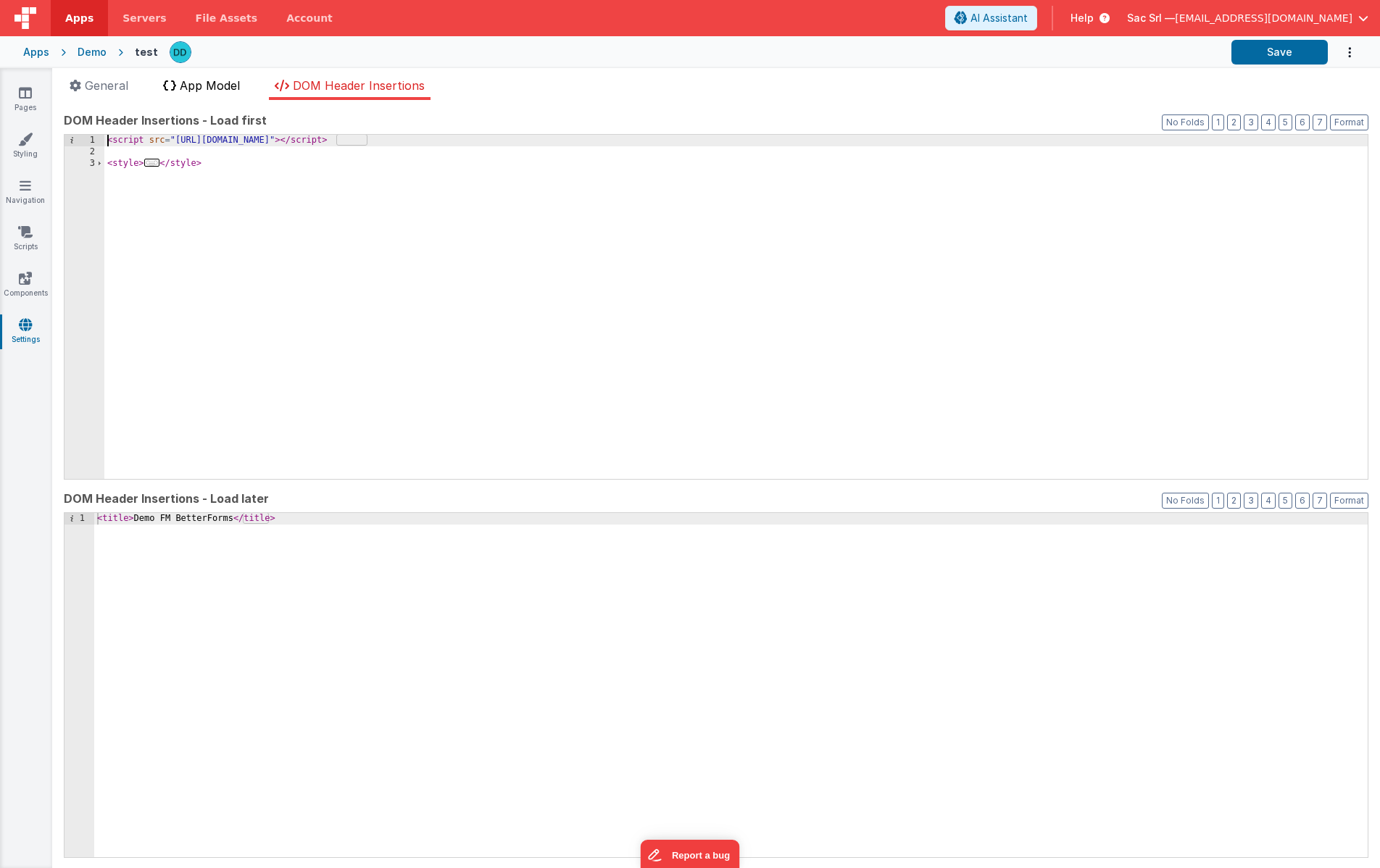
click at [218, 89] on span "App Model" at bounding box center [210, 86] width 60 height 15
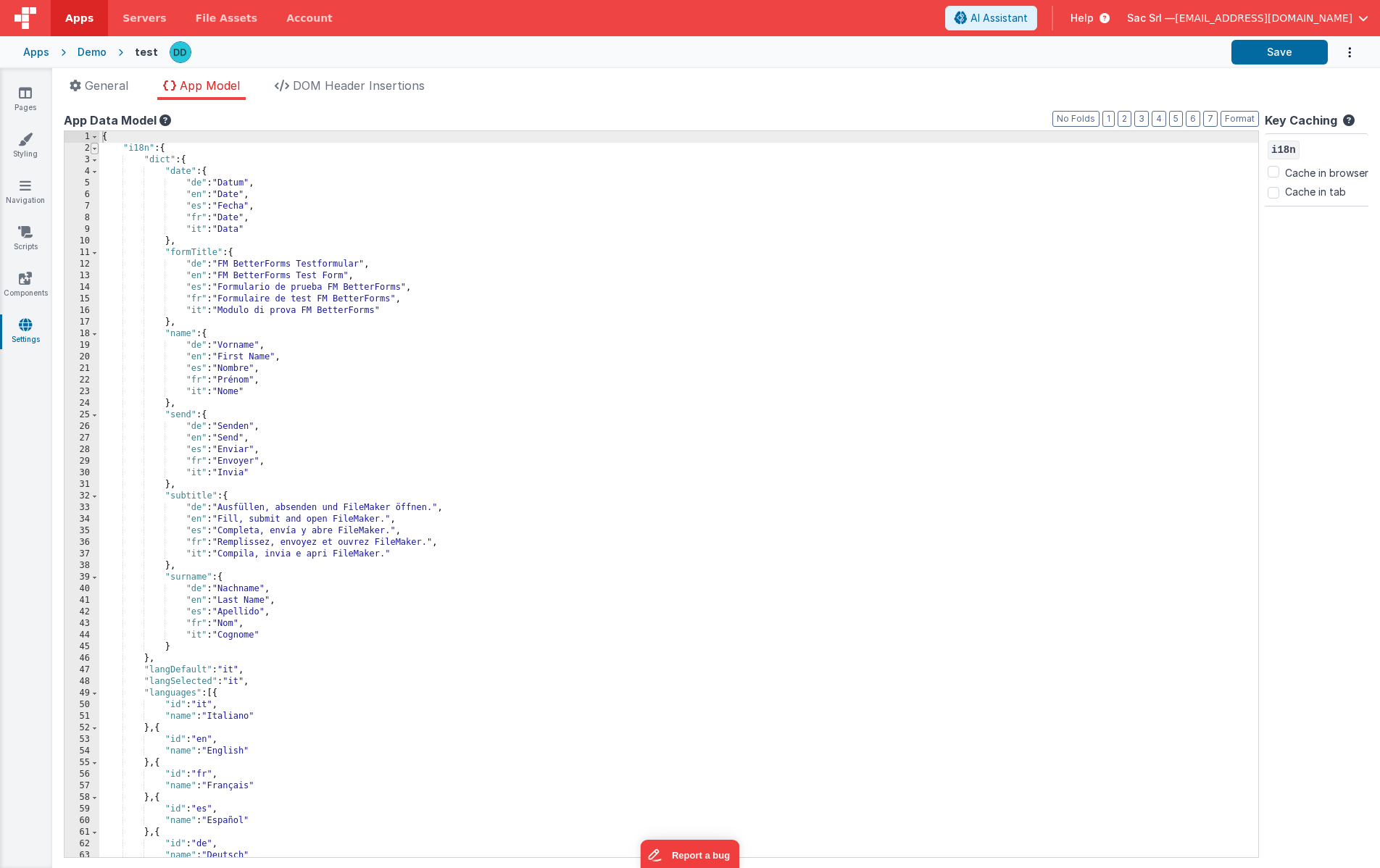
click at [93, 147] on span at bounding box center [95, 149] width 8 height 12
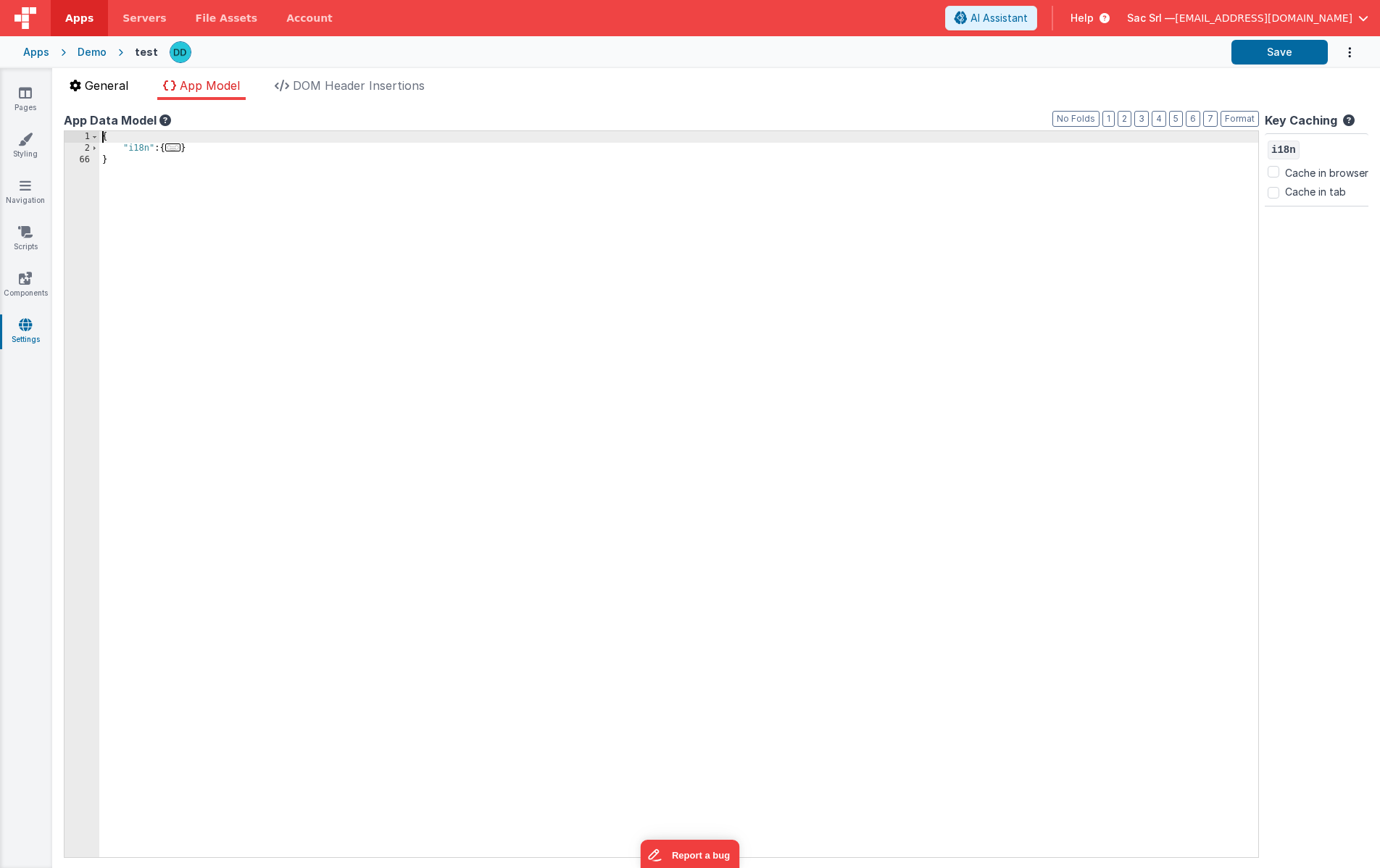
click at [109, 83] on span "General" at bounding box center [107, 86] width 44 height 15
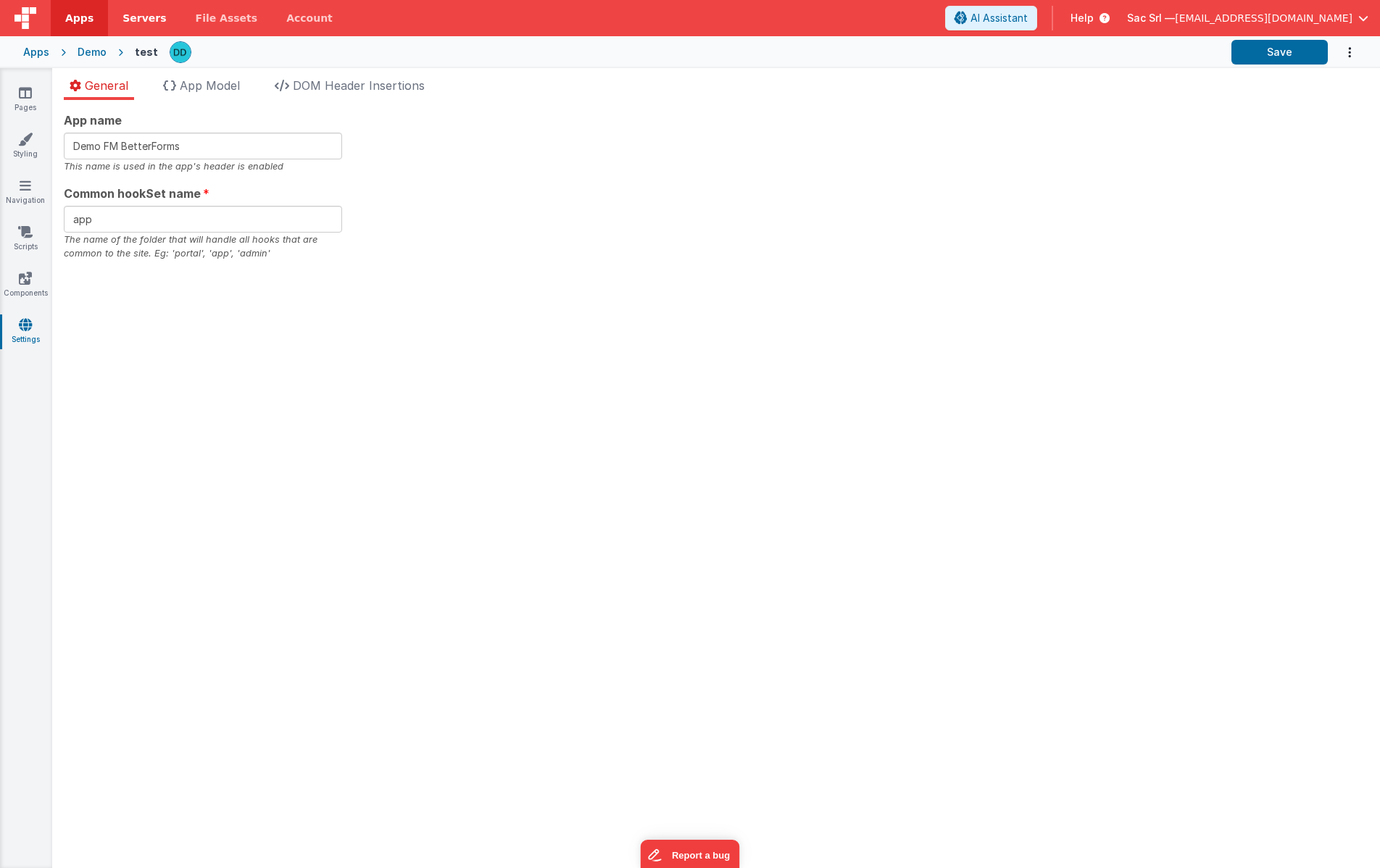
click at [144, 18] on span "Servers" at bounding box center [144, 18] width 44 height 15
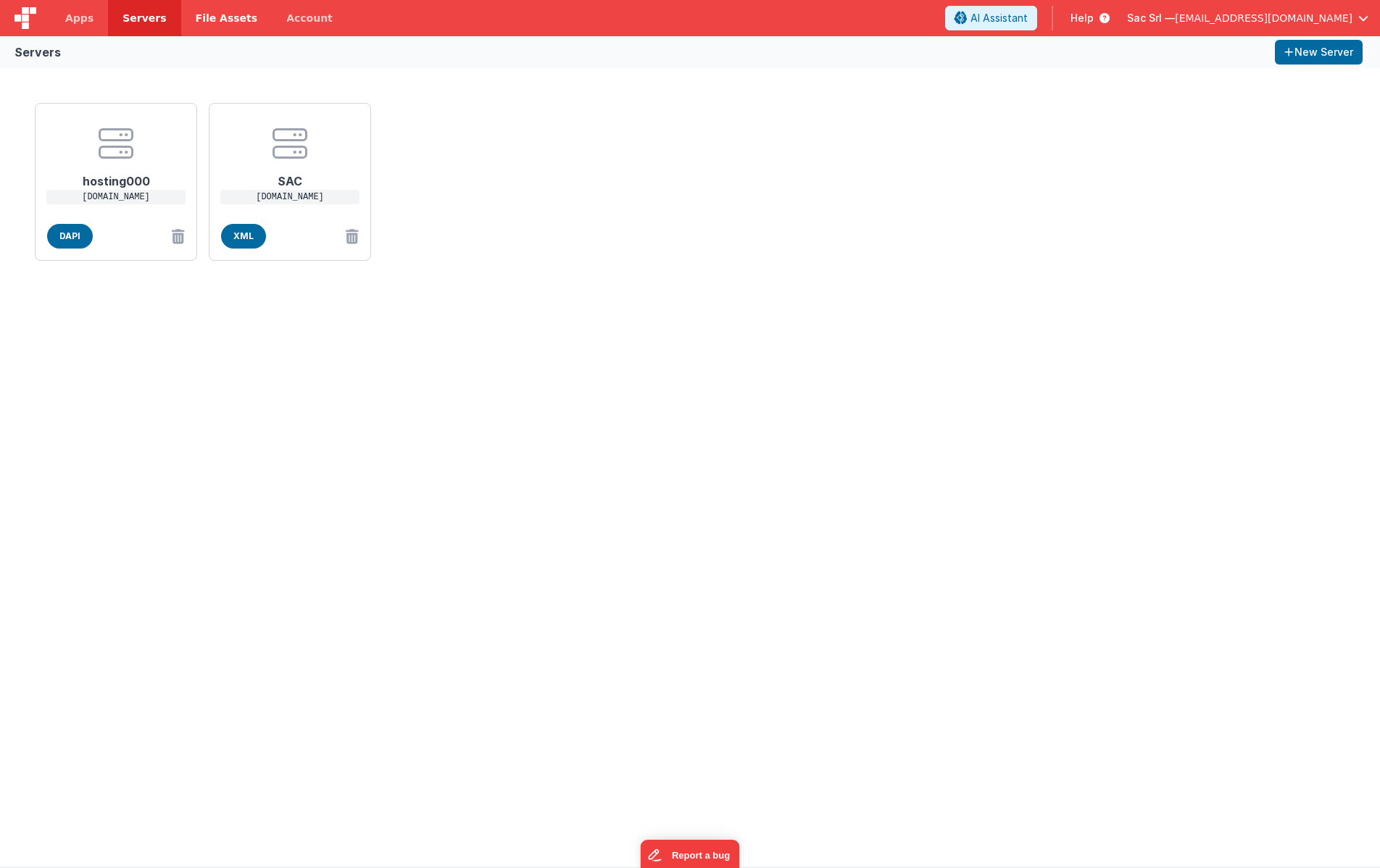
click at [239, 19] on span "File Assets" at bounding box center [226, 18] width 62 height 15
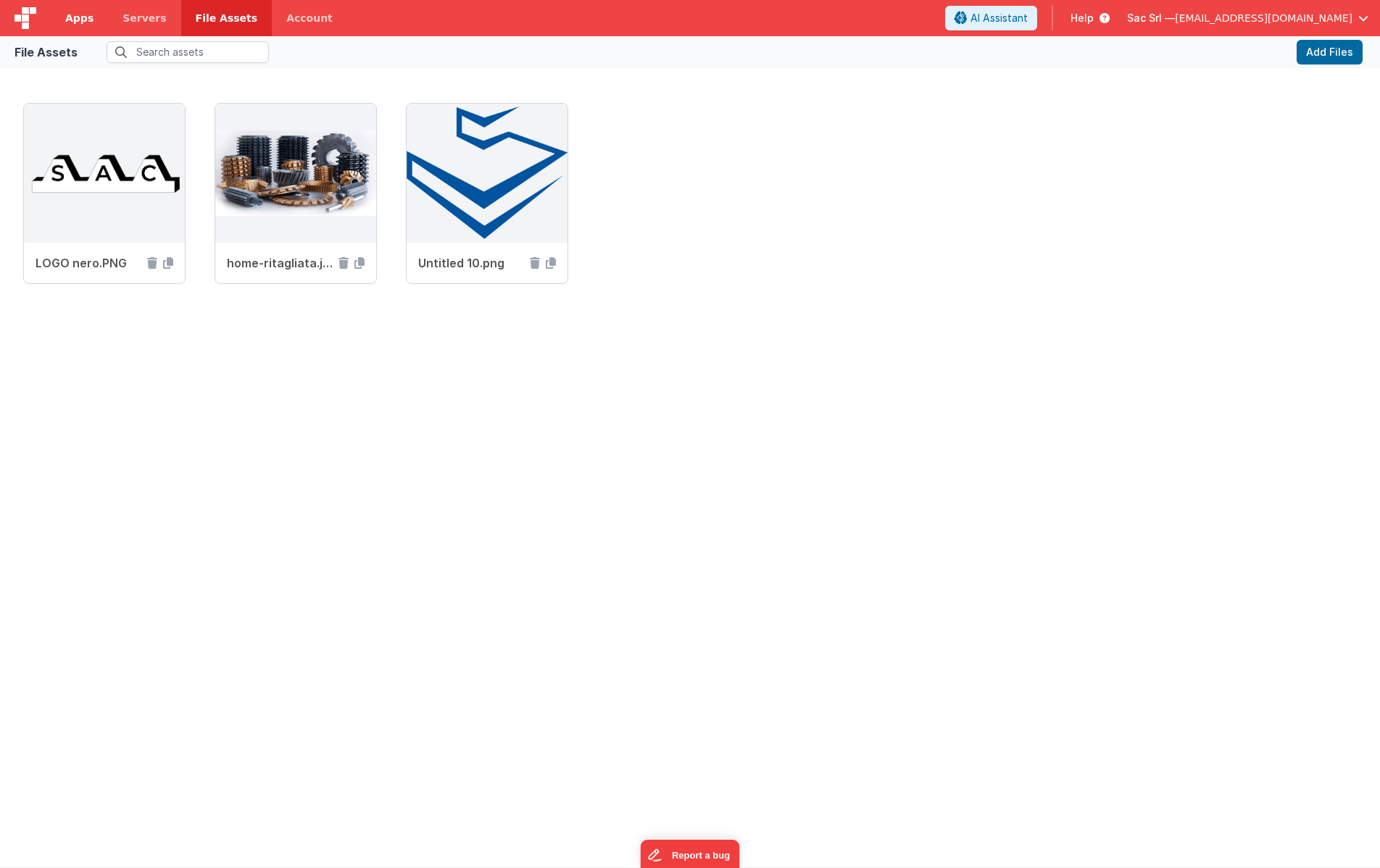
click at [79, 16] on span "Apps" at bounding box center [79, 18] width 28 height 15
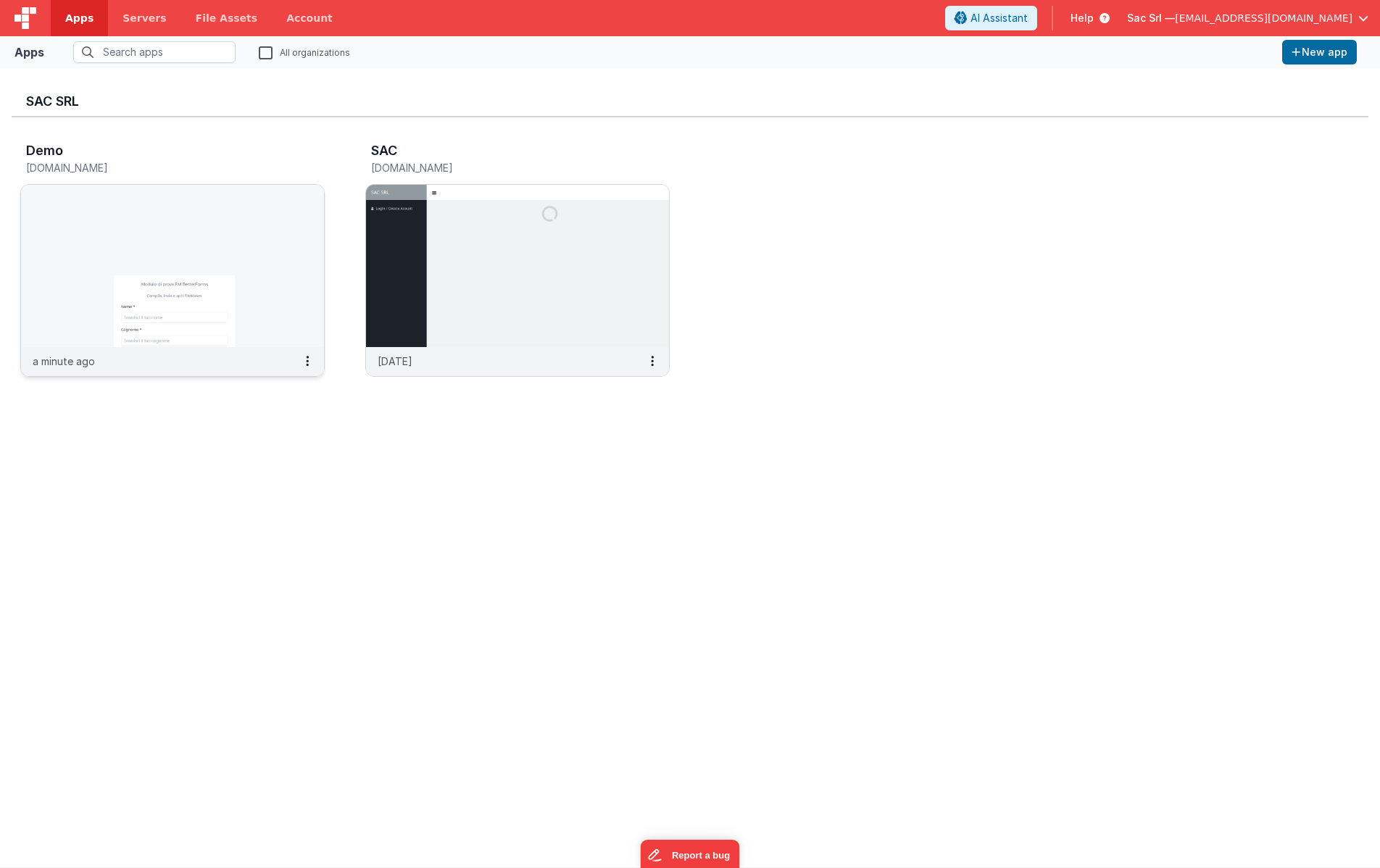
click at [193, 223] on img at bounding box center [172, 266] width 303 height 163
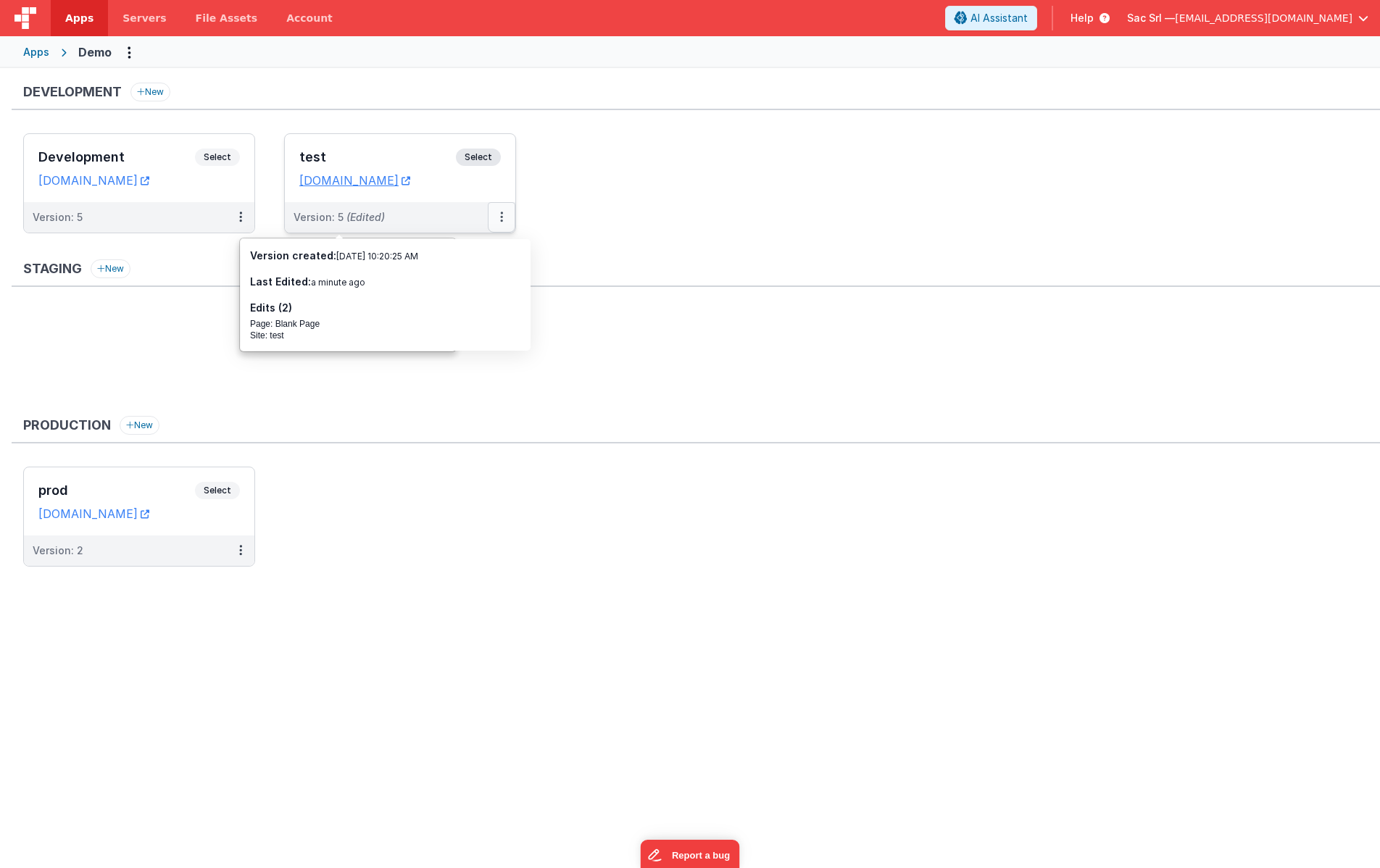
click at [502, 216] on icon at bounding box center [502, 216] width 3 height 1
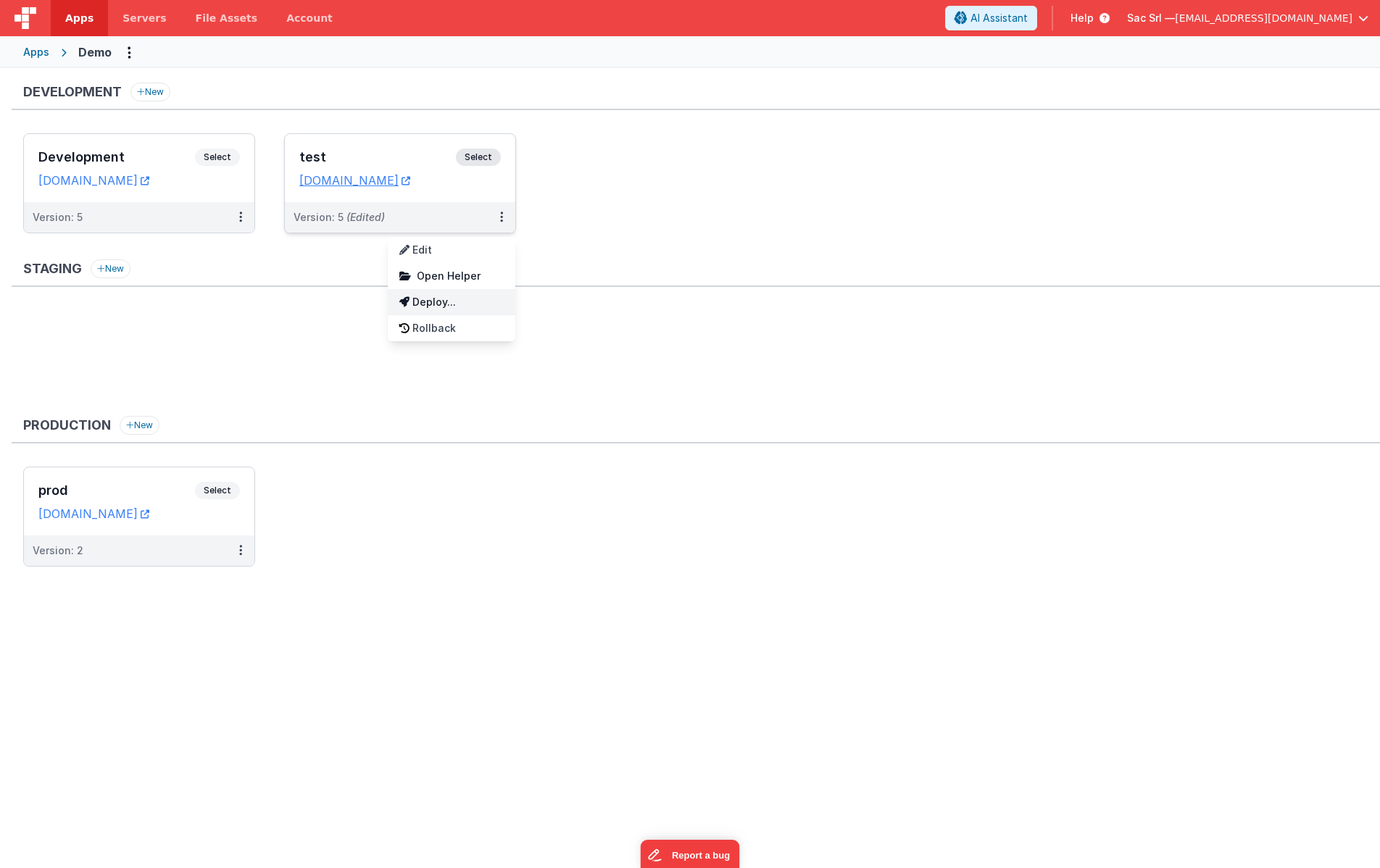
click at [443, 298] on link "Deploy..." at bounding box center [451, 302] width 127 height 26
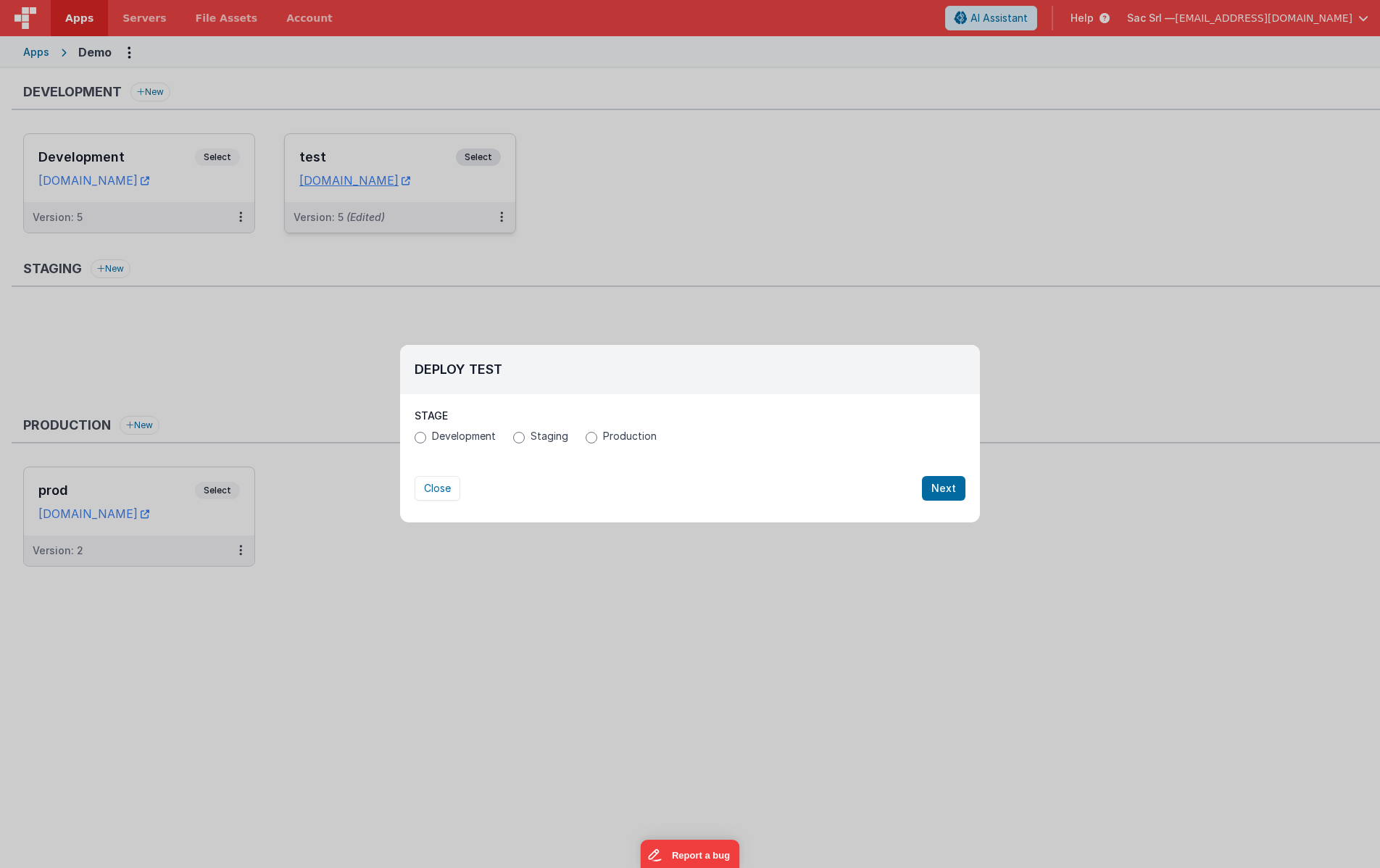
click at [476, 436] on span "Development" at bounding box center [464, 436] width 64 height 15
click at [426, 436] on input "Development" at bounding box center [421, 438] width 12 height 12
radio input "true"
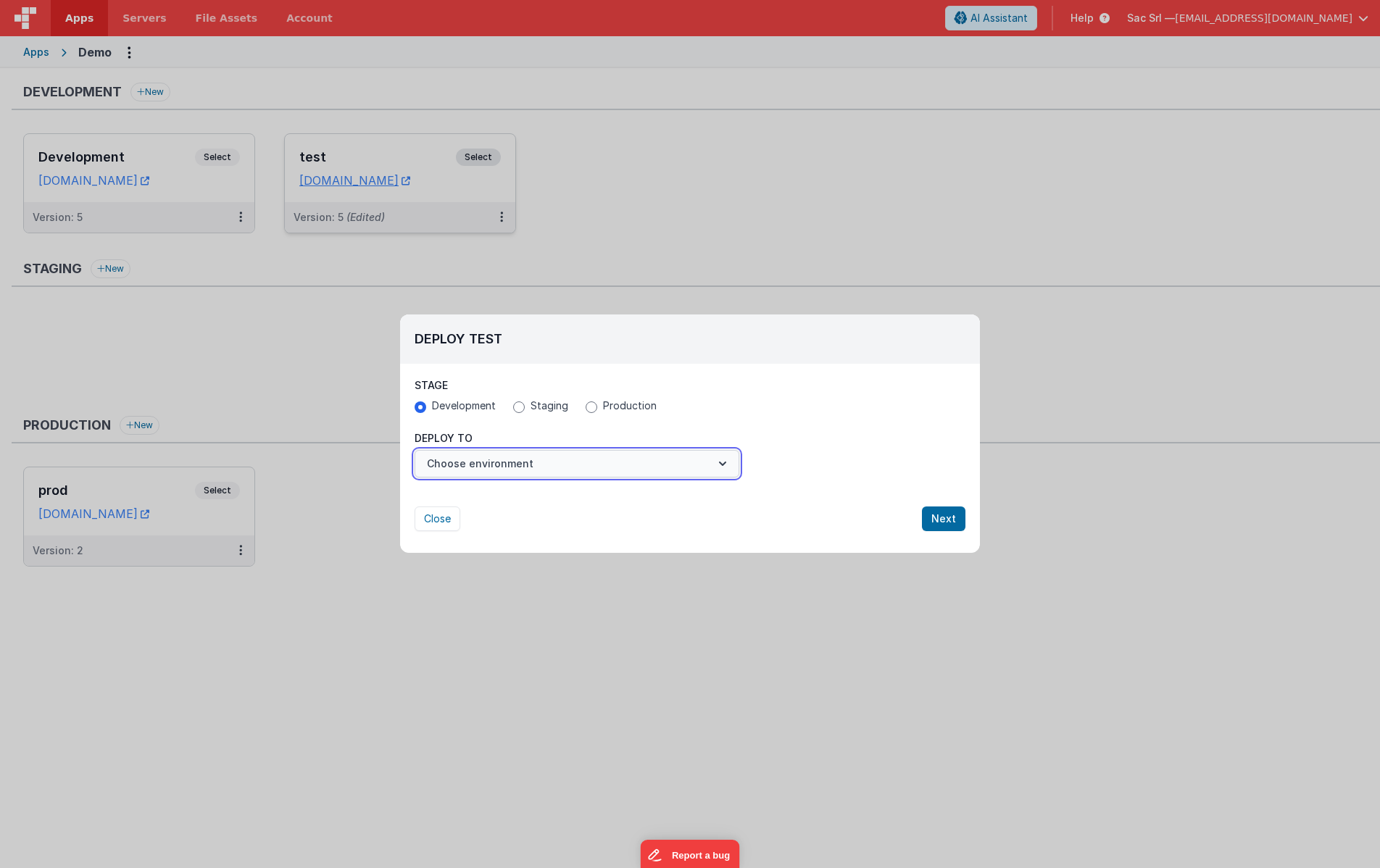
click at [515, 465] on button "Choose environment" at bounding box center [577, 463] width 325 height 27
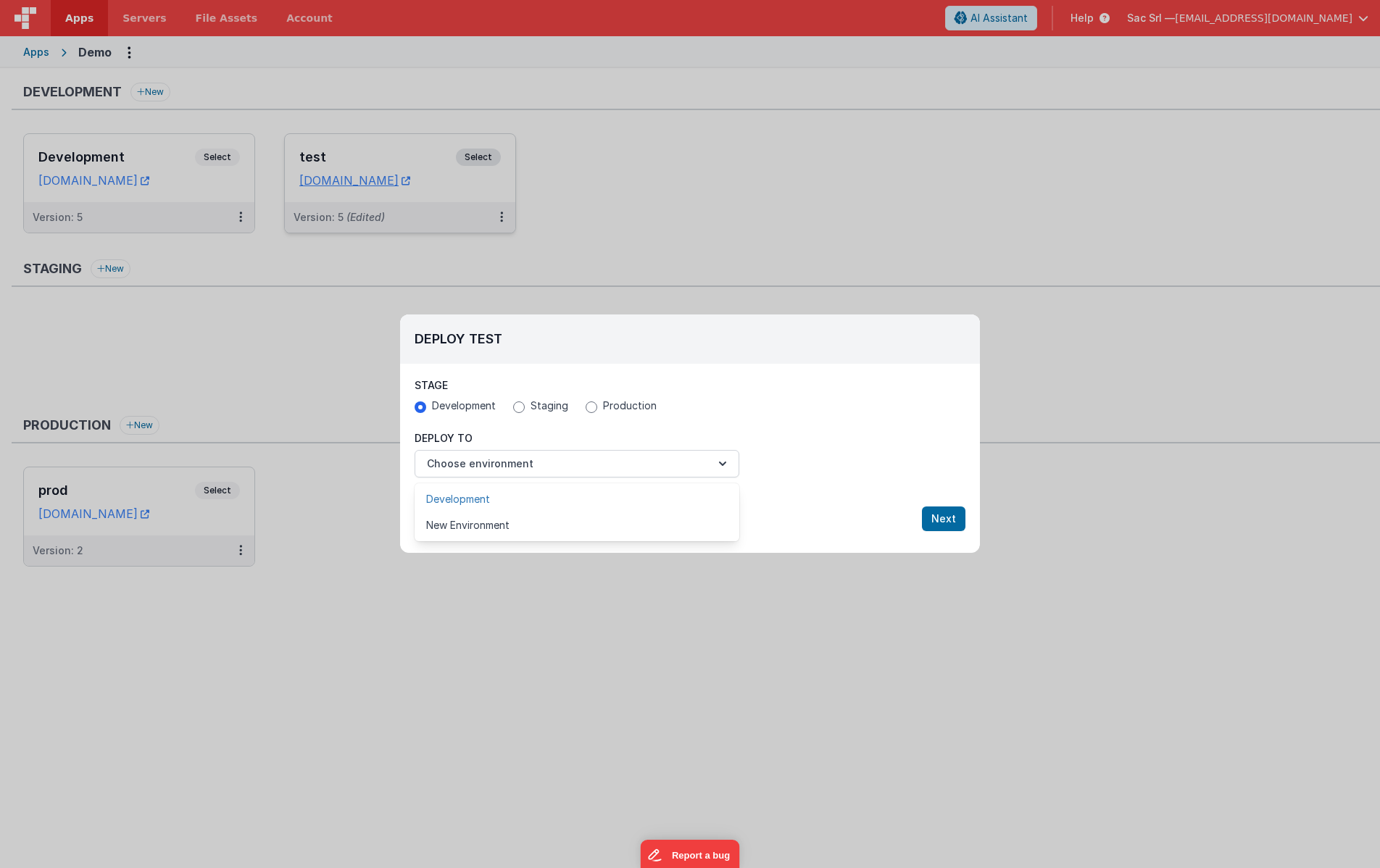
click at [497, 500] on link "Development" at bounding box center [577, 500] width 325 height 26
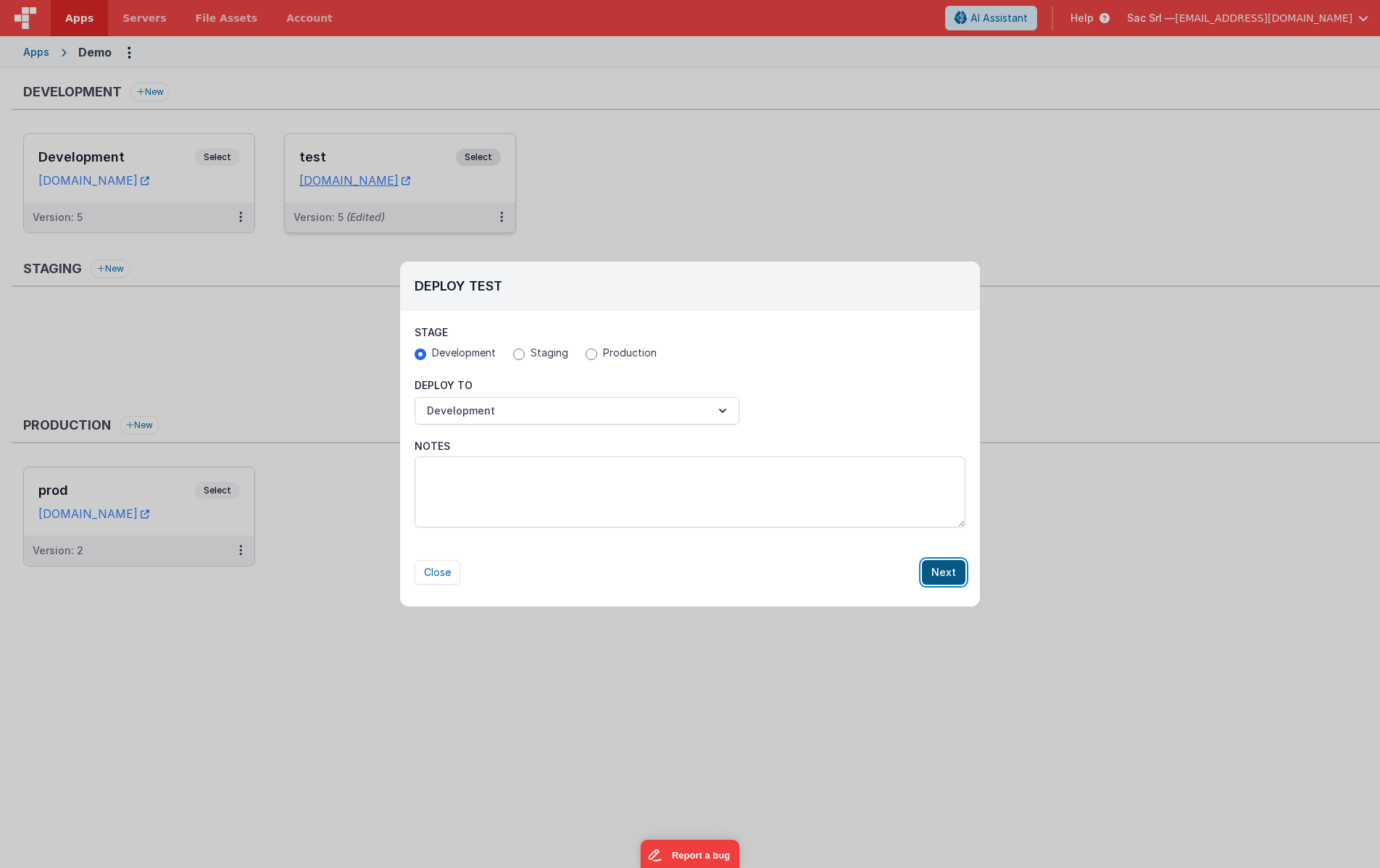
click at [949, 574] on button "Next" at bounding box center [944, 572] width 44 height 25
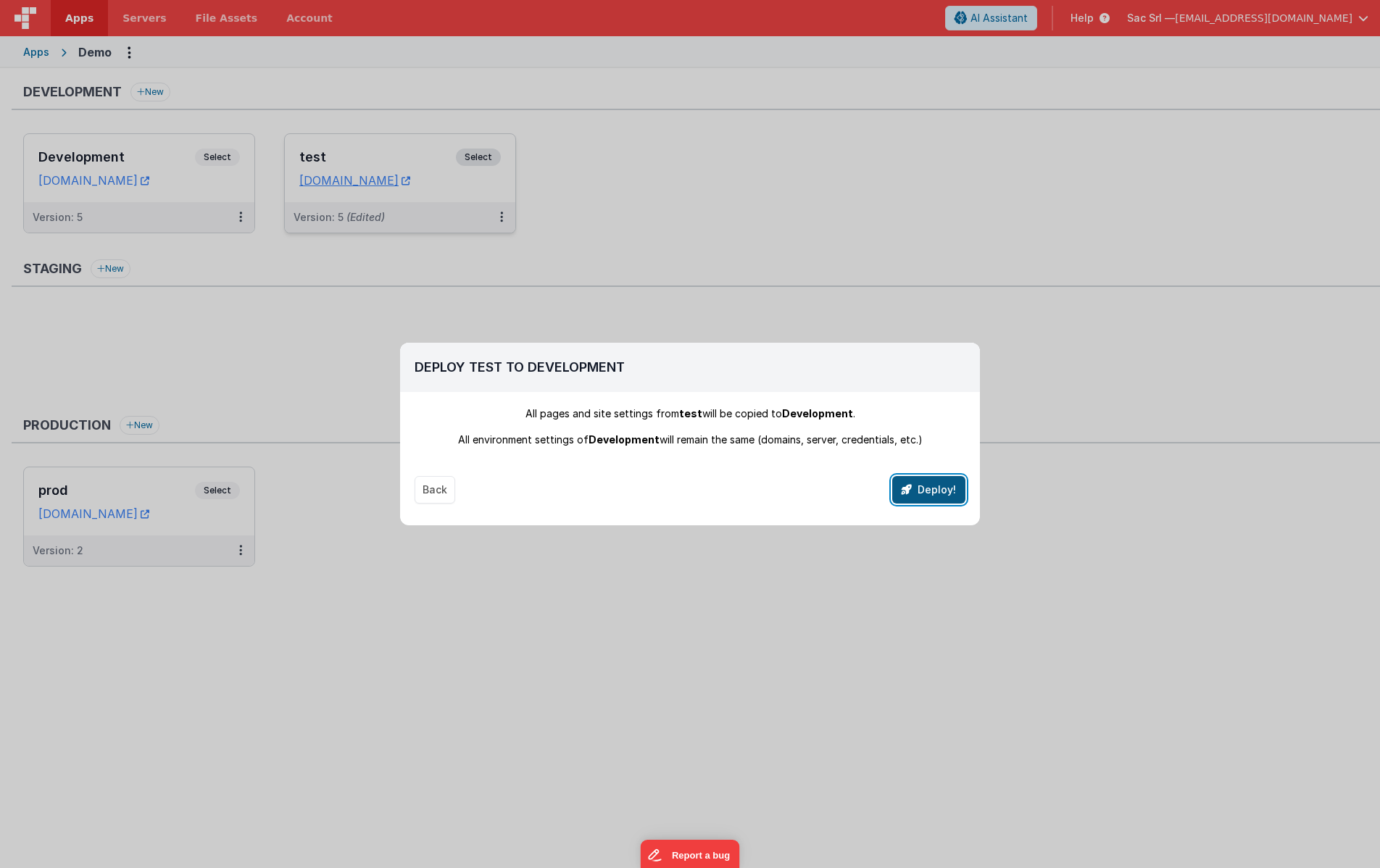
click at [934, 493] on button "Deploy!" at bounding box center [929, 489] width 74 height 27
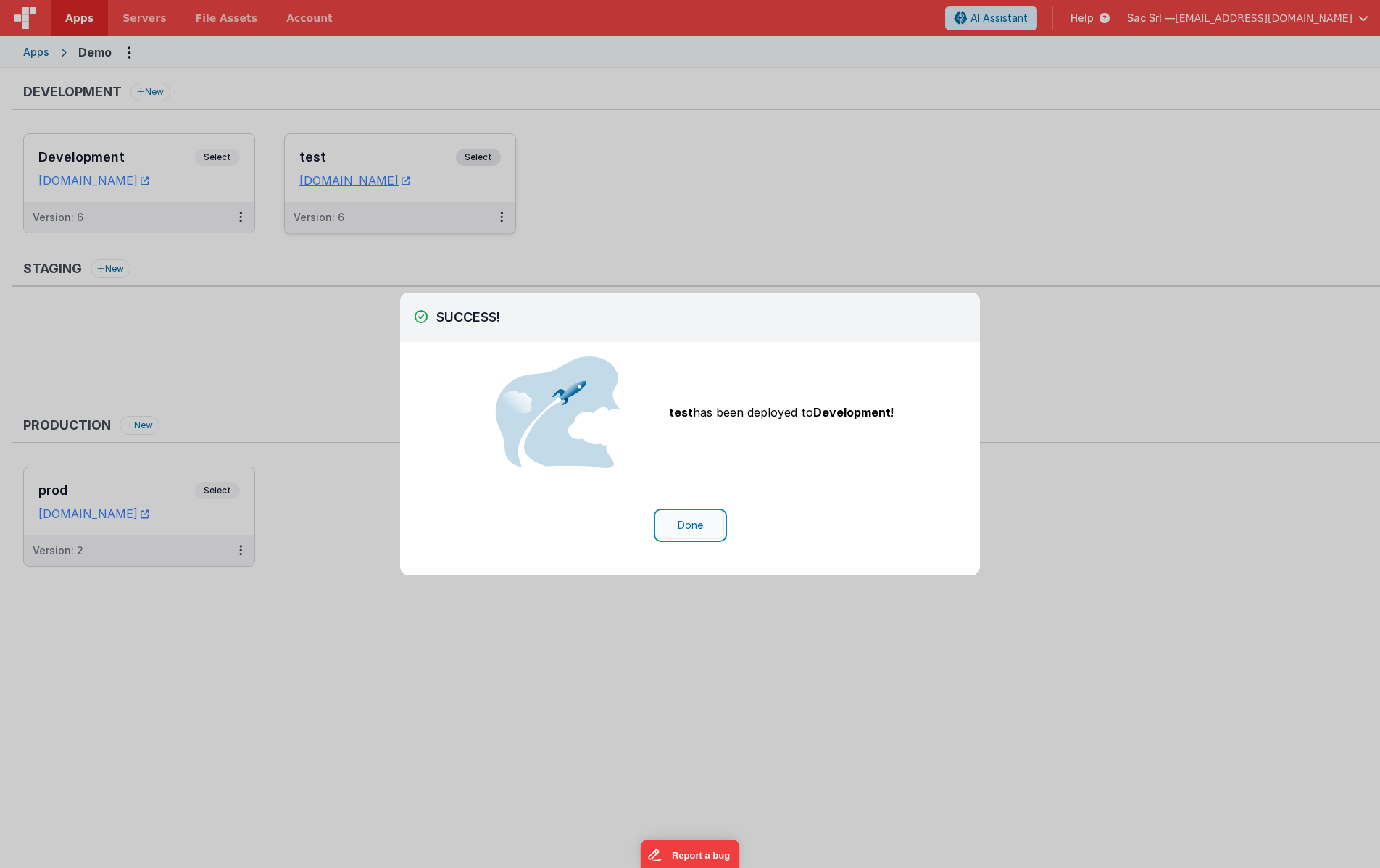
click at [678, 527] on button "Done" at bounding box center [691, 524] width 68 height 27
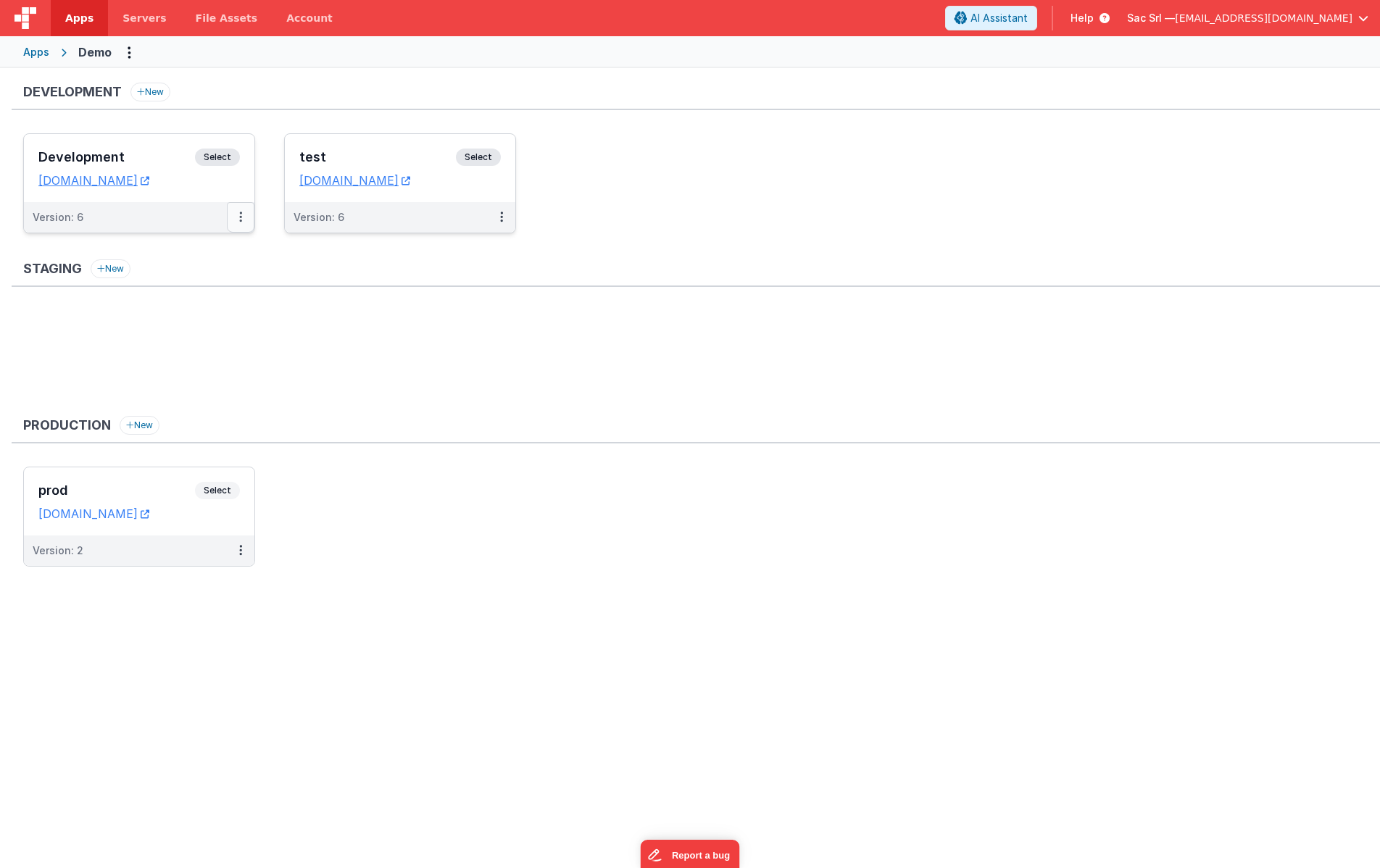
click at [240, 217] on icon at bounding box center [240, 216] width 3 height 1
click at [202, 271] on link "Deploy..." at bounding box center [191, 276] width 127 height 26
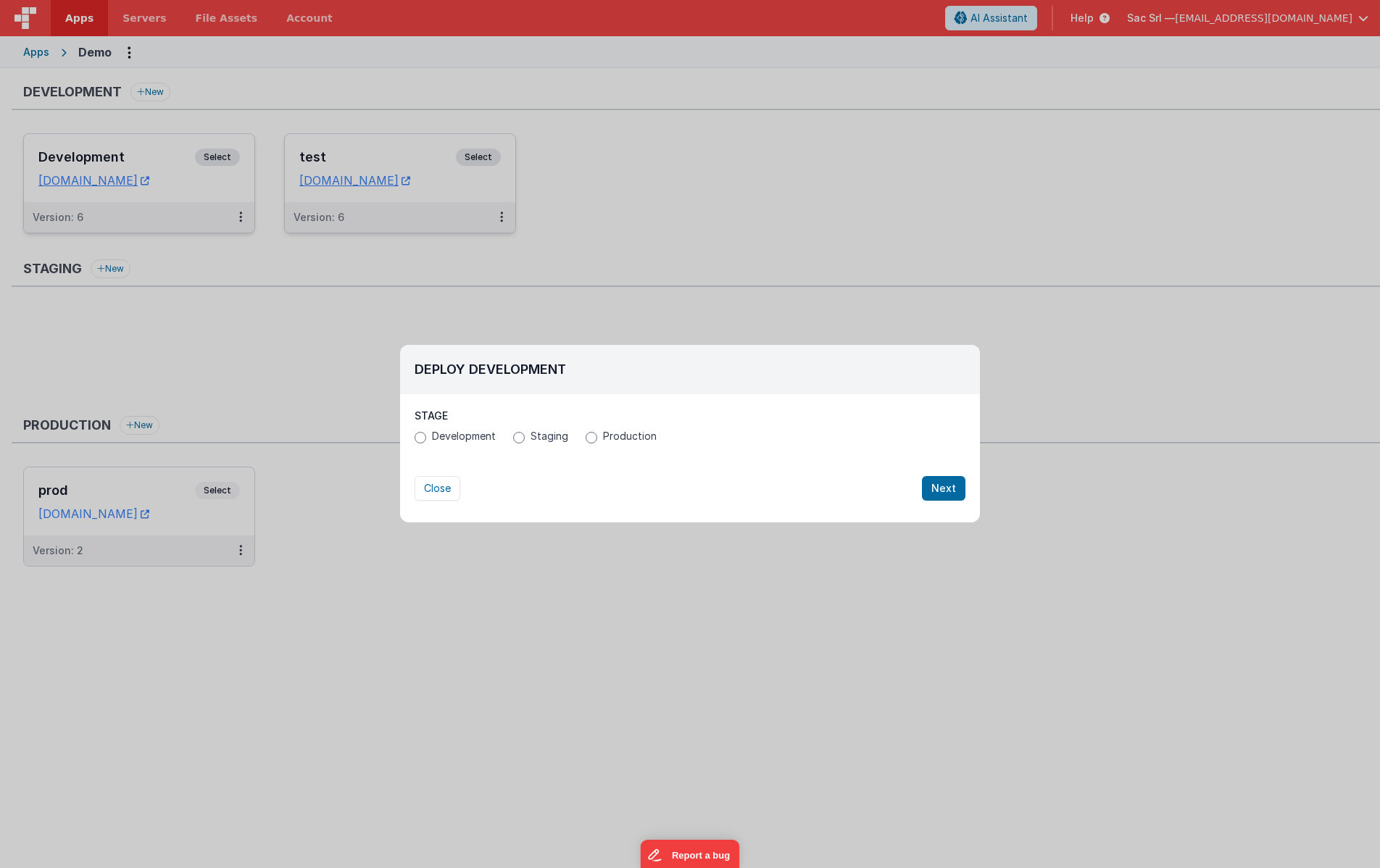
click at [629, 441] on span "Production" at bounding box center [630, 436] width 54 height 15
click at [597, 441] on input "Production" at bounding box center [592, 438] width 12 height 12
radio input "true"
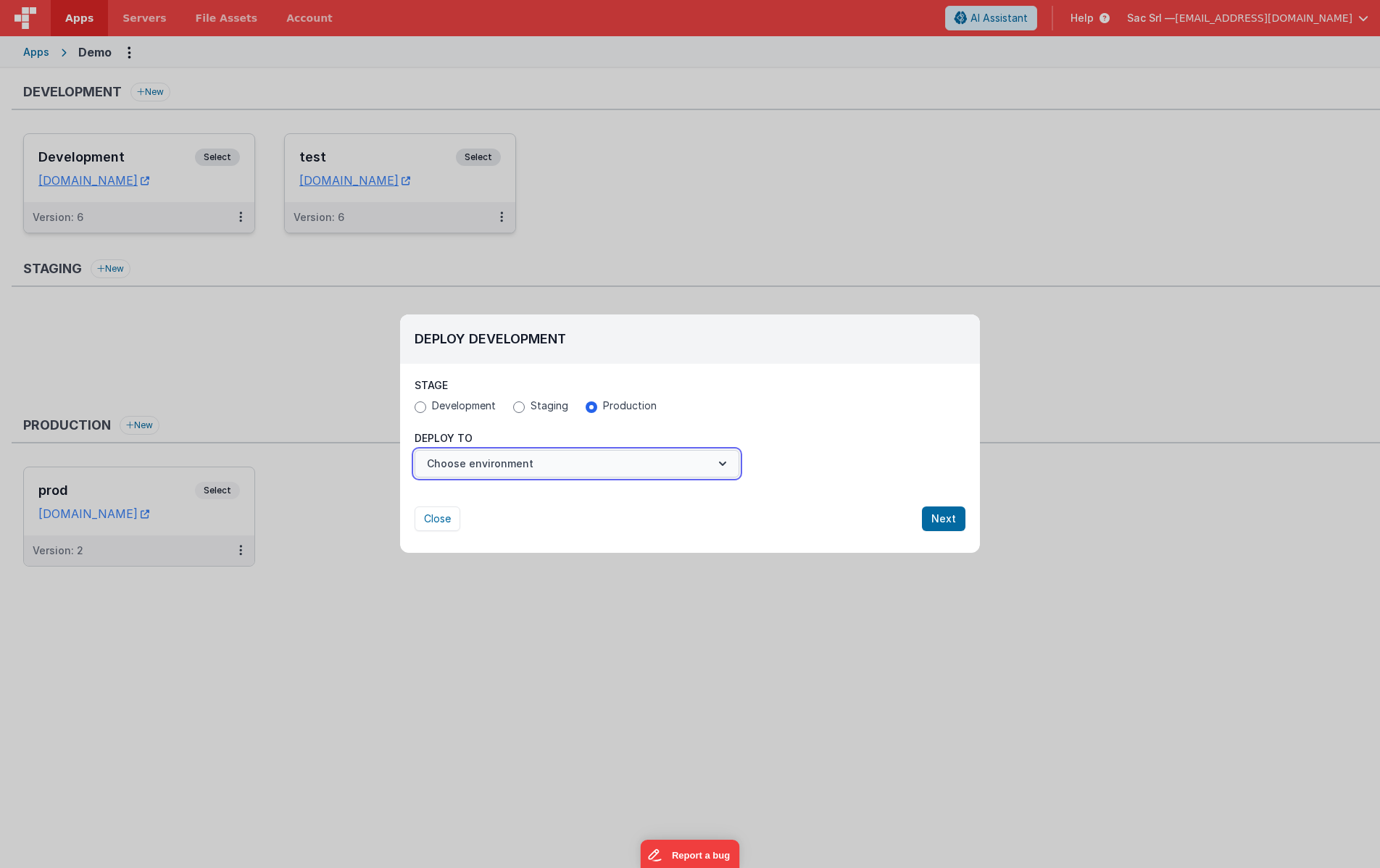
click at [596, 462] on button "Choose environment" at bounding box center [577, 463] width 325 height 27
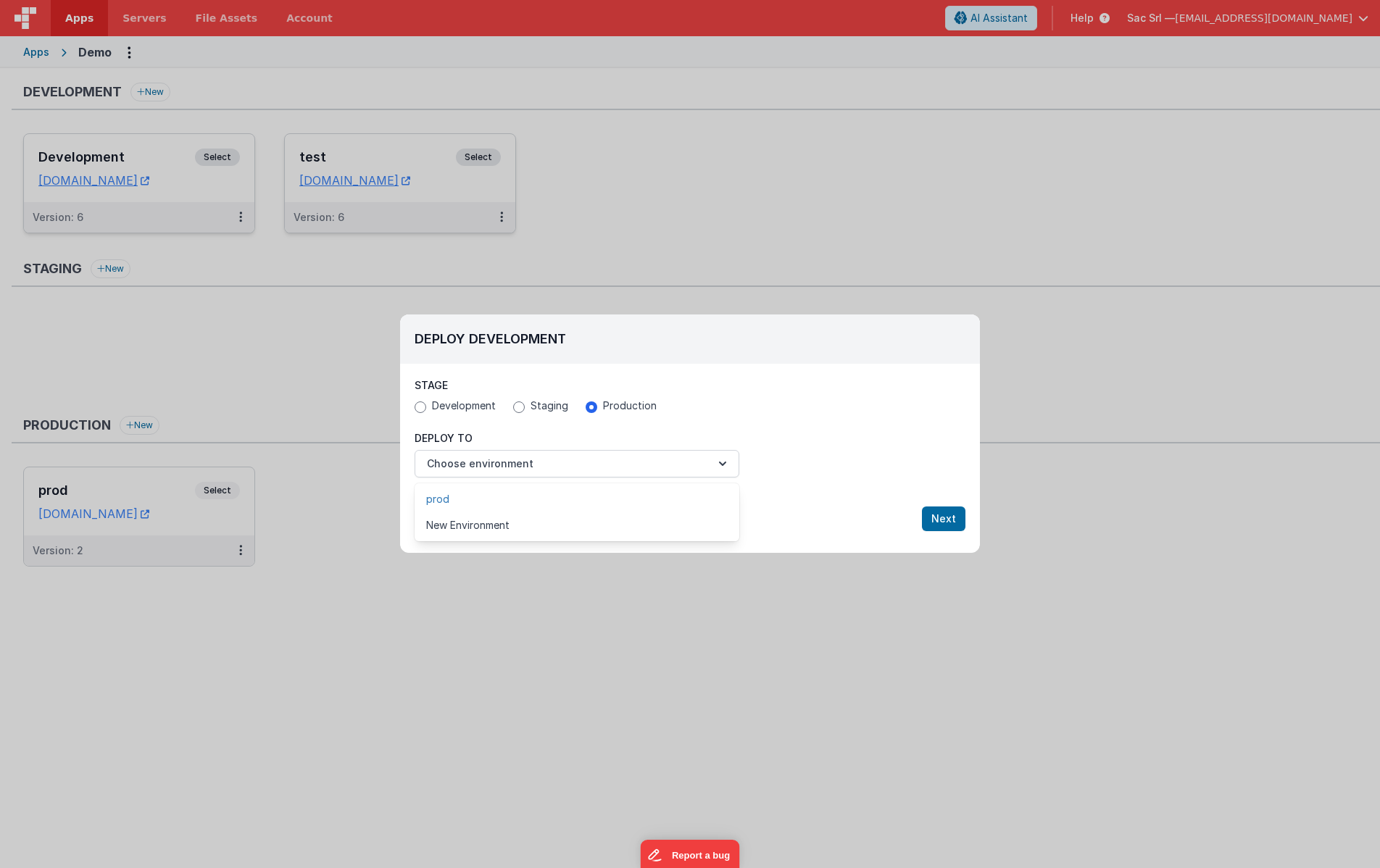
click at [564, 491] on link "prod" at bounding box center [577, 500] width 325 height 26
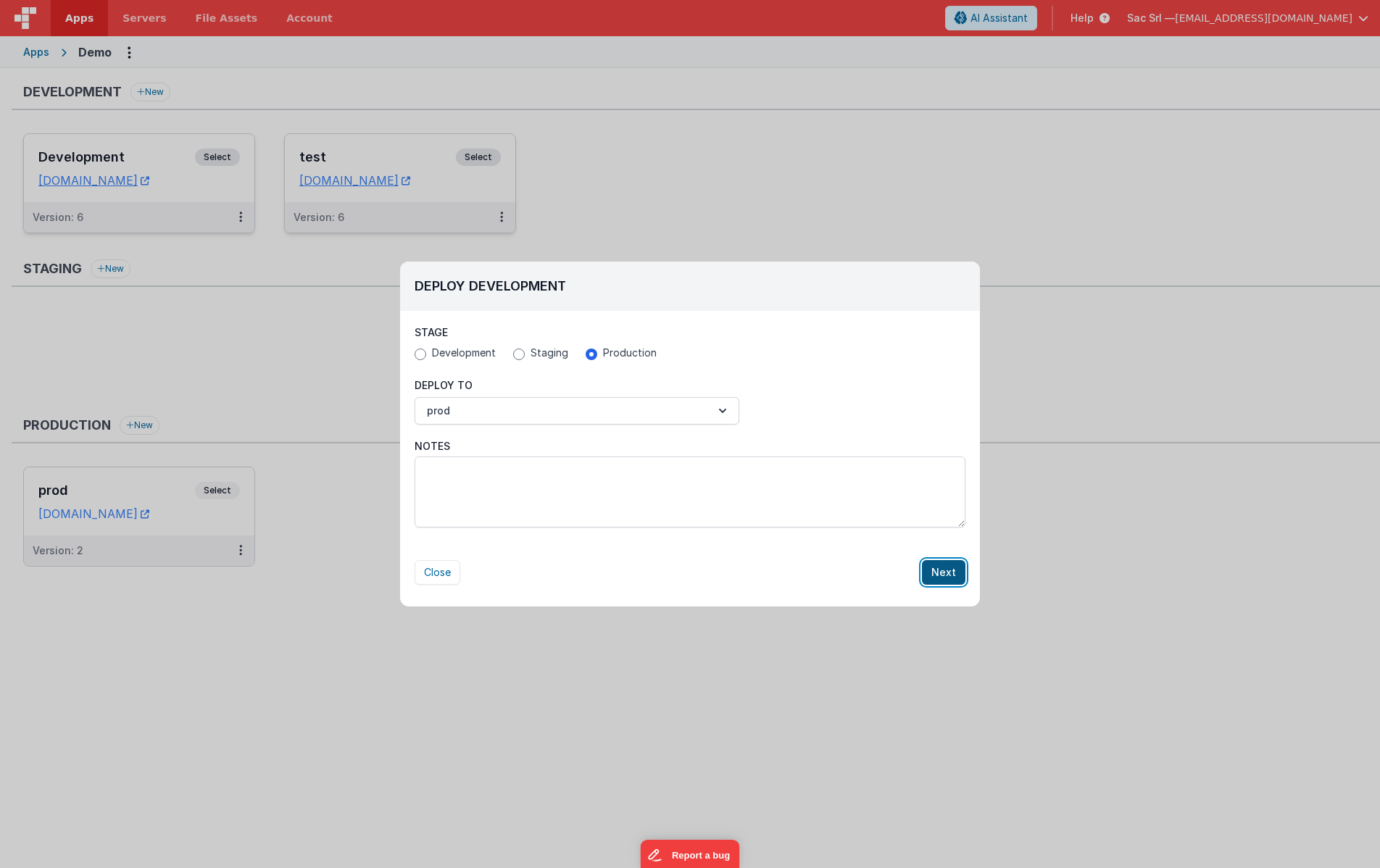
click at [944, 570] on button "Next" at bounding box center [944, 572] width 44 height 25
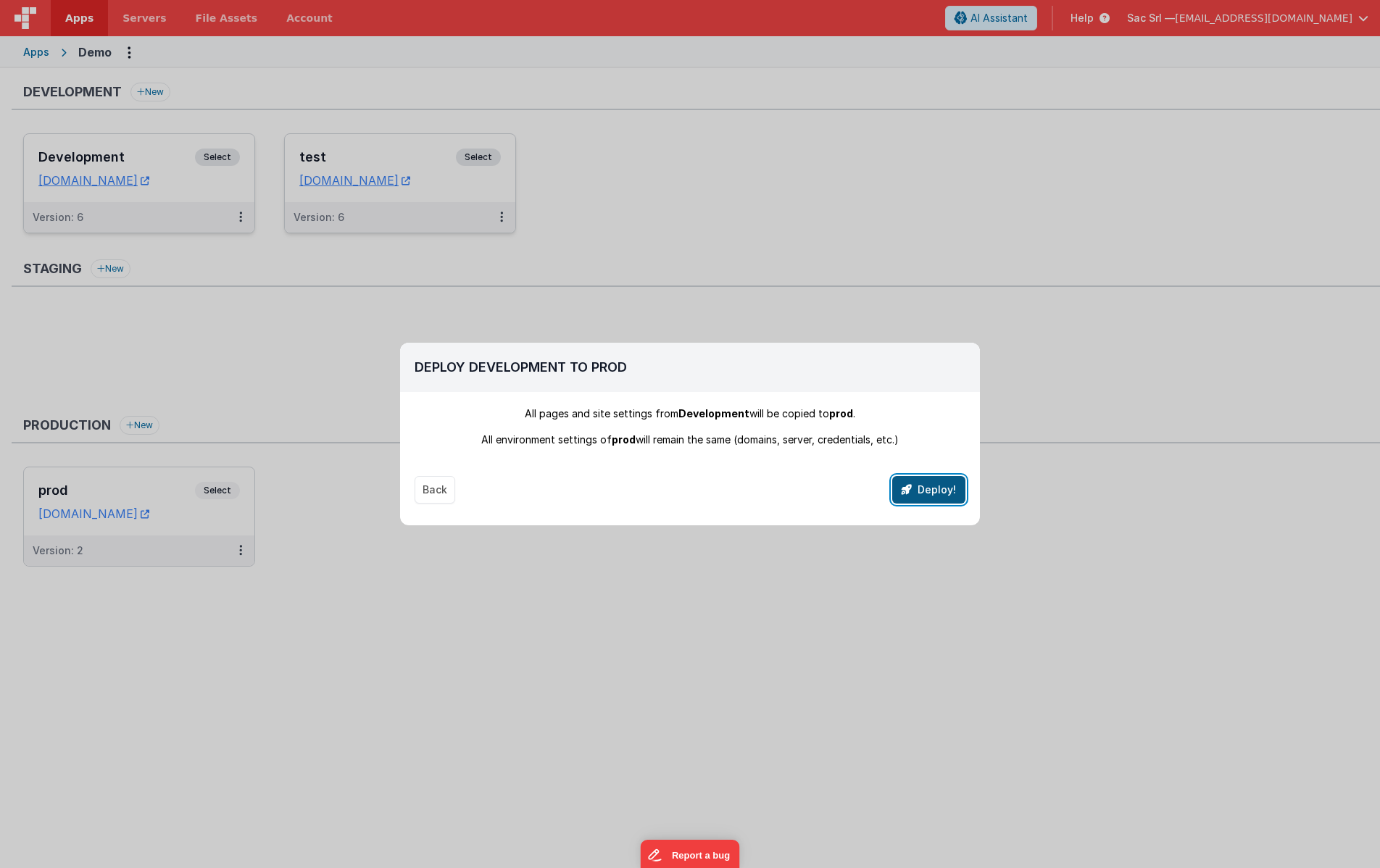
click at [933, 491] on button "Deploy!" at bounding box center [929, 489] width 74 height 27
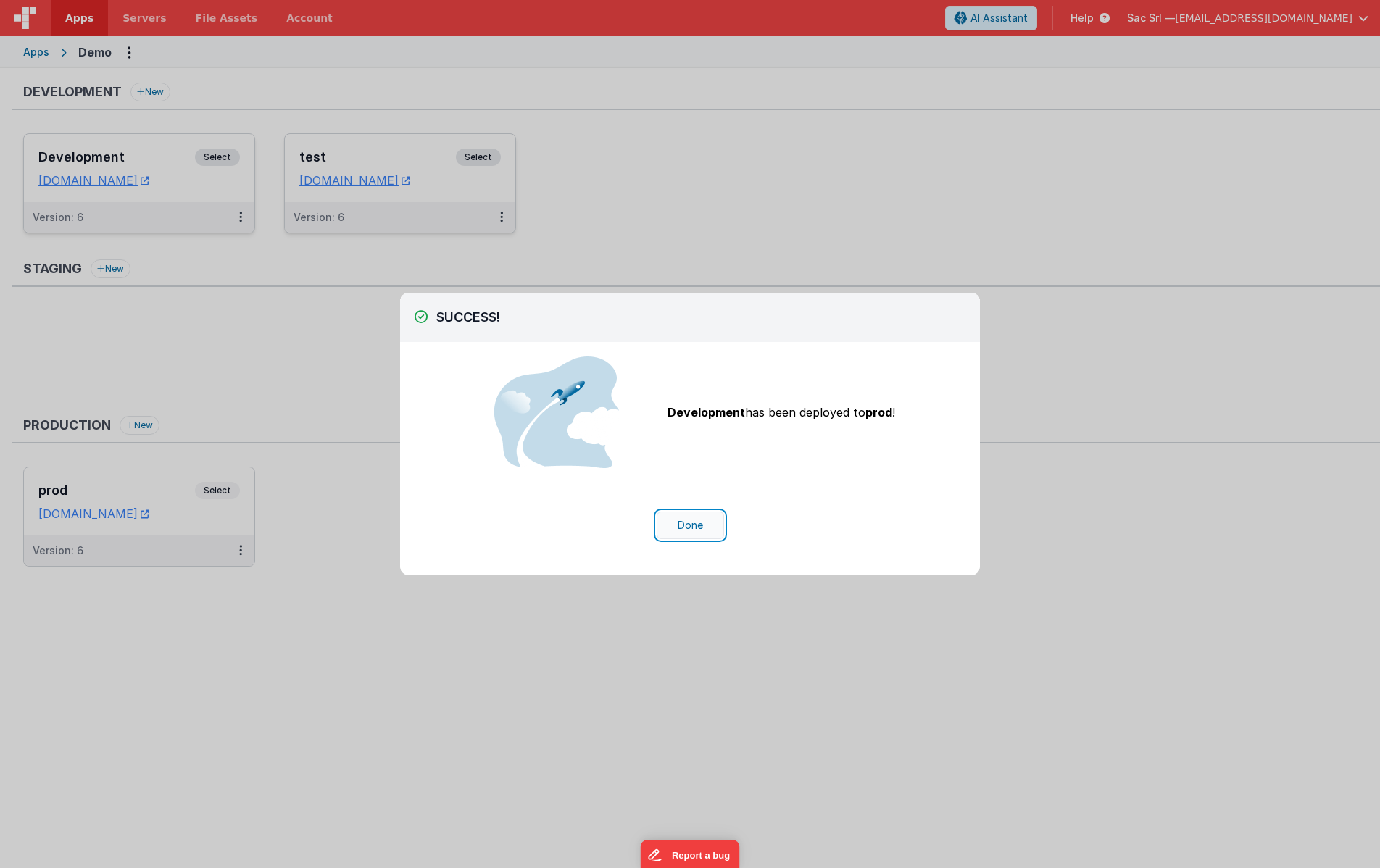
click at [683, 524] on button "Done" at bounding box center [691, 524] width 68 height 27
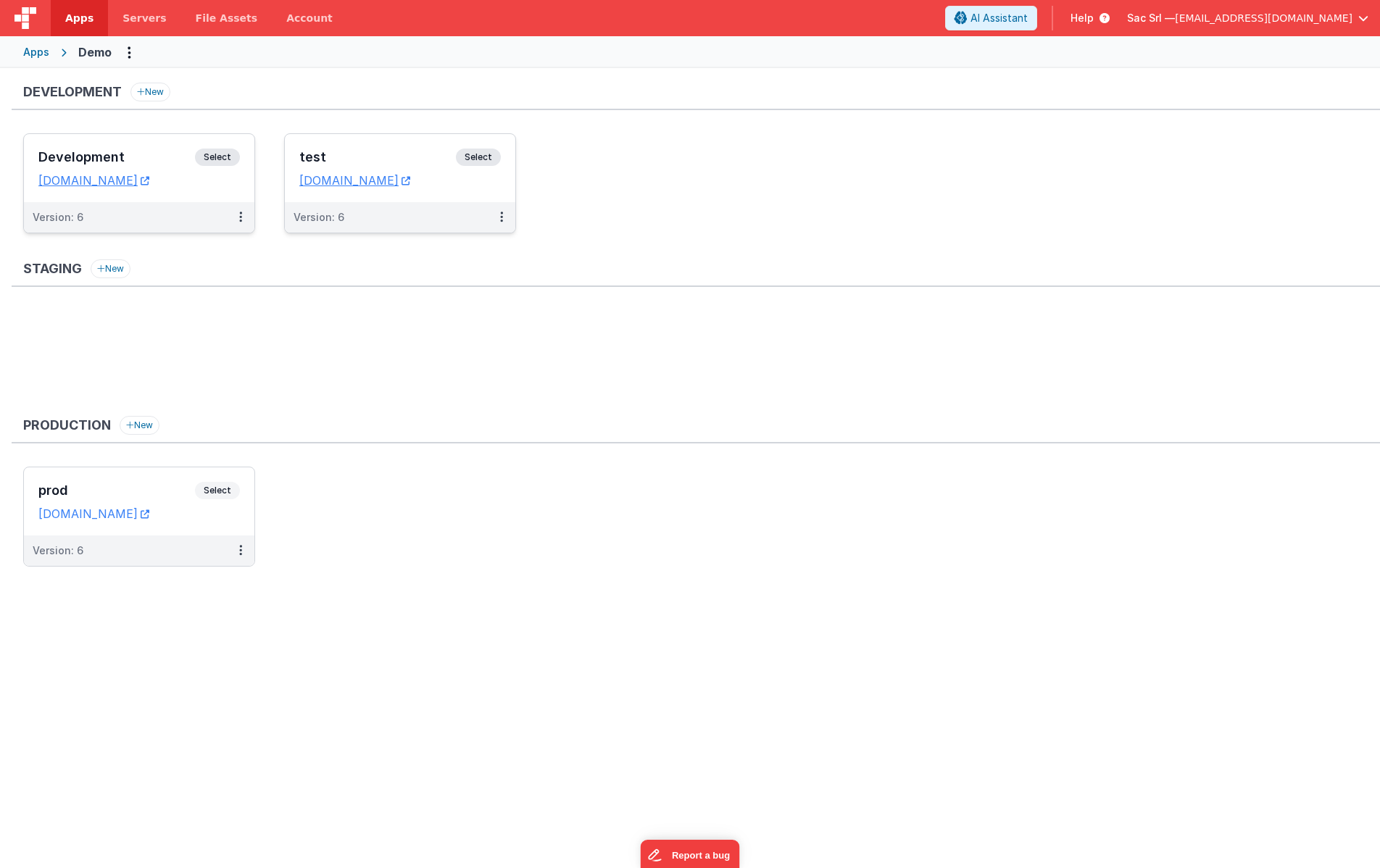
click at [435, 352] on ul at bounding box center [702, 357] width 1357 height 94
